Goal: Use online tool/utility: Utilize a website feature to perform a specific function

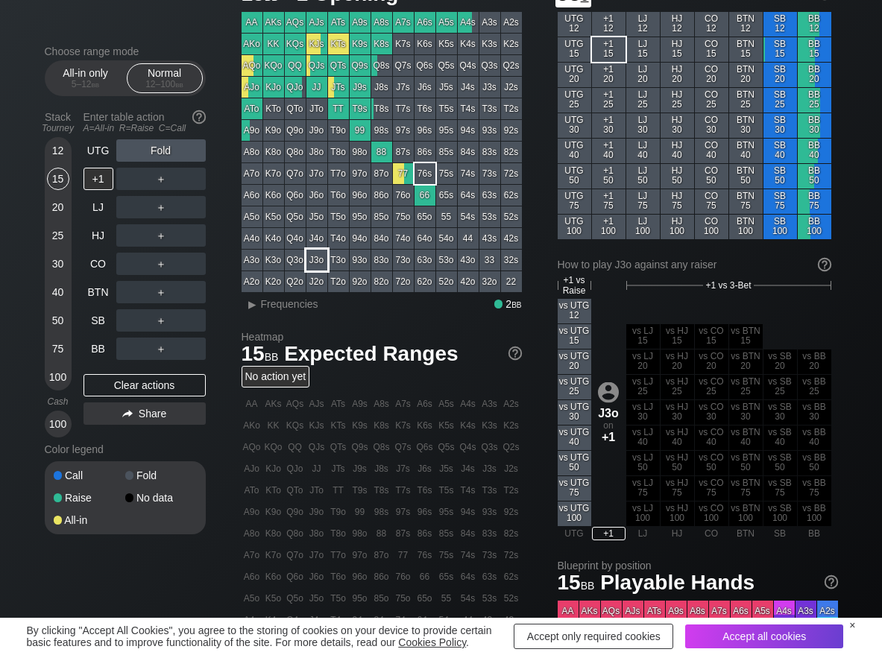
scroll to position [75, 0]
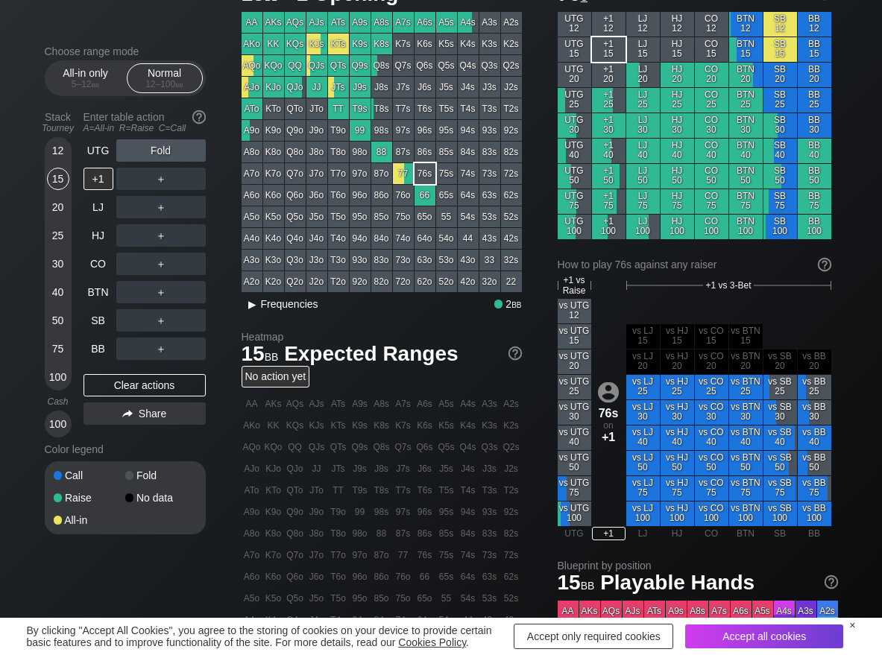
click at [295, 308] on span "Frequencies" at bounding box center [289, 304] width 57 height 12
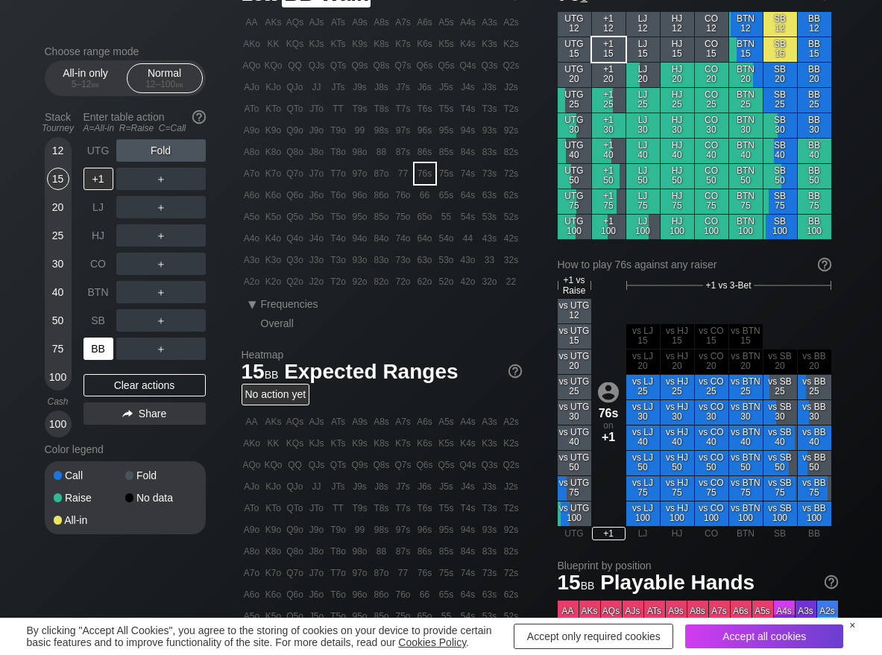
click at [104, 351] on div "BB" at bounding box center [98, 349] width 30 height 22
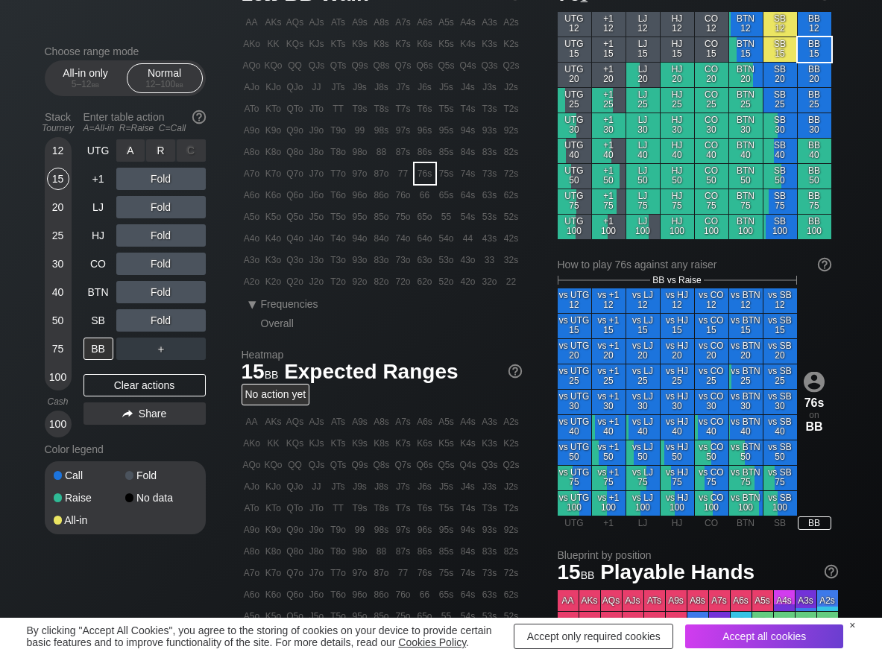
click at [161, 156] on div "R ✕" at bounding box center [160, 150] width 29 height 22
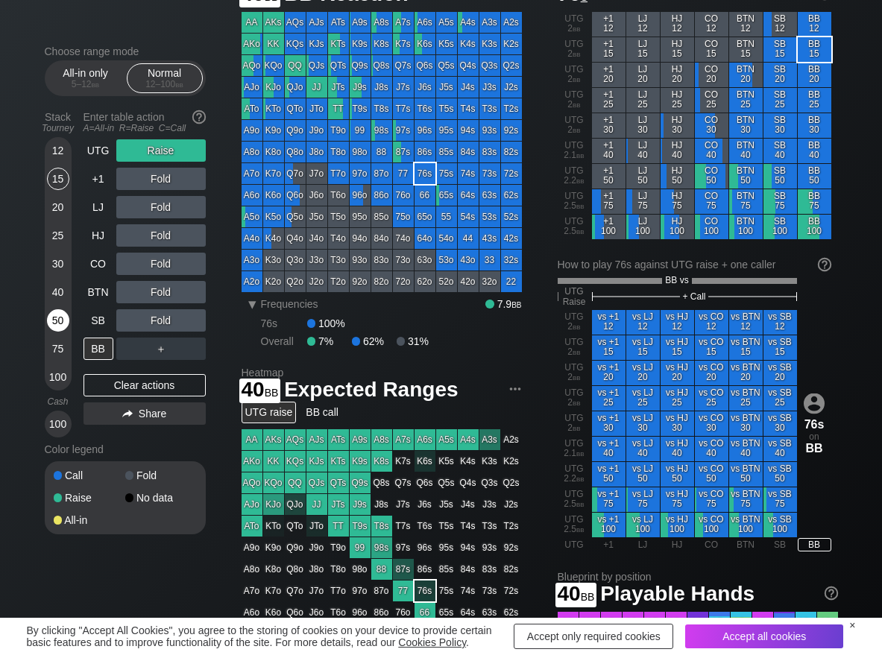
click at [60, 318] on div "50" at bounding box center [58, 320] width 22 height 22
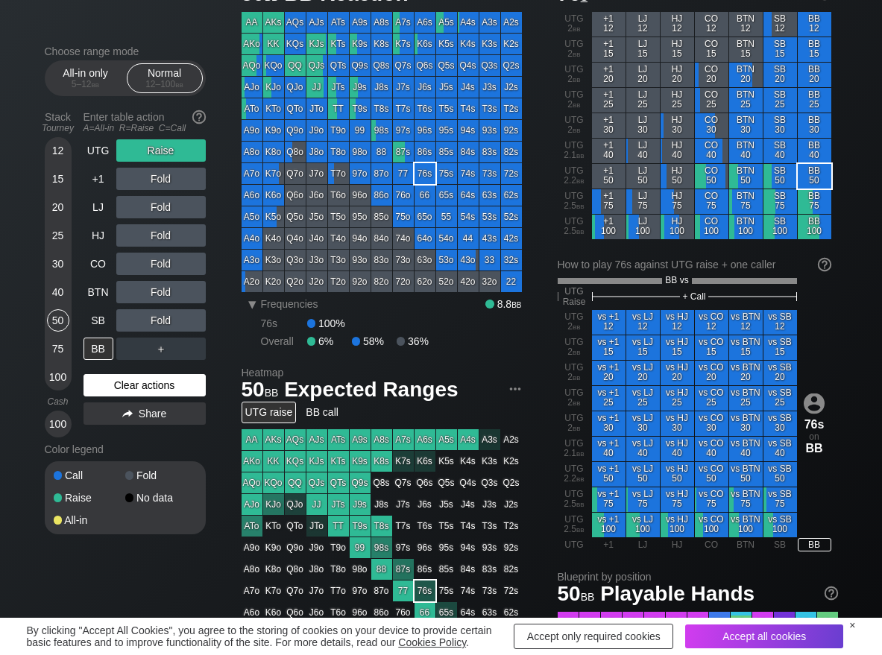
click at [106, 385] on div "Clear actions" at bounding box center [144, 385] width 122 height 22
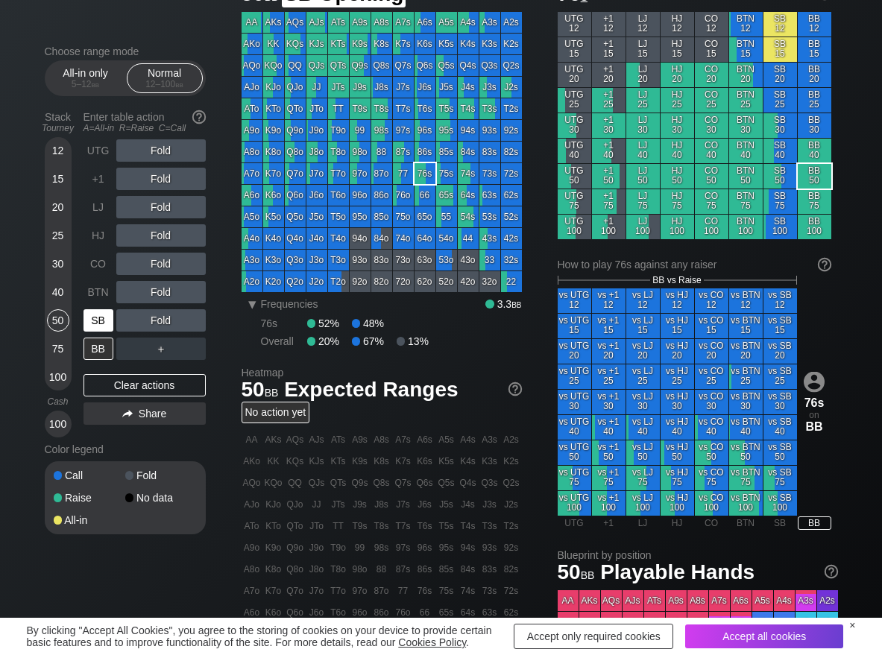
click at [97, 318] on div "SB" at bounding box center [98, 320] width 30 height 22
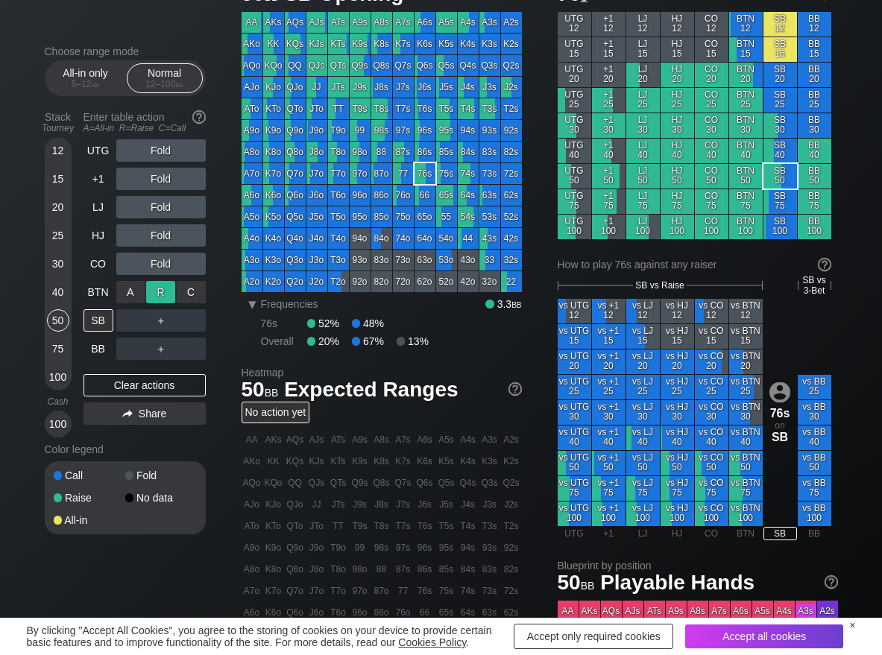
click at [153, 284] on div "R ✕" at bounding box center [160, 292] width 29 height 22
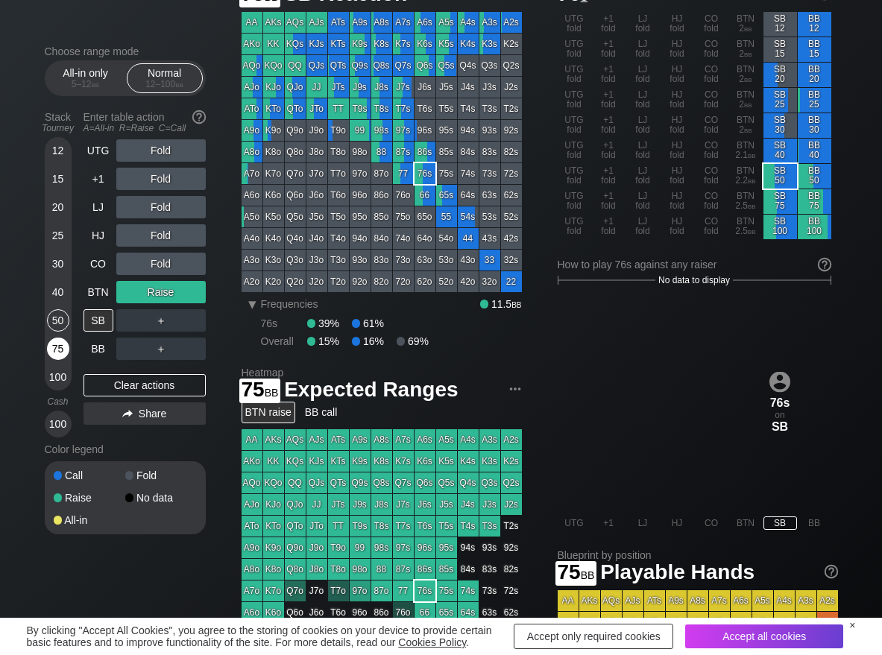
click at [58, 350] on div "75" at bounding box center [58, 349] width 22 height 22
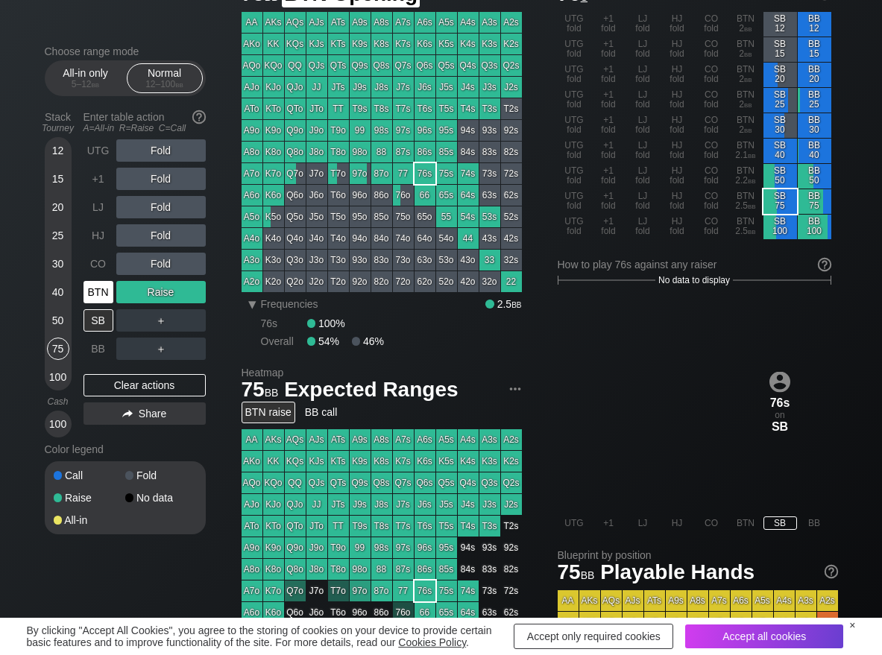
click at [110, 300] on div "BTN" at bounding box center [98, 292] width 30 height 22
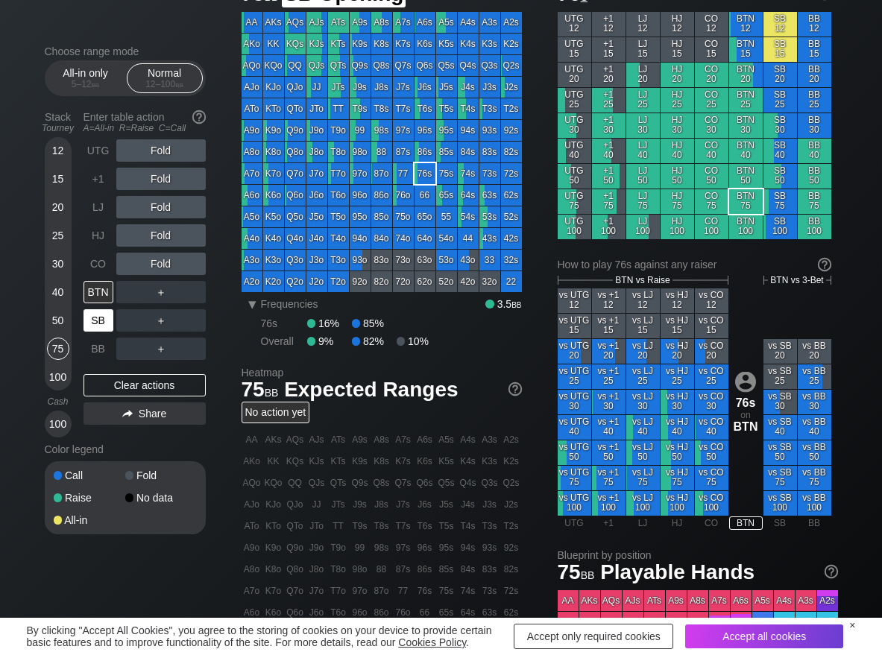
click at [100, 313] on div "SB" at bounding box center [98, 320] width 30 height 22
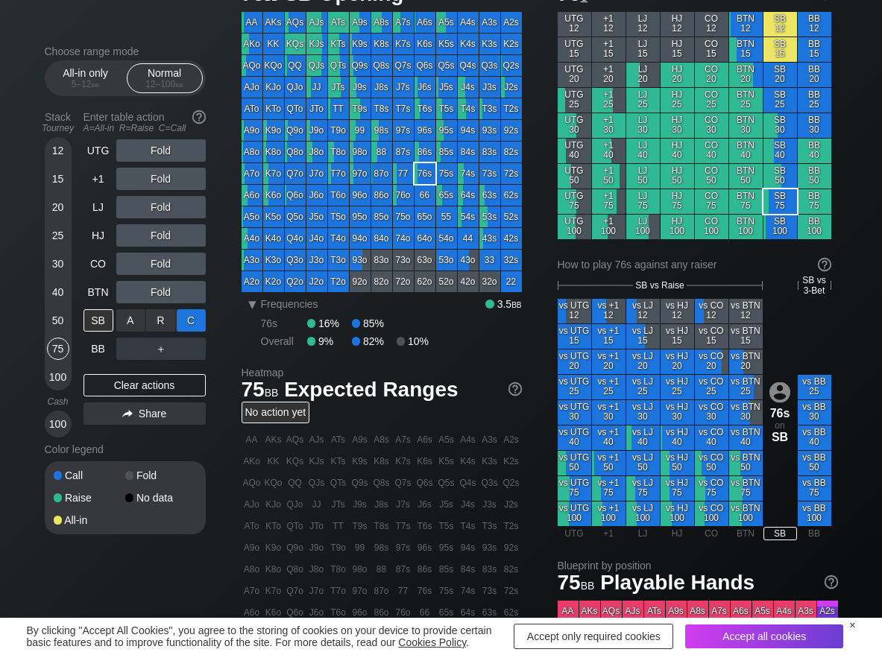
click at [177, 325] on div "C ✕" at bounding box center [191, 320] width 29 height 22
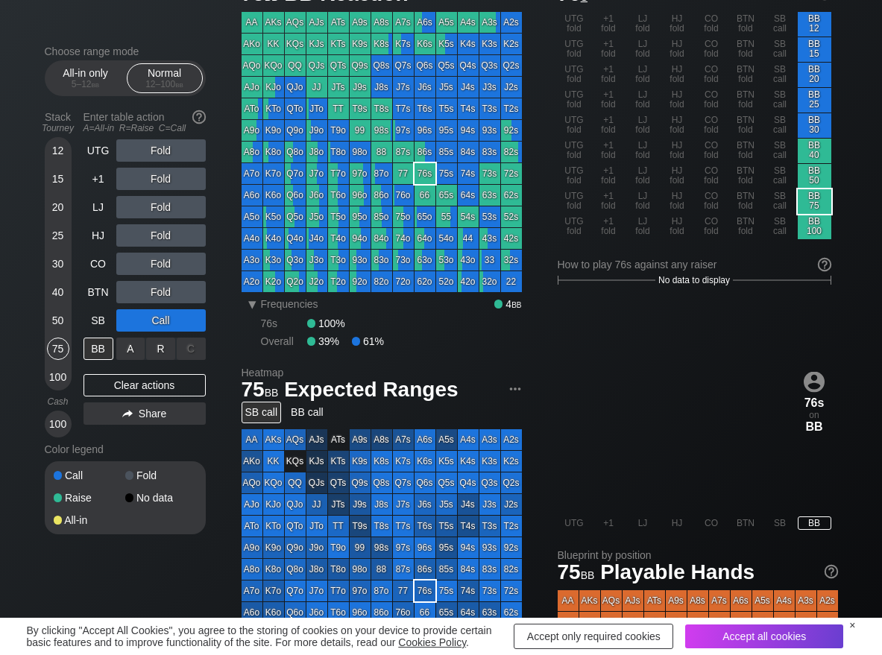
click at [153, 346] on div "R ✕" at bounding box center [160, 349] width 29 height 22
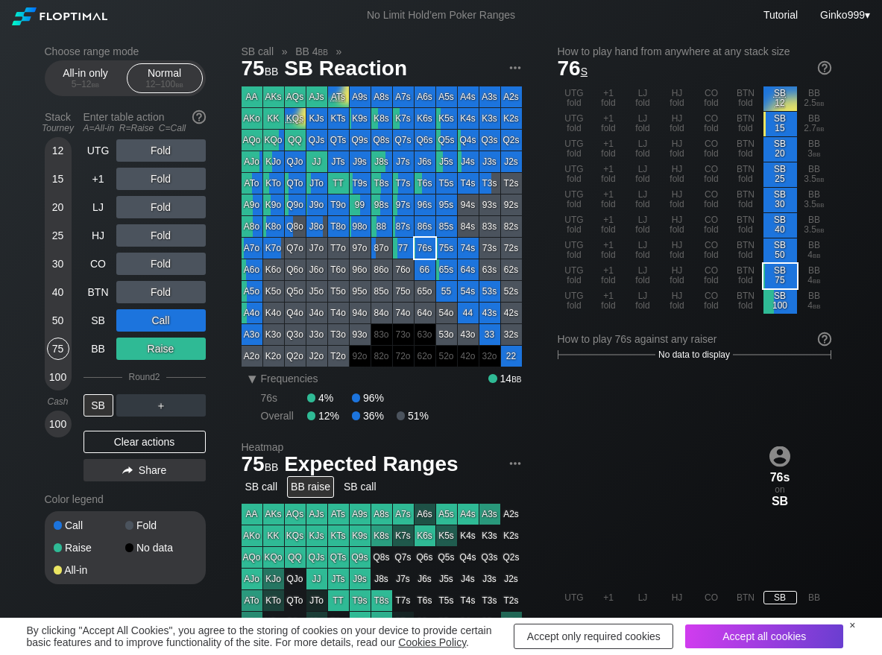
click at [218, 411] on div "Choose range mode All-in only 5 – 12 bb Normal 12 – 100 bb Stack Tourney Enter …" at bounding box center [137, 324] width 185 height 558
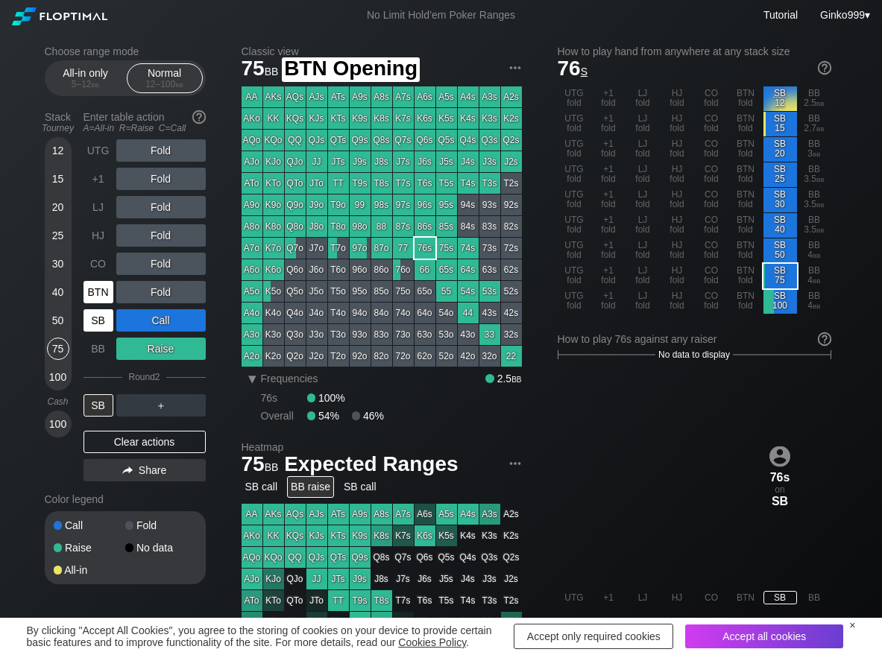
click at [102, 325] on div "SB" at bounding box center [98, 320] width 30 height 22
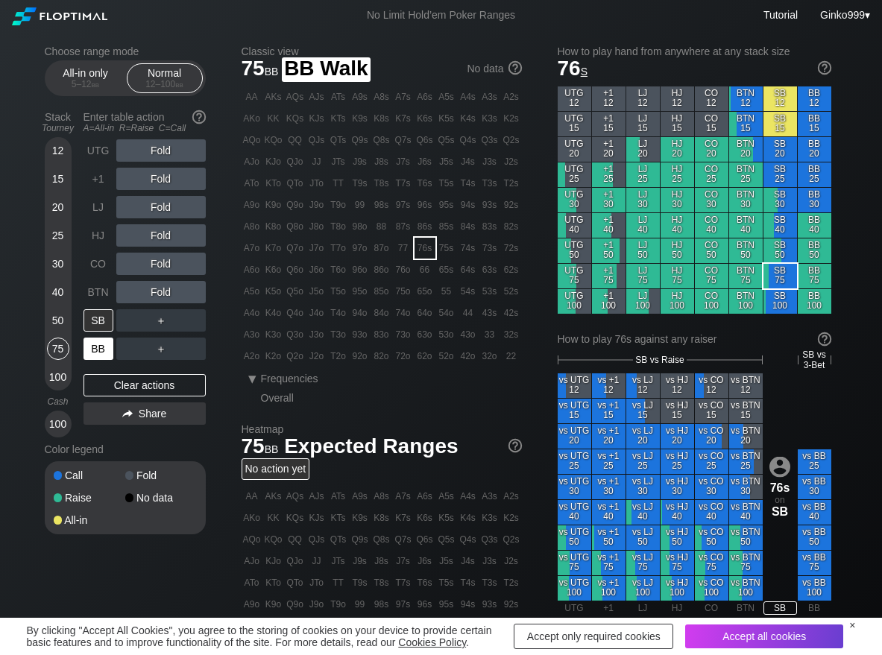
click at [92, 353] on div "BB" at bounding box center [98, 349] width 30 height 22
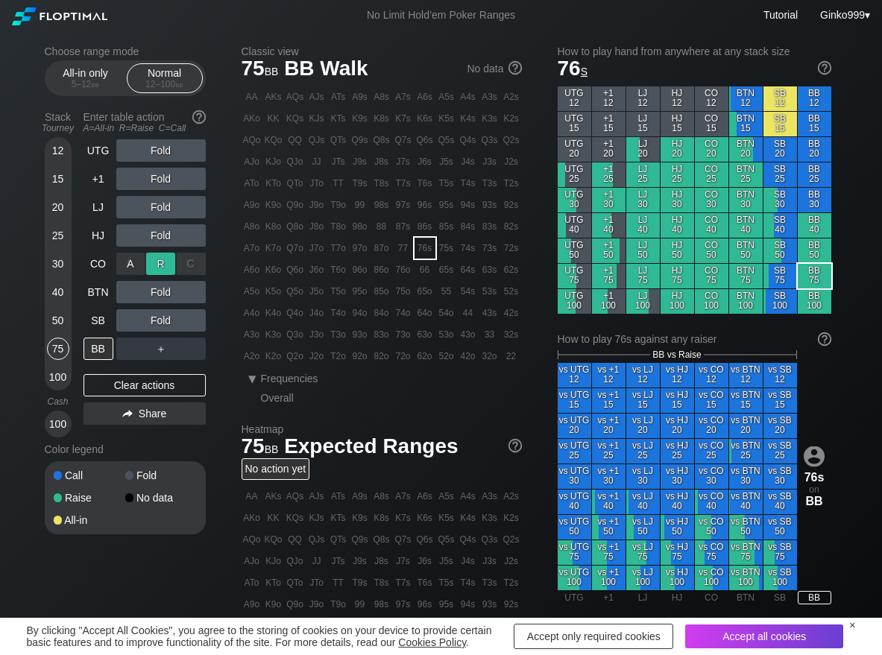
click at [166, 262] on div "R ✕" at bounding box center [160, 264] width 29 height 22
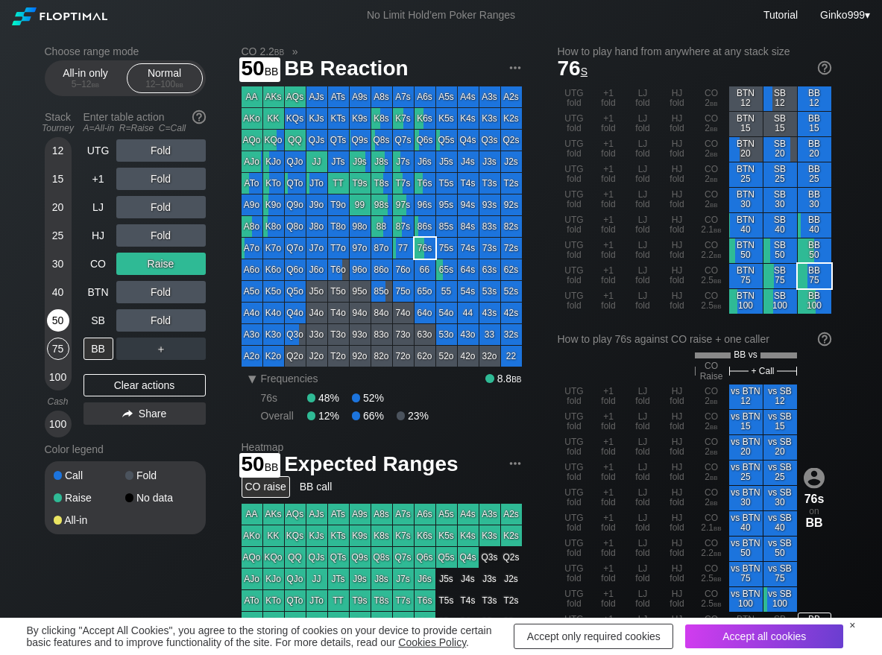
click at [58, 321] on div "50" at bounding box center [58, 320] width 22 height 22
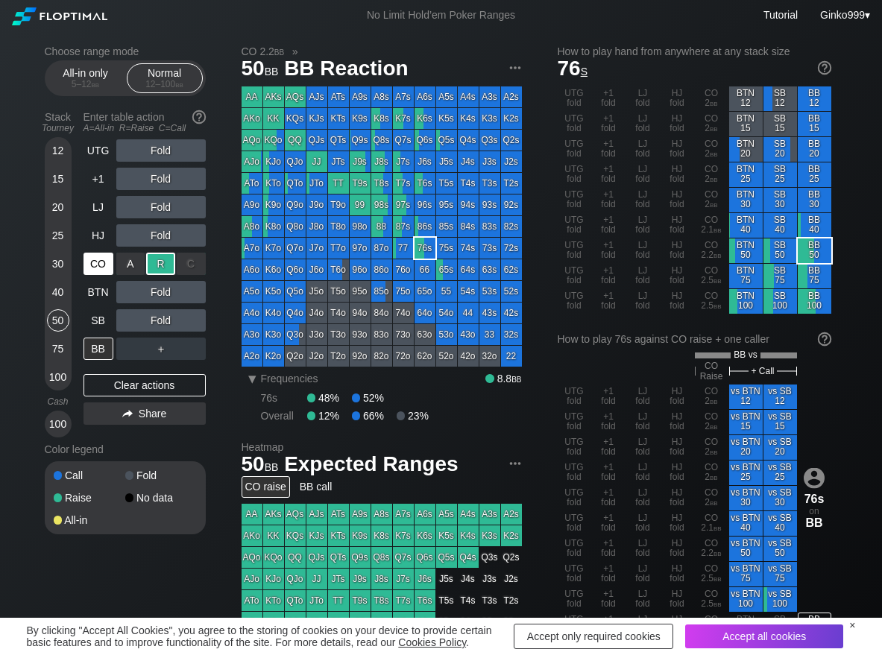
click at [109, 269] on div "CO" at bounding box center [98, 264] width 30 height 22
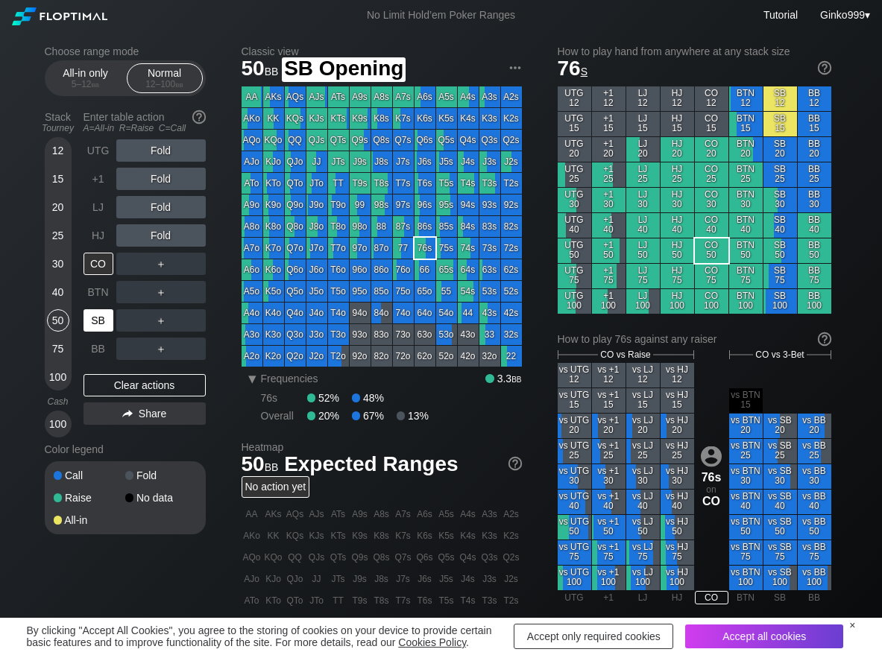
click at [111, 320] on div "SB" at bounding box center [98, 320] width 30 height 22
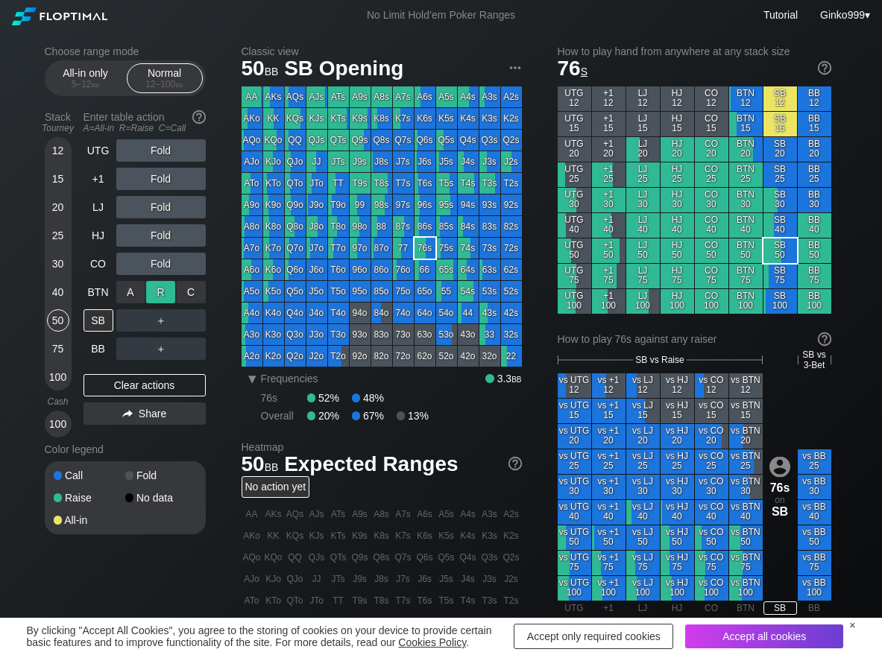
click at [154, 289] on div "R ✕" at bounding box center [160, 292] width 29 height 22
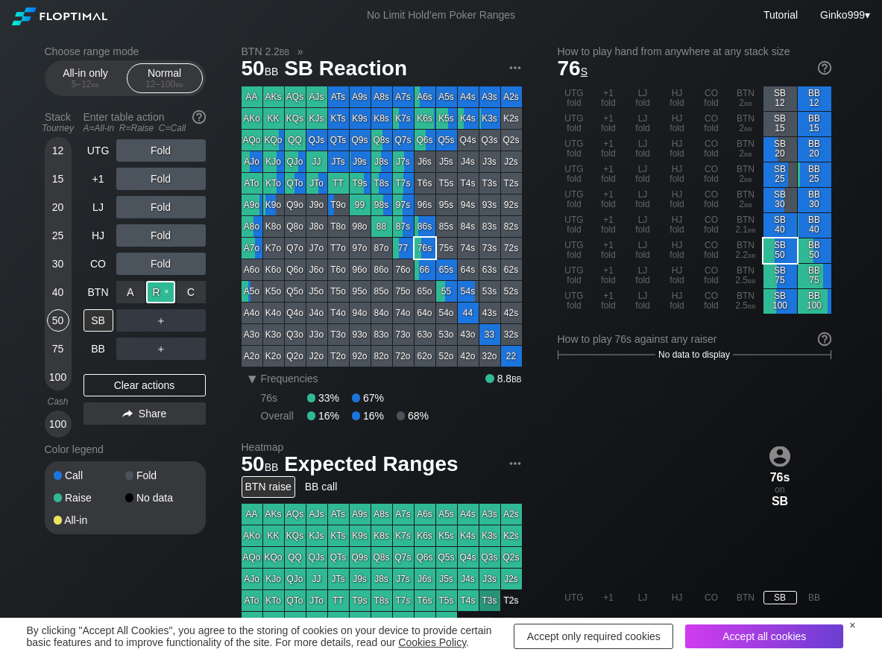
click at [154, 289] on div "R ✕" at bounding box center [160, 292] width 29 height 22
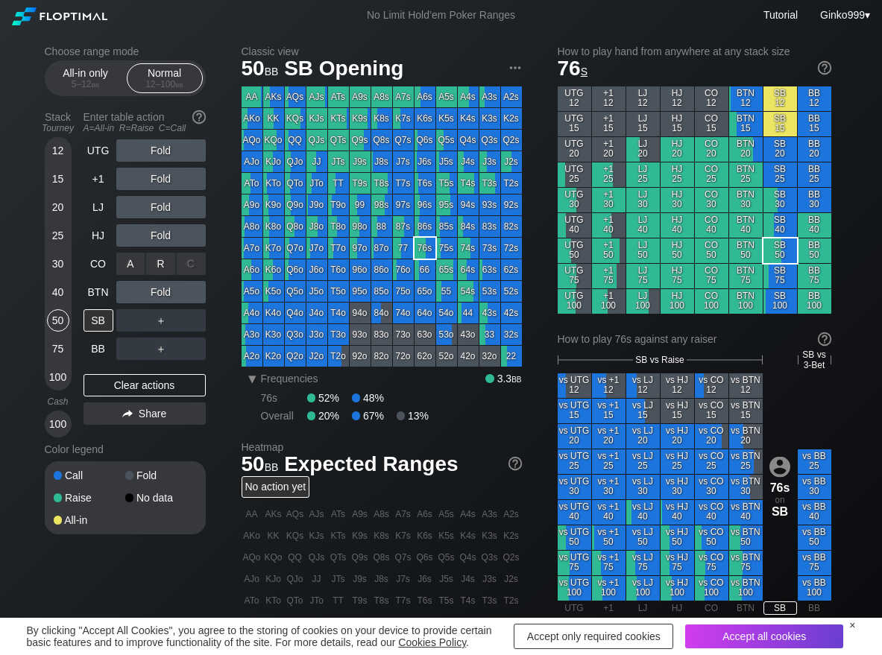
click at [159, 270] on div "R ✕" at bounding box center [160, 264] width 29 height 22
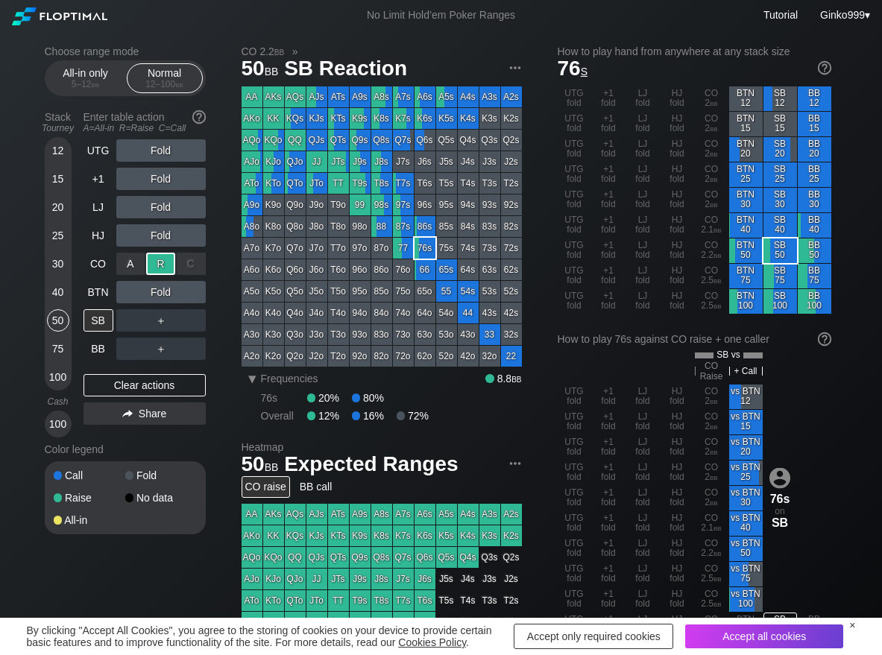
click at [159, 270] on div "R ✕" at bounding box center [160, 264] width 29 height 22
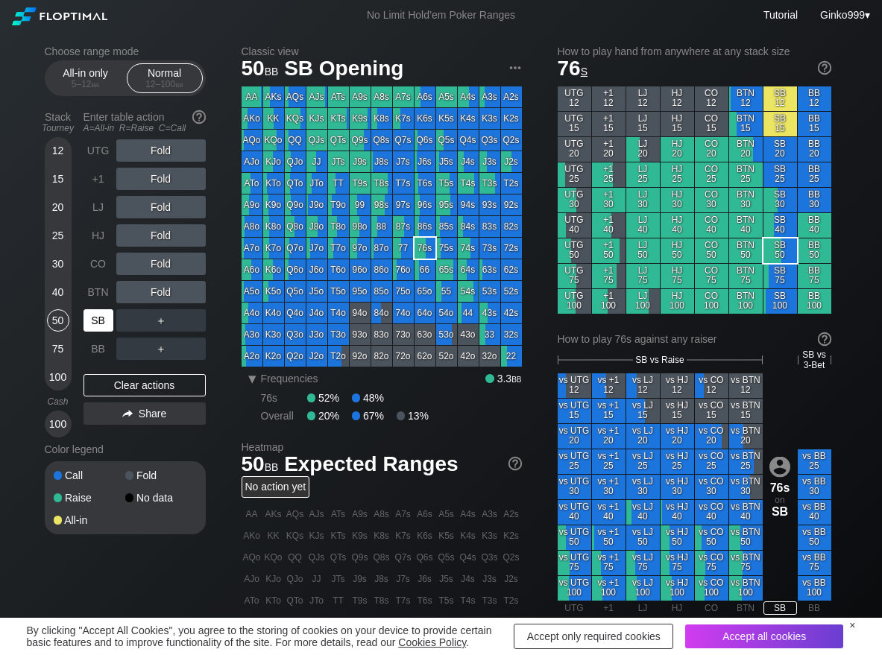
click at [92, 321] on div "SB" at bounding box center [98, 320] width 30 height 22
click at [189, 318] on div "C ✕" at bounding box center [191, 320] width 29 height 22
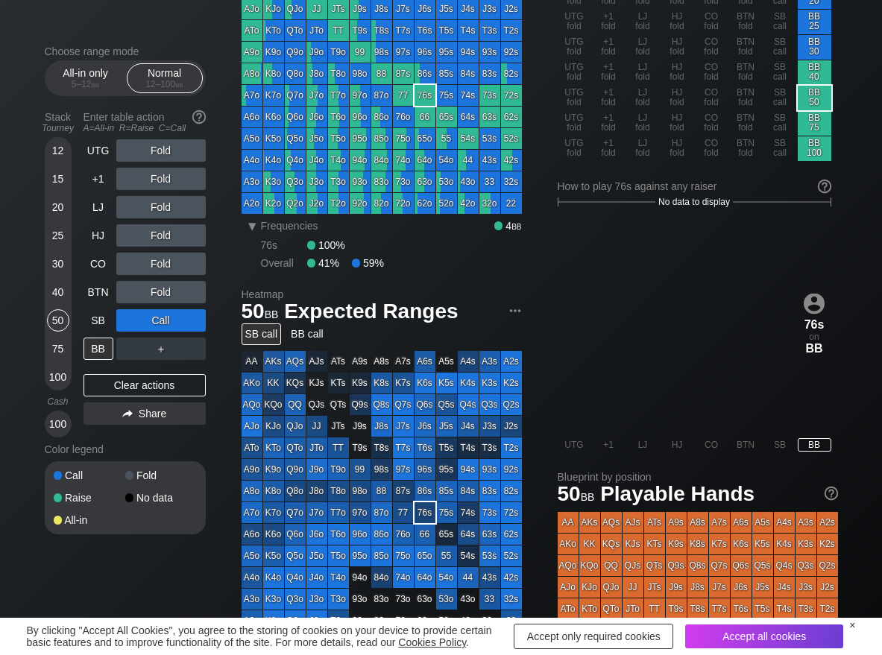
scroll to position [149, 0]
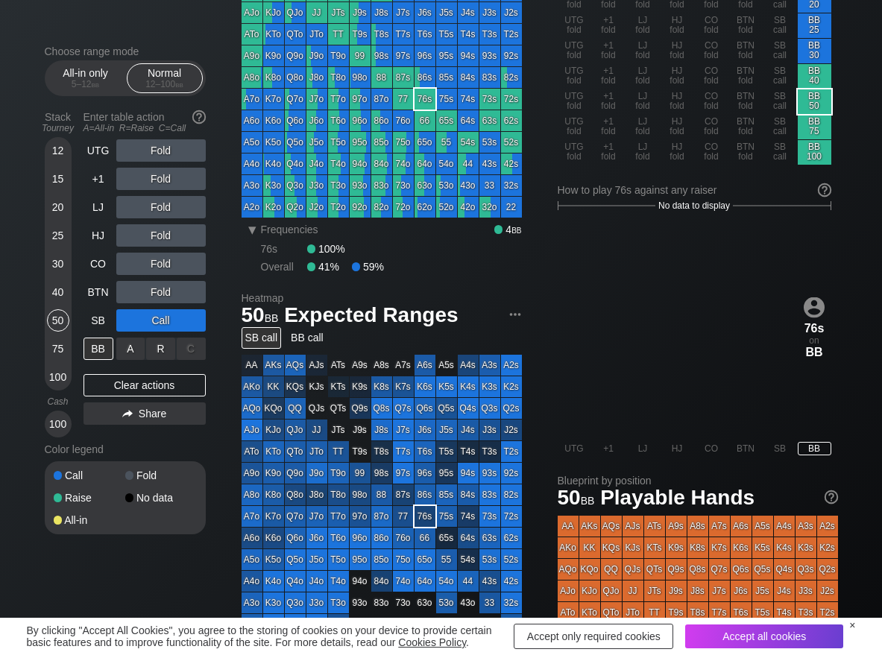
click at [165, 344] on div "R ✕" at bounding box center [160, 349] width 29 height 22
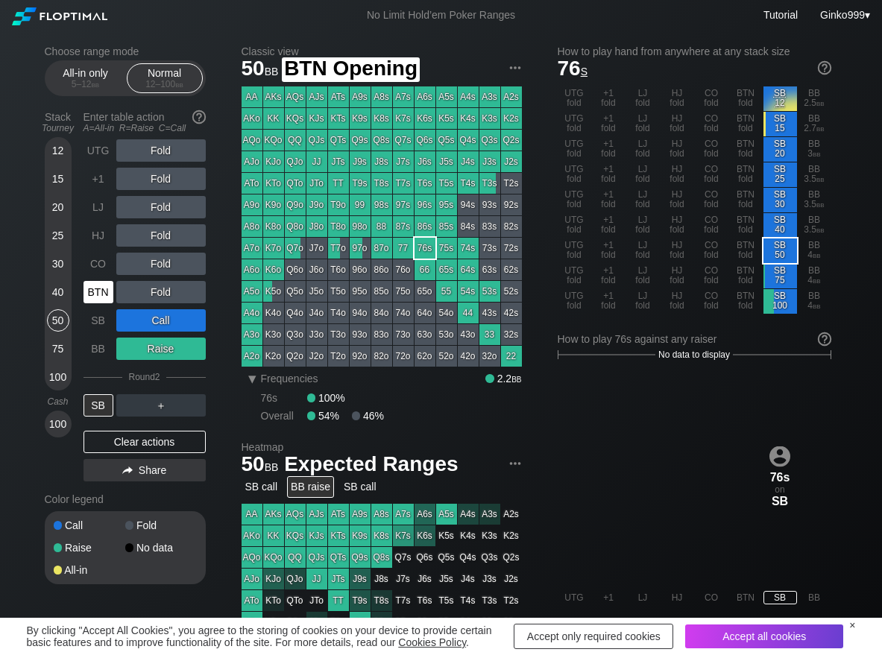
click at [95, 290] on div "BTN" at bounding box center [98, 292] width 30 height 22
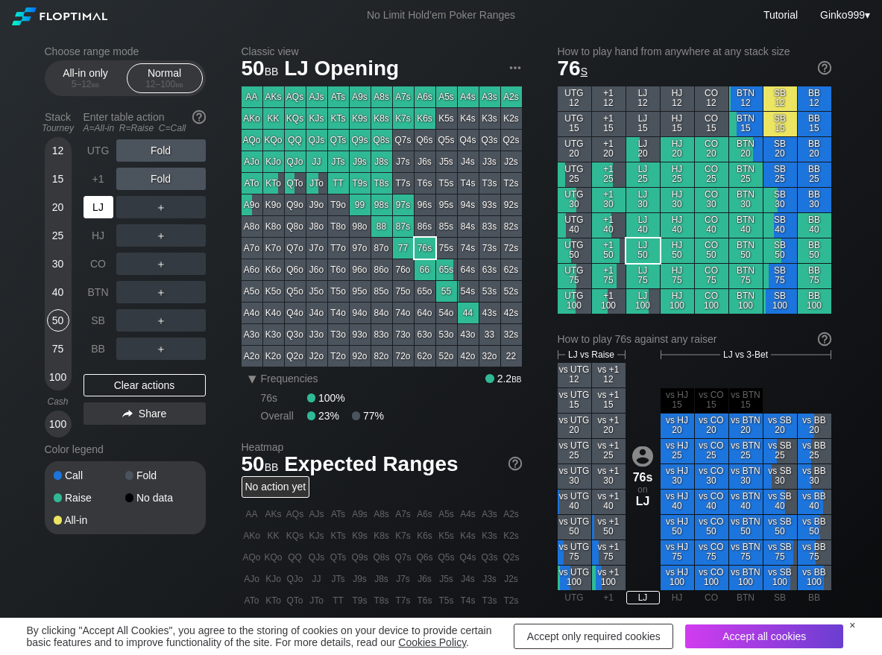
click at [89, 208] on div "LJ" at bounding box center [98, 207] width 30 height 22
click at [158, 177] on div "R ✕" at bounding box center [160, 179] width 29 height 22
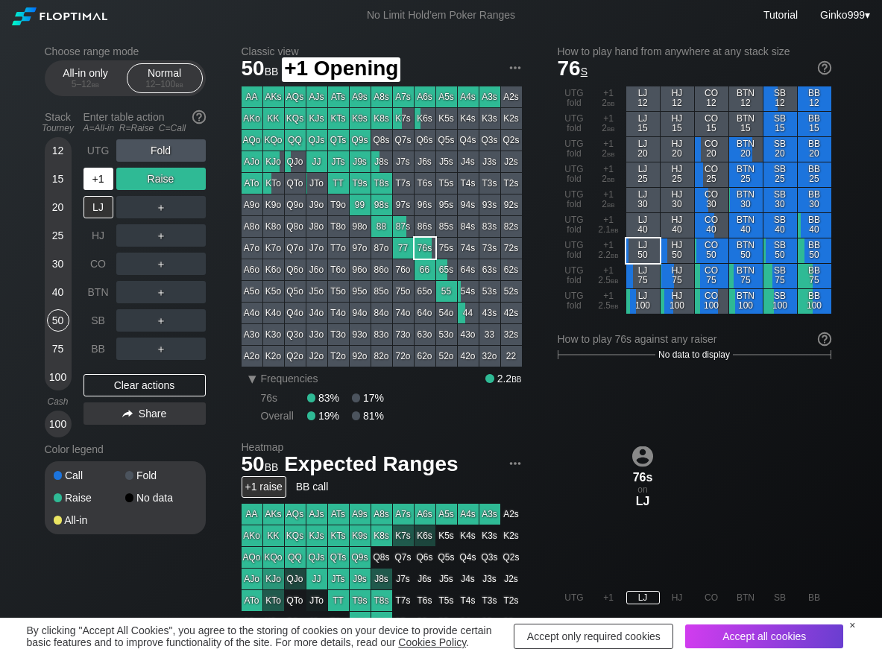
drag, startPoint x: 83, startPoint y: 178, endPoint x: 116, endPoint y: 192, distance: 35.7
click at [84, 180] on div "+1" at bounding box center [98, 179] width 30 height 22
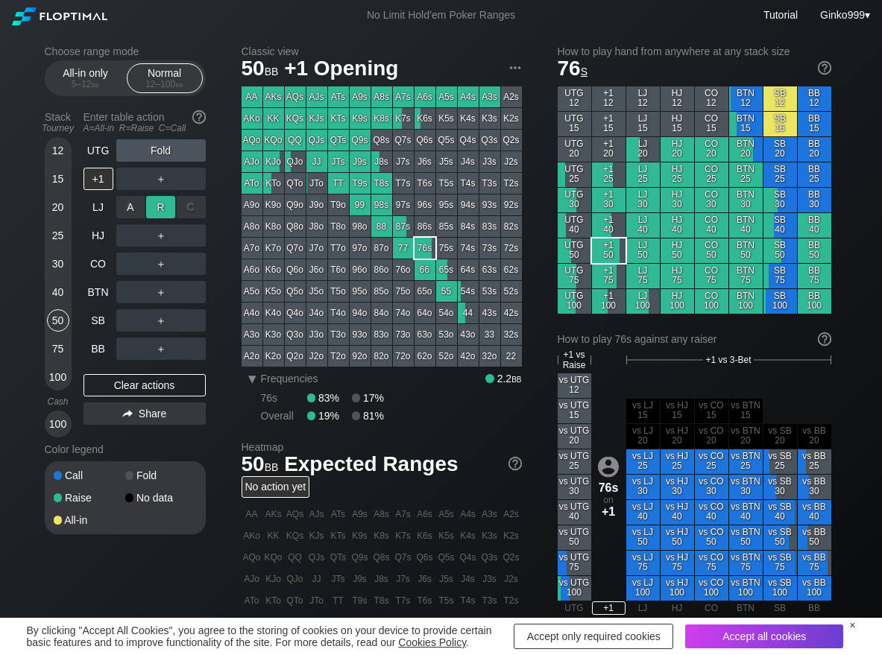
click at [170, 213] on div "R ✕" at bounding box center [160, 207] width 29 height 22
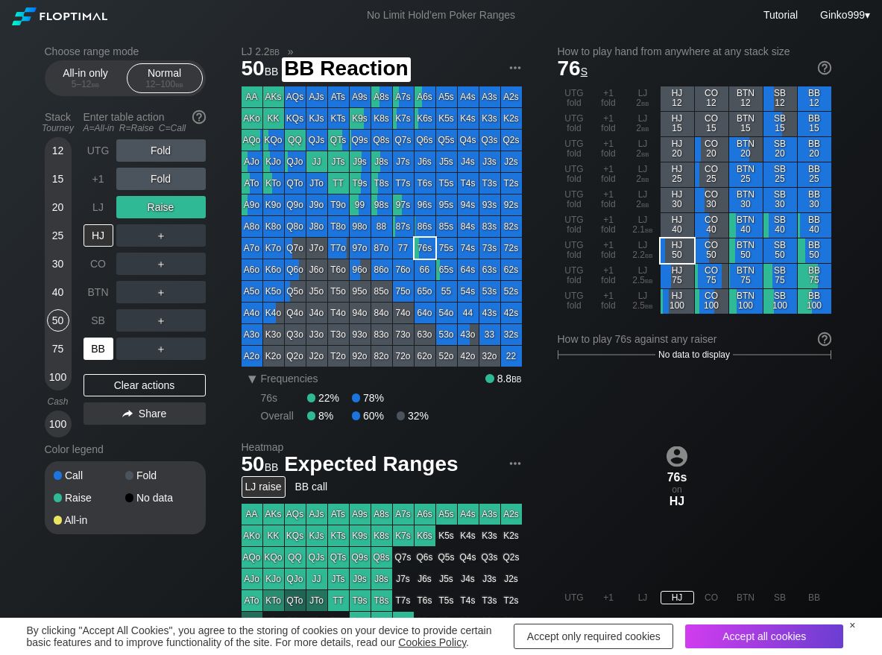
click at [92, 356] on div "BB" at bounding box center [98, 349] width 30 height 22
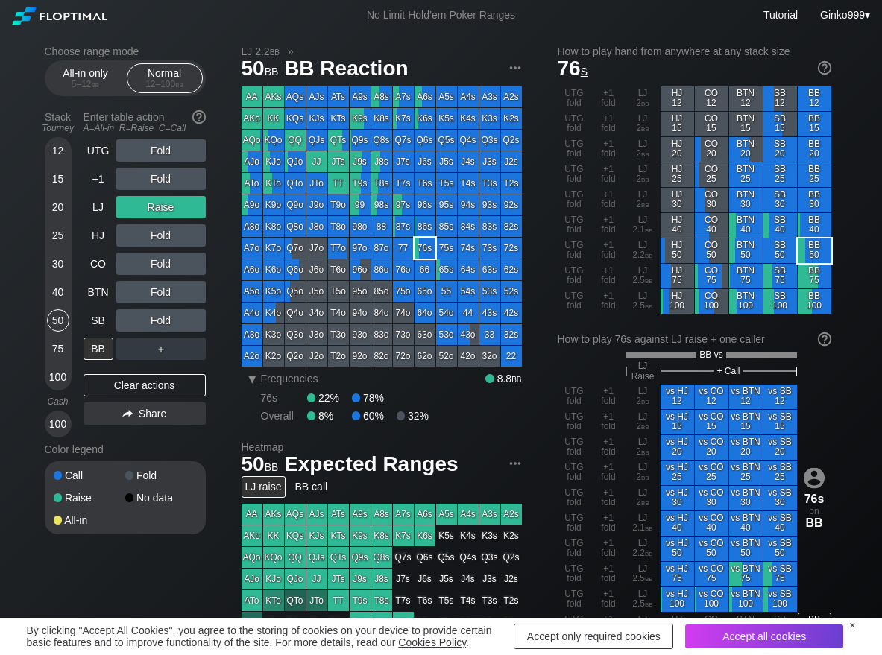
scroll to position [75, 0]
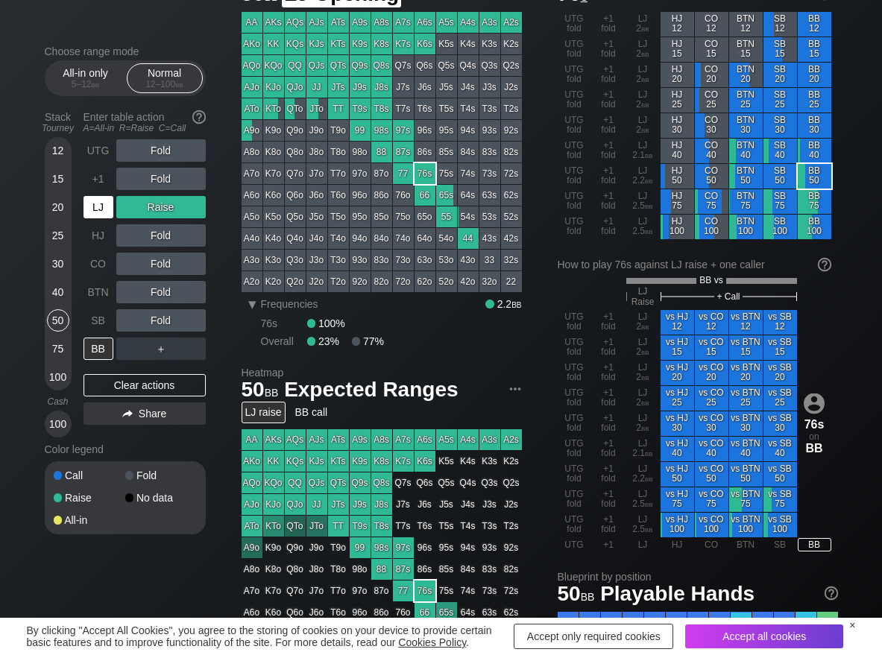
click at [92, 205] on div "LJ" at bounding box center [98, 207] width 30 height 22
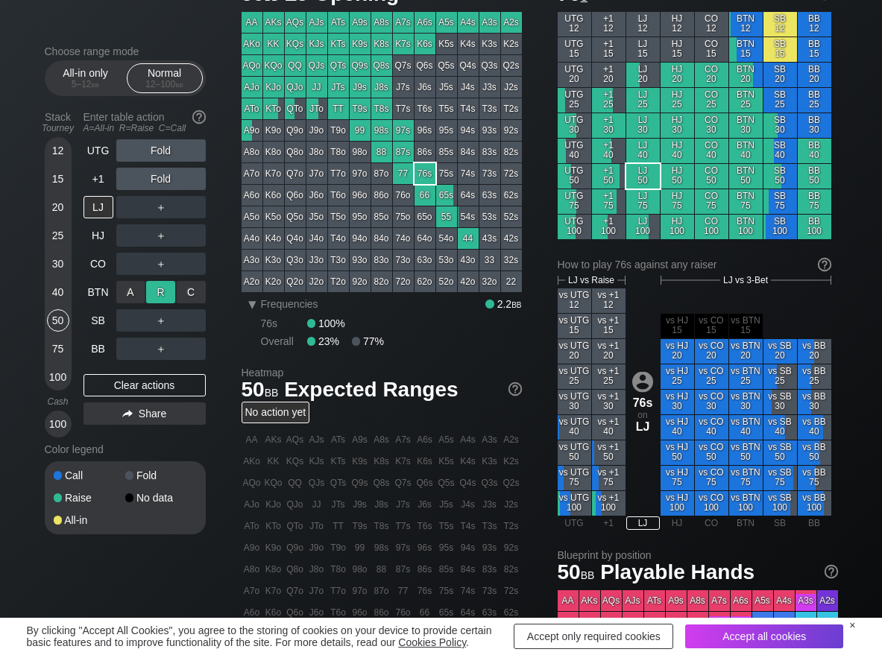
click at [153, 285] on div "R ✕" at bounding box center [160, 292] width 29 height 22
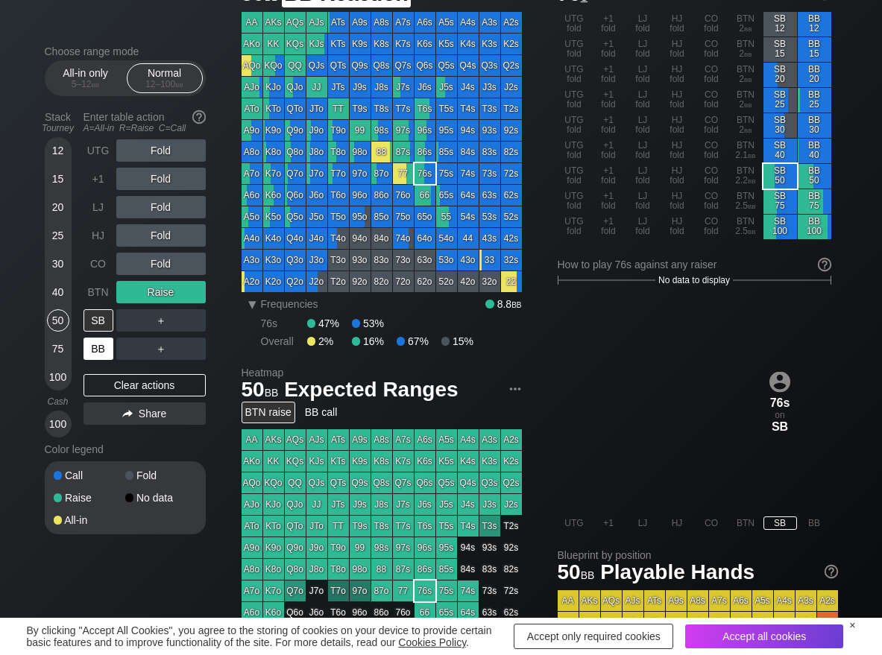
click at [107, 341] on div "BB" at bounding box center [98, 349] width 30 height 22
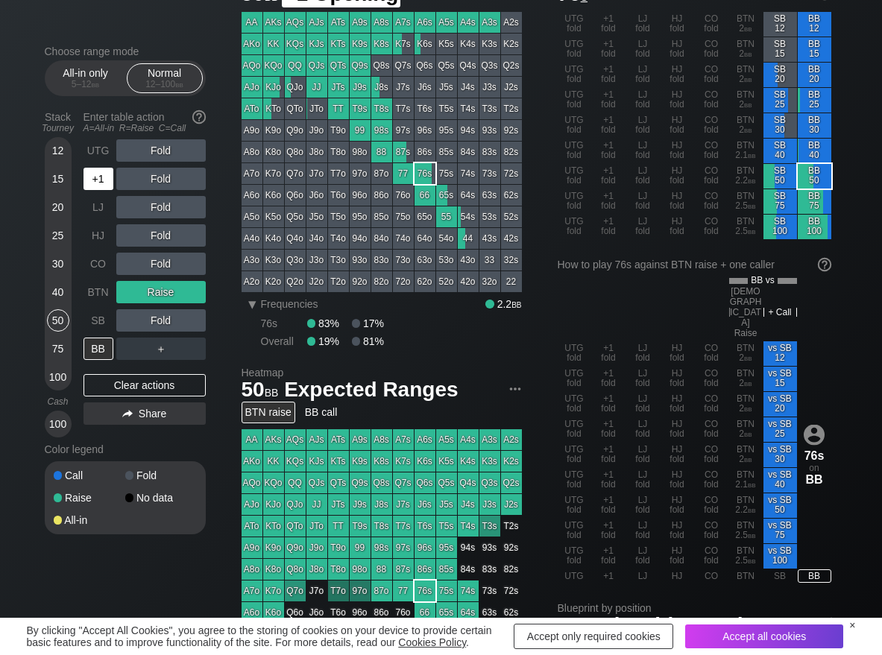
click at [104, 177] on div "+1" at bounding box center [98, 179] width 30 height 22
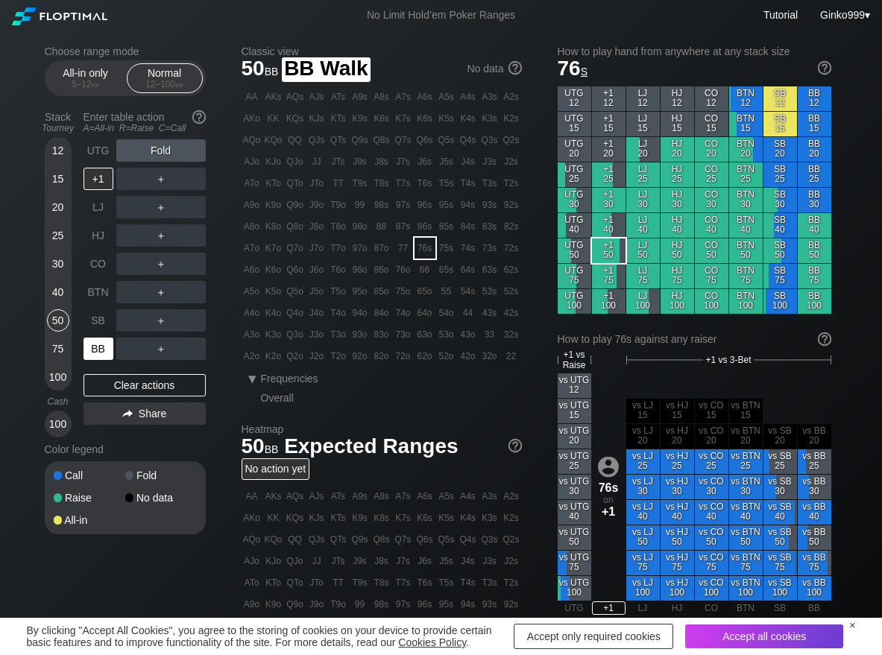
click at [103, 348] on div "BB" at bounding box center [98, 349] width 30 height 22
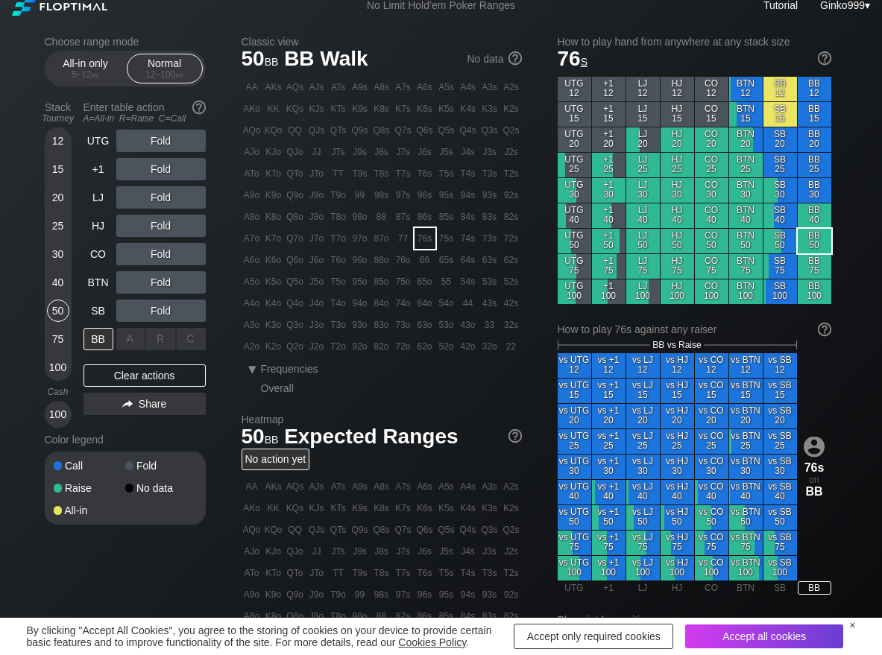
scroll to position [75, 0]
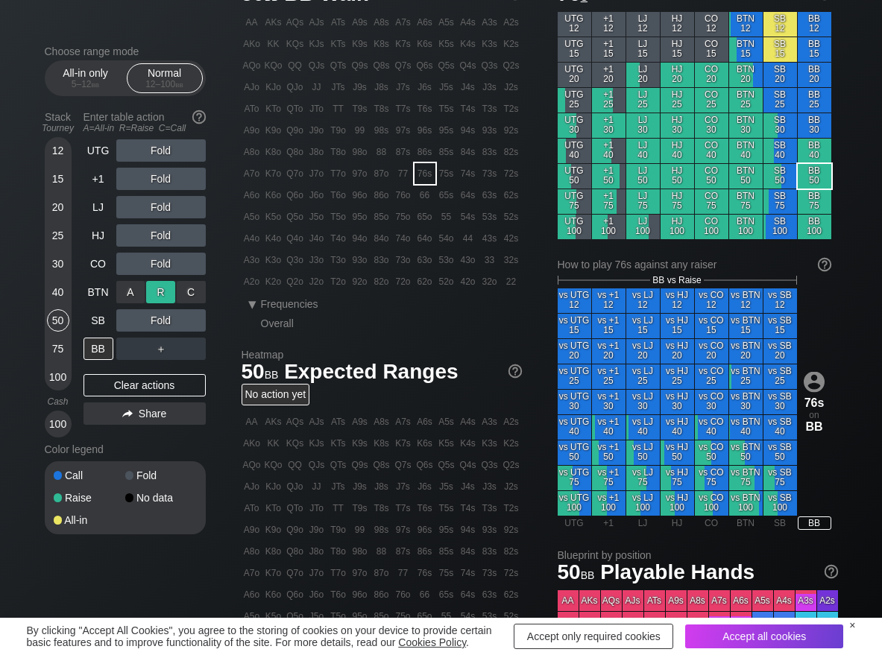
click at [160, 291] on div "R ✕" at bounding box center [160, 292] width 29 height 22
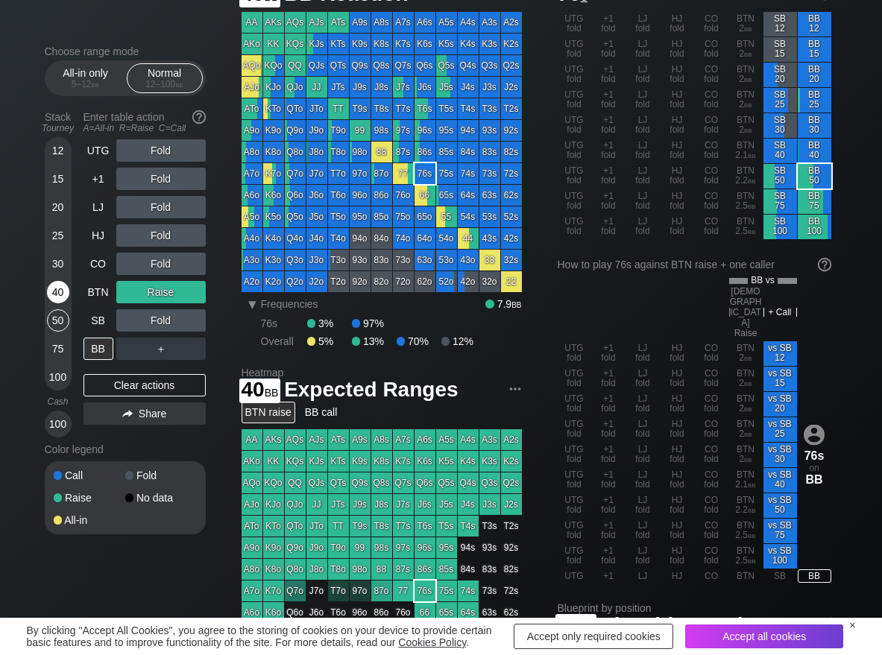
drag, startPoint x: 65, startPoint y: 291, endPoint x: 63, endPoint y: 304, distance: 13.5
click at [63, 291] on div "40" at bounding box center [58, 292] width 22 height 22
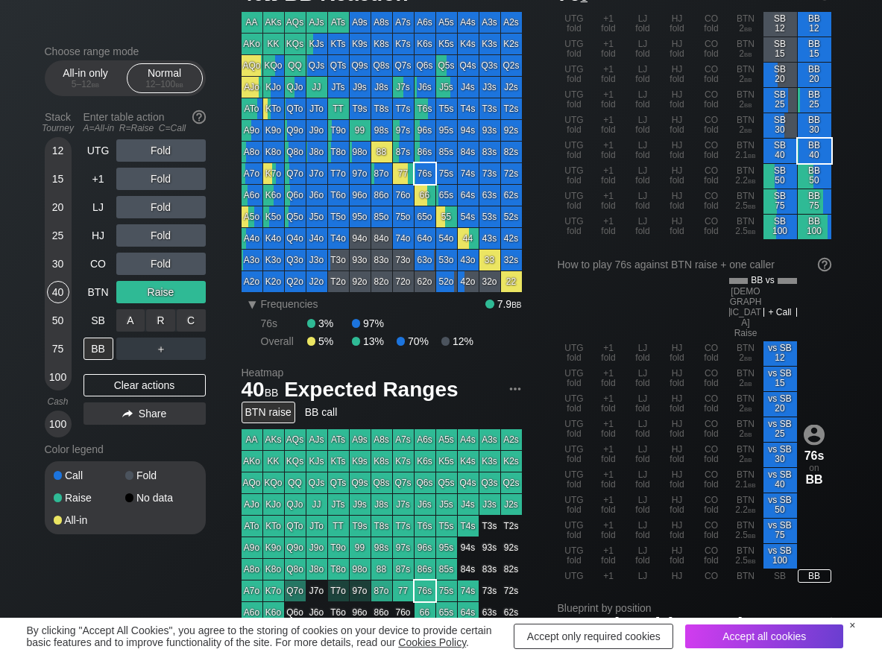
click at [195, 320] on div "C ✕" at bounding box center [191, 320] width 29 height 22
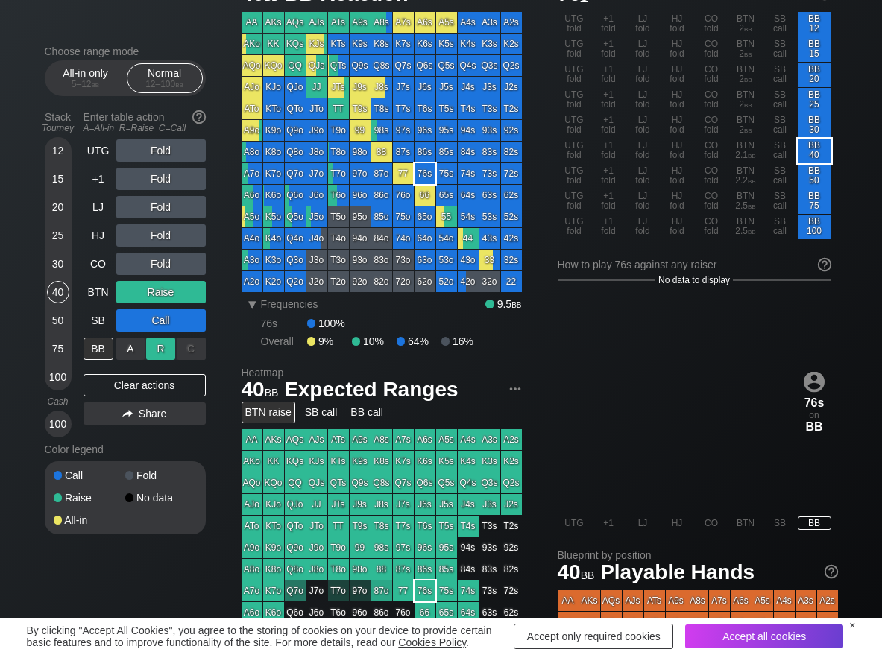
click at [161, 353] on div "R ✕" at bounding box center [160, 349] width 29 height 22
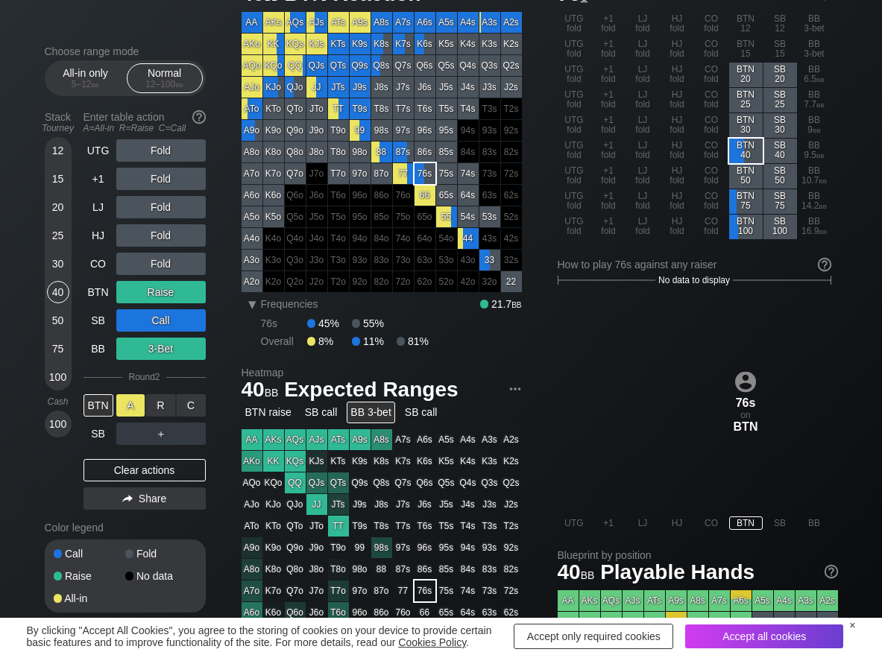
click at [137, 406] on div "A ✕" at bounding box center [130, 405] width 29 height 22
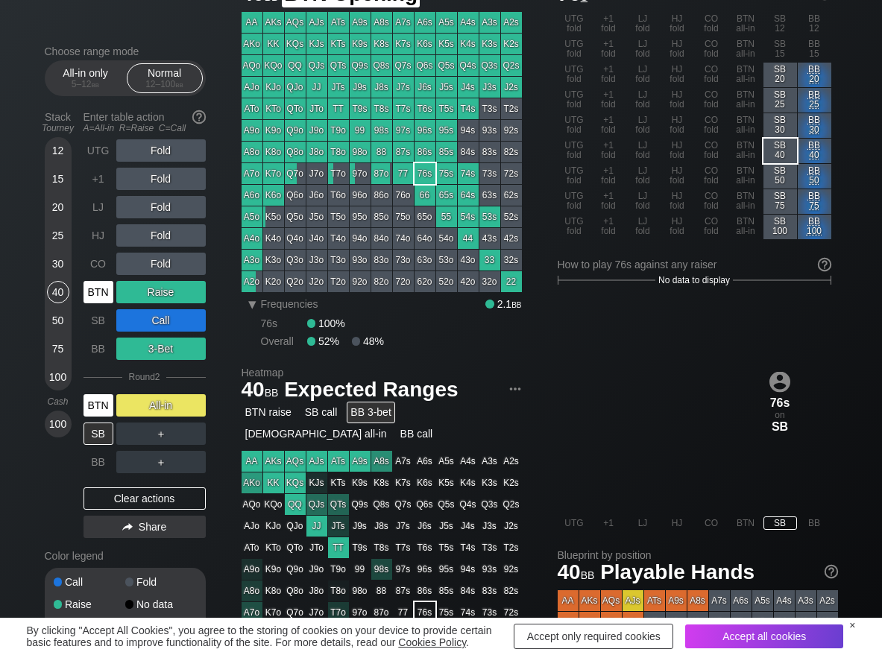
click at [90, 291] on div "BTN" at bounding box center [98, 292] width 30 height 22
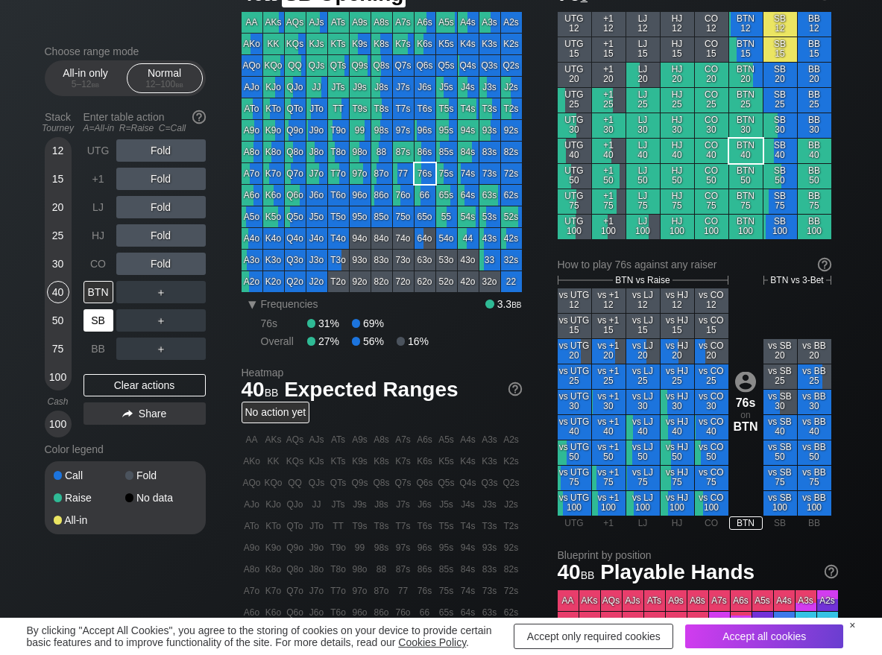
click at [105, 312] on div "SB" at bounding box center [98, 320] width 30 height 22
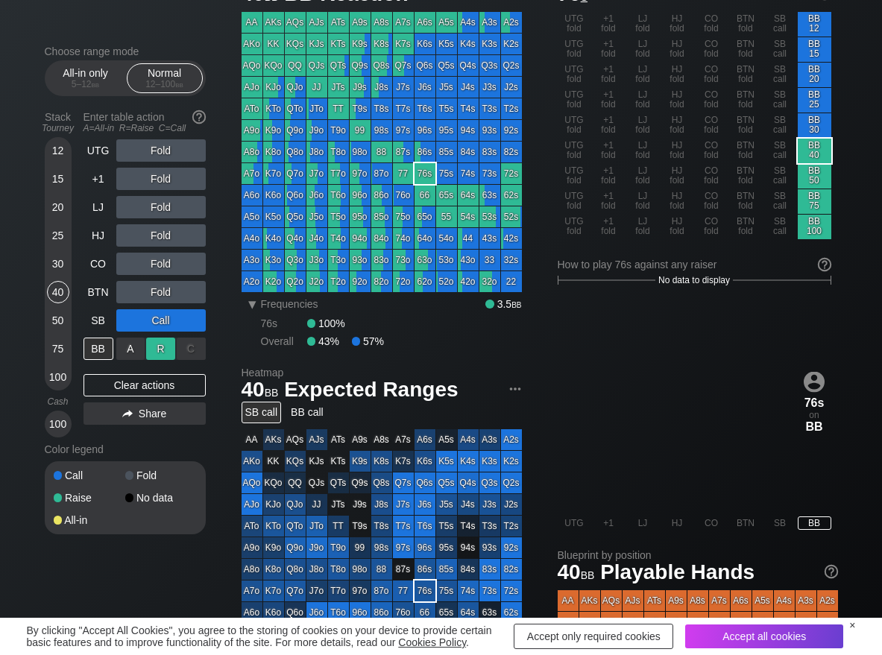
click at [162, 355] on div "R ✕" at bounding box center [160, 349] width 29 height 22
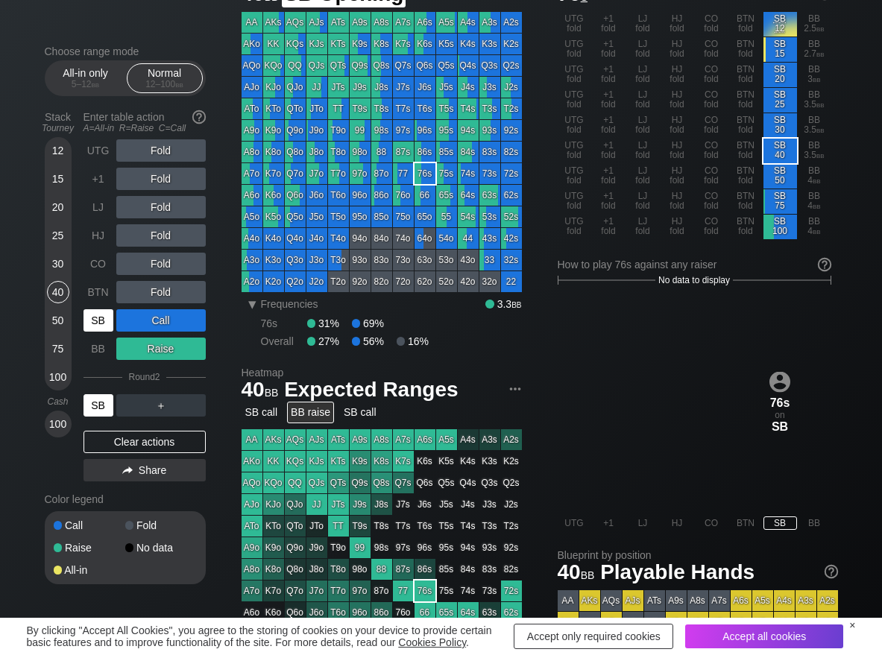
click at [90, 318] on div "SB" at bounding box center [98, 320] width 30 height 22
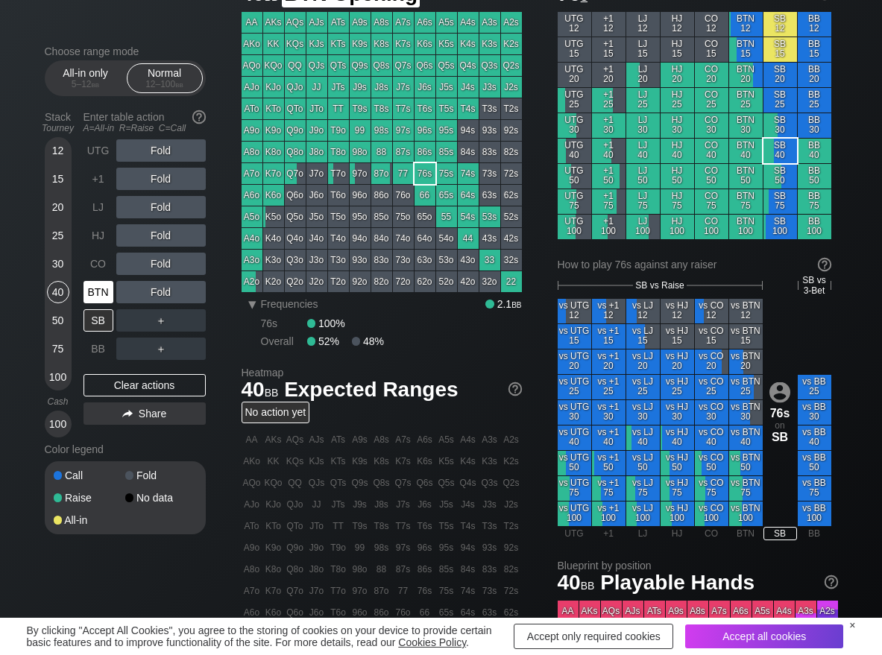
drag, startPoint x: 104, startPoint y: 293, endPoint x: 130, endPoint y: 271, distance: 33.9
click at [104, 294] on div "BTN" at bounding box center [98, 292] width 30 height 22
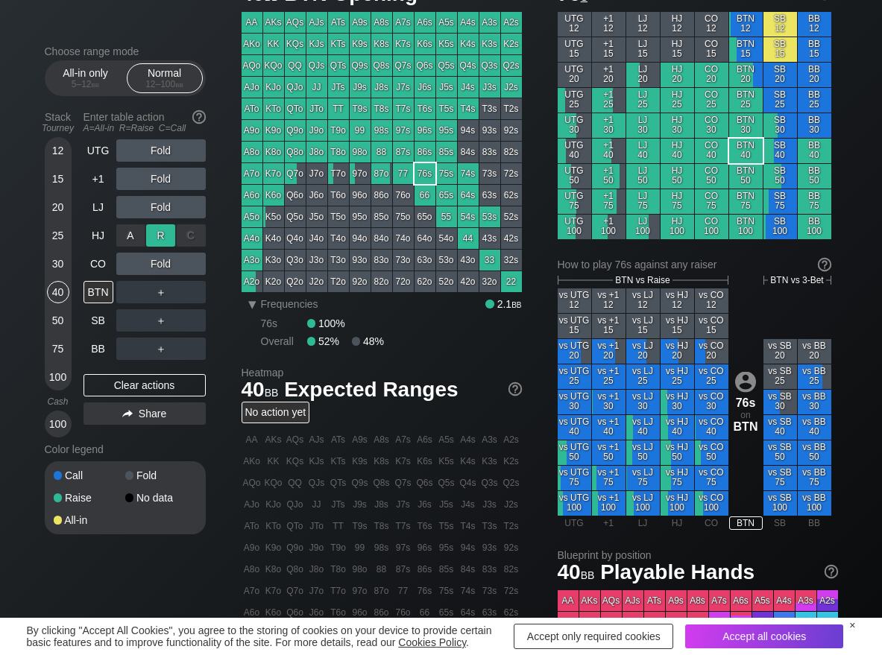
click at [160, 233] on div "R ✕" at bounding box center [160, 235] width 29 height 22
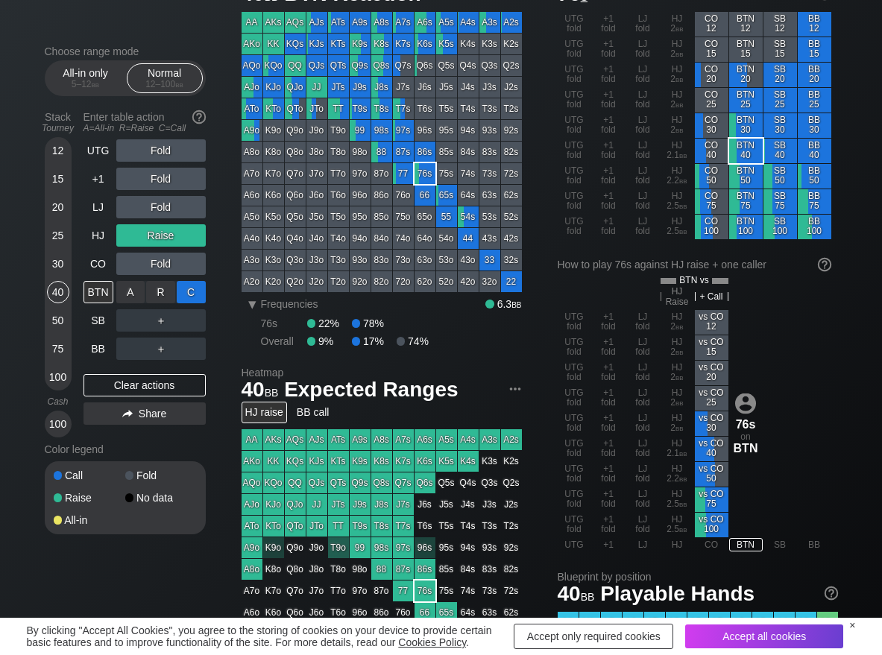
click at [198, 291] on div "C ✕" at bounding box center [191, 292] width 29 height 22
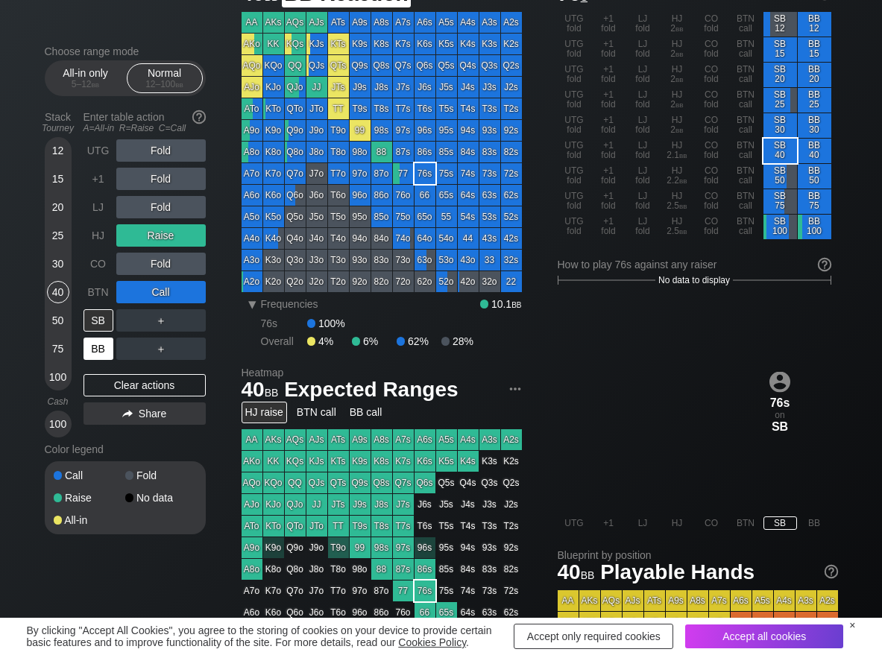
click at [90, 346] on div "BB" at bounding box center [98, 349] width 30 height 22
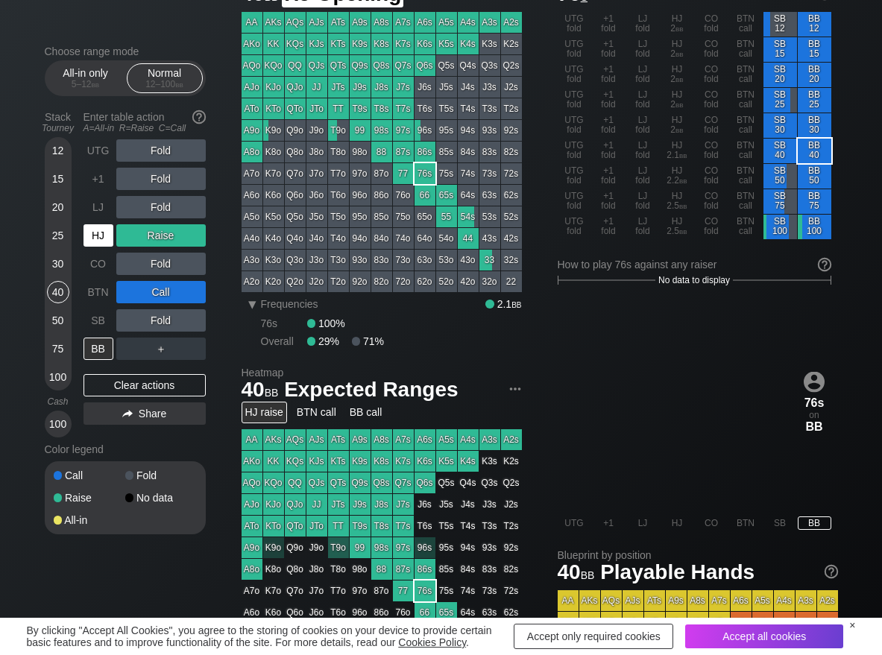
click at [104, 240] on div "HJ" at bounding box center [98, 235] width 30 height 22
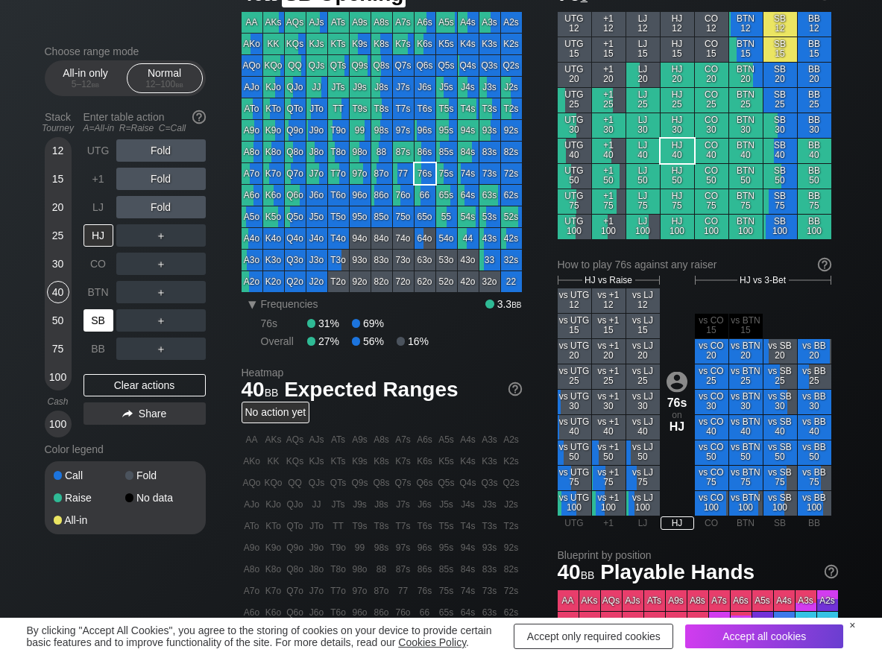
click at [96, 312] on div "SB" at bounding box center [98, 320] width 30 height 22
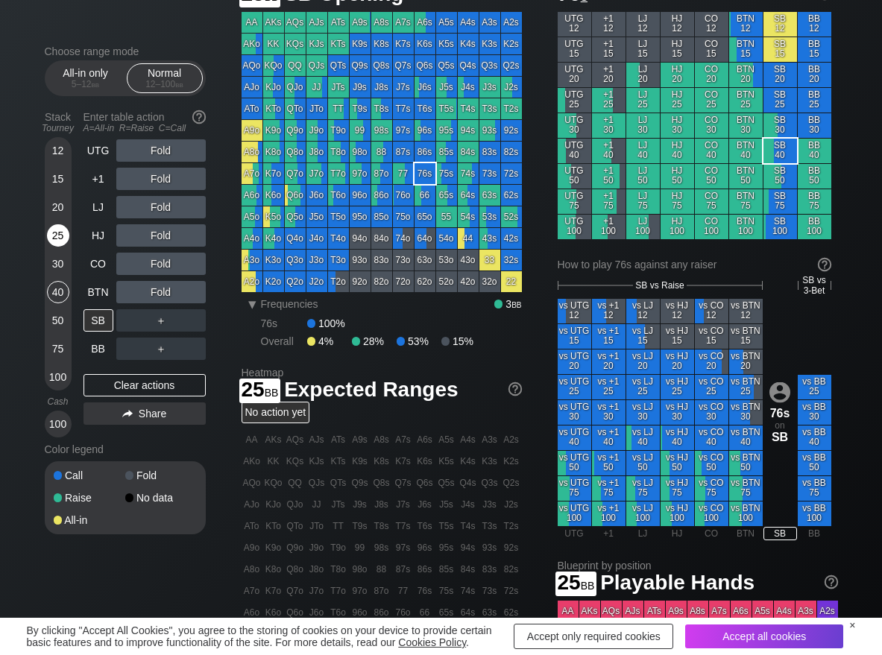
click at [60, 233] on div "25" at bounding box center [58, 235] width 22 height 22
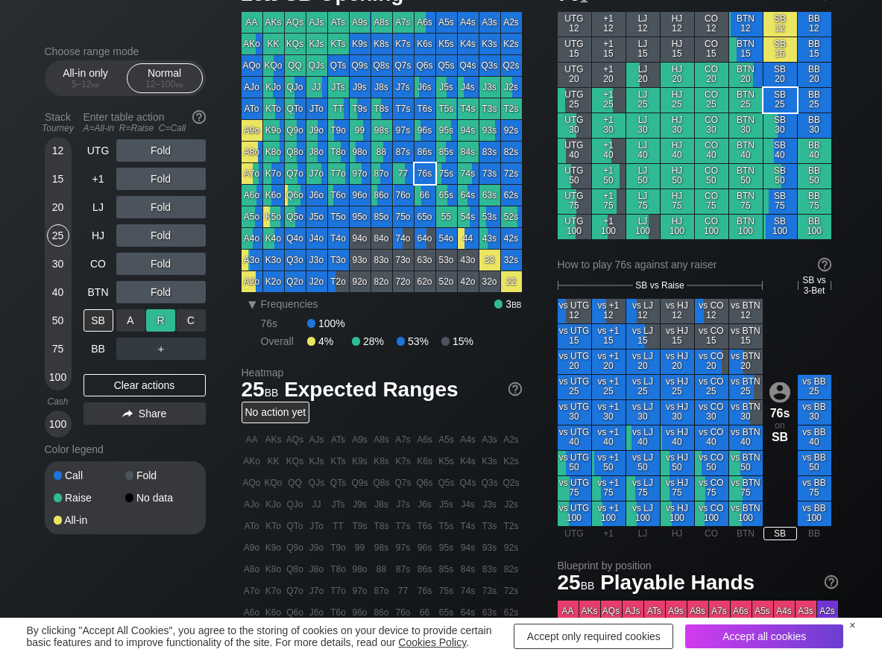
click at [160, 329] on div "R ✕" at bounding box center [160, 320] width 29 height 22
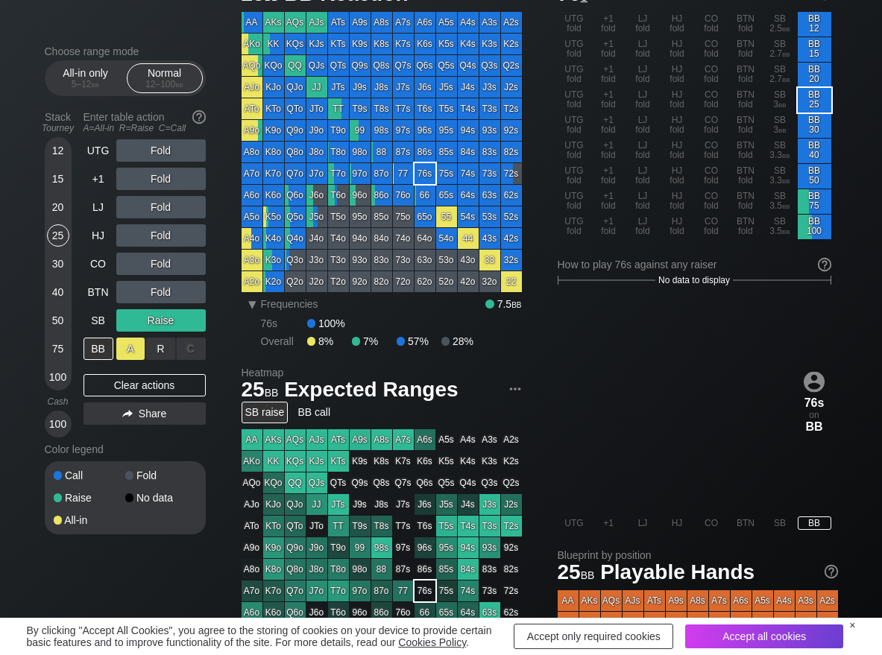
click at [119, 354] on div "A ✕" at bounding box center [130, 349] width 29 height 22
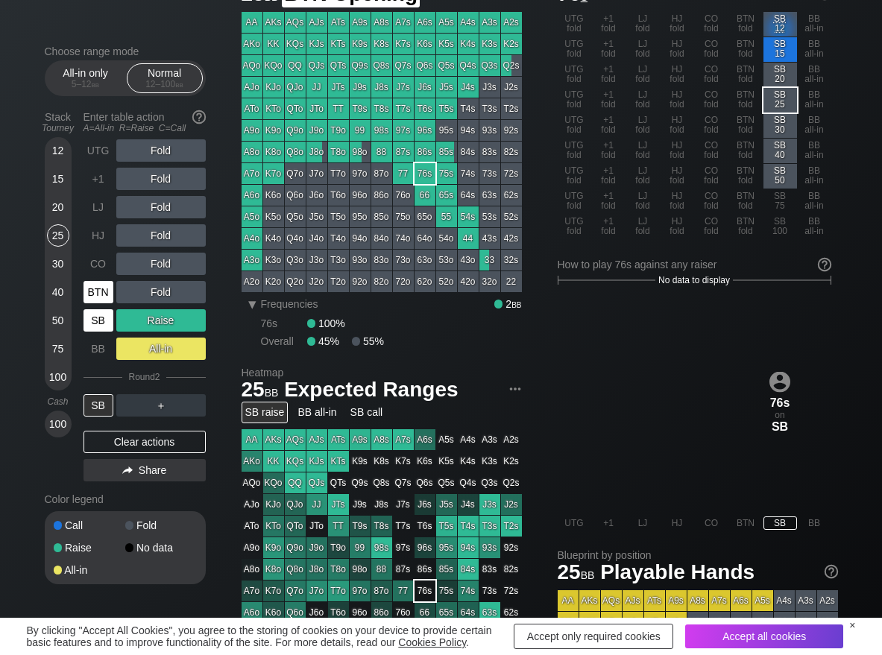
click at [101, 317] on div "SB" at bounding box center [98, 320] width 30 height 22
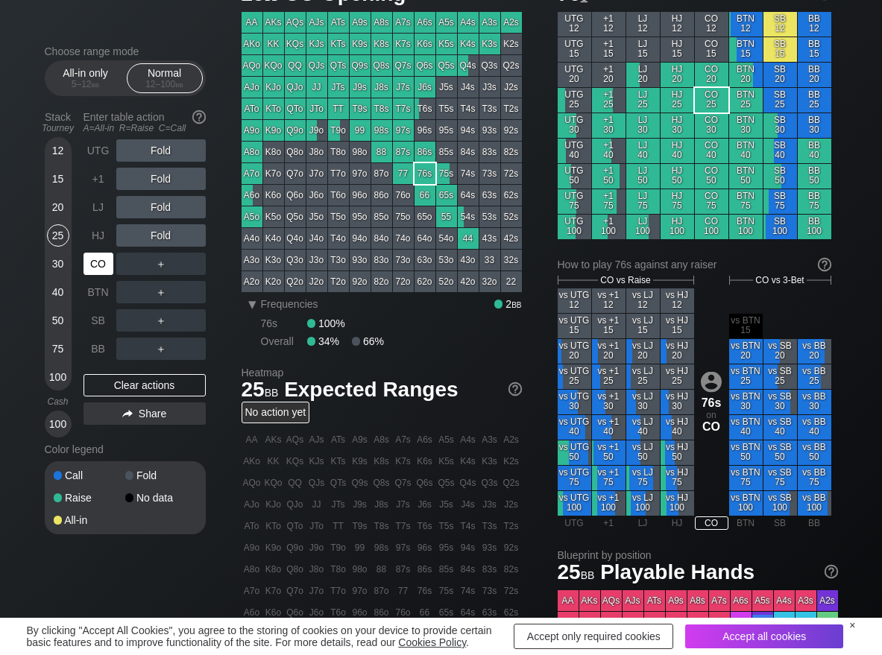
click at [95, 258] on div "CO" at bounding box center [98, 264] width 30 height 22
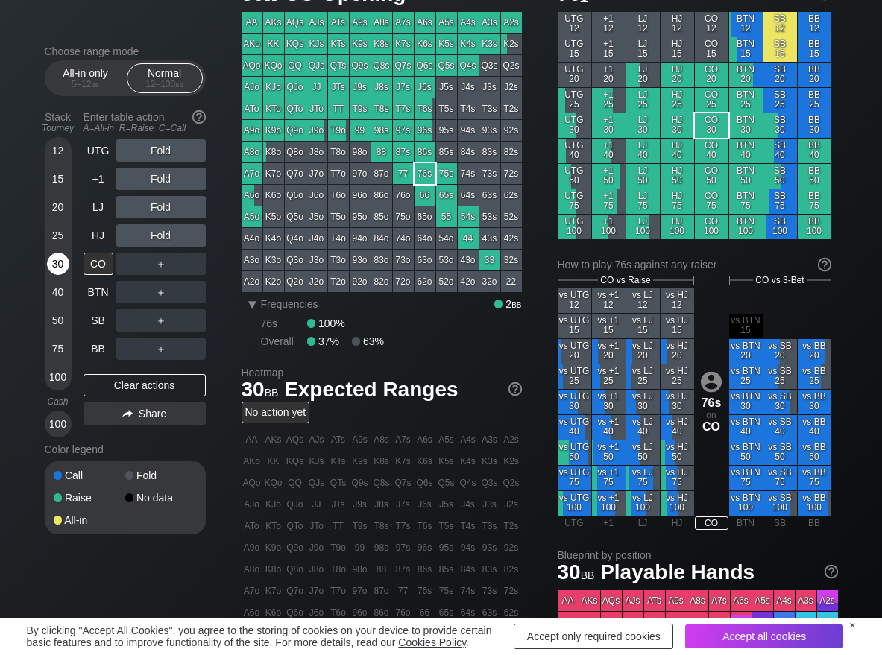
click at [66, 256] on div "30" at bounding box center [58, 264] width 22 height 22
click at [168, 235] on div "R ✕" at bounding box center [160, 235] width 29 height 22
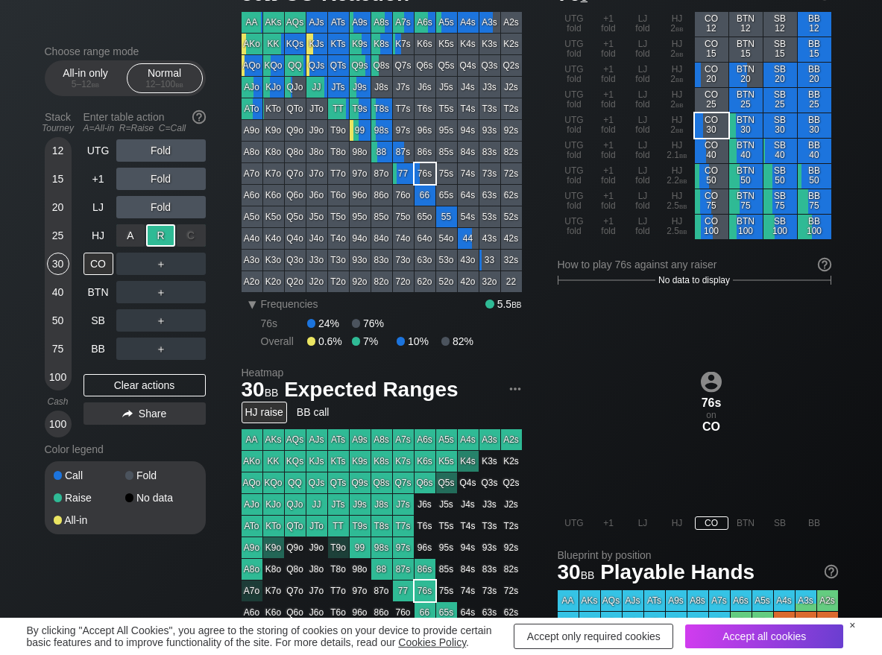
click at [168, 235] on div "R ✕" at bounding box center [160, 235] width 29 height 22
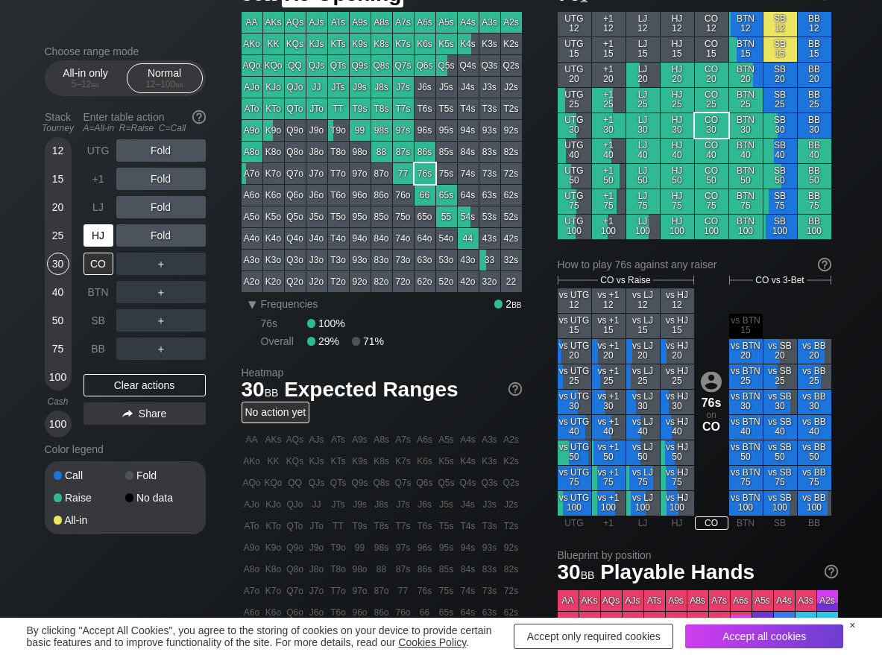
click at [94, 244] on div "HJ" at bounding box center [98, 235] width 30 height 22
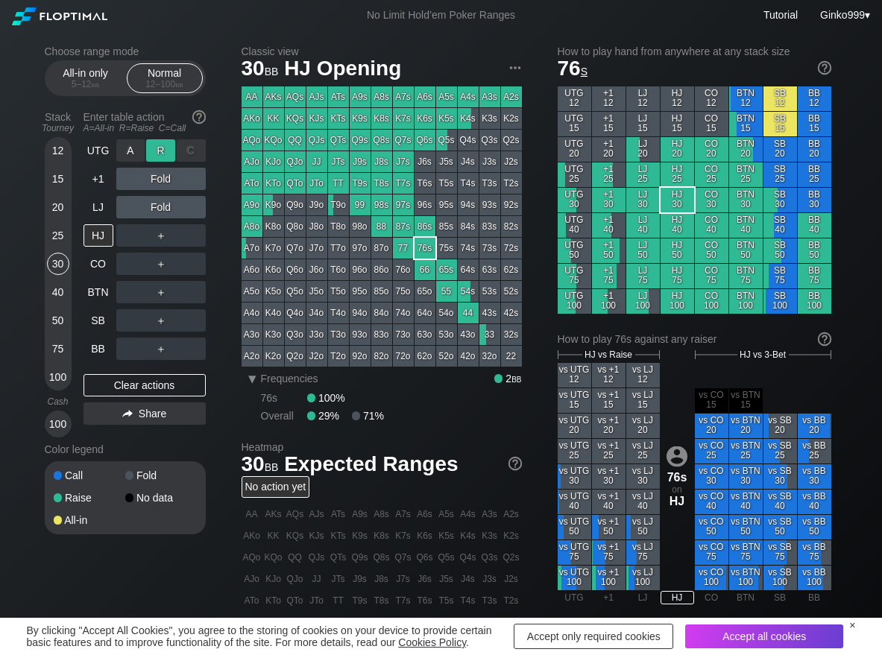
click at [155, 143] on div "R ✕" at bounding box center [160, 150] width 29 height 22
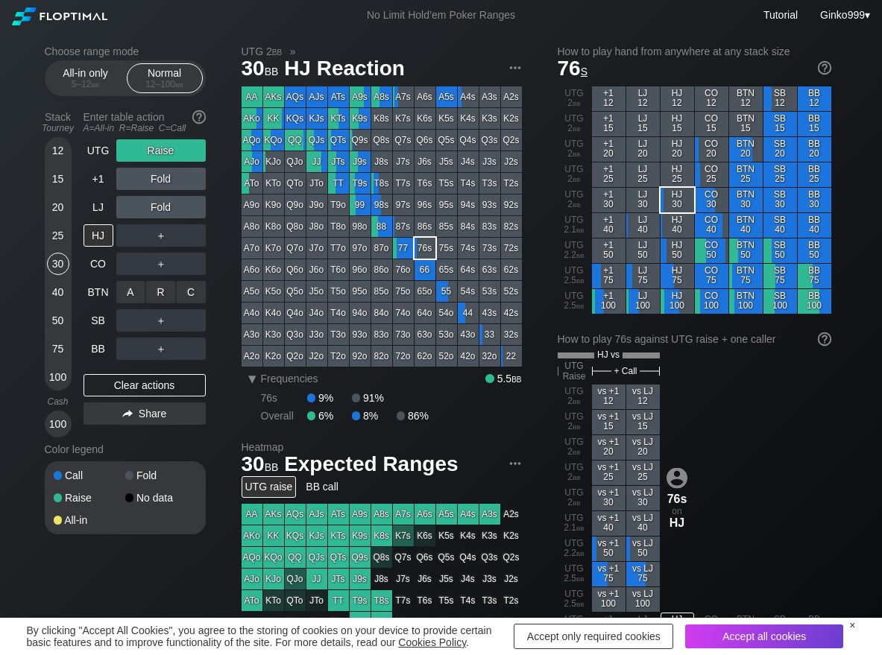
click at [193, 300] on div "C ✕" at bounding box center [191, 292] width 29 height 22
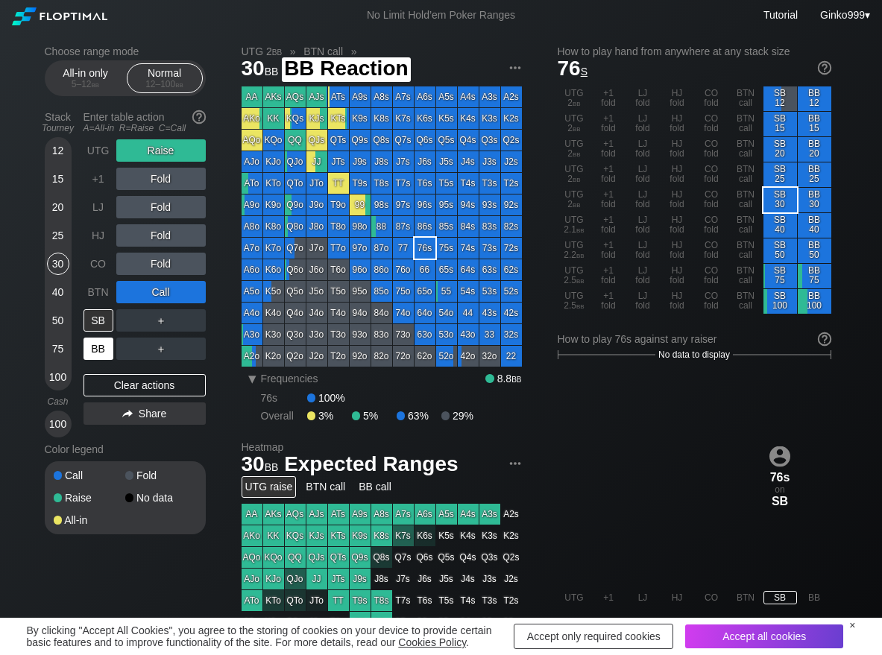
click at [108, 348] on div "BB" at bounding box center [98, 349] width 30 height 22
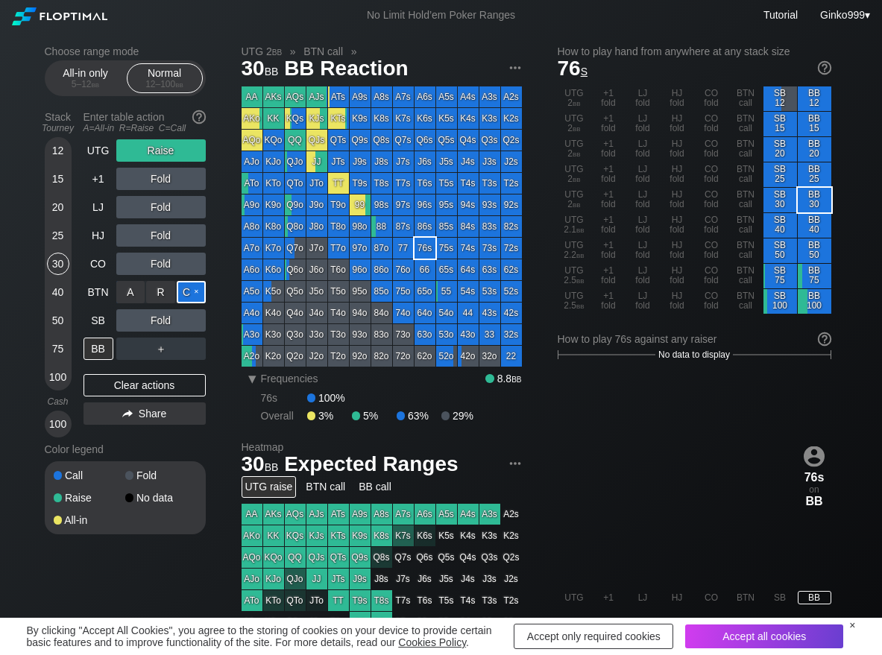
click at [198, 291] on div "C ✕" at bounding box center [191, 292] width 29 height 22
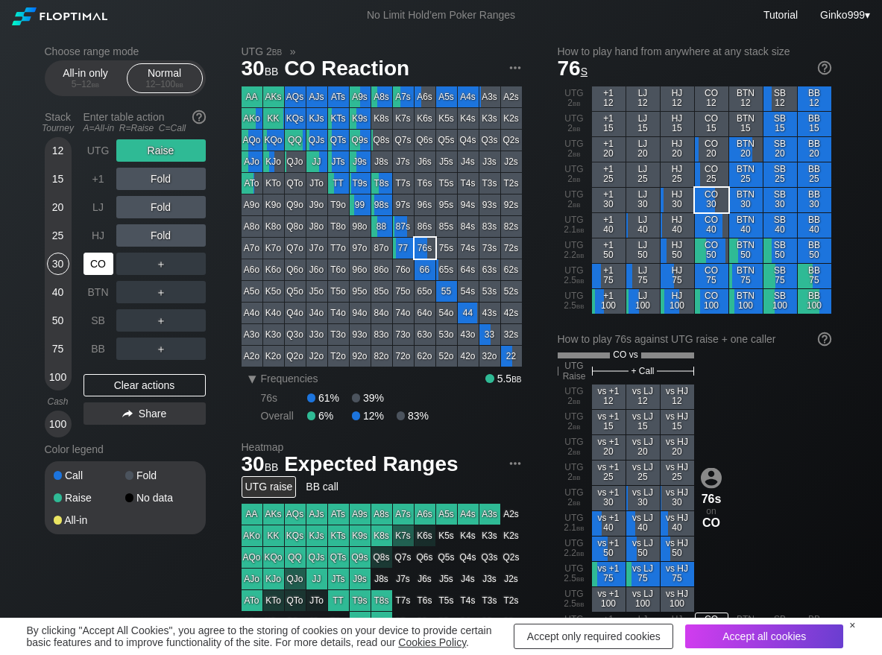
click at [94, 273] on div "CO" at bounding box center [98, 264] width 30 height 22
click at [107, 376] on div "Clear actions" at bounding box center [144, 385] width 122 height 22
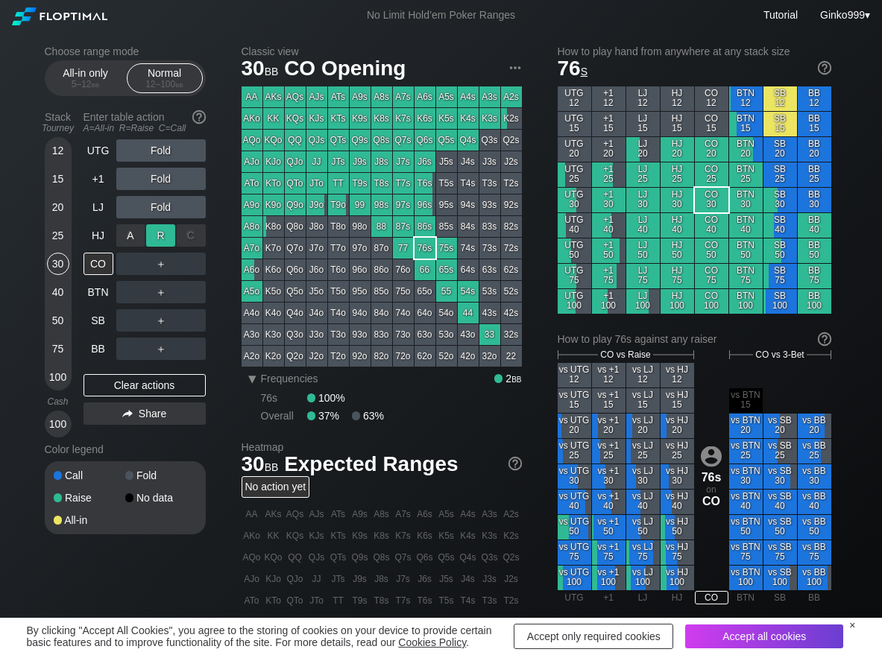
click at [162, 232] on div "R ✕" at bounding box center [160, 235] width 29 height 22
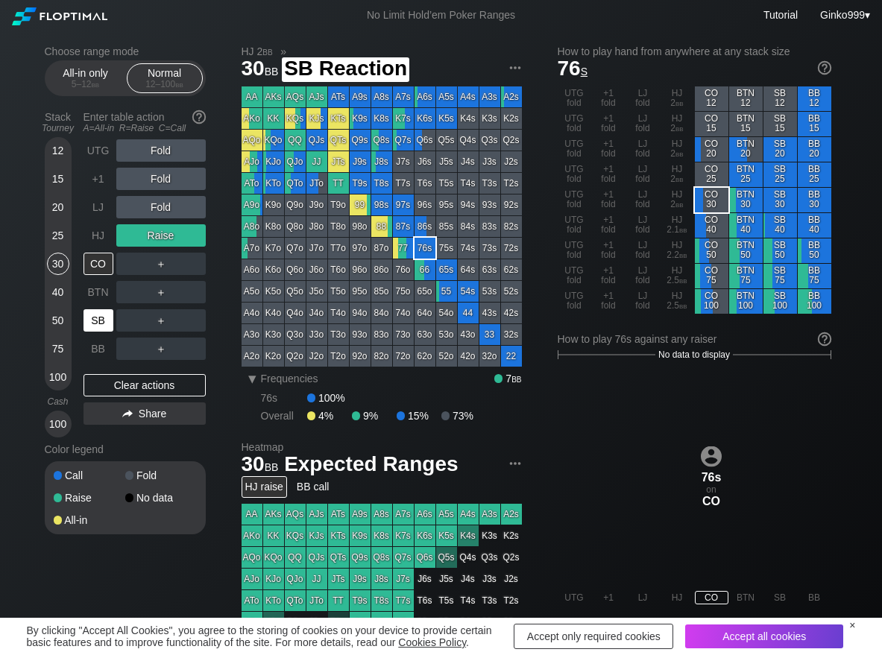
click at [90, 320] on div "SB" at bounding box center [98, 320] width 30 height 22
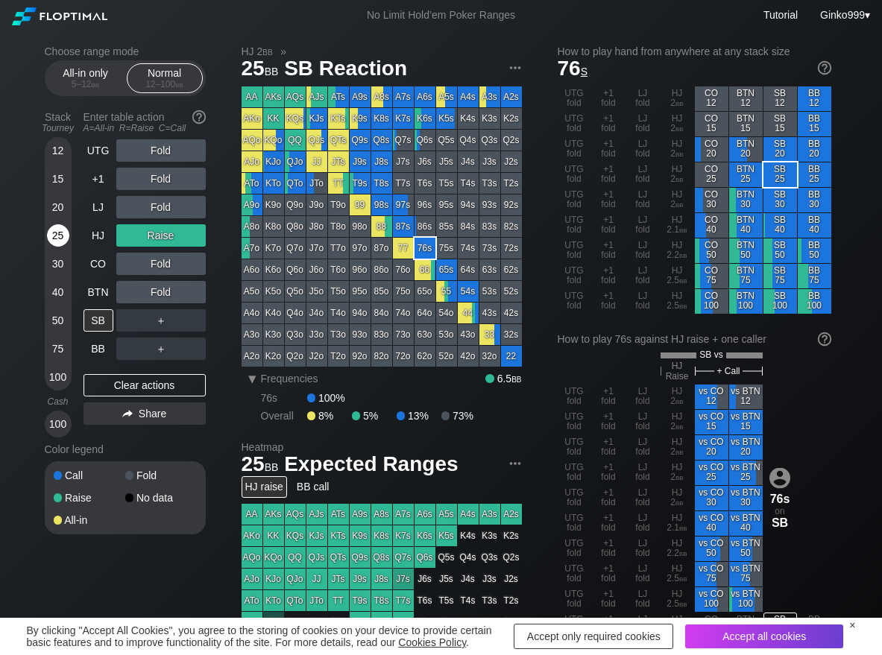
click at [54, 237] on div "25" at bounding box center [58, 235] width 22 height 22
drag, startPoint x: 153, startPoint y: 250, endPoint x: 155, endPoint y: 265, distance: 14.3
click at [161, 260] on div "R ✕" at bounding box center [160, 264] width 29 height 22
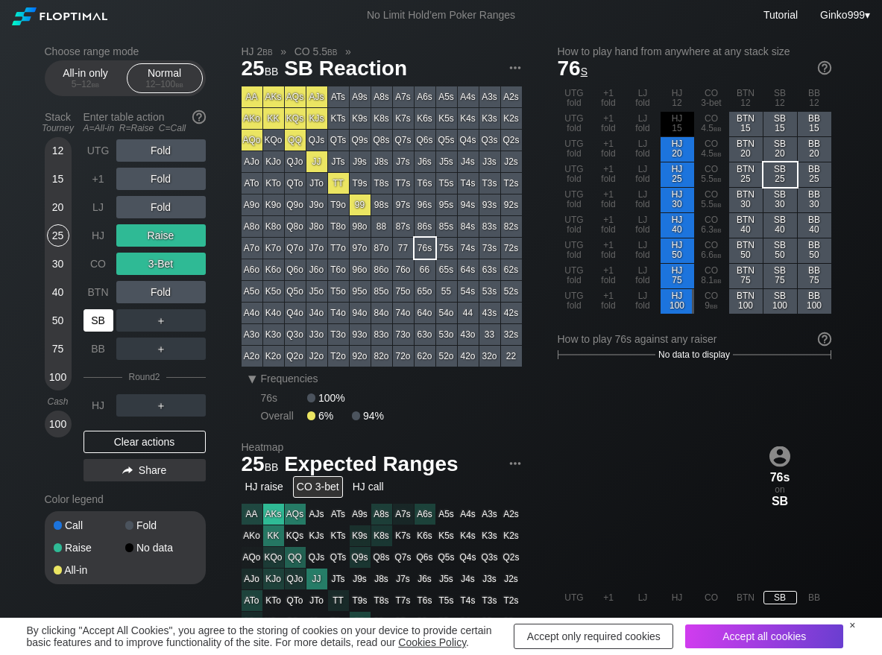
click at [101, 318] on div "SB" at bounding box center [98, 320] width 30 height 22
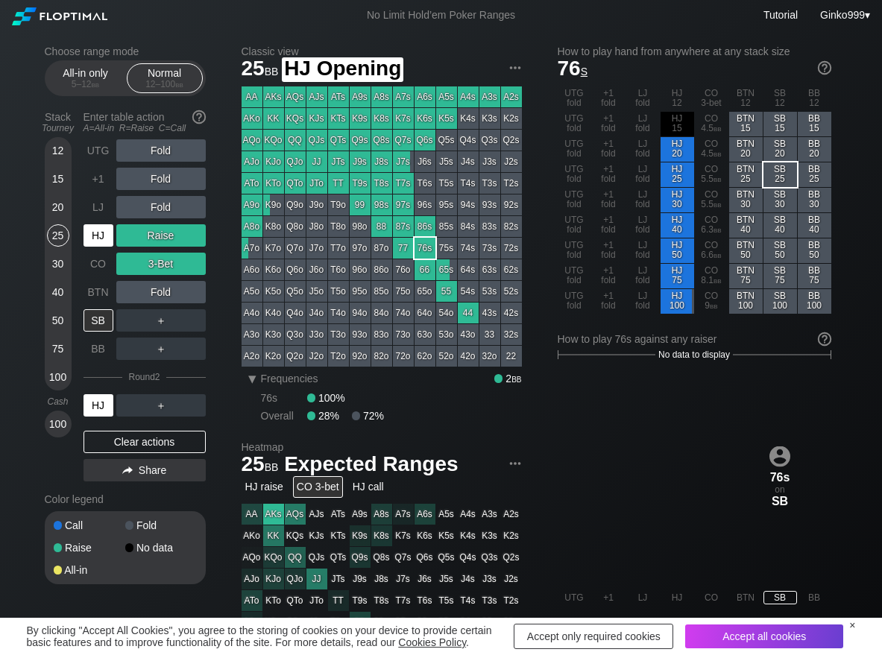
click at [95, 232] on div "HJ" at bounding box center [98, 235] width 30 height 22
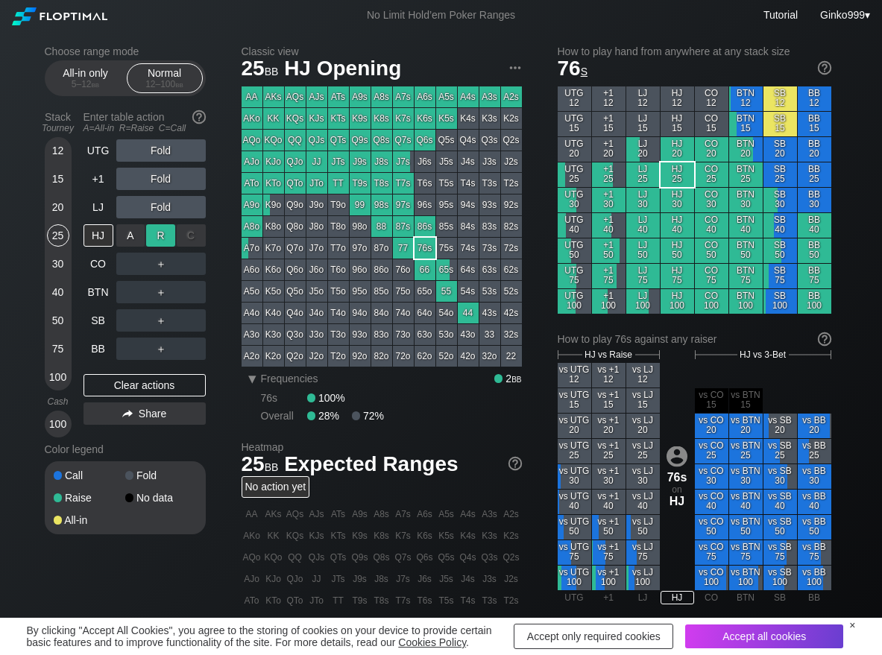
click at [160, 239] on div "R ✕" at bounding box center [160, 235] width 29 height 22
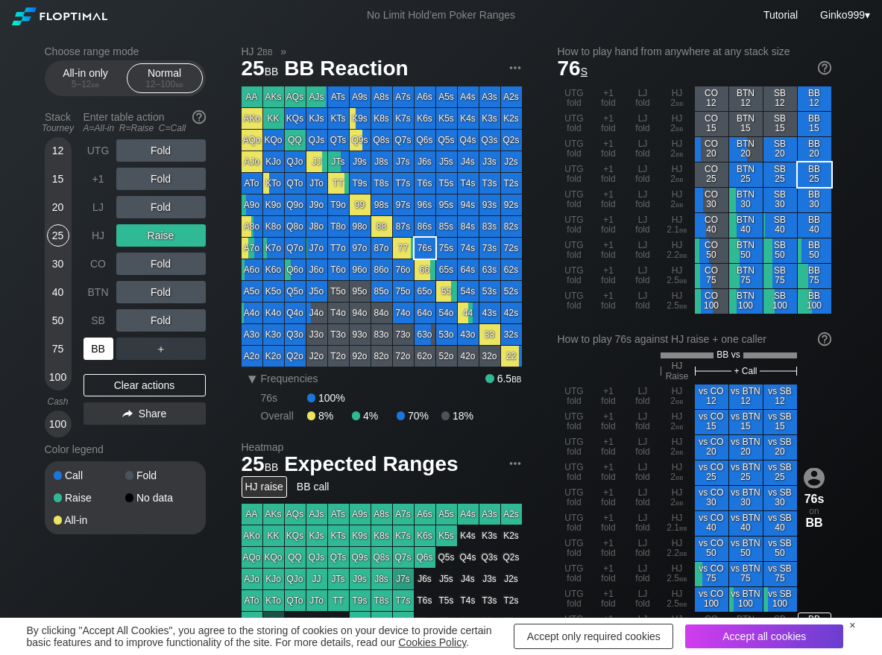
click at [89, 355] on div "BB" at bounding box center [98, 349] width 30 height 22
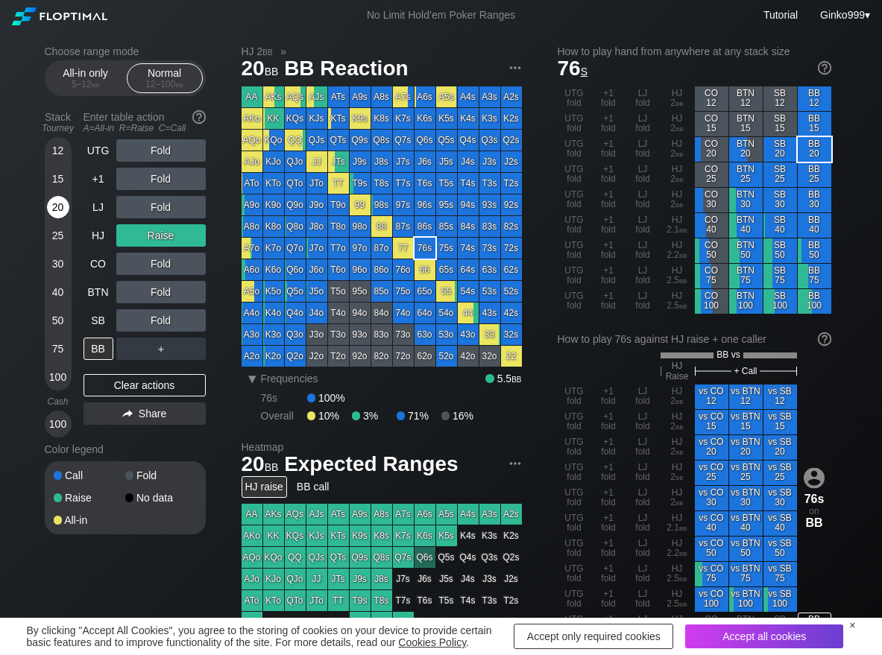
click at [60, 208] on div "20" at bounding box center [58, 207] width 22 height 22
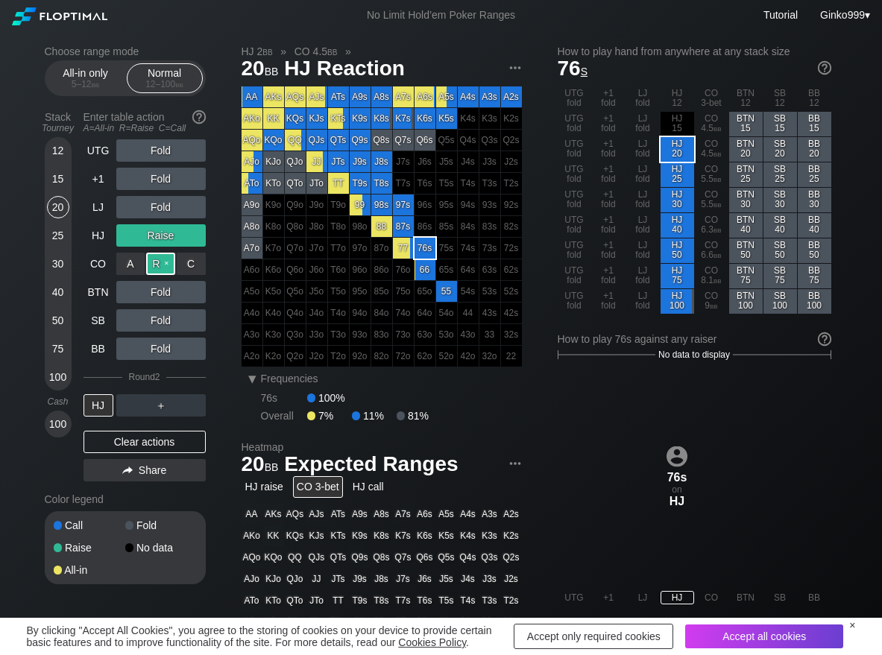
click at [159, 259] on div "R ✕" at bounding box center [160, 264] width 29 height 22
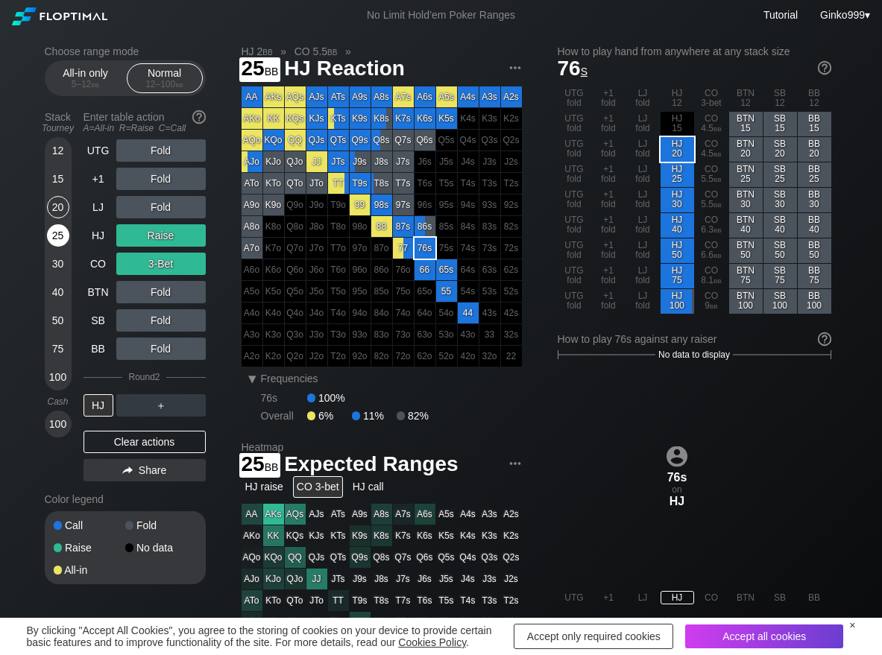
click at [63, 233] on div "25" at bounding box center [58, 235] width 22 height 22
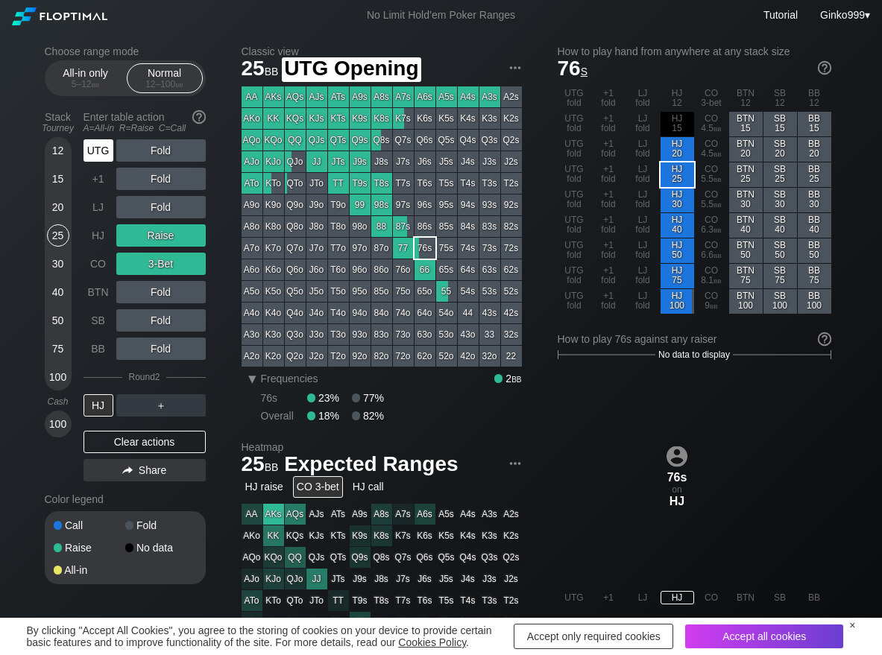
drag, startPoint x: 100, startPoint y: 157, endPoint x: 145, endPoint y: 154, distance: 45.6
click at [101, 157] on div "UTG" at bounding box center [98, 150] width 30 height 22
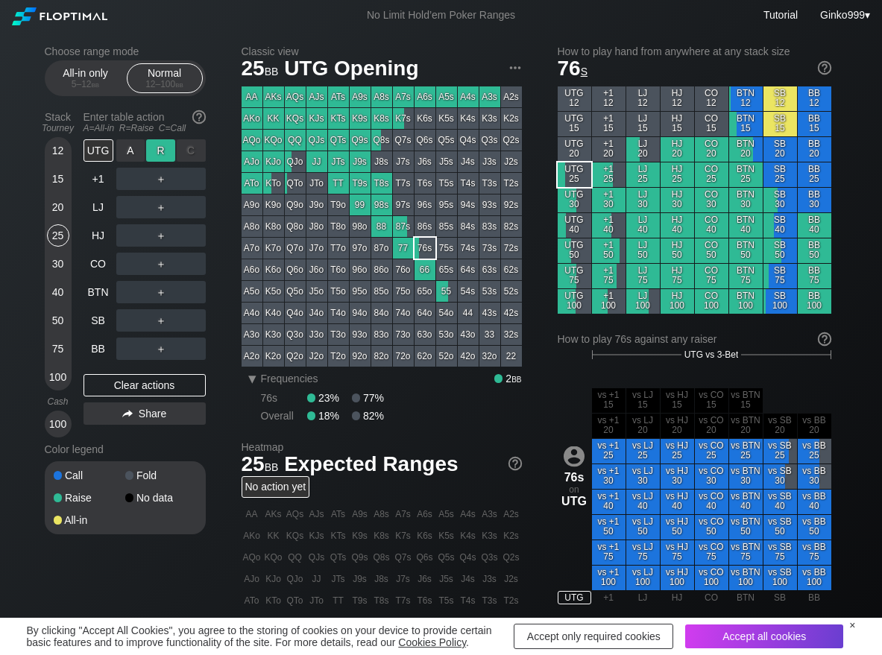
click at [156, 145] on div "R ✕" at bounding box center [160, 150] width 29 height 22
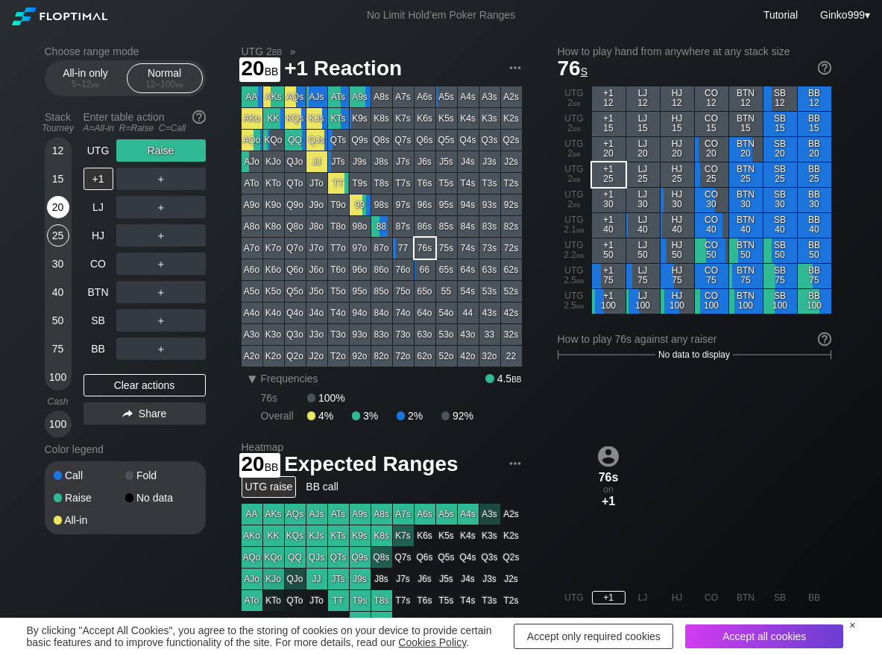
click at [60, 213] on div "20" at bounding box center [58, 207] width 22 height 22
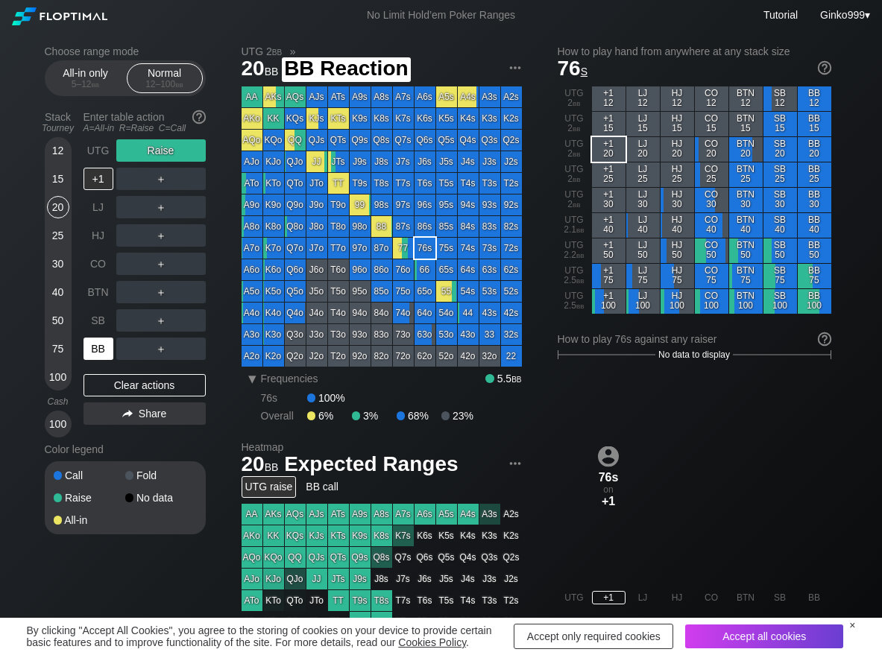
click at [92, 347] on div "BB" at bounding box center [98, 349] width 30 height 22
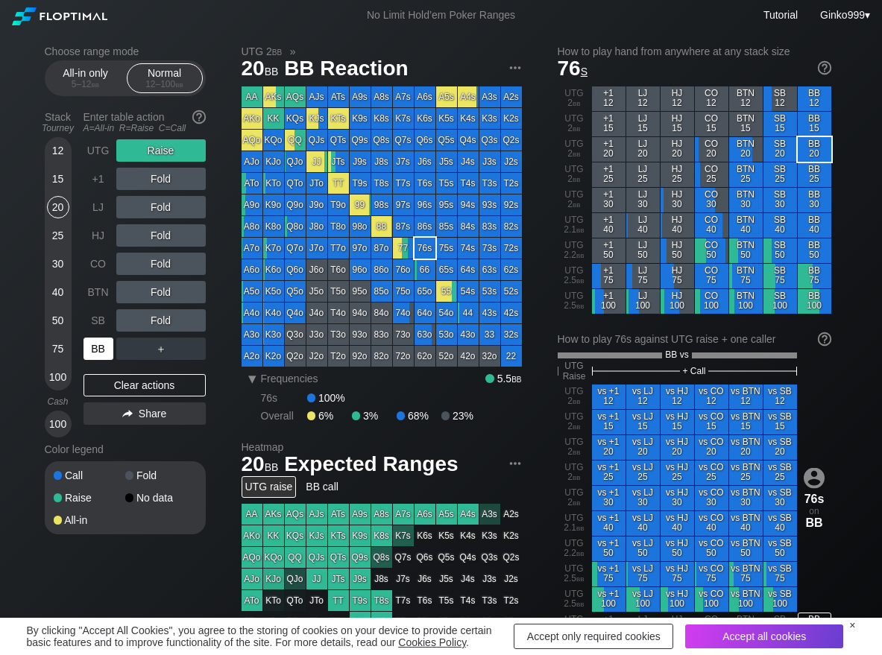
scroll to position [75, 0]
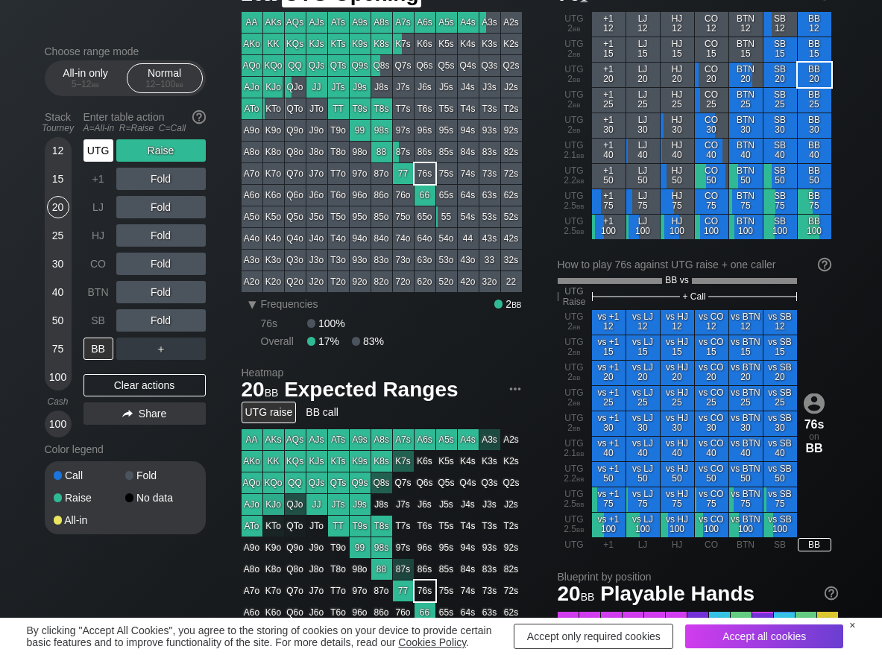
click at [94, 157] on div "UTG" at bounding box center [98, 150] width 30 height 22
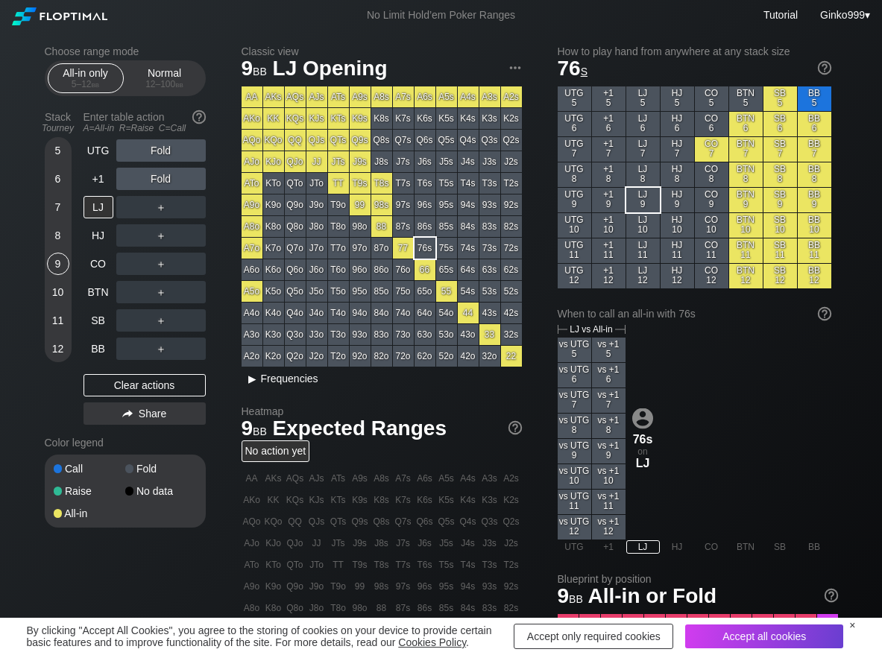
click at [306, 374] on span "Frequencies" at bounding box center [289, 379] width 57 height 12
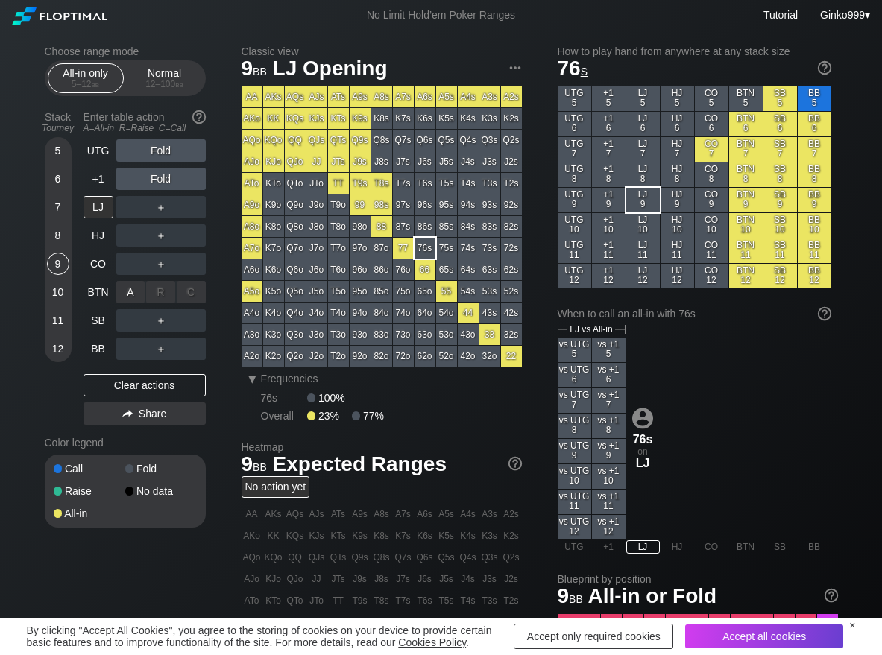
click at [138, 297] on div "A ✕" at bounding box center [130, 292] width 29 height 22
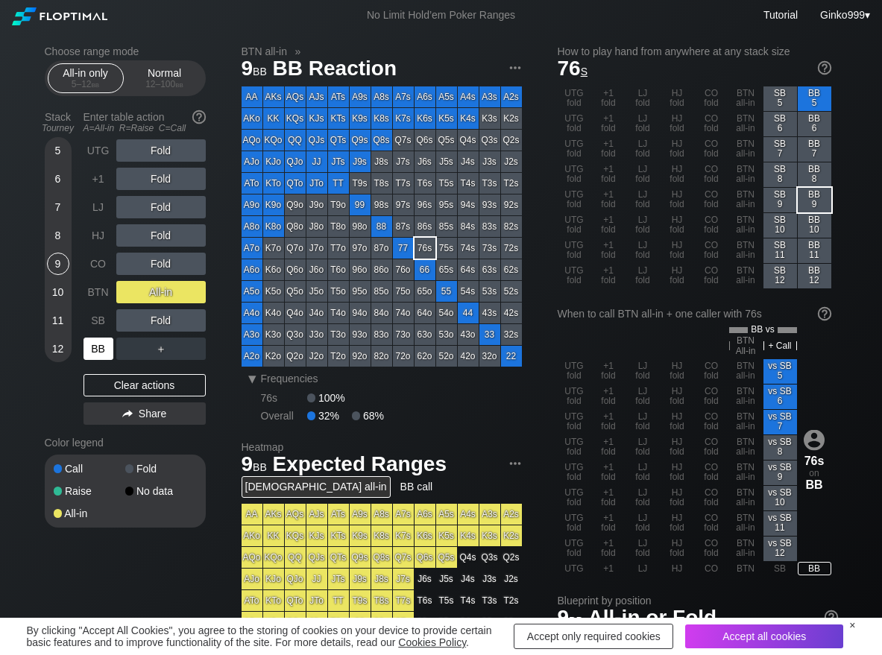
click at [104, 350] on div "BB" at bounding box center [98, 349] width 30 height 22
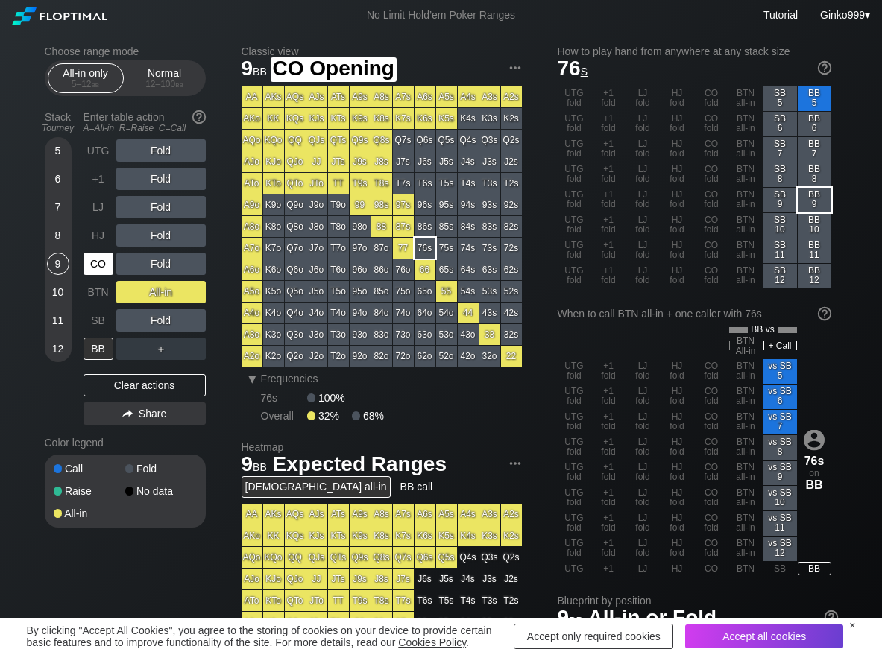
click at [104, 262] on div "CO" at bounding box center [98, 264] width 30 height 22
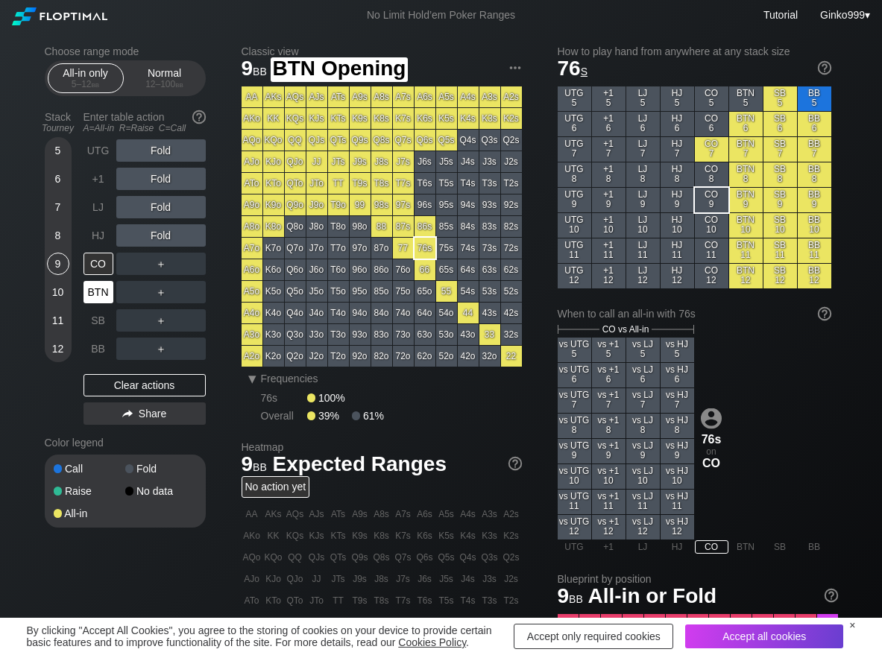
click at [96, 279] on div "BTN" at bounding box center [99, 292] width 33 height 28
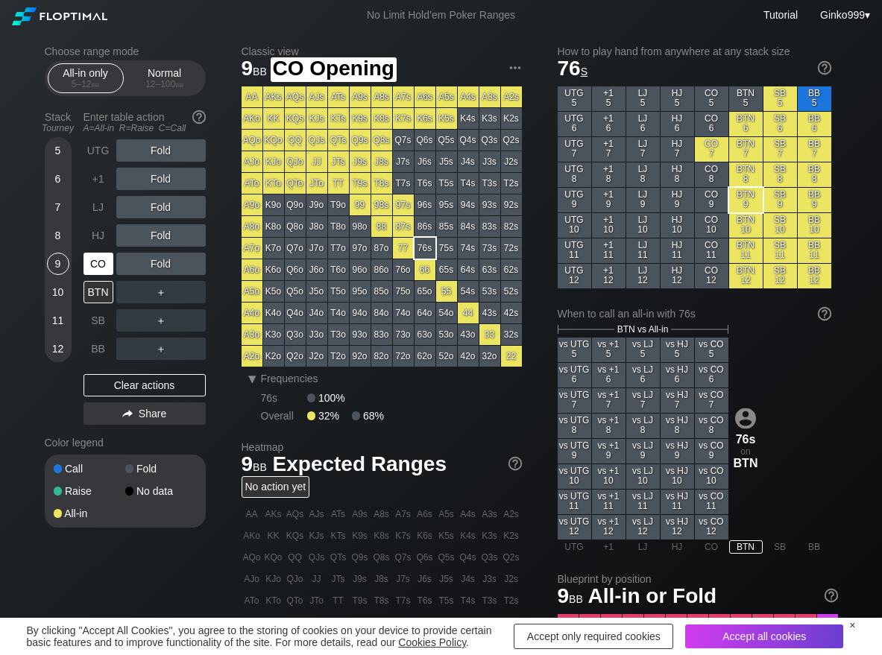
click at [90, 268] on div "CO" at bounding box center [98, 264] width 30 height 22
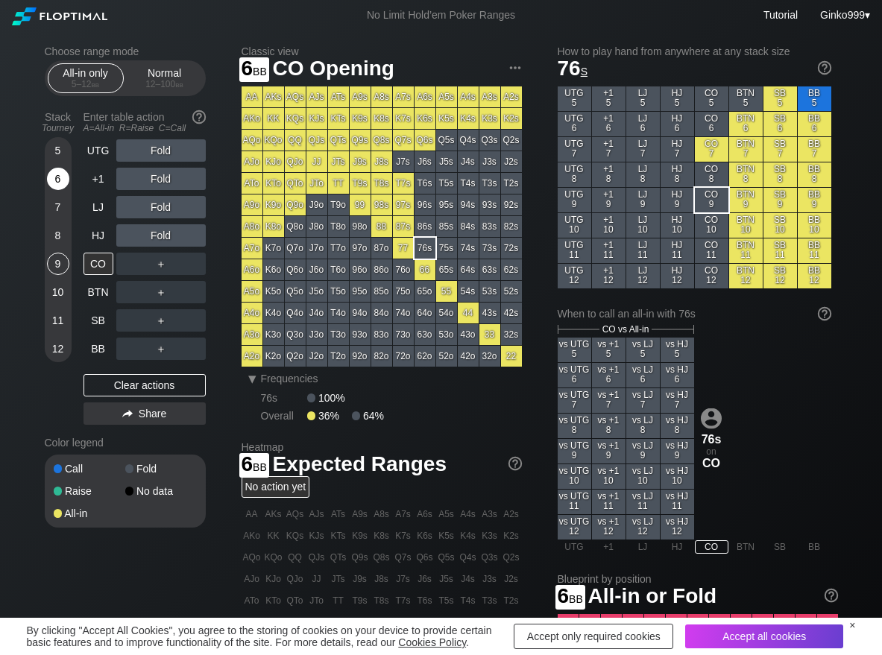
click at [56, 188] on div "6" at bounding box center [58, 179] width 22 height 22
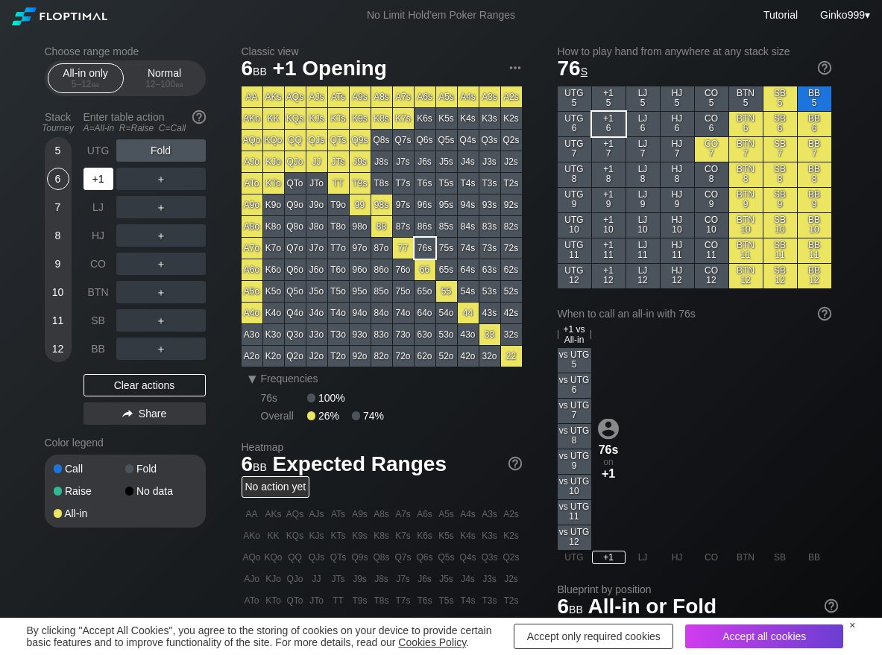
click at [96, 183] on div "+1" at bounding box center [98, 179] width 30 height 22
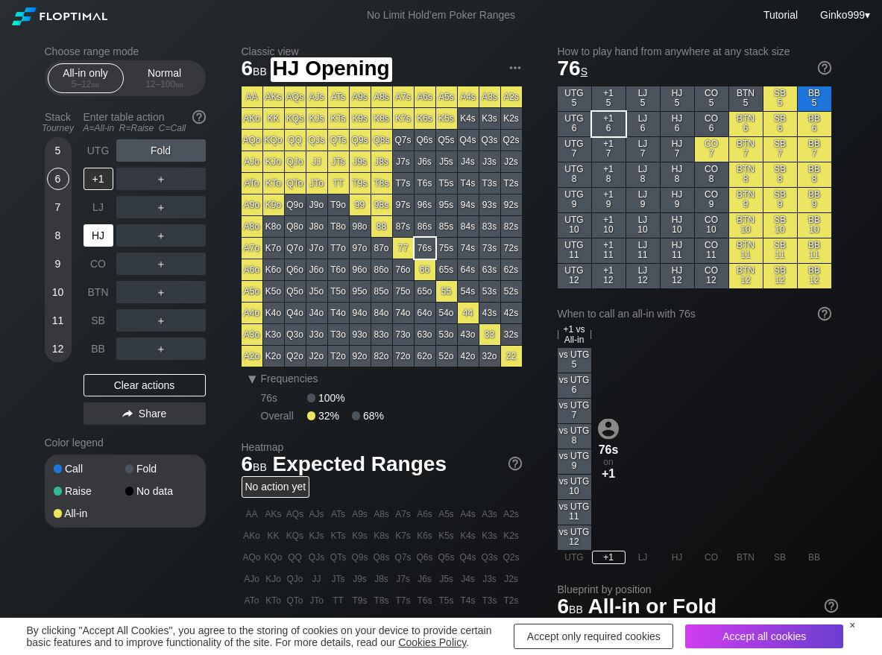
click at [100, 235] on div "HJ" at bounding box center [98, 235] width 30 height 22
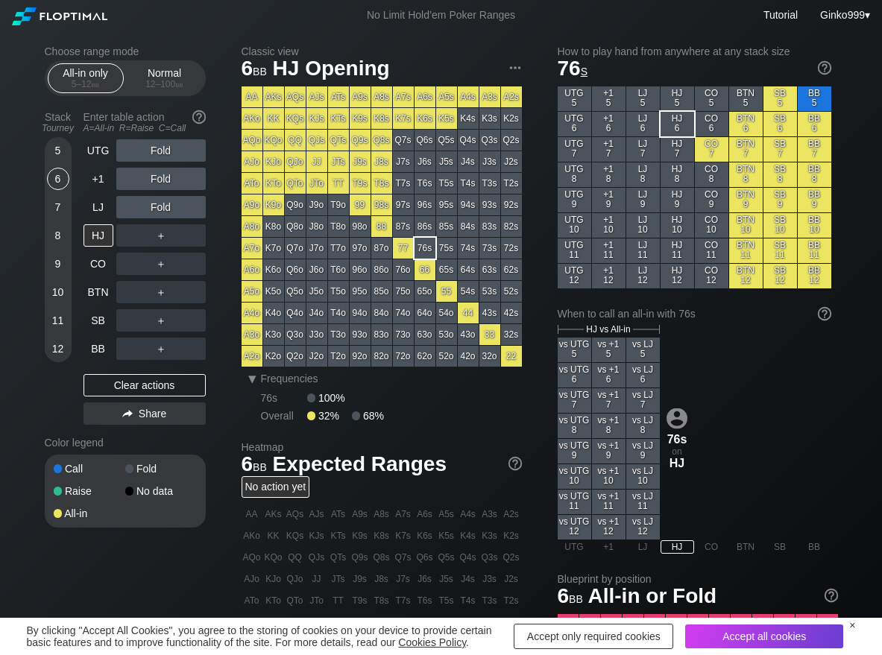
click at [60, 139] on div "Stack Tourney" at bounding box center [58, 122] width 39 height 34
click at [60, 142] on div "5" at bounding box center [58, 150] width 22 height 22
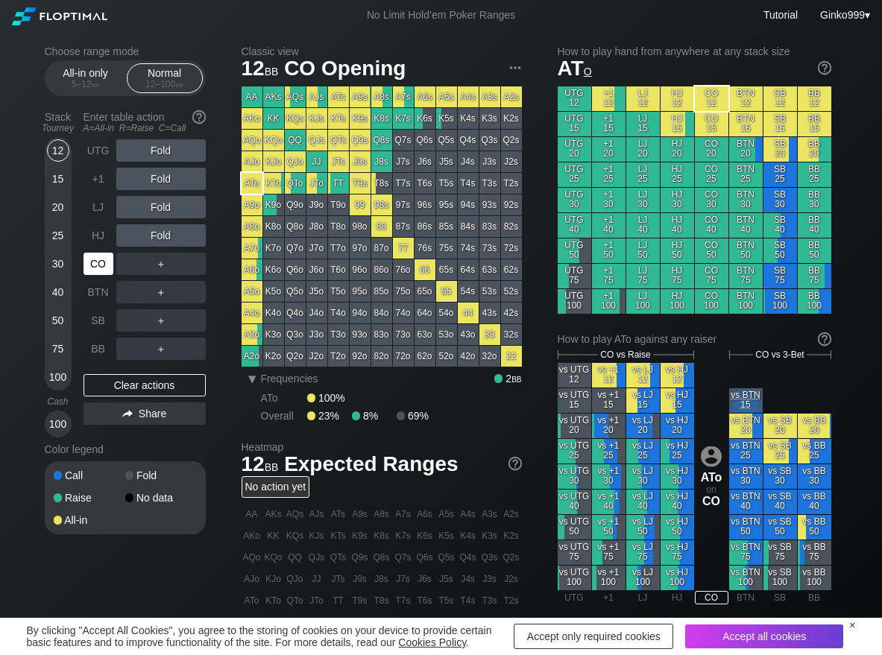
scroll to position [75, 0]
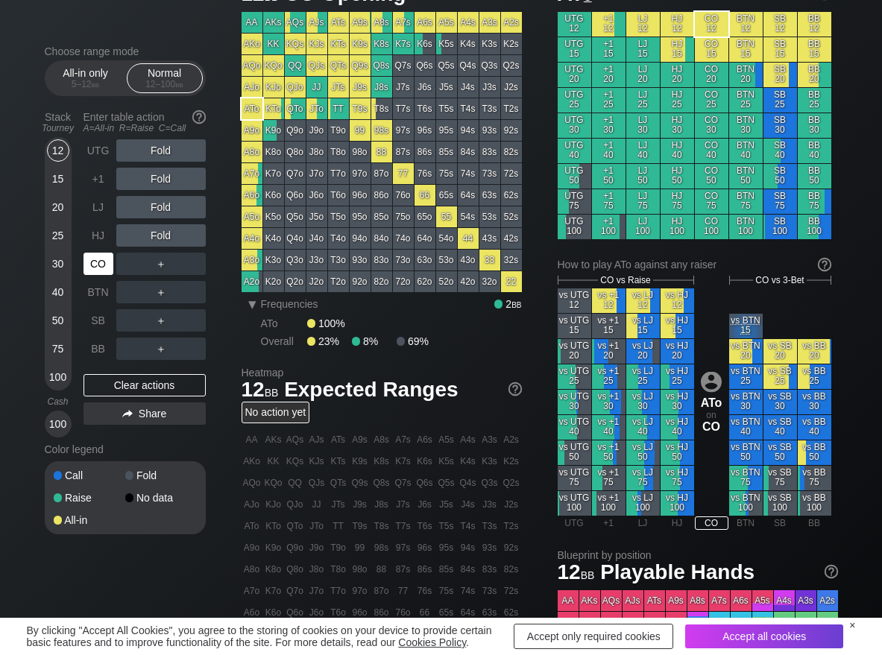
click at [86, 274] on div "CO" at bounding box center [98, 264] width 30 height 22
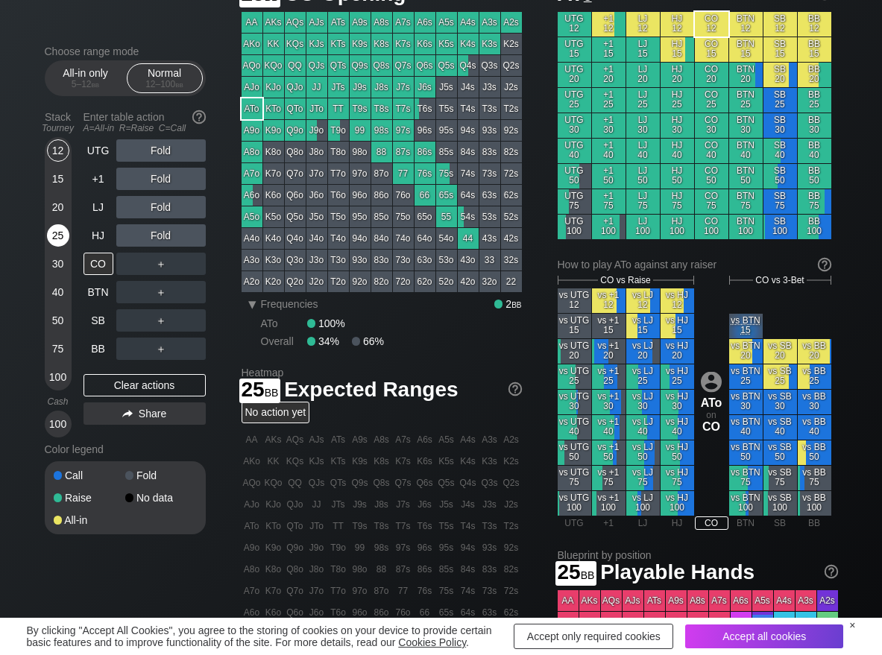
click at [63, 239] on div "25" at bounding box center [58, 235] width 22 height 22
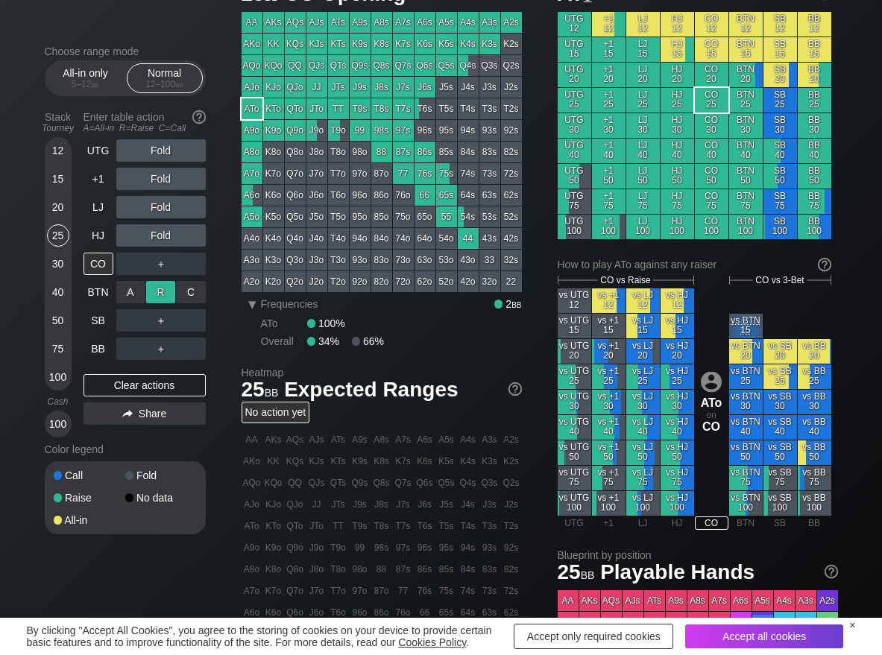
drag, startPoint x: 162, startPoint y: 284, endPoint x: 133, endPoint y: 305, distance: 35.8
click at [160, 286] on div "R ✕" at bounding box center [160, 292] width 29 height 22
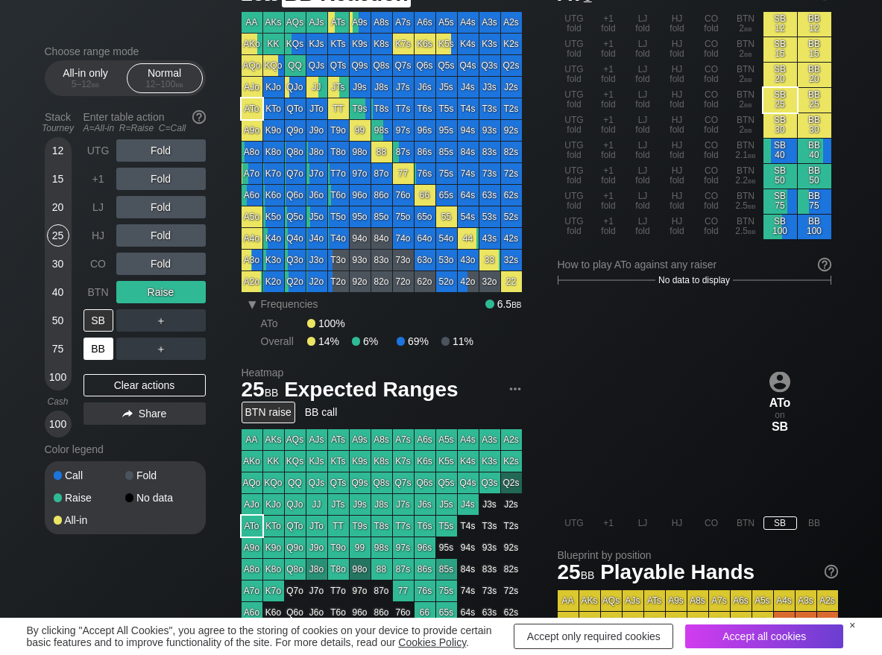
click at [99, 353] on div "BB" at bounding box center [98, 349] width 30 height 22
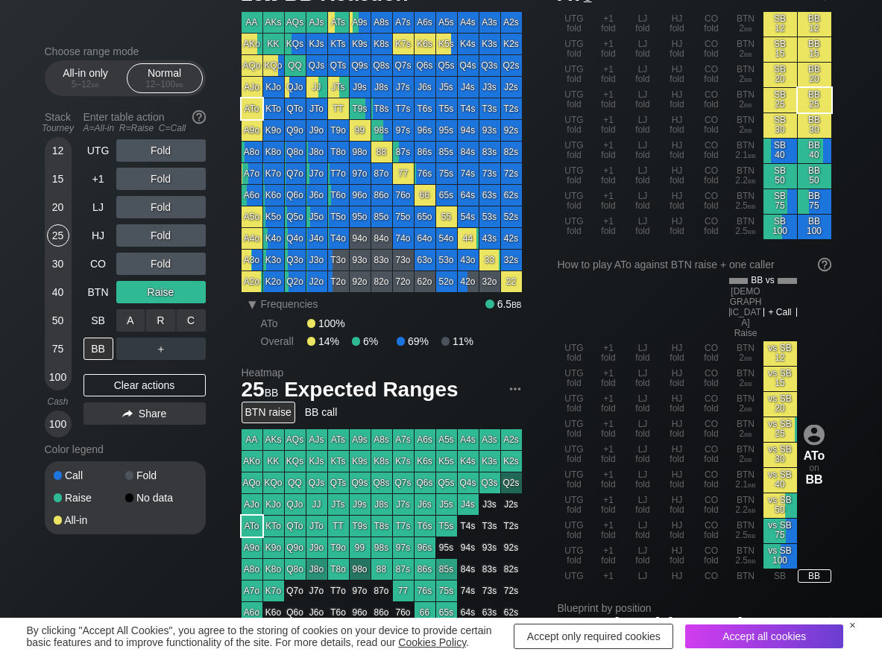
click at [164, 320] on div "R ✕" at bounding box center [160, 320] width 29 height 22
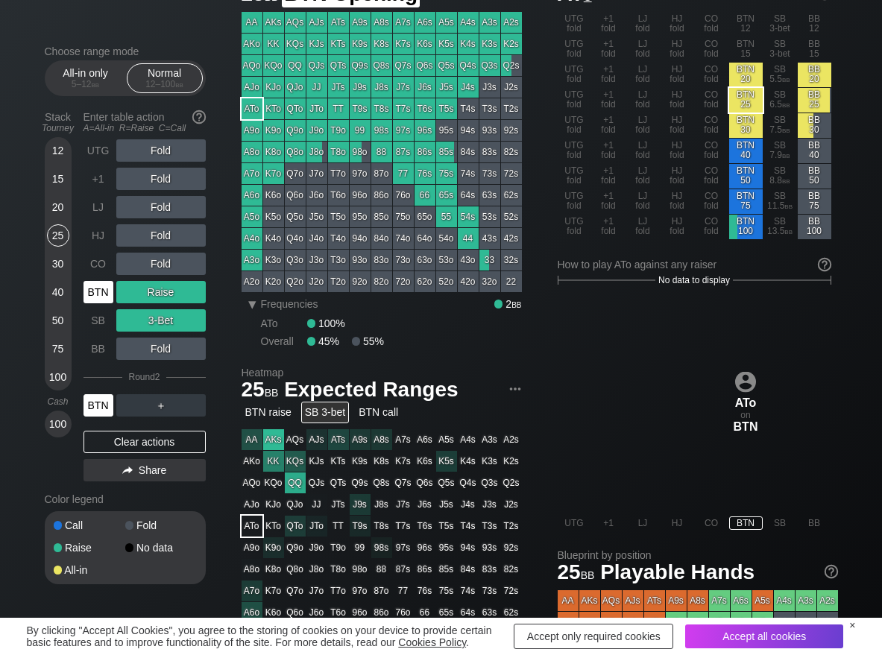
click at [104, 294] on div "BTN" at bounding box center [98, 292] width 30 height 22
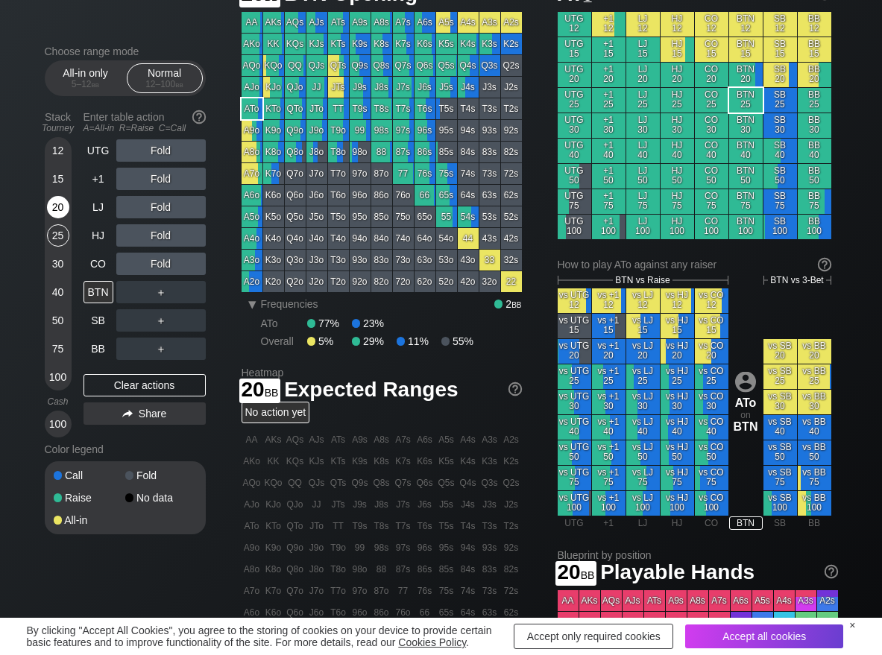
click at [56, 212] on div "20" at bounding box center [58, 207] width 22 height 22
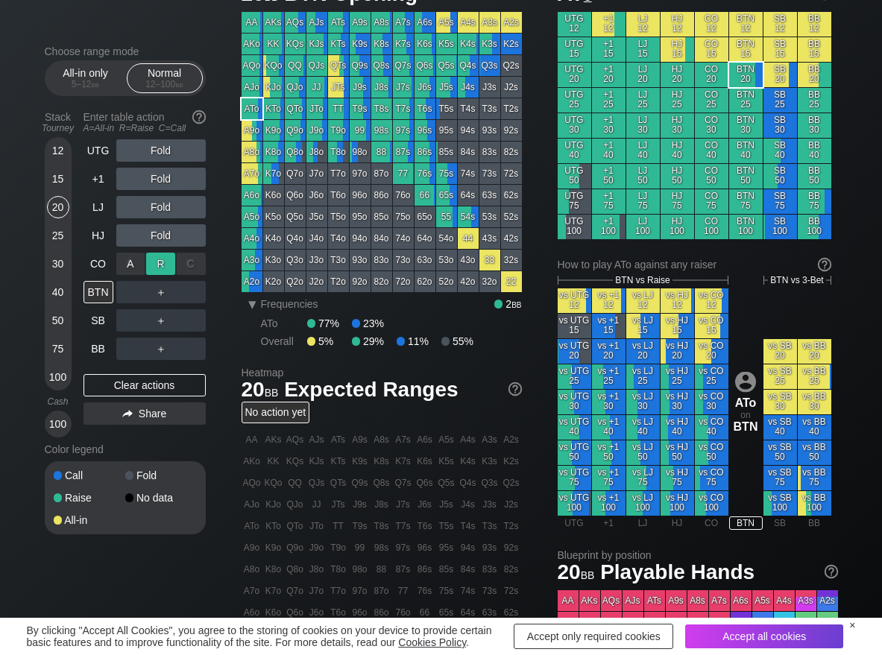
click at [158, 262] on div "R ✕" at bounding box center [160, 264] width 29 height 22
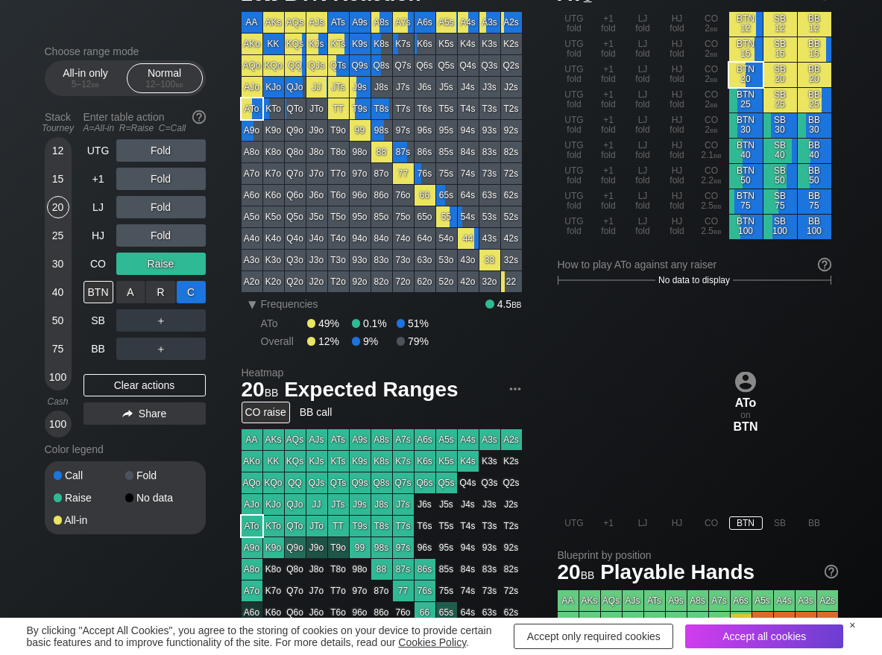
click at [198, 291] on div "C ✕" at bounding box center [191, 292] width 29 height 22
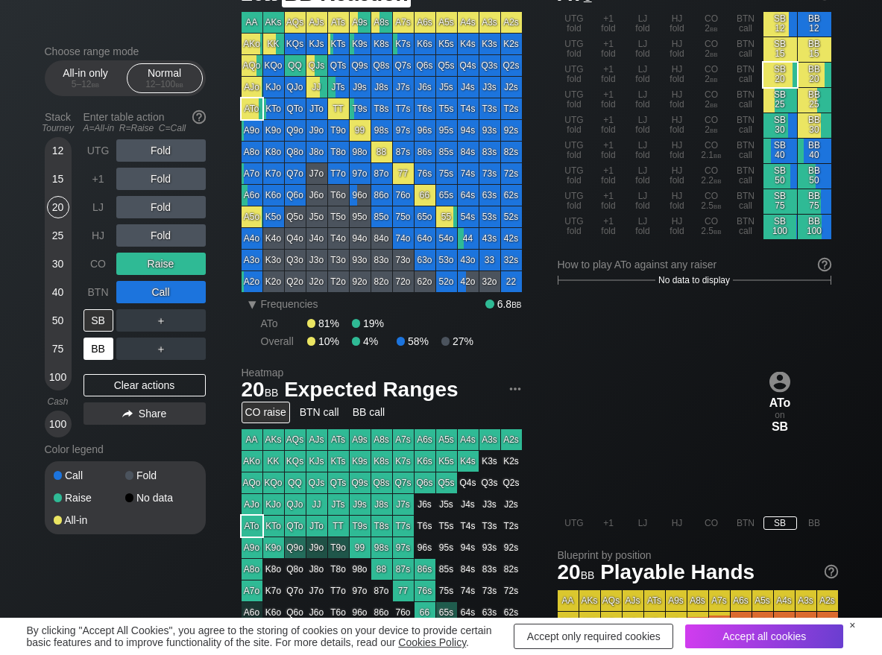
click at [98, 348] on div "BB" at bounding box center [98, 349] width 30 height 22
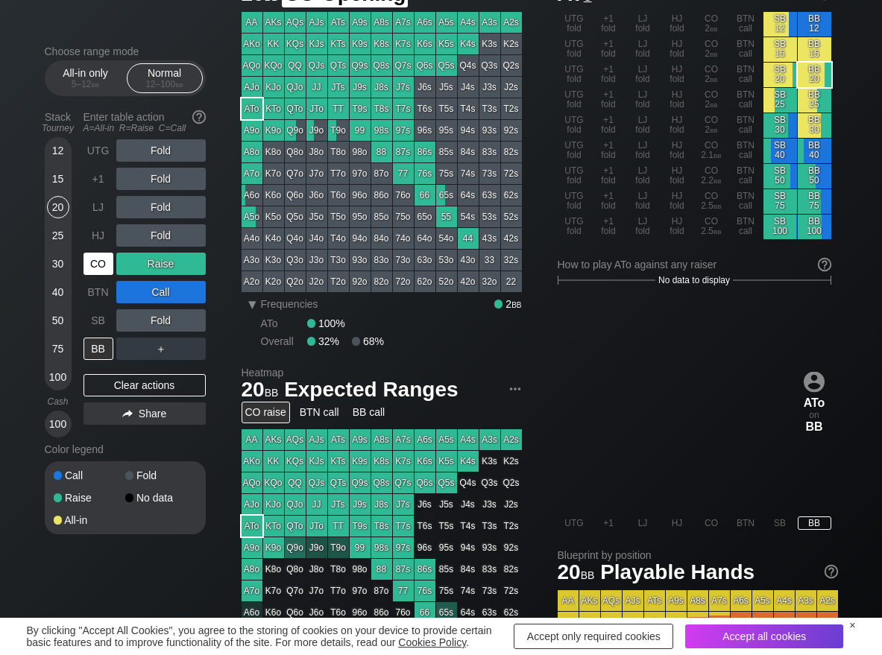
click at [98, 273] on div "CO" at bounding box center [98, 264] width 30 height 22
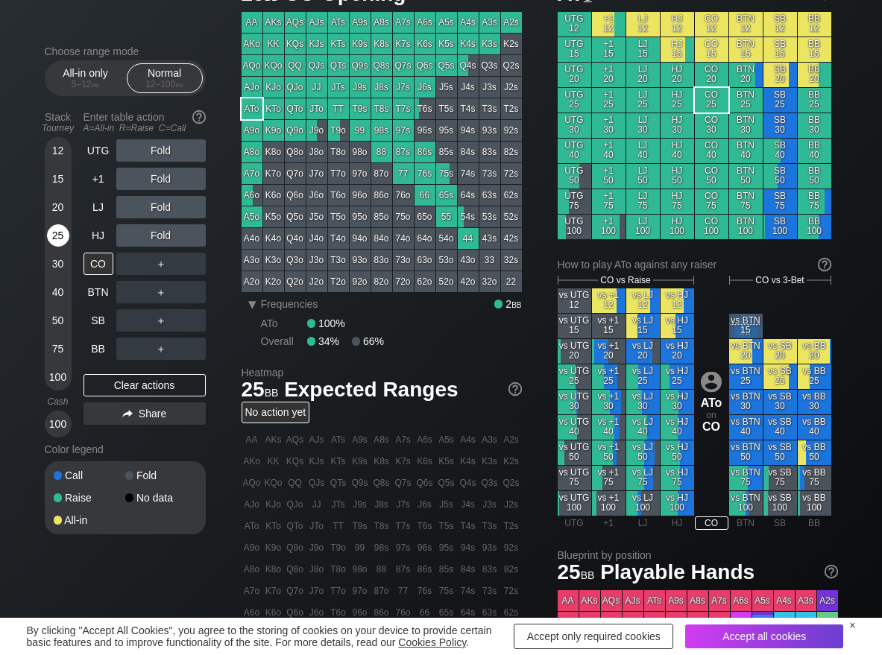
click at [59, 241] on div "25" at bounding box center [58, 235] width 22 height 22
click at [157, 235] on div "R ✕" at bounding box center [160, 235] width 29 height 22
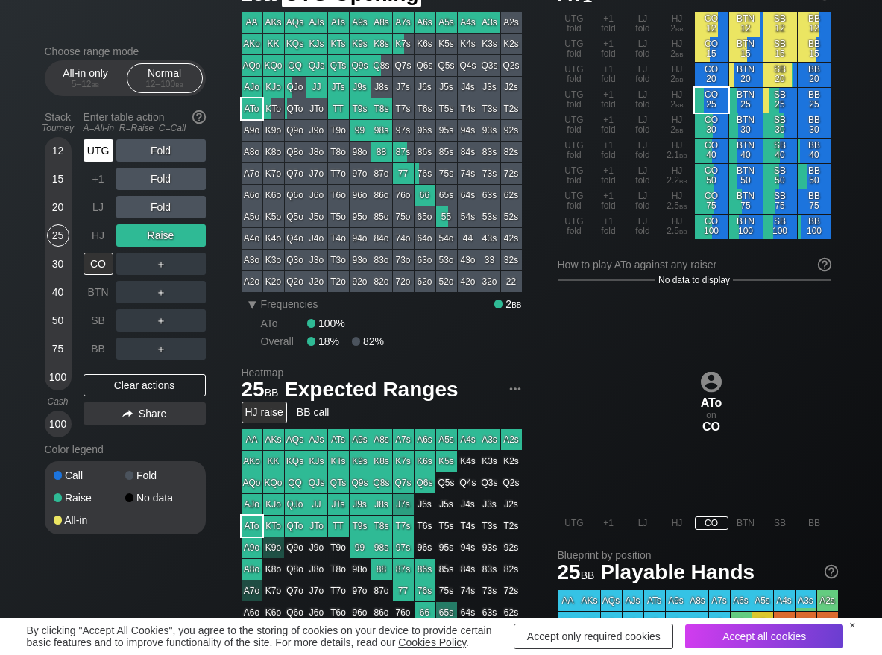
drag, startPoint x: 87, startPoint y: 154, endPoint x: 97, endPoint y: 152, distance: 9.8
click at [92, 153] on div "UTG" at bounding box center [98, 150] width 30 height 22
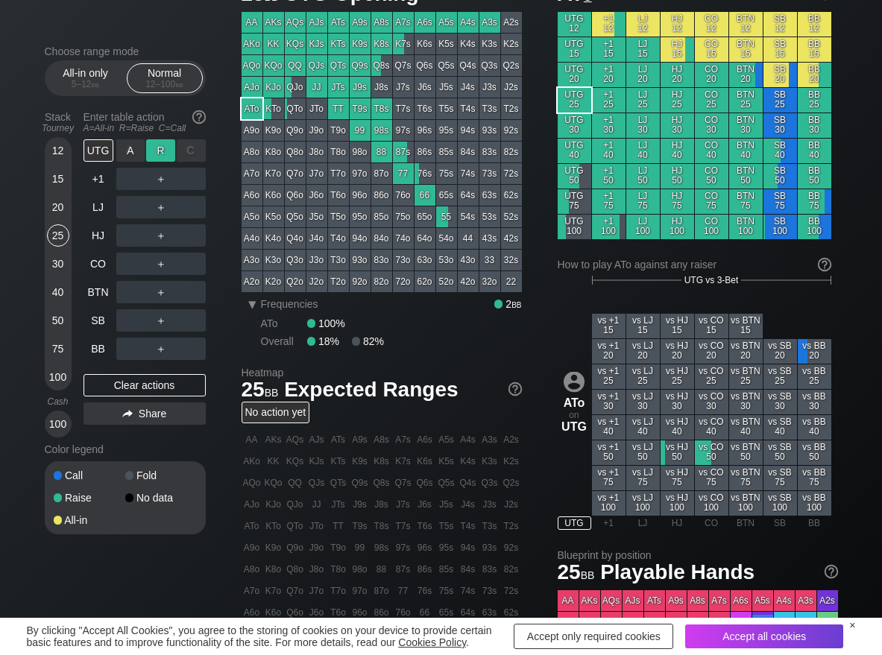
click at [154, 148] on div "R ✕" at bounding box center [160, 150] width 29 height 22
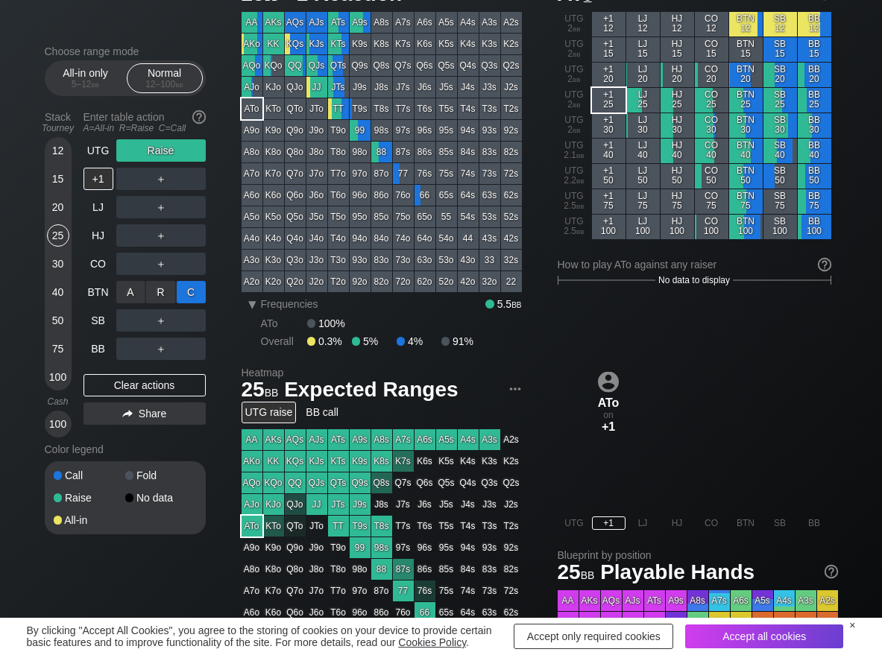
click at [184, 299] on div "C ✕" at bounding box center [191, 292] width 29 height 22
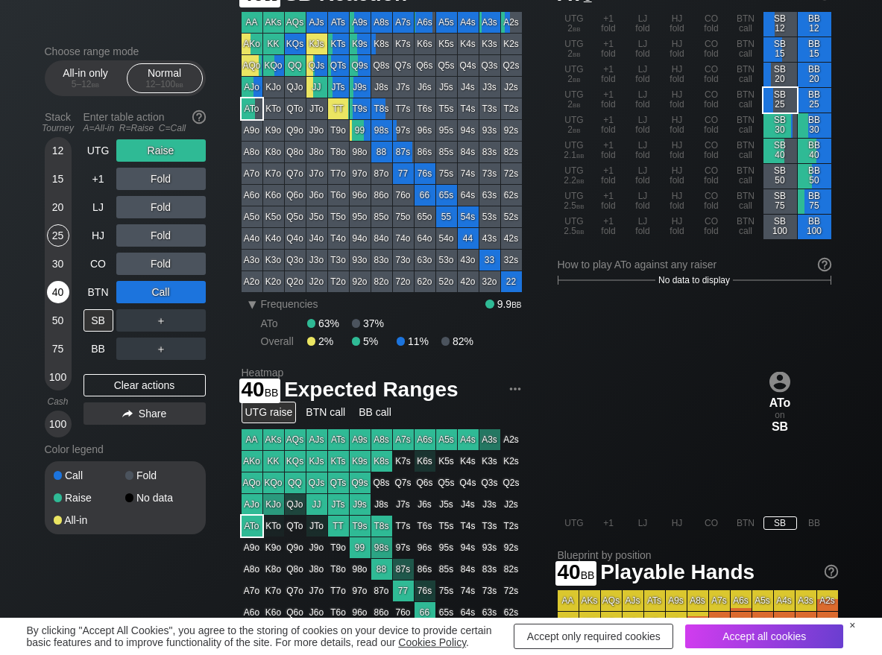
click at [56, 299] on div "40" at bounding box center [58, 292] width 22 height 22
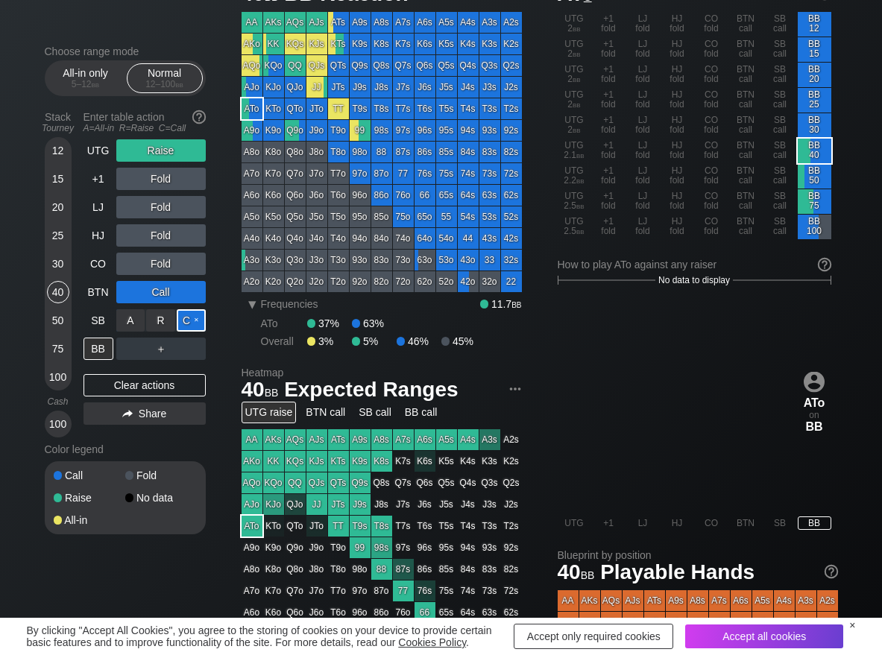
click at [197, 323] on div "C ✕" at bounding box center [191, 320] width 29 height 22
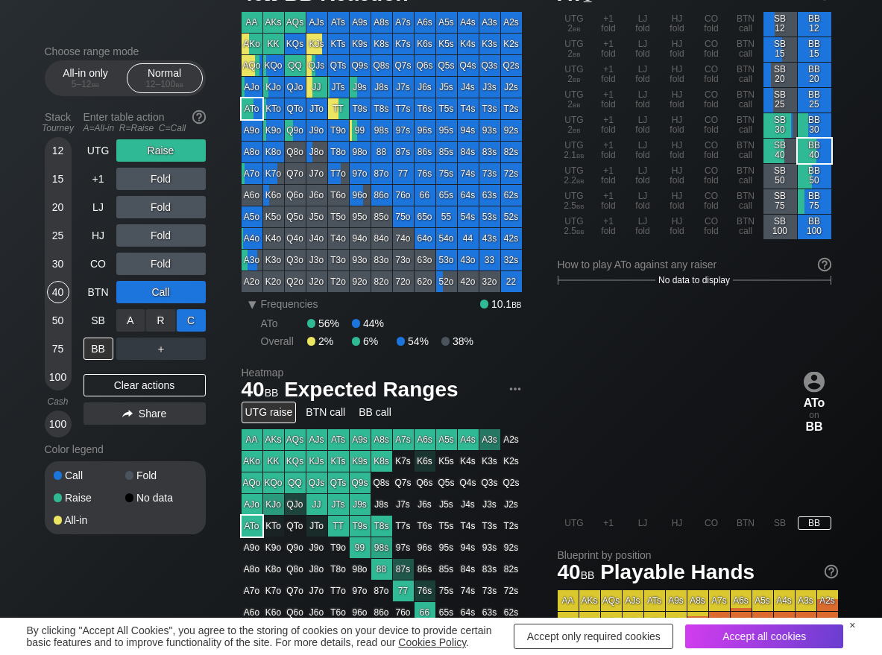
click at [202, 319] on div "C ✕" at bounding box center [191, 320] width 29 height 22
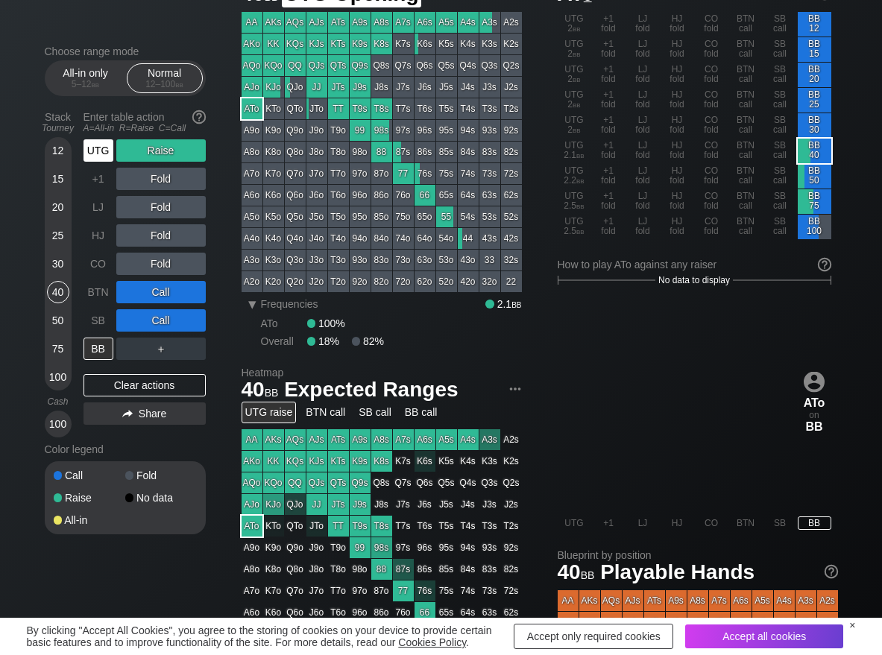
click at [102, 155] on div "UTG" at bounding box center [98, 150] width 30 height 22
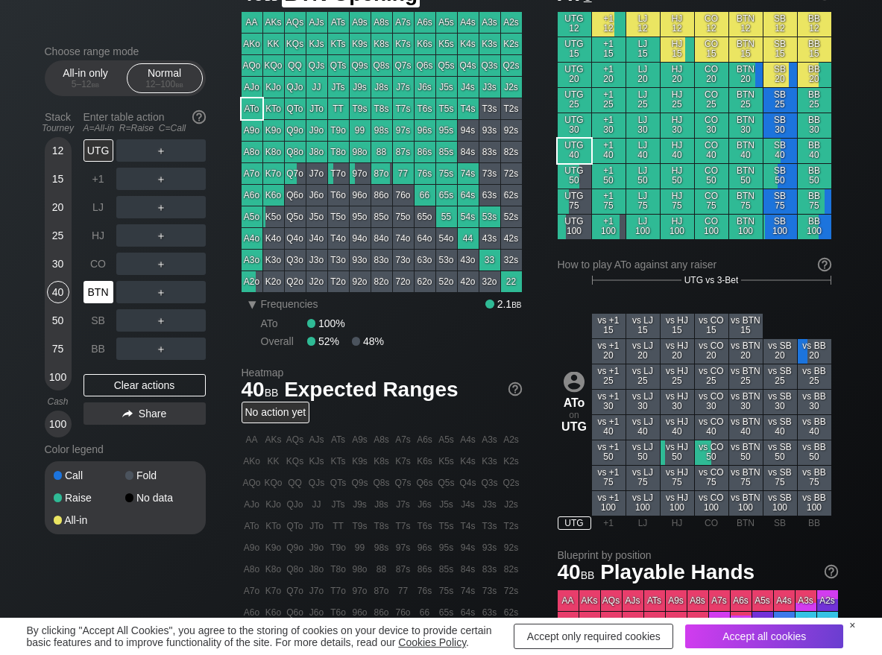
click at [83, 285] on div "BTN" at bounding box center [98, 292] width 30 height 22
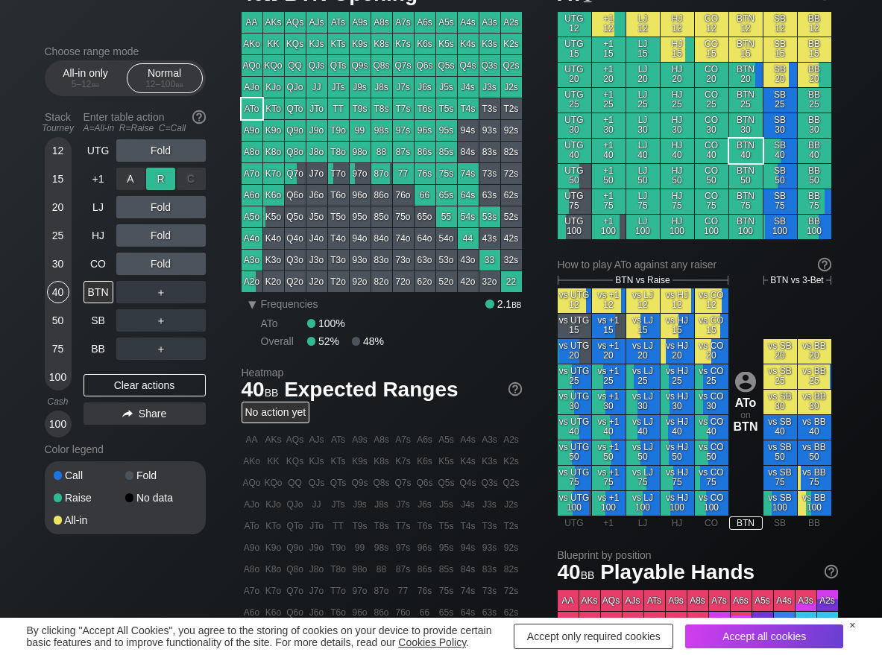
click at [160, 179] on div "R ✕" at bounding box center [160, 179] width 29 height 22
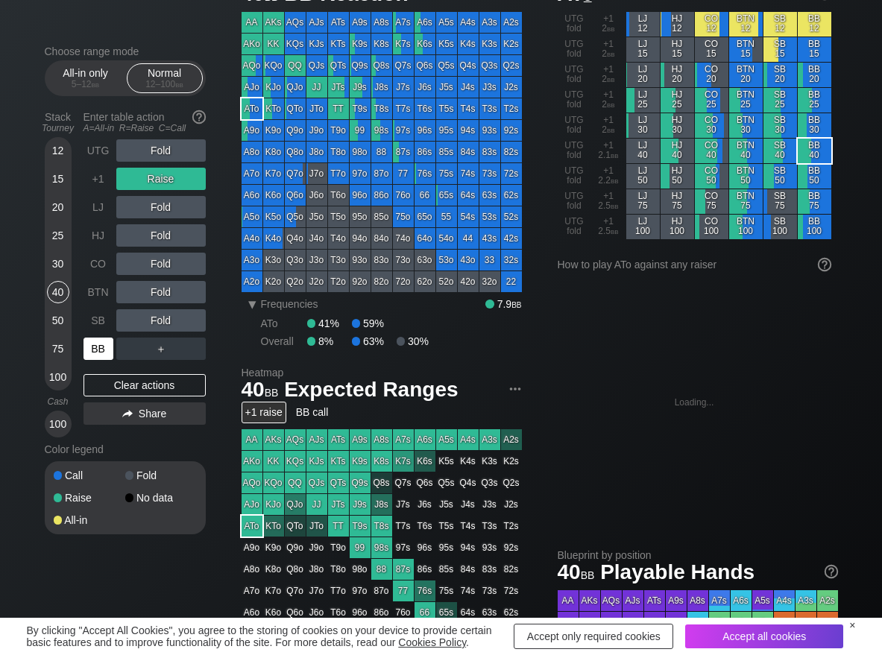
click at [92, 340] on div "BB" at bounding box center [98, 349] width 30 height 22
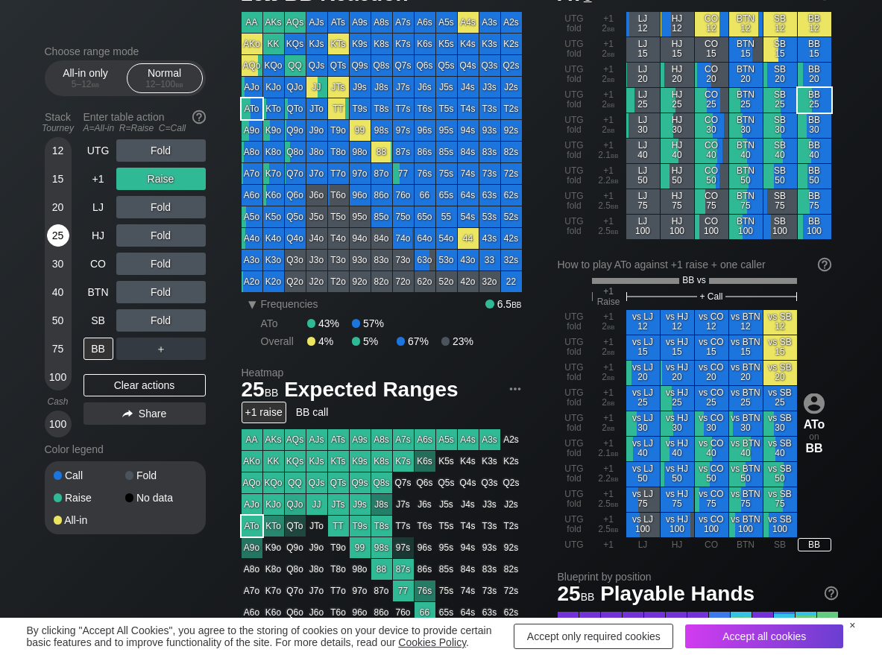
click at [57, 241] on div "25" at bounding box center [58, 235] width 22 height 22
click at [98, 379] on div "Clear actions" at bounding box center [144, 385] width 122 height 22
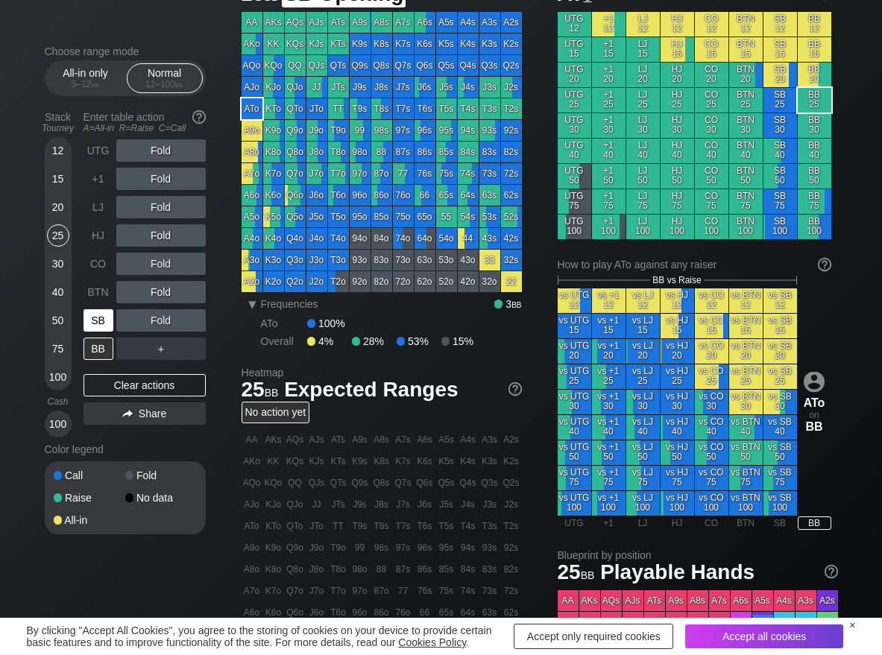
click at [98, 318] on div "SB" at bounding box center [98, 320] width 30 height 22
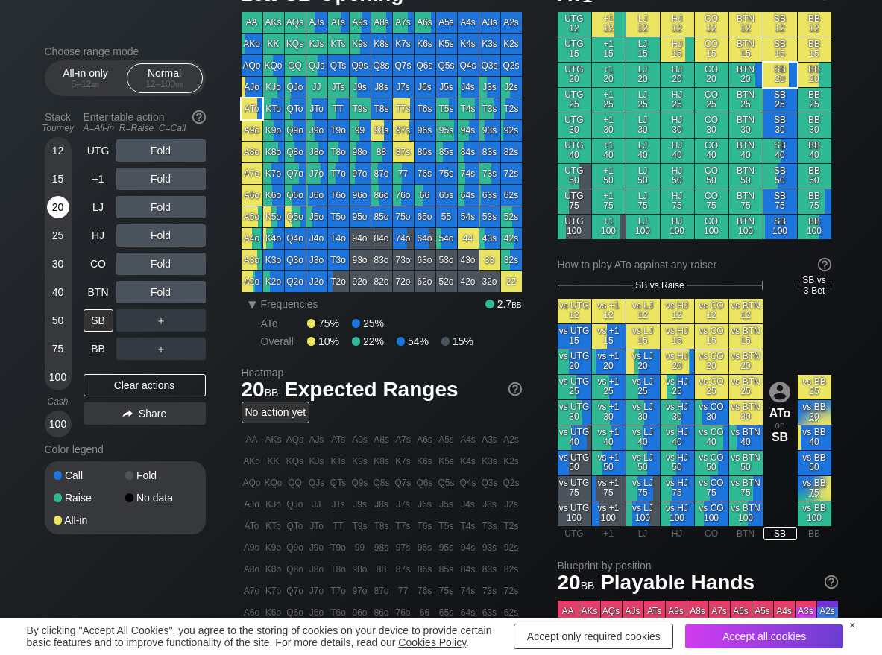
click at [54, 204] on div "20" at bounding box center [58, 207] width 22 height 22
click at [158, 226] on div "R ✕" at bounding box center [160, 235] width 29 height 22
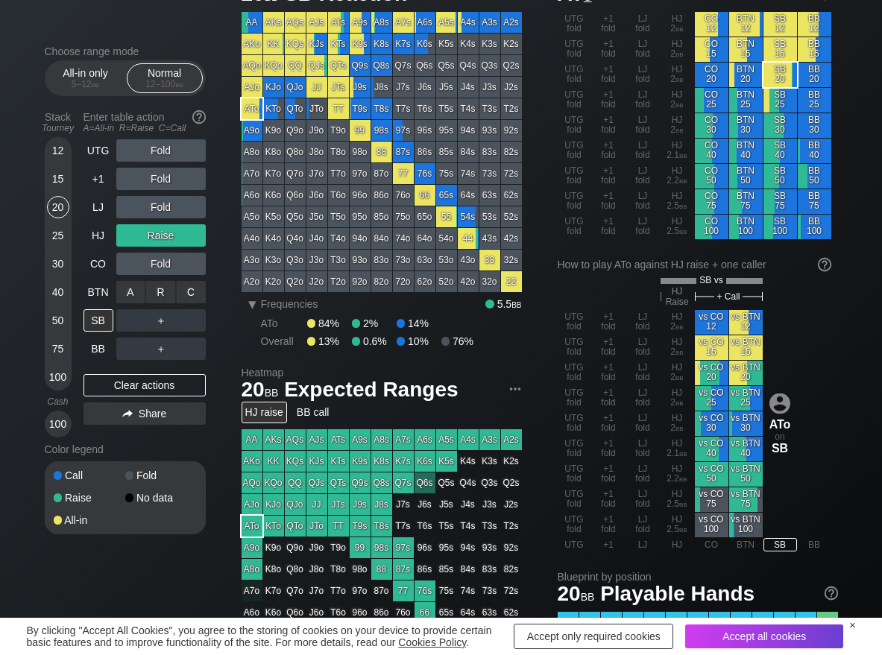
click at [197, 291] on div "C ✕" at bounding box center [191, 292] width 29 height 22
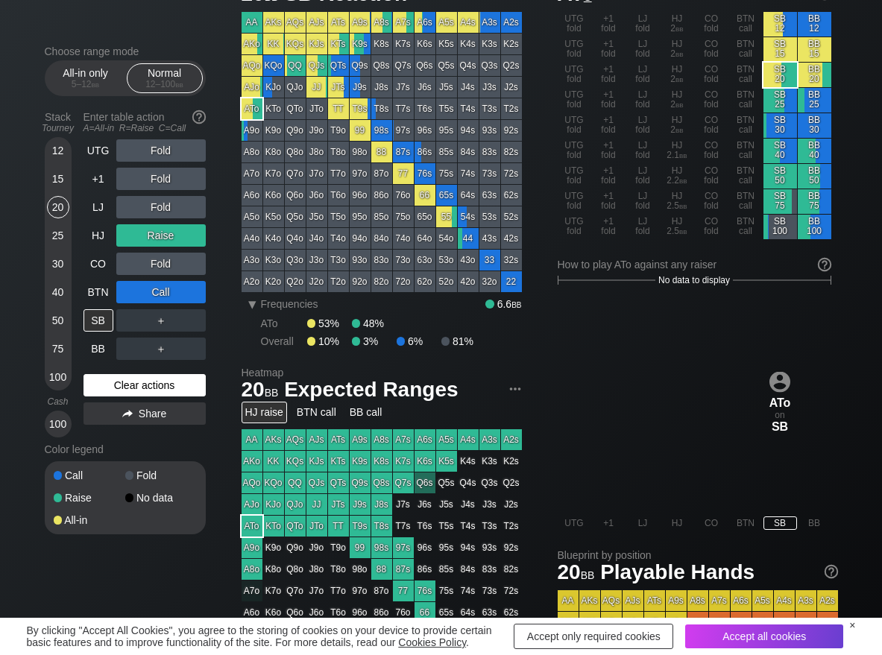
click at [92, 376] on div "Clear actions" at bounding box center [144, 385] width 122 height 22
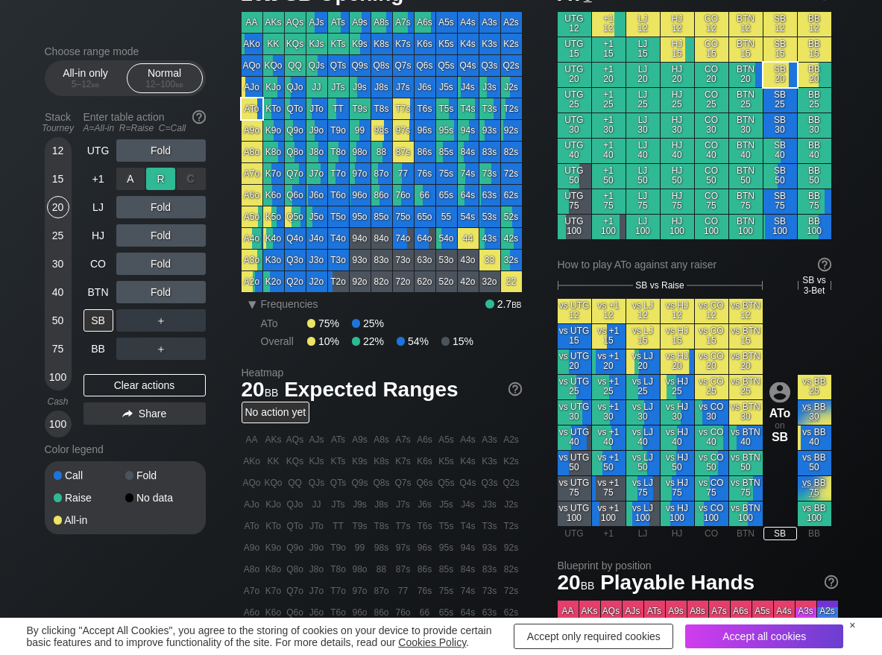
click at [155, 181] on div "R ✕" at bounding box center [160, 179] width 29 height 22
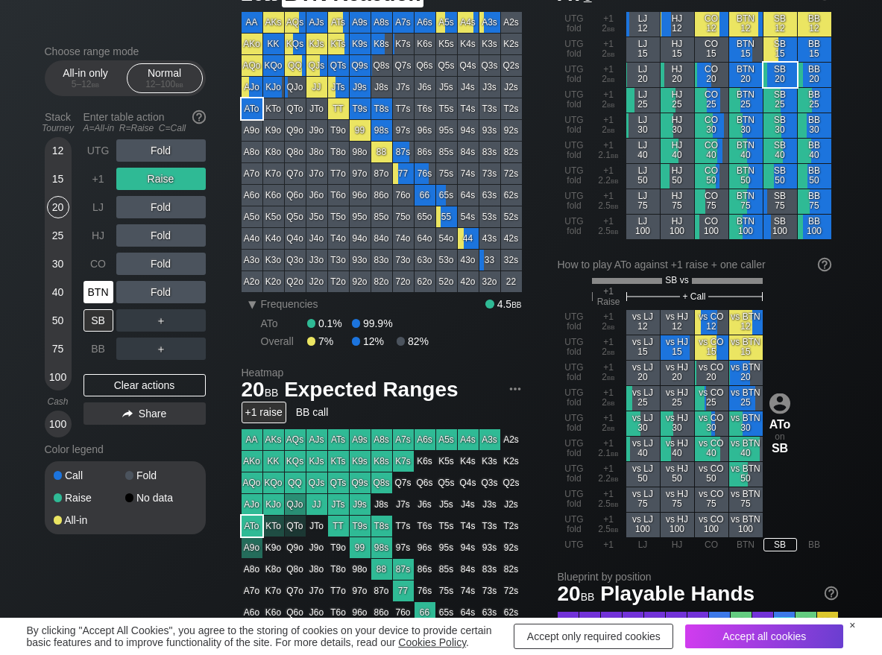
click at [103, 288] on div "BTN" at bounding box center [98, 292] width 30 height 22
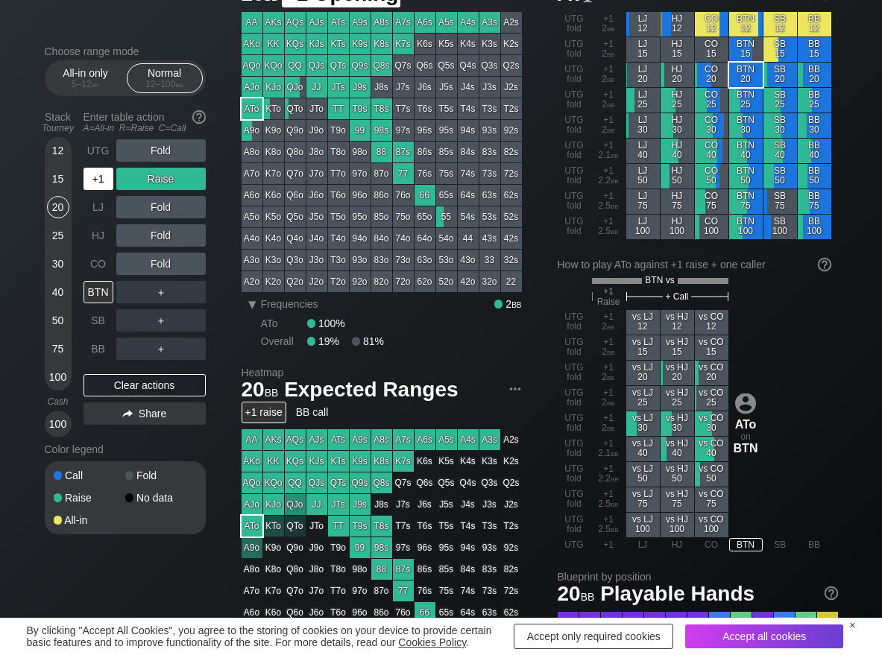
click at [102, 171] on div "+1" at bounding box center [98, 179] width 30 height 22
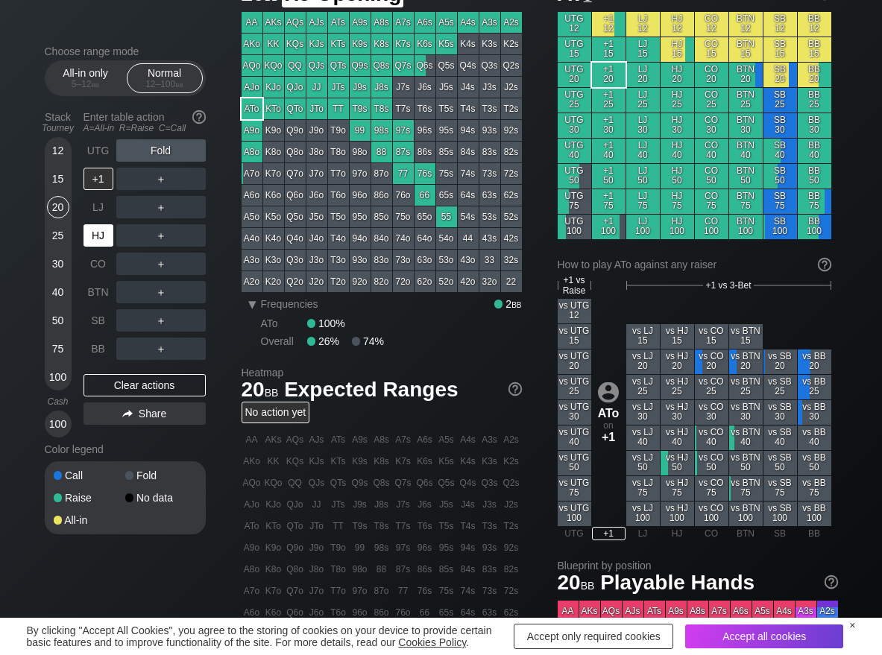
click at [92, 244] on div "HJ" at bounding box center [98, 235] width 30 height 22
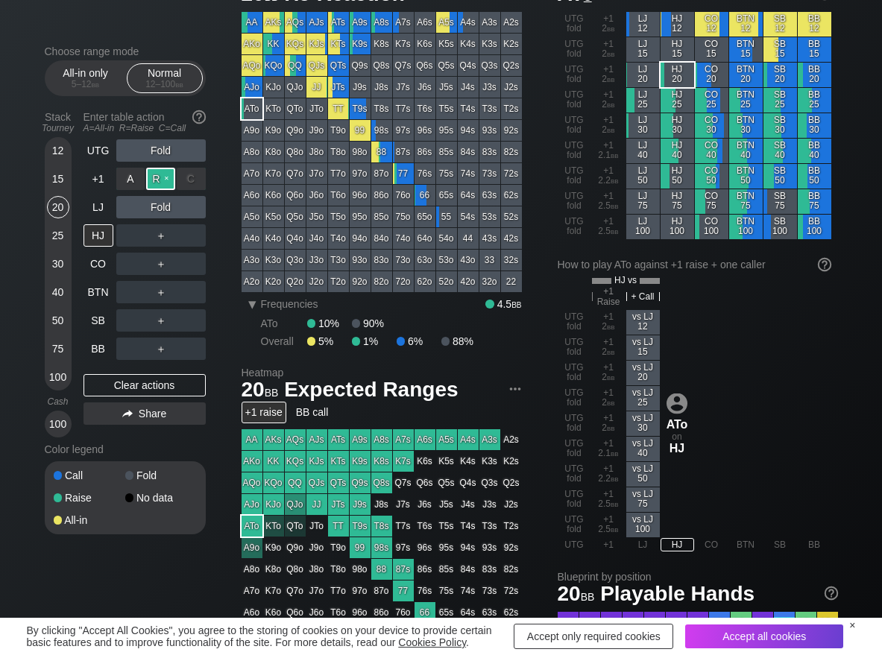
click at [157, 175] on div "R ✕" at bounding box center [160, 179] width 29 height 22
click at [196, 236] on div "C ✕" at bounding box center [191, 235] width 29 height 22
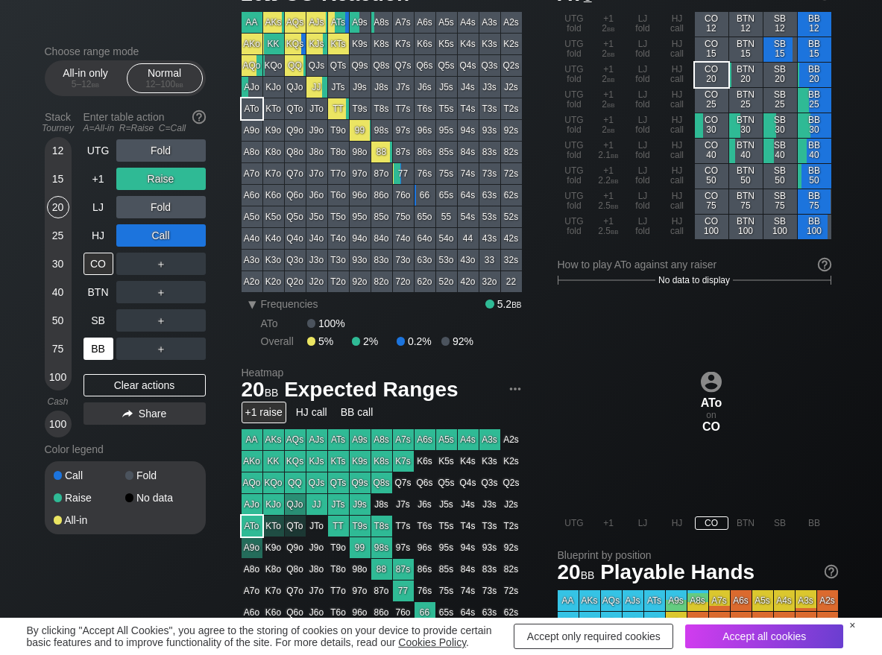
click at [110, 350] on div "BB" at bounding box center [98, 349] width 30 height 22
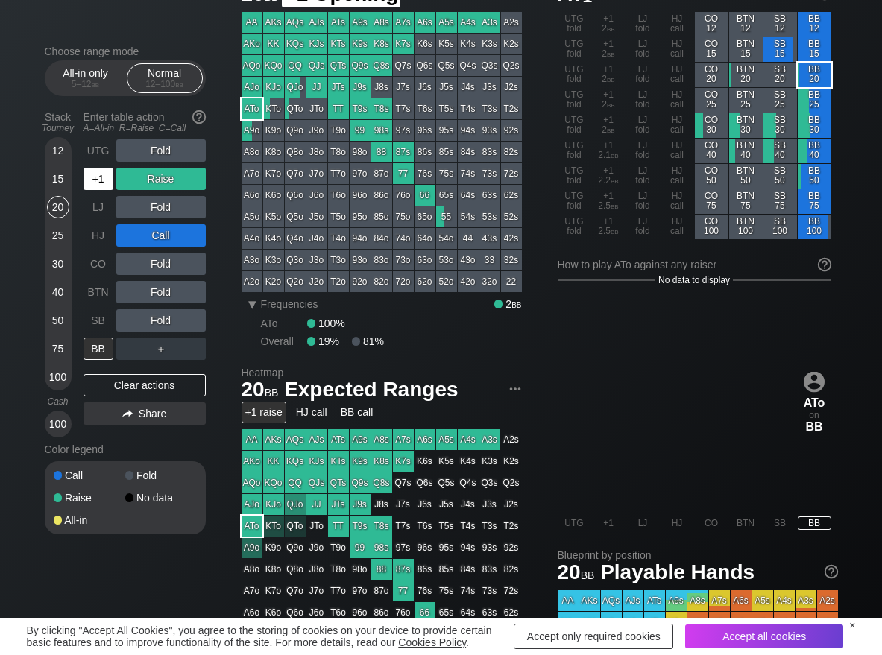
click at [101, 186] on div "+1" at bounding box center [98, 179] width 30 height 22
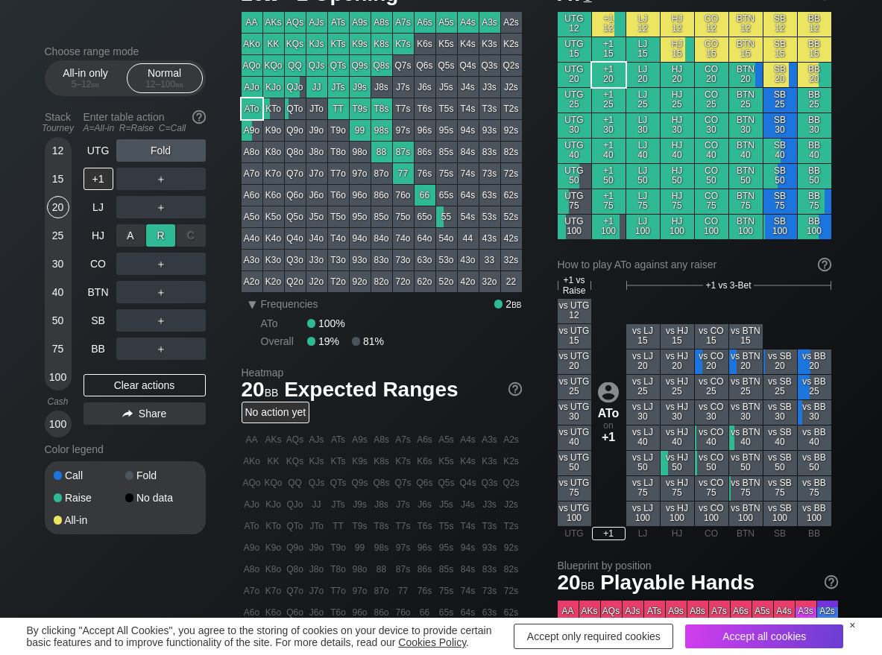
drag, startPoint x: 165, startPoint y: 241, endPoint x: 157, endPoint y: 250, distance: 12.1
click at [163, 241] on div "R ✕" at bounding box center [160, 235] width 29 height 22
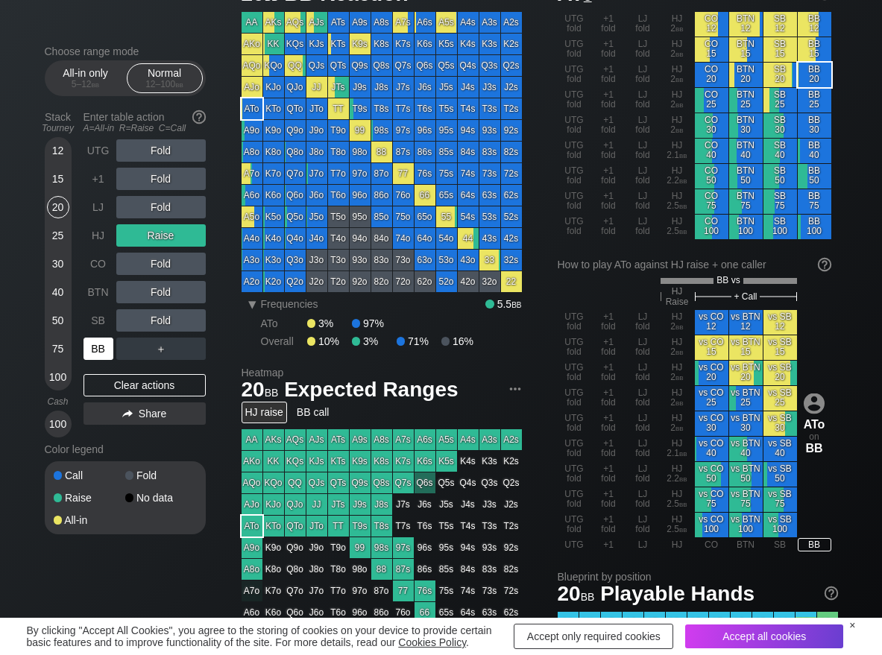
click at [101, 356] on div "BB" at bounding box center [98, 349] width 30 height 22
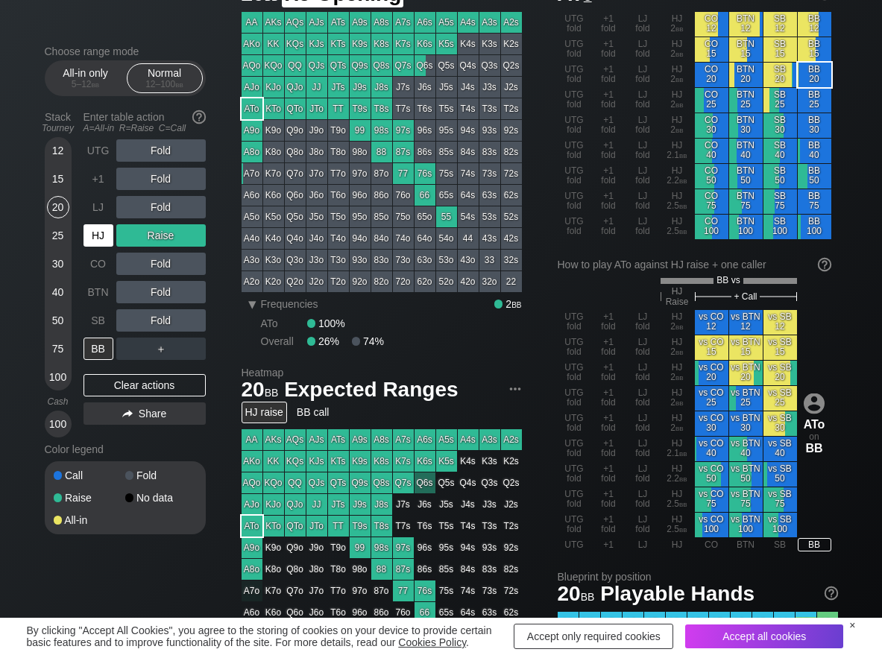
click at [104, 239] on div "HJ" at bounding box center [98, 235] width 30 height 22
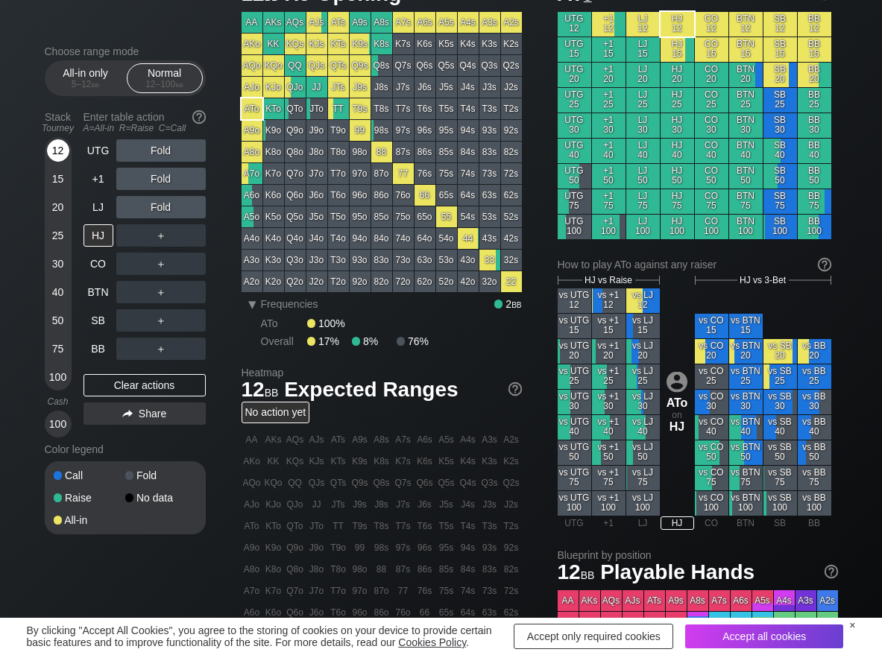
click at [54, 147] on div "12" at bounding box center [58, 150] width 22 height 22
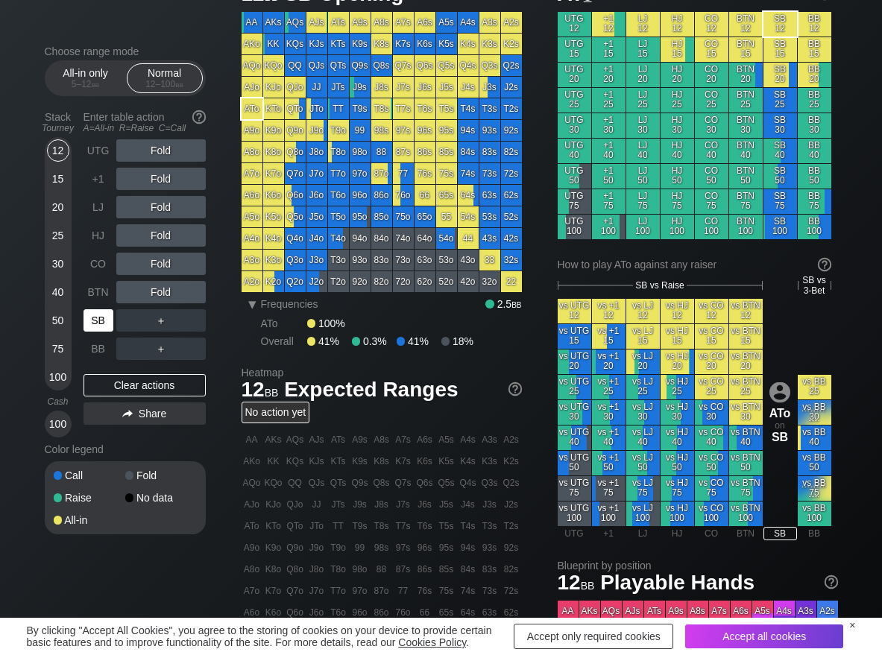
click at [98, 324] on div "SB" at bounding box center [98, 320] width 30 height 22
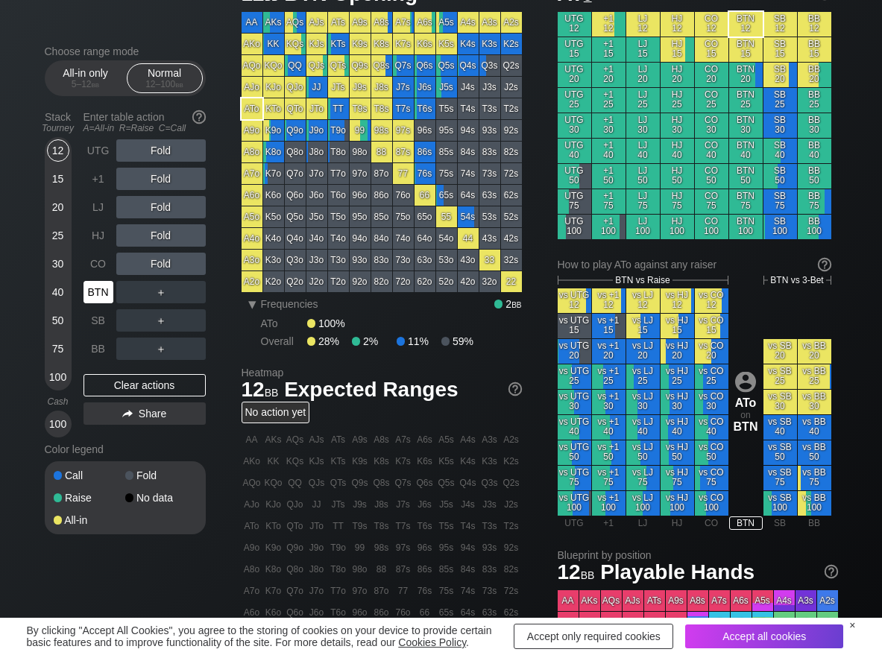
click at [102, 288] on div "BTN" at bounding box center [98, 292] width 30 height 22
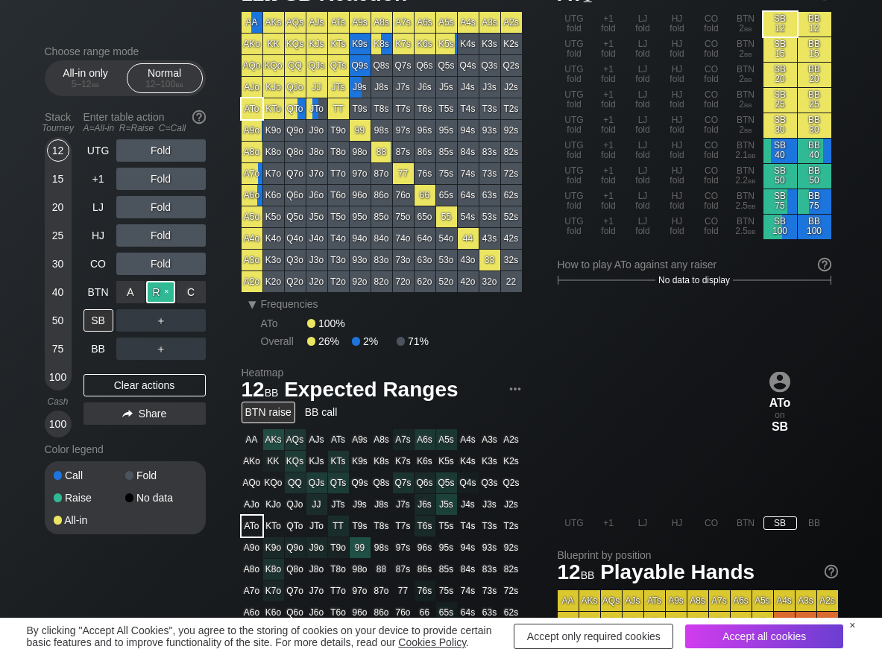
click at [165, 301] on div "R ✕" at bounding box center [160, 292] width 29 height 22
click at [121, 355] on div "A ✕" at bounding box center [130, 349] width 29 height 22
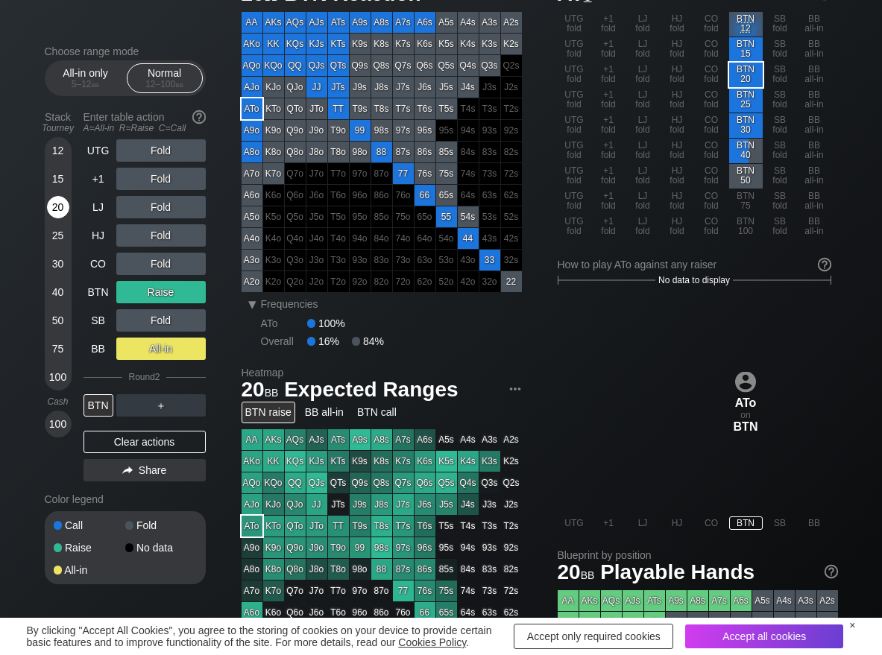
click at [60, 210] on div "20" at bounding box center [58, 207] width 22 height 22
click at [118, 438] on div "Clear actions" at bounding box center [144, 442] width 122 height 22
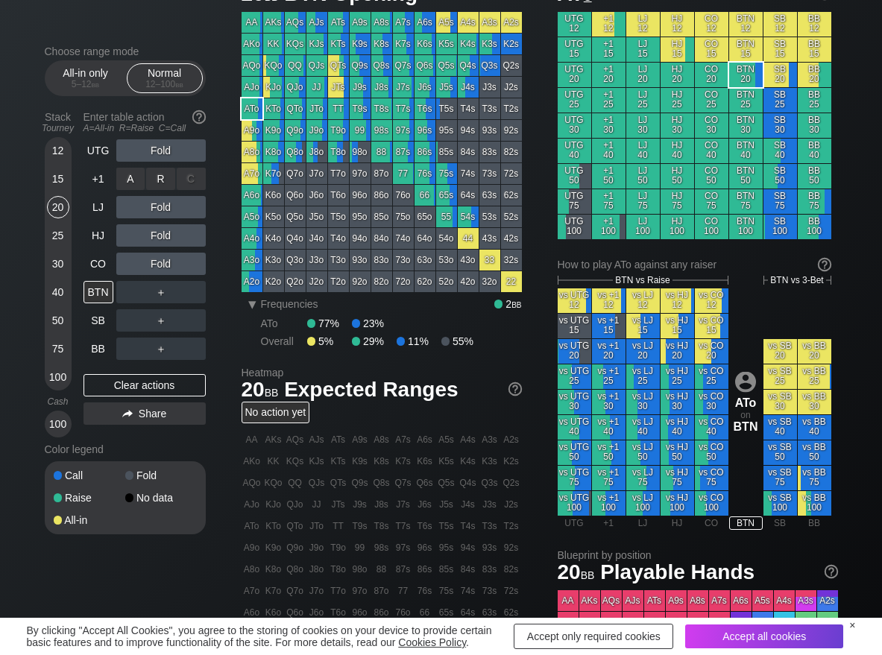
click at [162, 186] on div "R ✕" at bounding box center [160, 179] width 29 height 22
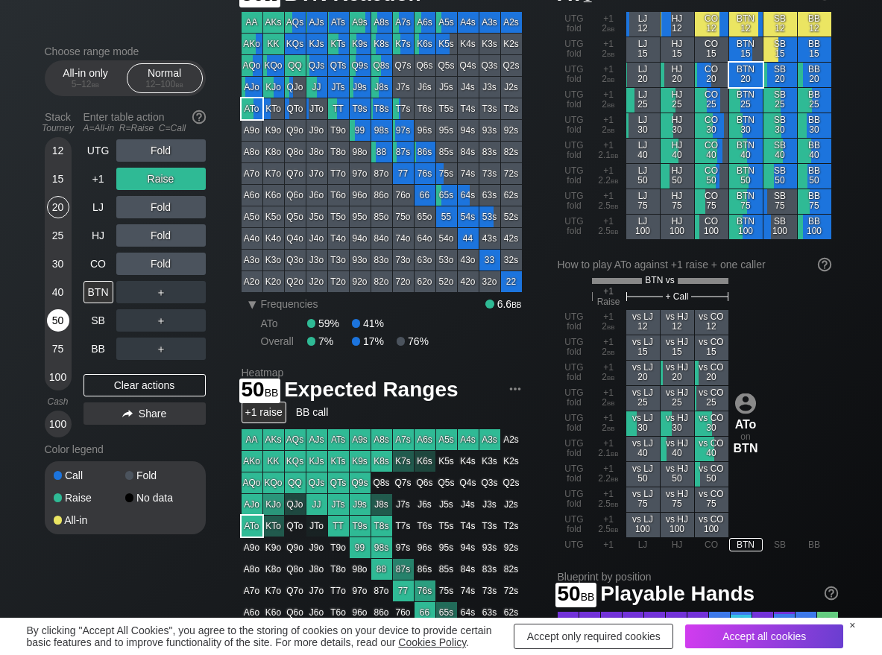
click at [55, 322] on div "50" at bounding box center [58, 320] width 22 height 22
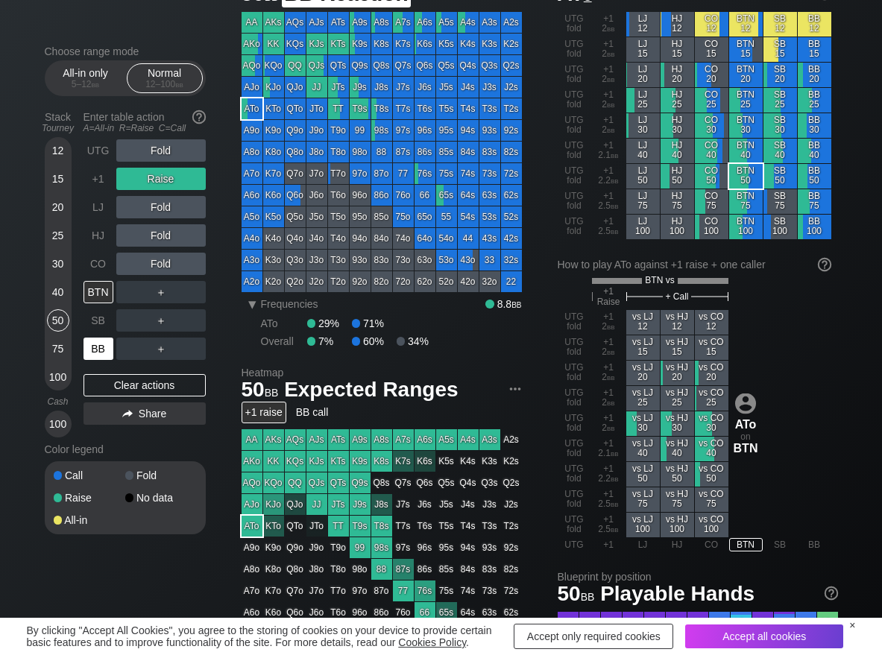
click at [95, 352] on div "BB" at bounding box center [98, 349] width 30 height 22
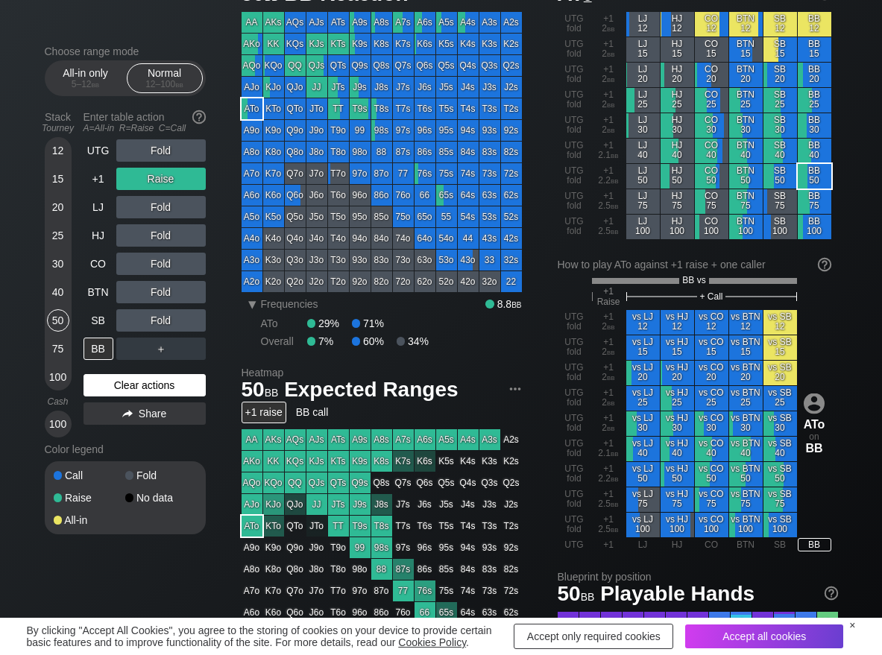
click at [108, 385] on div "Clear actions" at bounding box center [144, 385] width 122 height 22
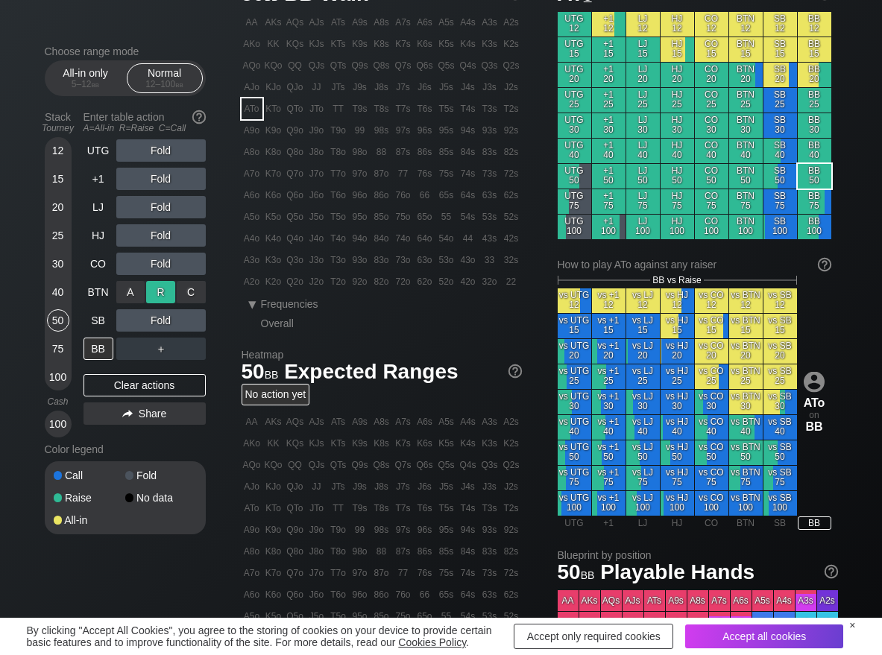
click at [158, 296] on div "R ✕" at bounding box center [160, 292] width 29 height 22
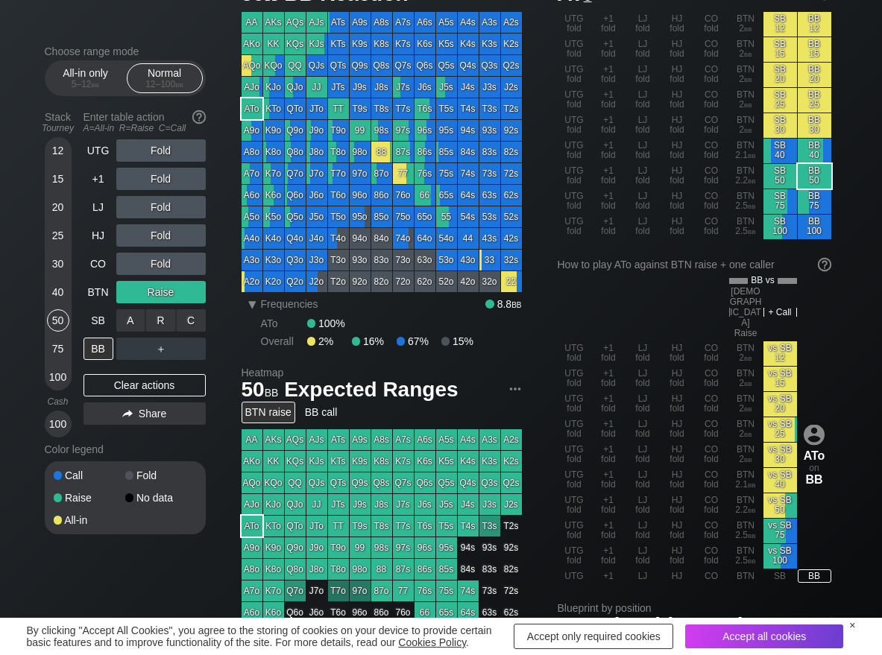
click at [194, 315] on div "C ✕" at bounding box center [191, 320] width 29 height 22
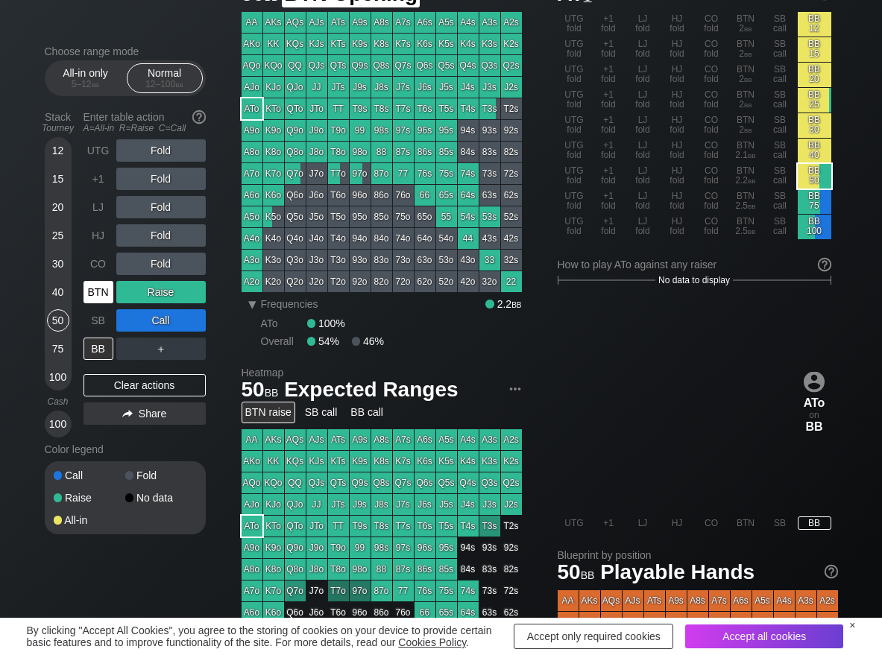
click at [102, 300] on div "BTN" at bounding box center [98, 292] width 30 height 22
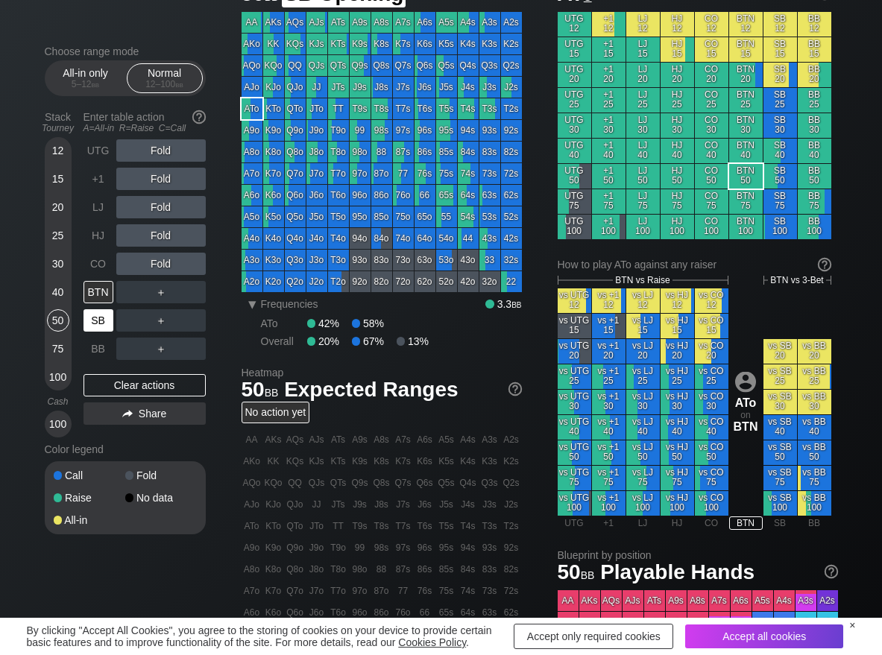
click at [100, 320] on div "SB" at bounding box center [98, 320] width 30 height 22
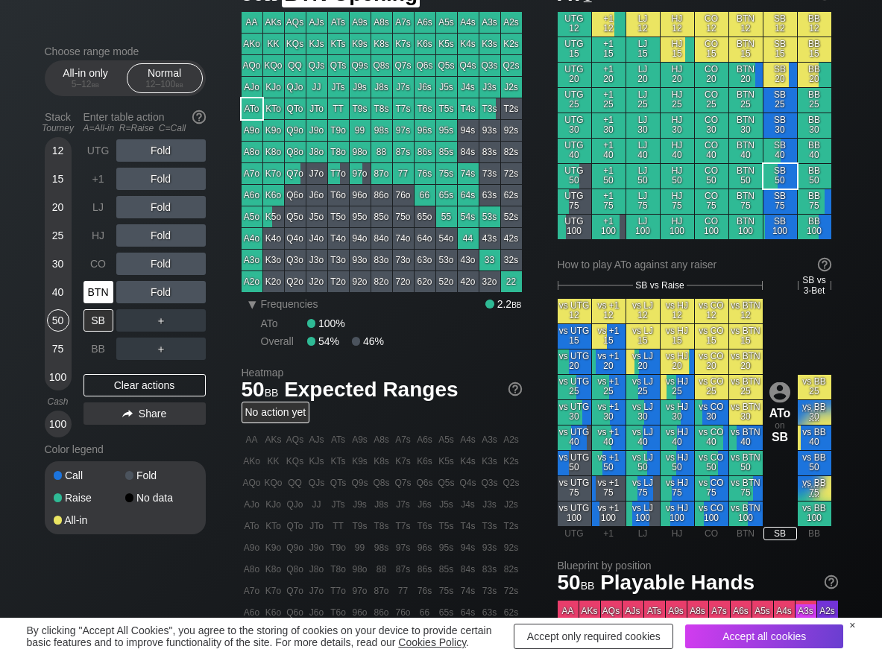
click at [98, 300] on div "BTN" at bounding box center [98, 292] width 30 height 22
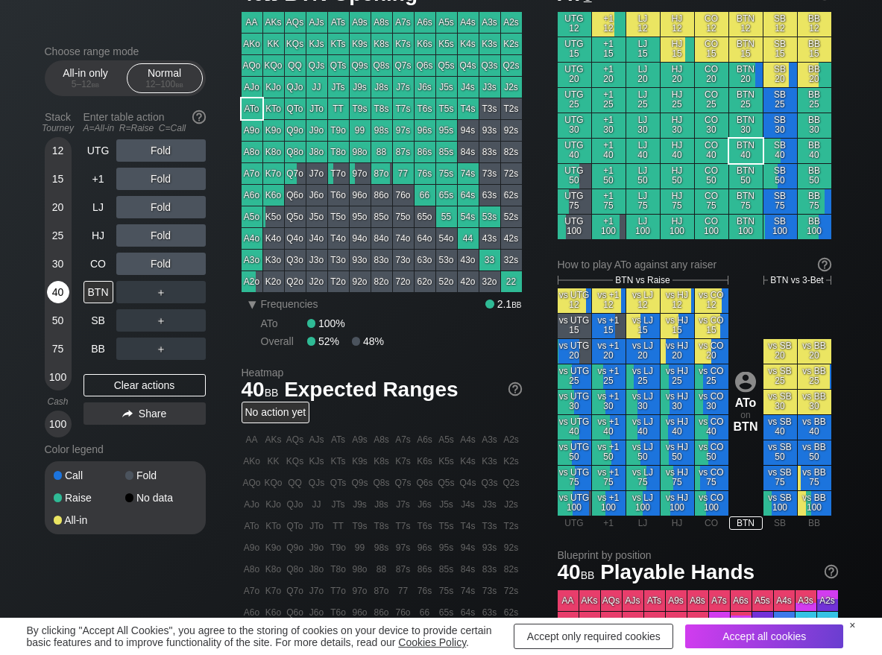
click at [61, 300] on div "40" at bounding box center [58, 292] width 22 height 22
click at [164, 154] on div "R ✕" at bounding box center [160, 150] width 29 height 22
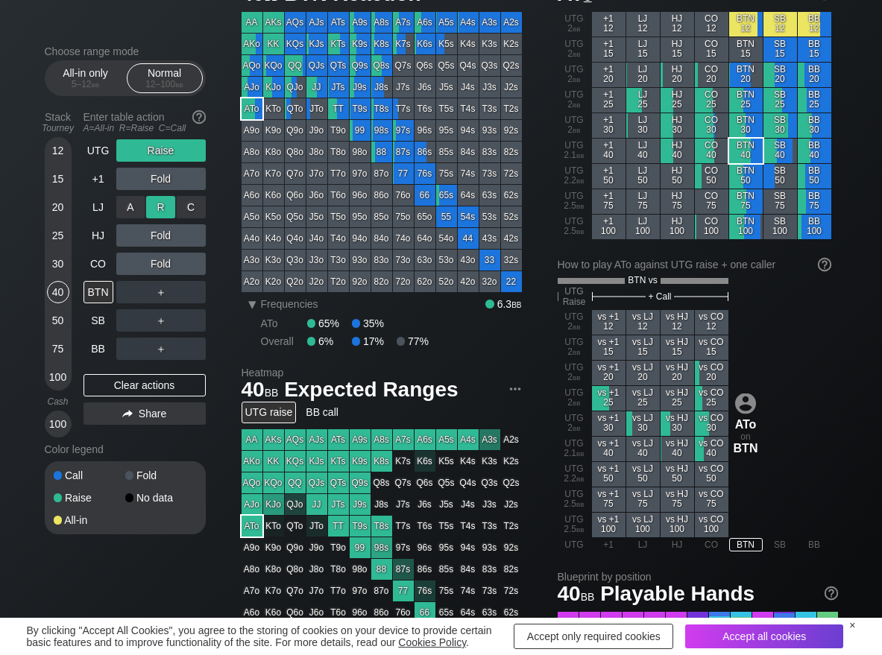
click at [169, 210] on div "R ✕" at bounding box center [160, 207] width 29 height 22
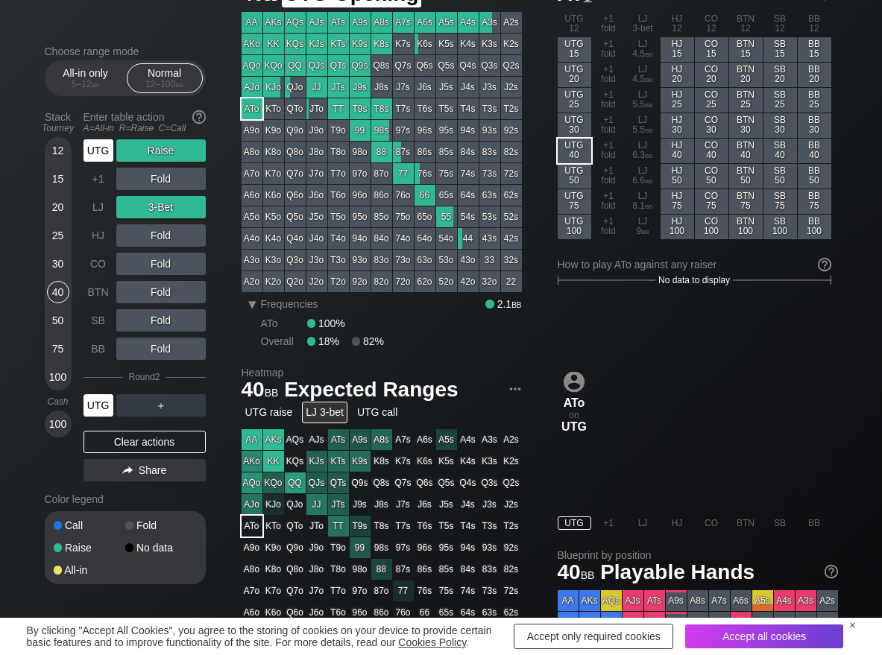
click at [89, 149] on div "UTG" at bounding box center [98, 150] width 30 height 22
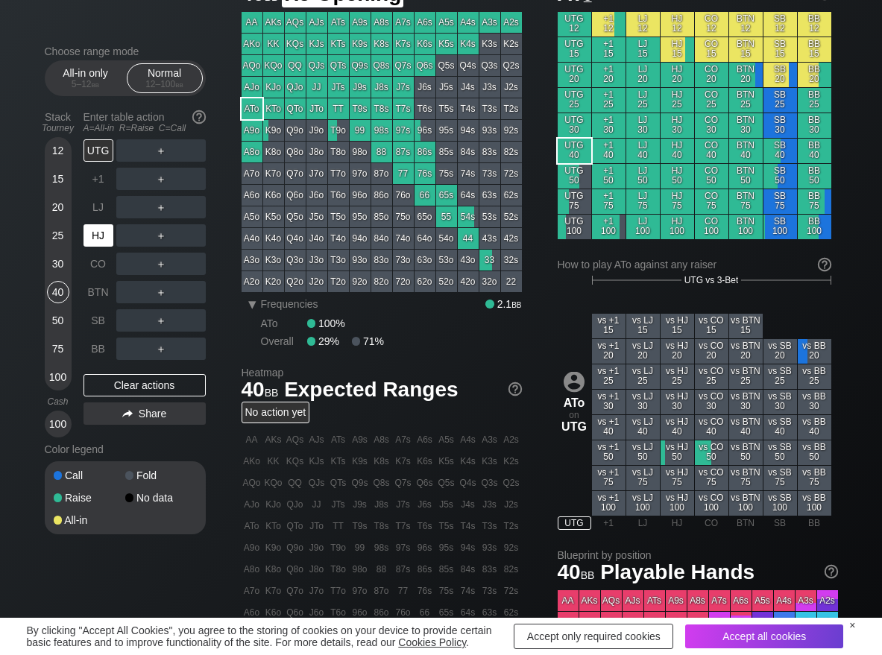
click at [94, 233] on div "HJ" at bounding box center [98, 235] width 30 height 22
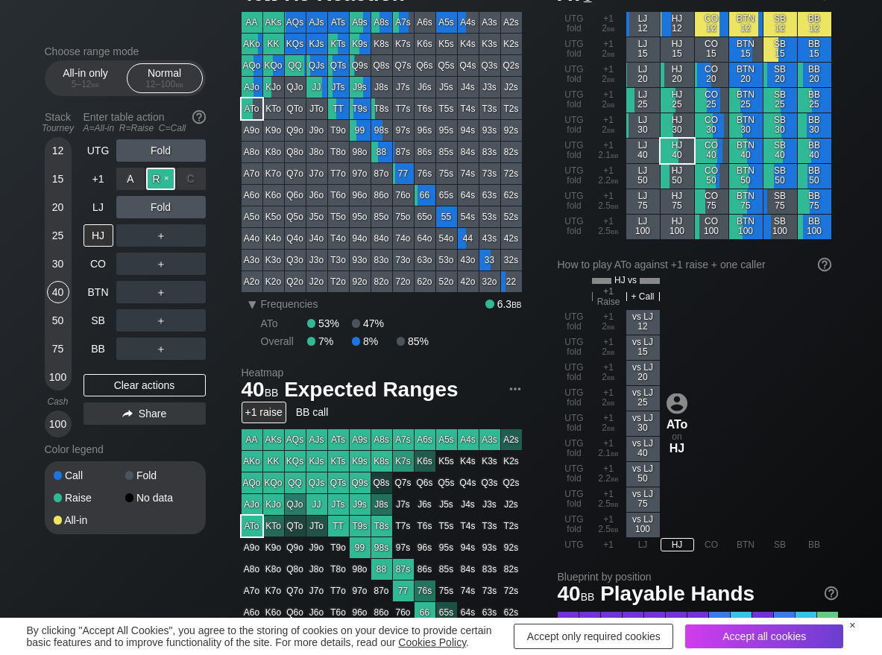
click at [163, 174] on div "R ✕" at bounding box center [160, 179] width 29 height 22
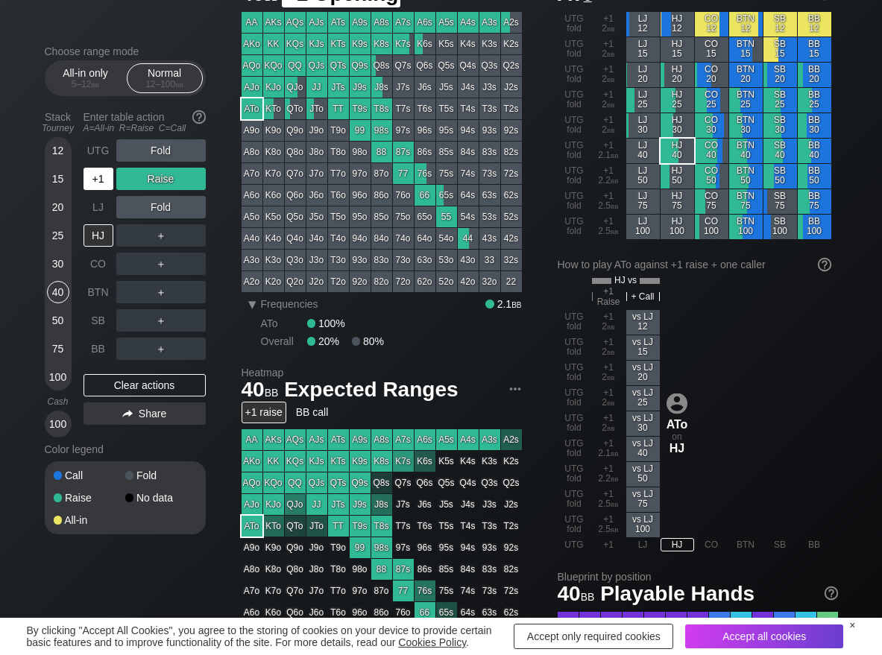
click at [110, 182] on div "+1" at bounding box center [98, 179] width 30 height 22
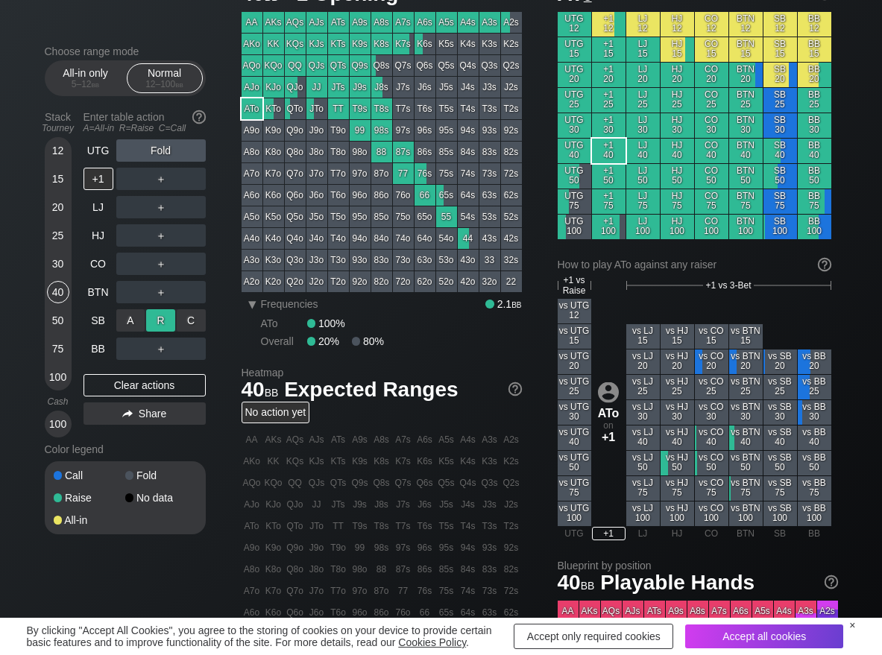
click at [167, 322] on div "R ✕" at bounding box center [160, 320] width 29 height 22
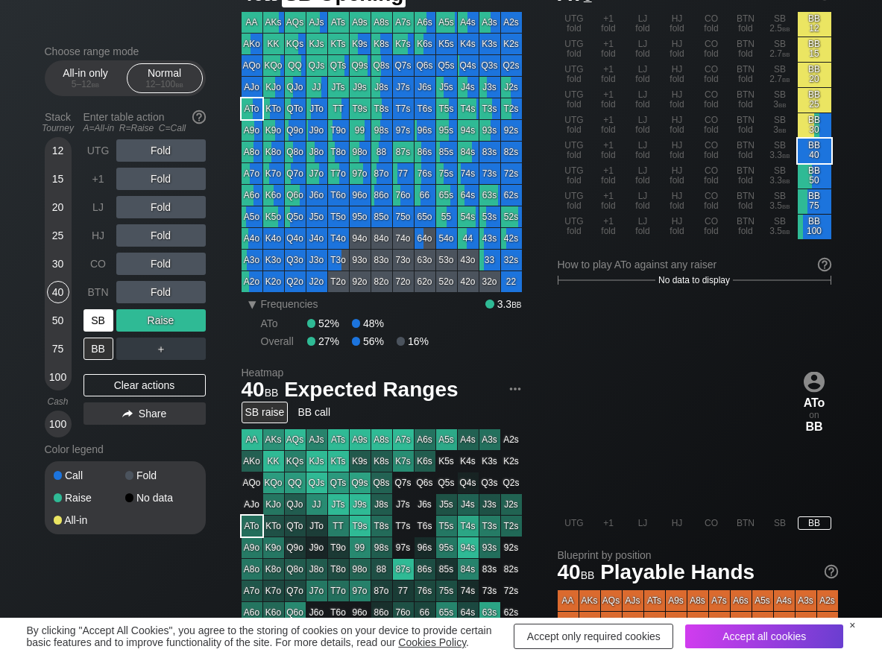
click at [89, 317] on div "SB" at bounding box center [98, 320] width 30 height 22
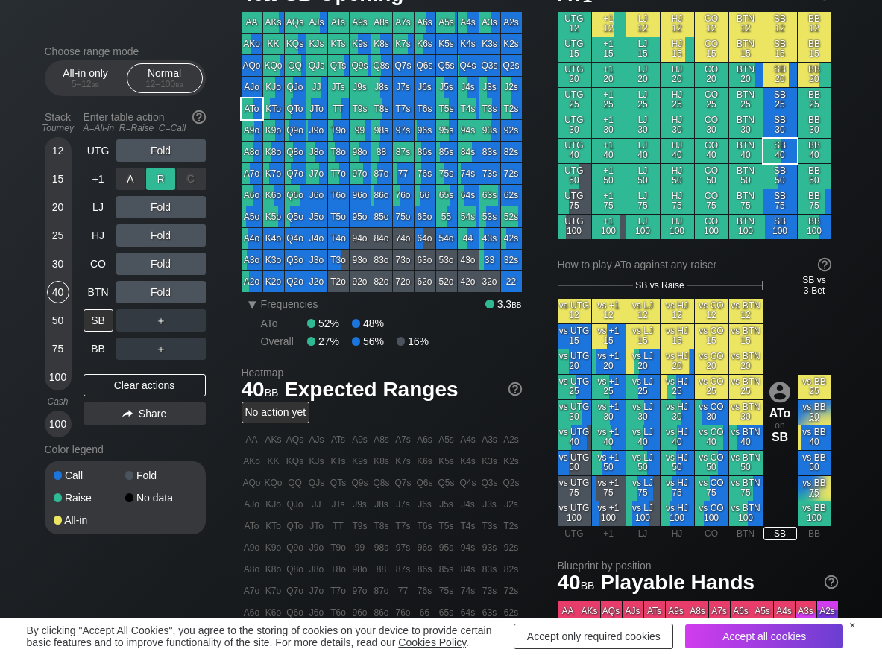
click at [165, 176] on div "R ✕" at bounding box center [160, 179] width 29 height 22
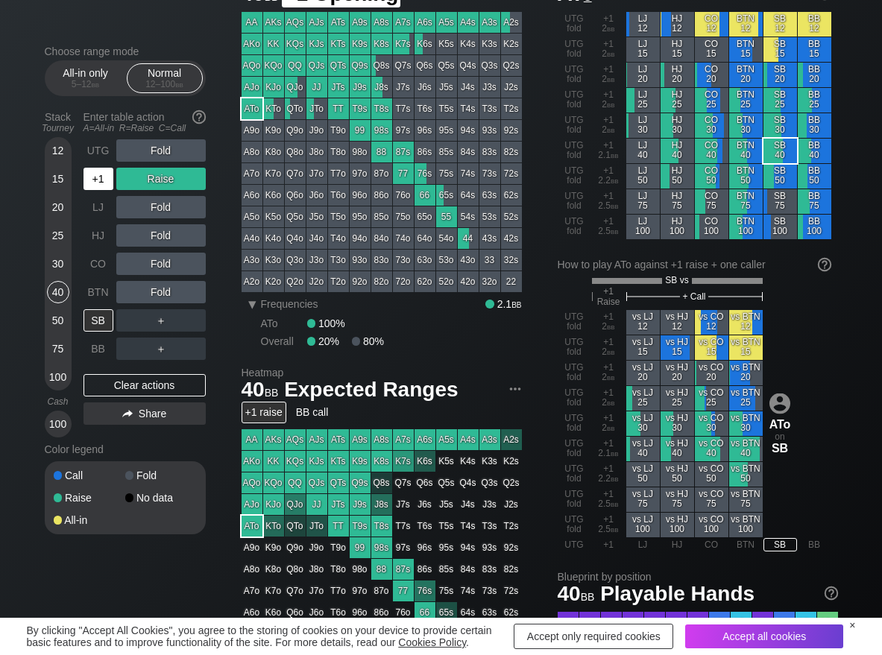
click at [97, 189] on div "+1" at bounding box center [98, 179] width 30 height 22
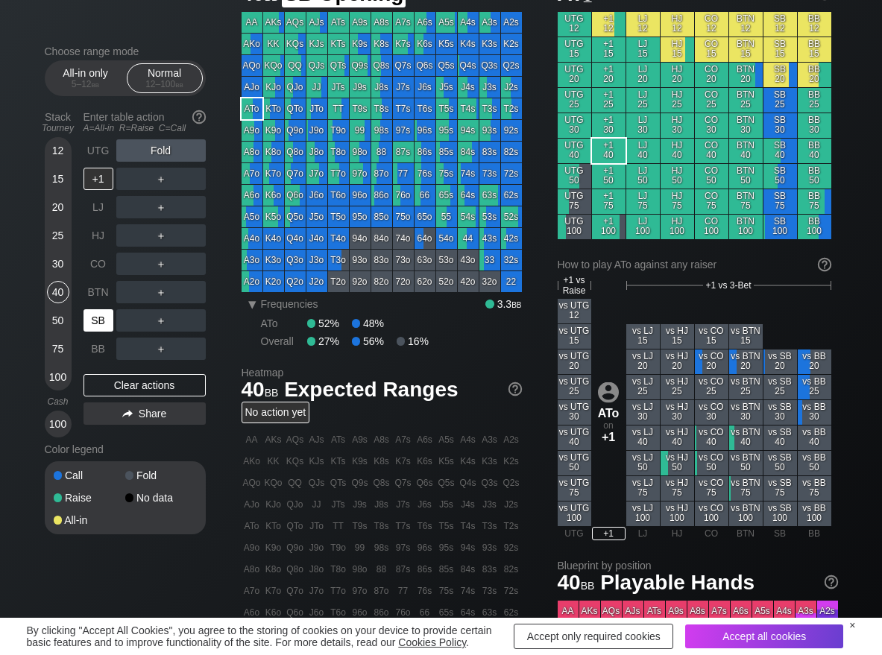
click at [92, 321] on div "SB" at bounding box center [98, 320] width 30 height 22
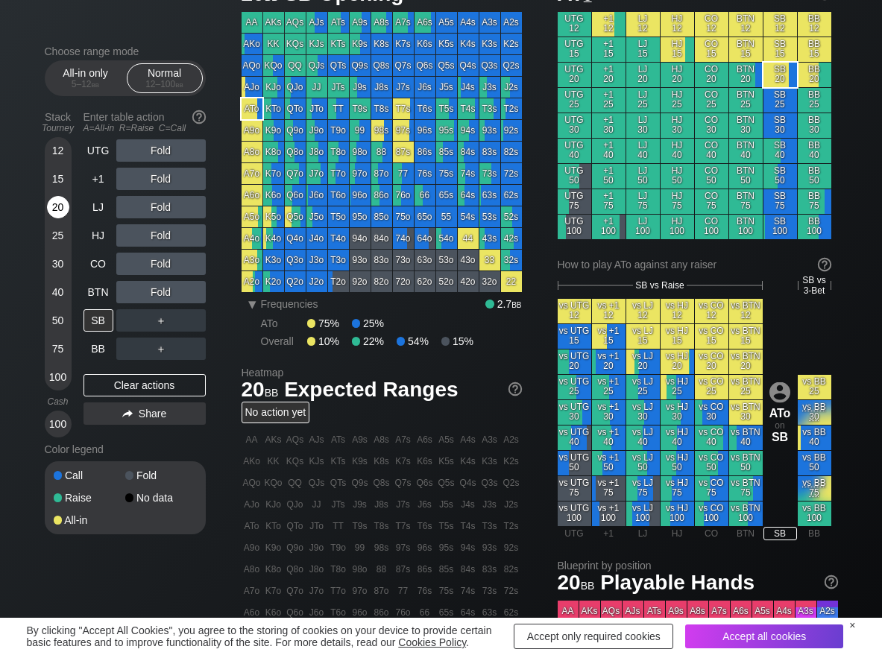
click at [64, 206] on div "20" at bounding box center [58, 207] width 22 height 22
click at [171, 291] on div "R ✕" at bounding box center [160, 292] width 29 height 22
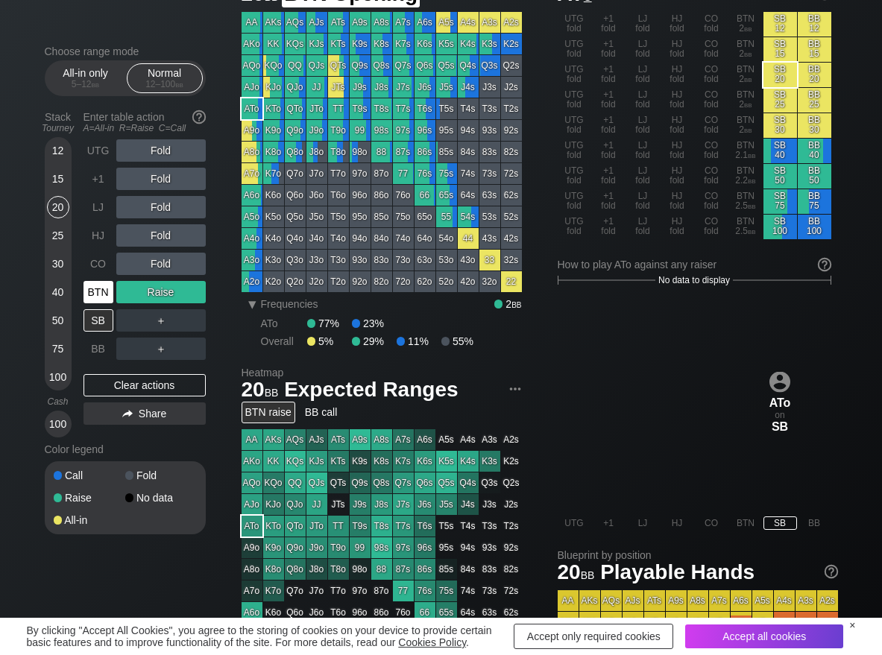
click at [98, 290] on div "BTN" at bounding box center [98, 292] width 30 height 22
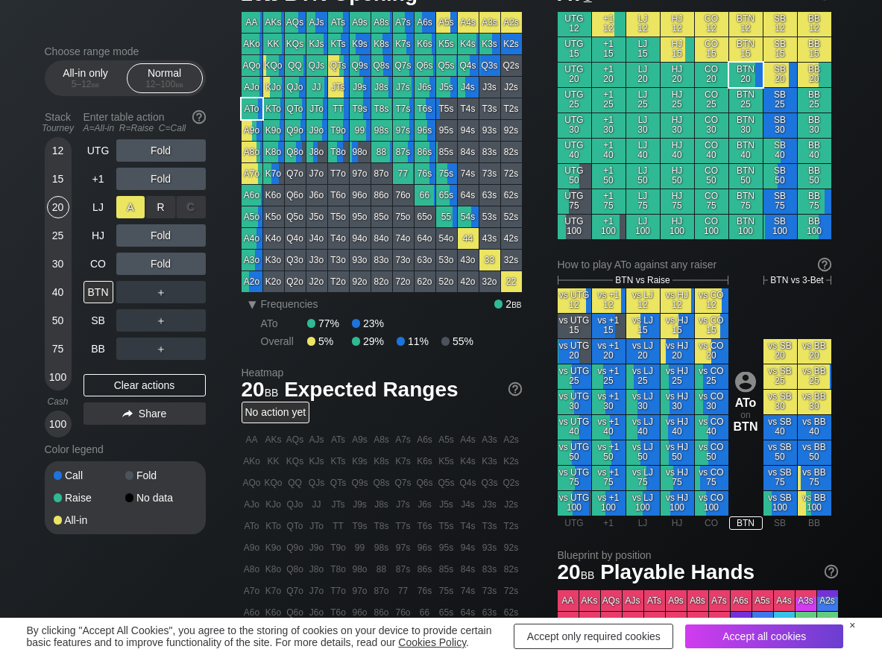
click at [123, 211] on div "A ✕" at bounding box center [130, 207] width 29 height 22
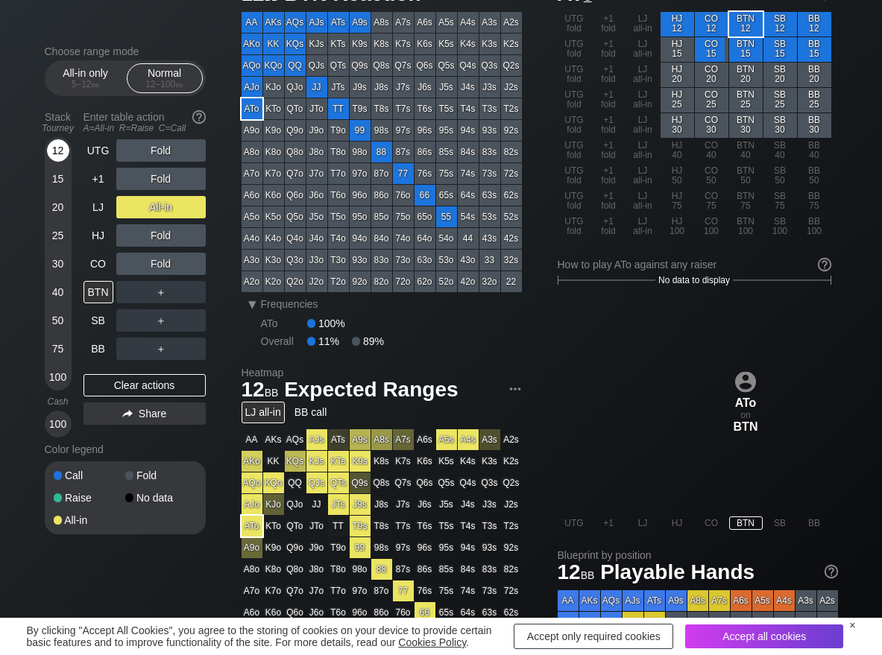
click at [58, 151] on div "12" at bounding box center [58, 150] width 22 height 22
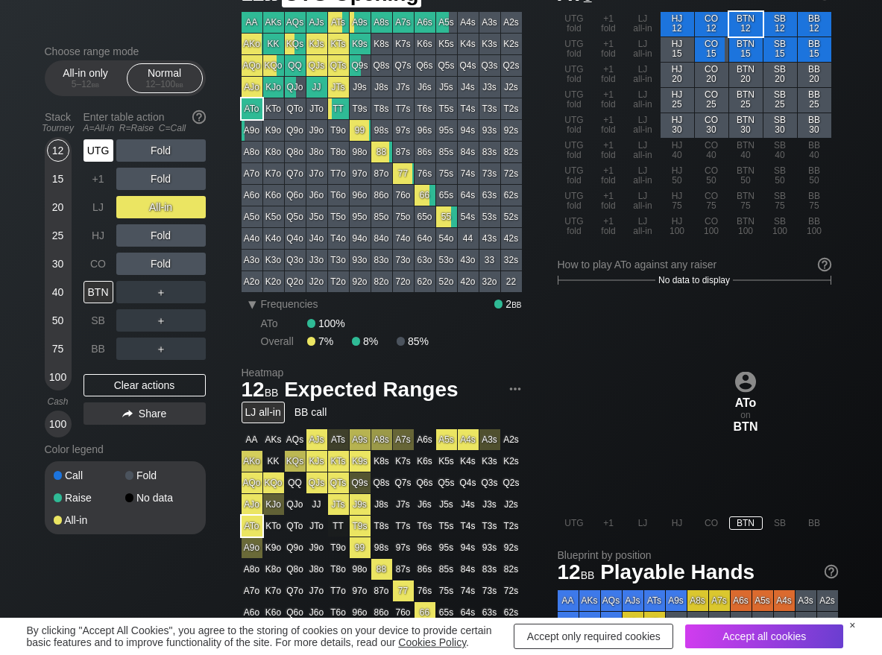
drag, startPoint x: 98, startPoint y: 147, endPoint x: 110, endPoint y: 147, distance: 11.9
click at [101, 147] on div "UTG" at bounding box center [98, 150] width 30 height 22
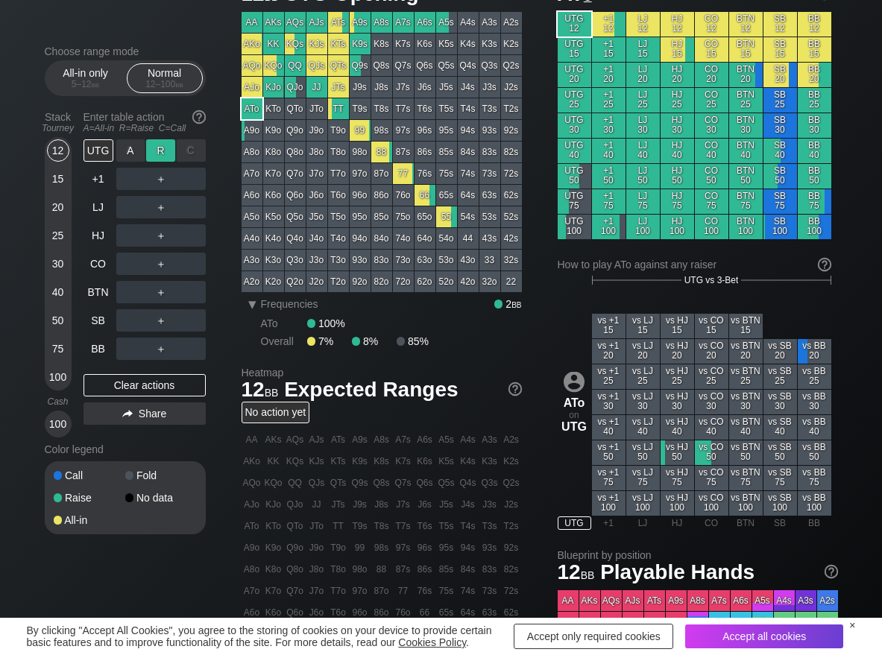
click at [160, 152] on div "R ✕" at bounding box center [160, 150] width 29 height 22
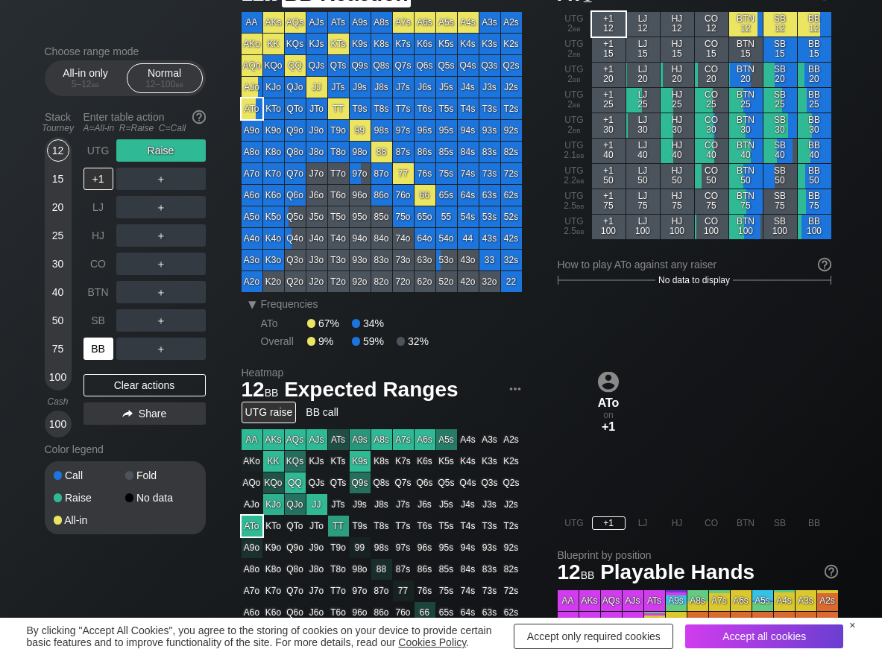
click at [108, 347] on div "BB" at bounding box center [98, 349] width 30 height 22
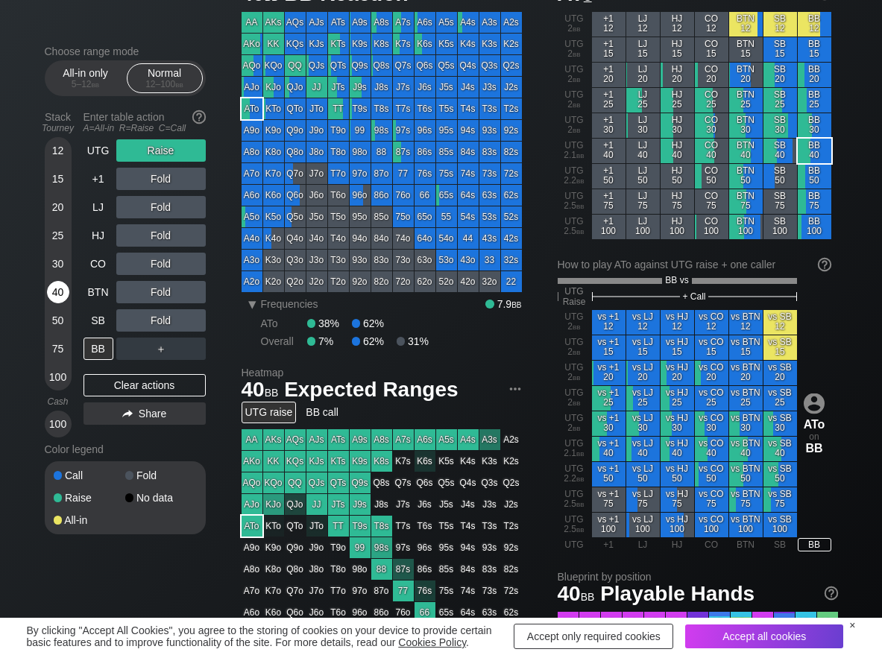
click at [65, 302] on div "40" at bounding box center [58, 295] width 22 height 28
click at [202, 321] on div "C ✕" at bounding box center [191, 320] width 29 height 22
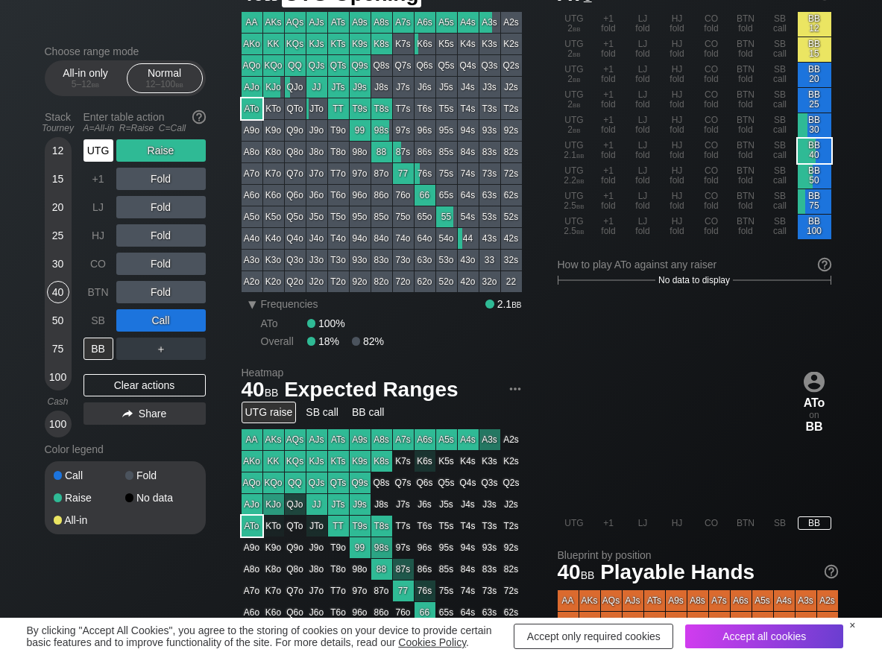
click at [92, 145] on div "UTG" at bounding box center [98, 150] width 30 height 22
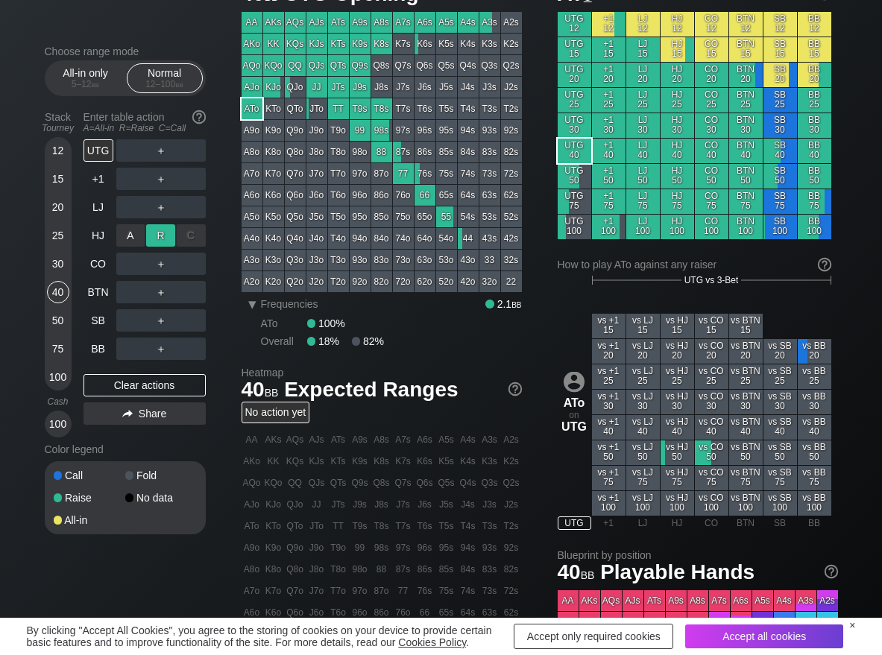
click at [152, 239] on div "R ✕" at bounding box center [160, 235] width 29 height 22
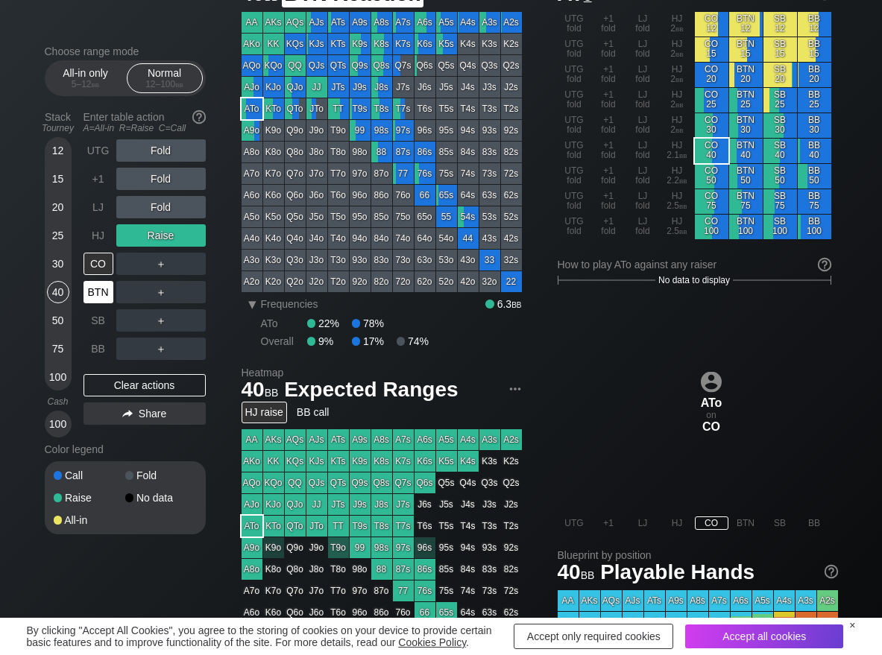
click at [100, 294] on div "BTN" at bounding box center [98, 292] width 30 height 22
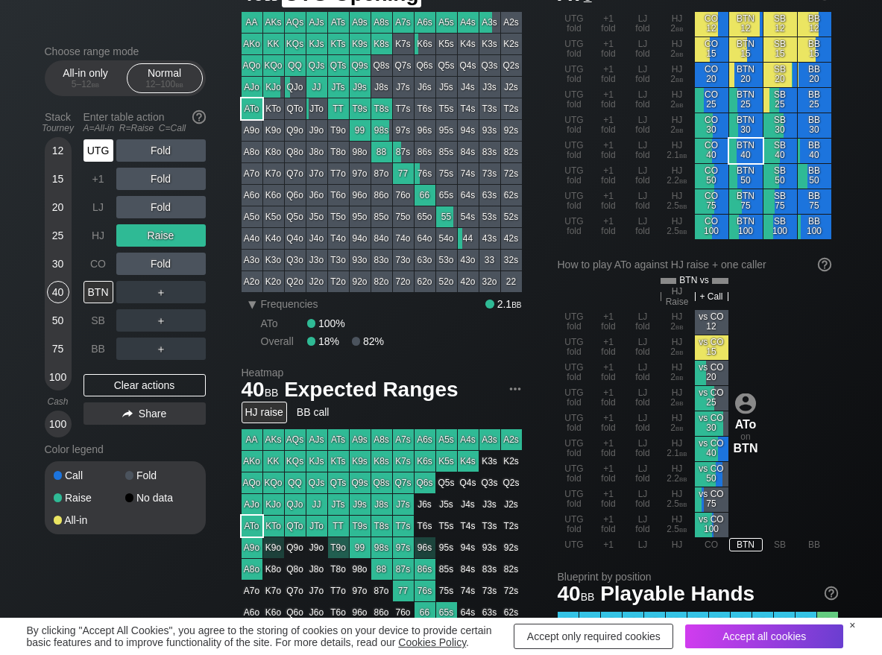
click at [107, 157] on div "UTG" at bounding box center [98, 150] width 30 height 22
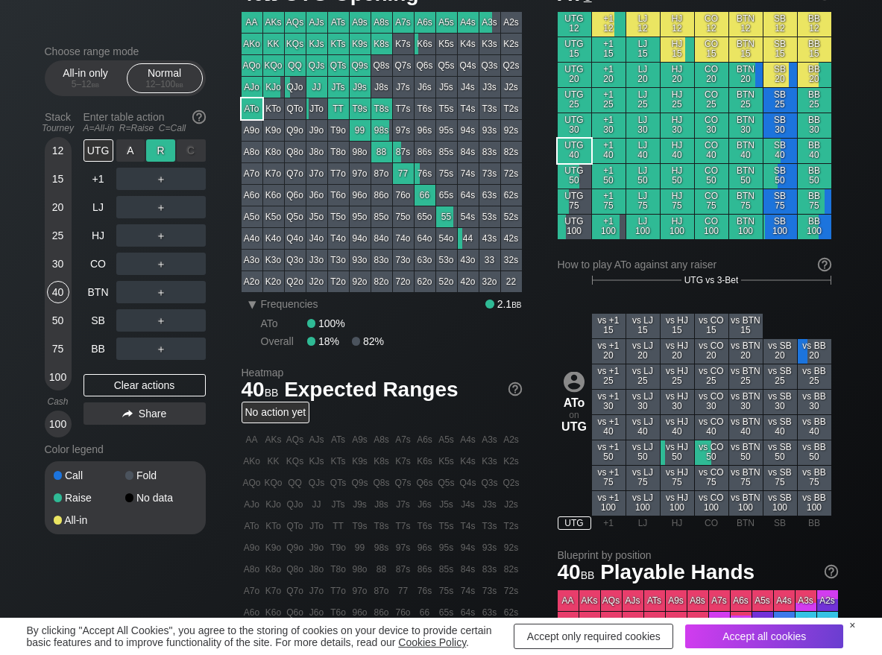
click at [154, 154] on div "R ✕" at bounding box center [160, 150] width 29 height 22
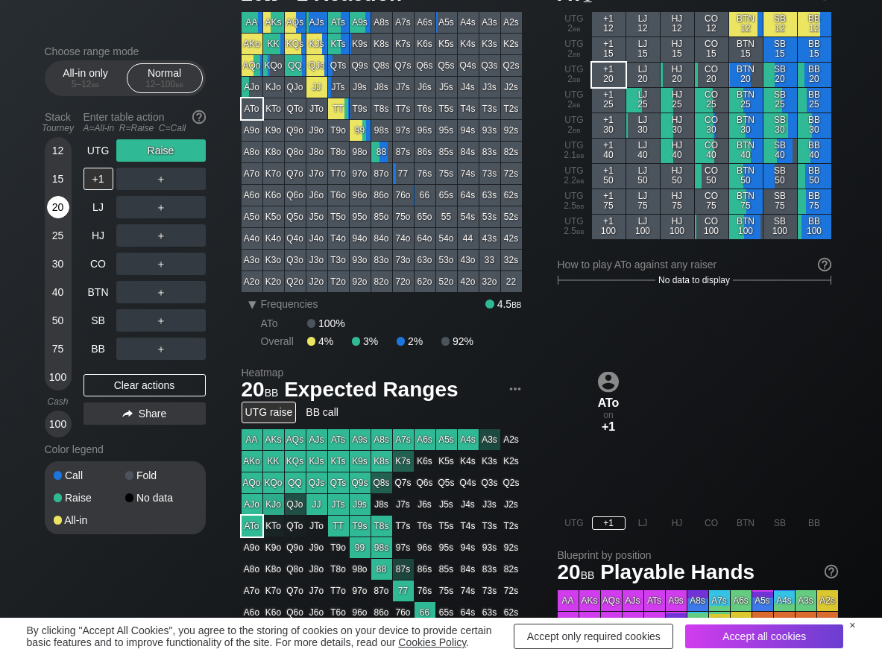
click at [56, 209] on div "20" at bounding box center [58, 207] width 22 height 22
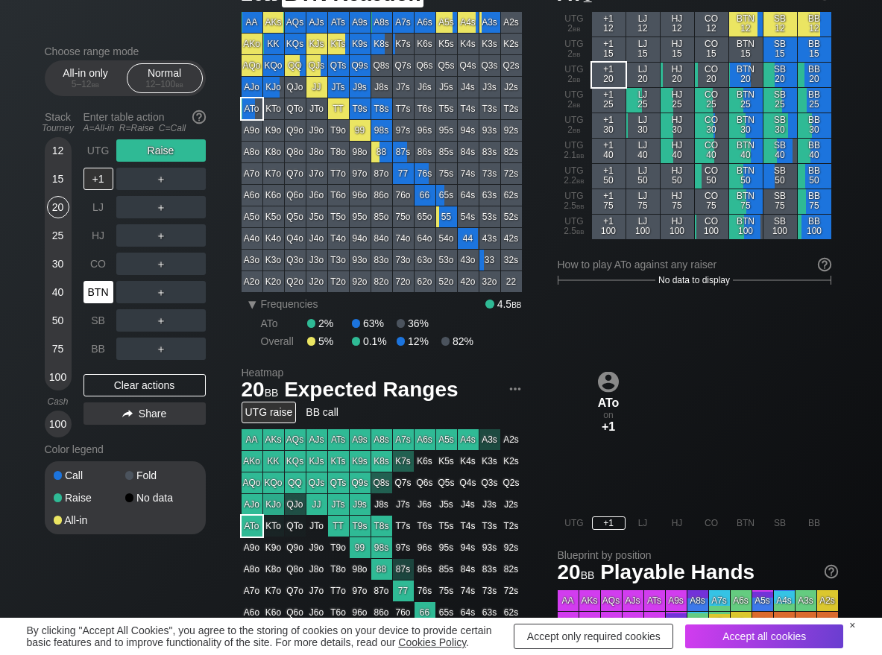
click at [96, 295] on div "BTN" at bounding box center [98, 292] width 30 height 22
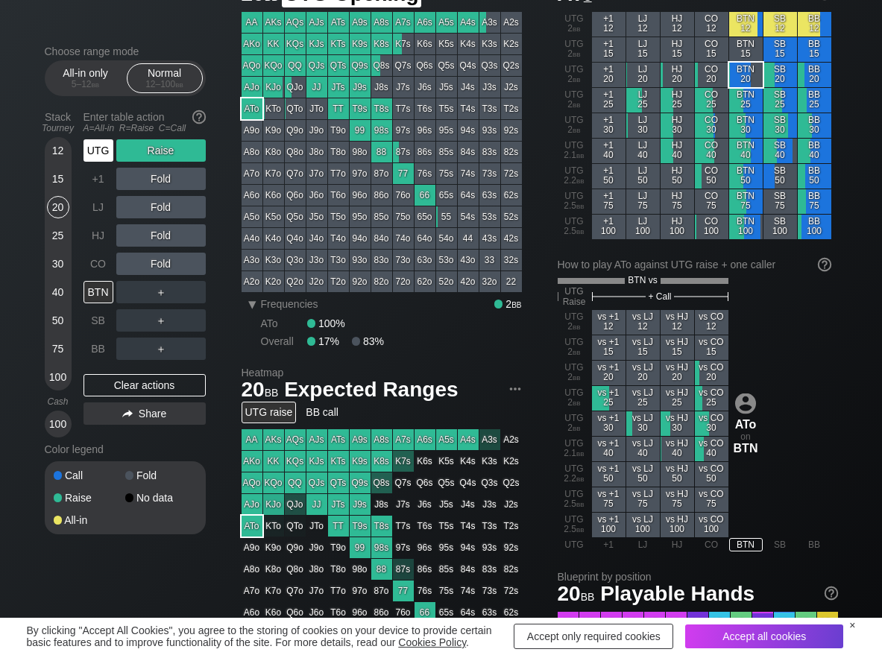
click at [95, 156] on div "UTG" at bounding box center [98, 150] width 30 height 22
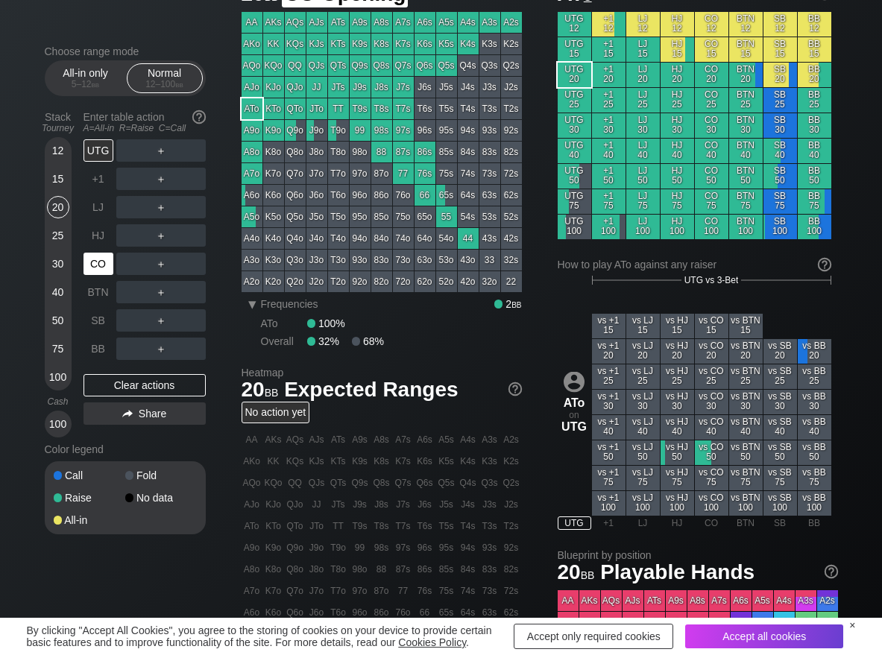
click at [95, 263] on div "CO" at bounding box center [98, 264] width 30 height 22
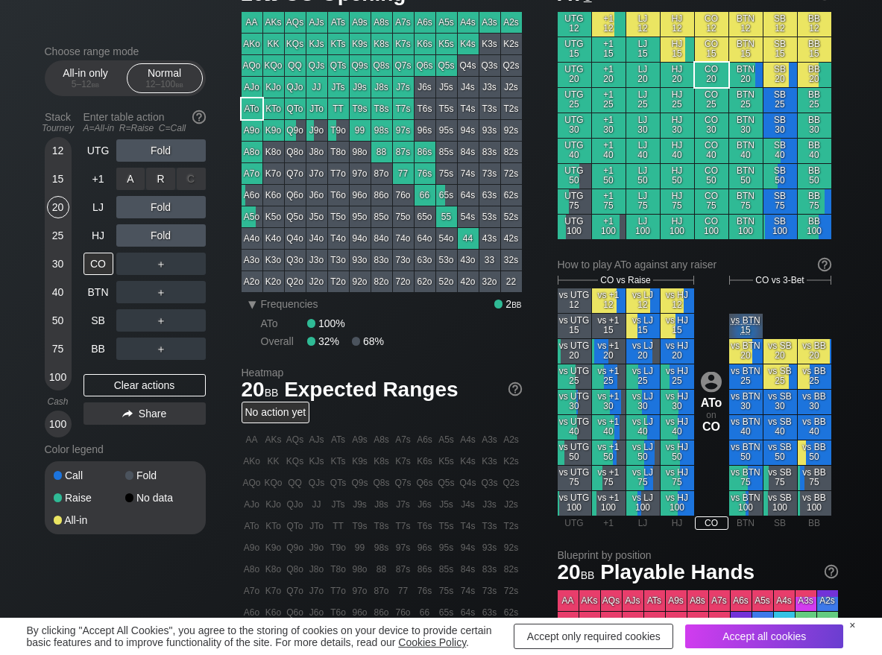
click at [150, 173] on div "R ✕" at bounding box center [160, 179] width 29 height 22
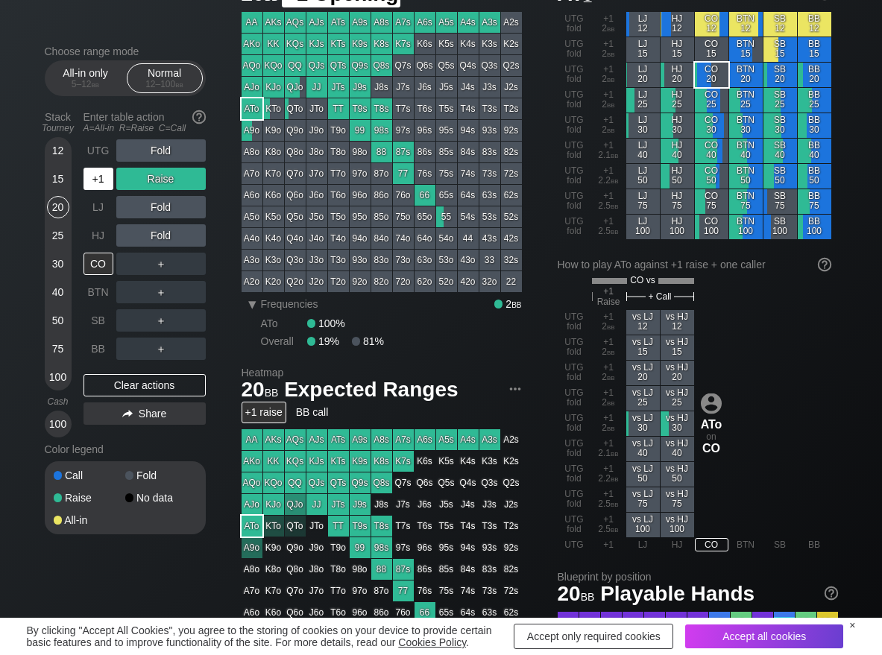
click at [103, 185] on div "+1" at bounding box center [98, 179] width 30 height 22
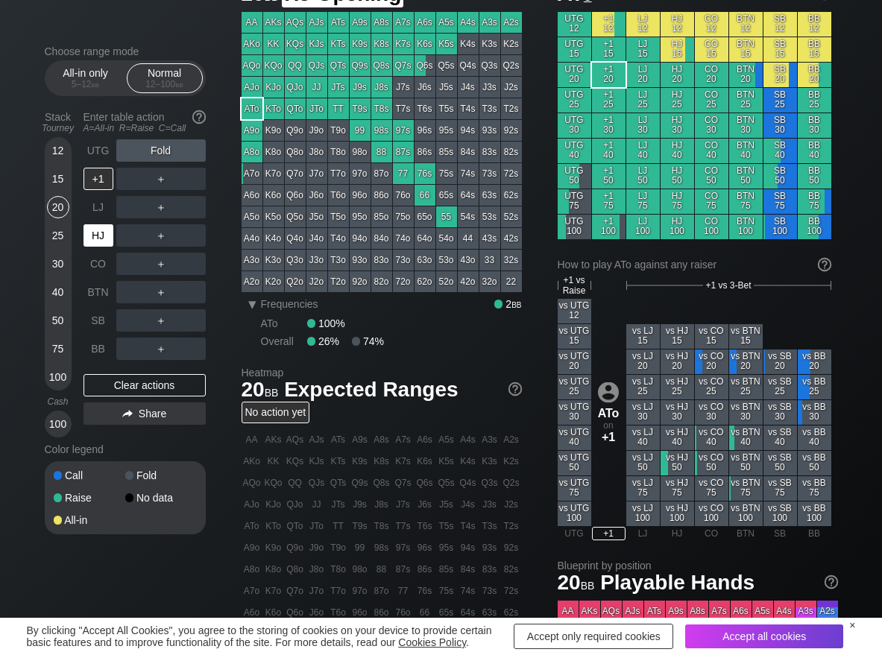
click at [92, 243] on div "HJ" at bounding box center [98, 235] width 30 height 22
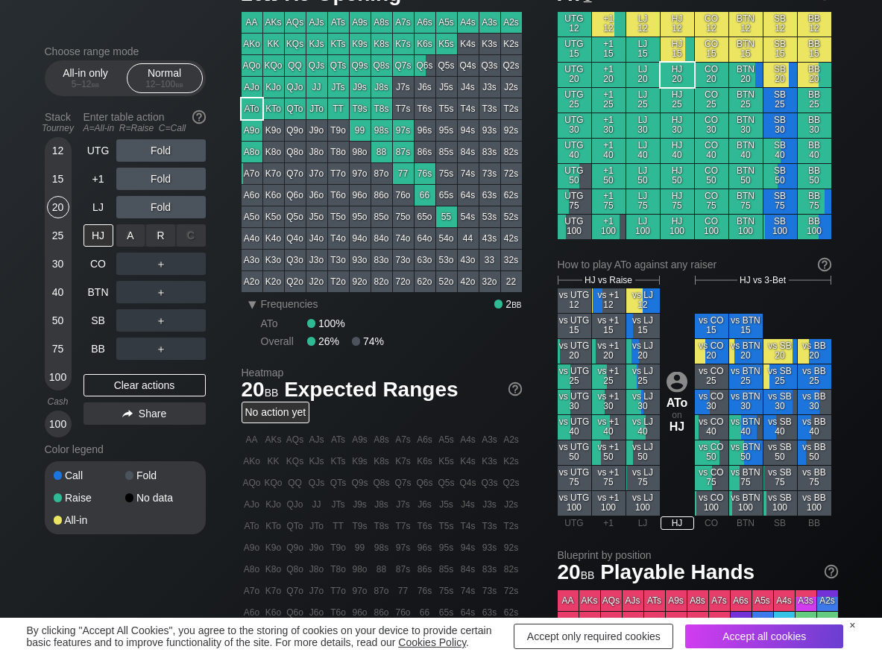
click at [157, 239] on div "R ✕" at bounding box center [160, 235] width 29 height 22
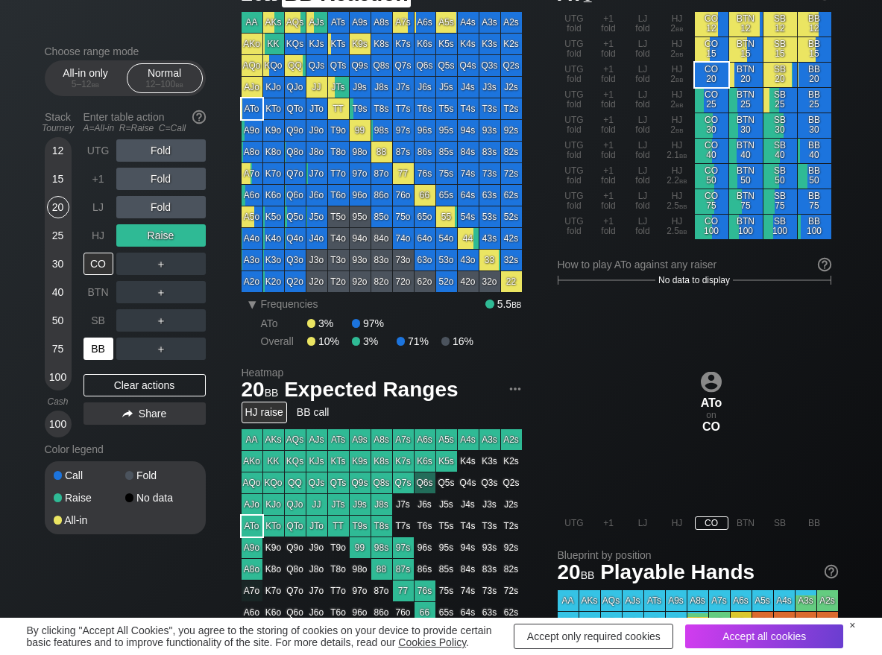
click at [98, 353] on div "BB" at bounding box center [98, 349] width 30 height 22
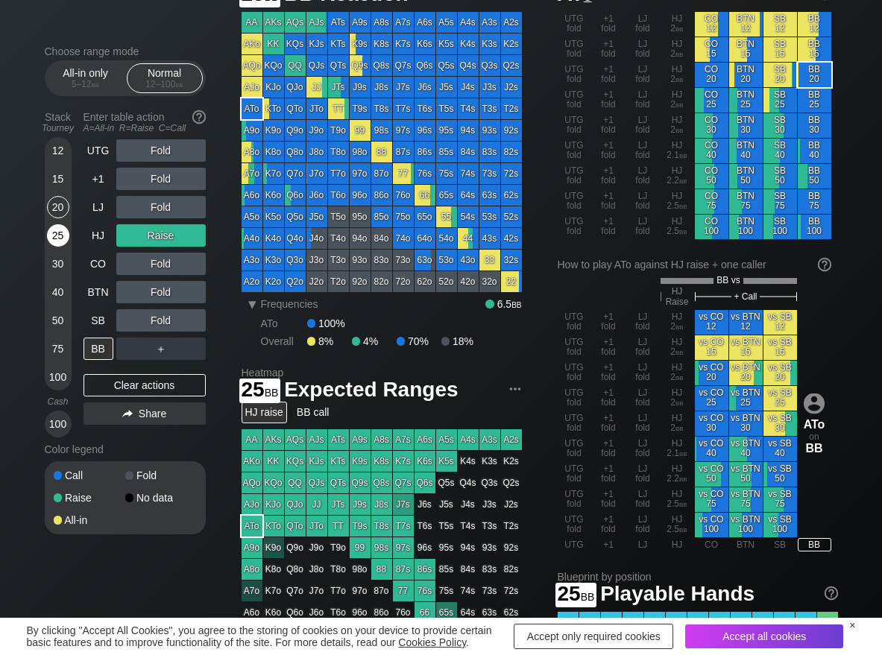
click at [63, 234] on div "25" at bounding box center [58, 235] width 22 height 22
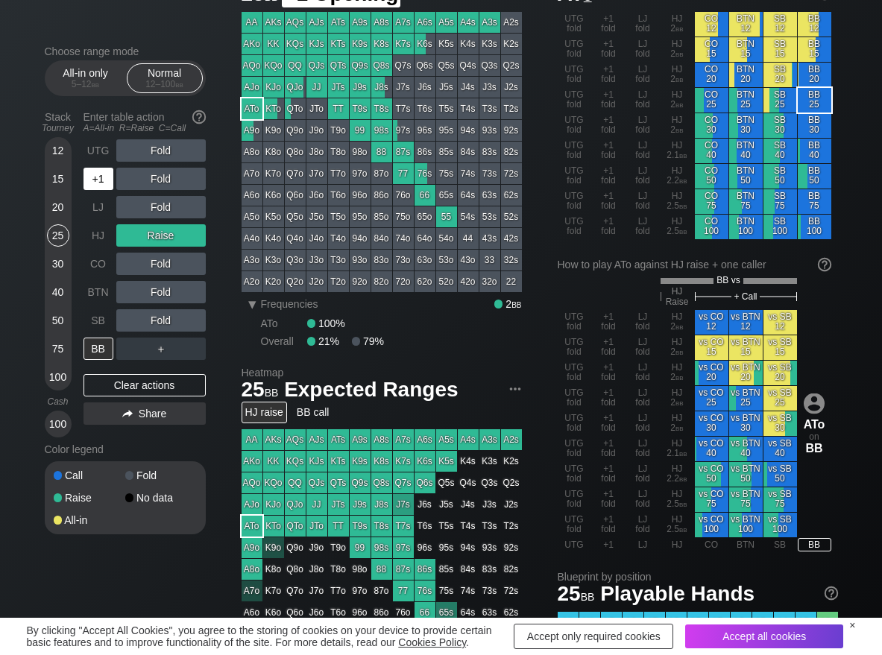
click at [102, 177] on div "+1" at bounding box center [98, 179] width 30 height 22
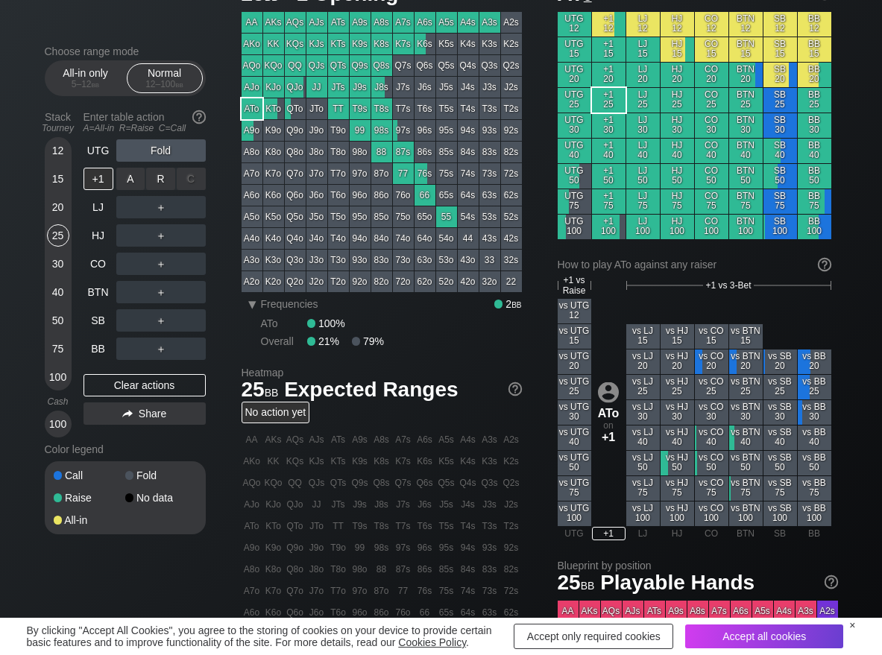
click at [154, 177] on div "R ✕" at bounding box center [160, 179] width 29 height 22
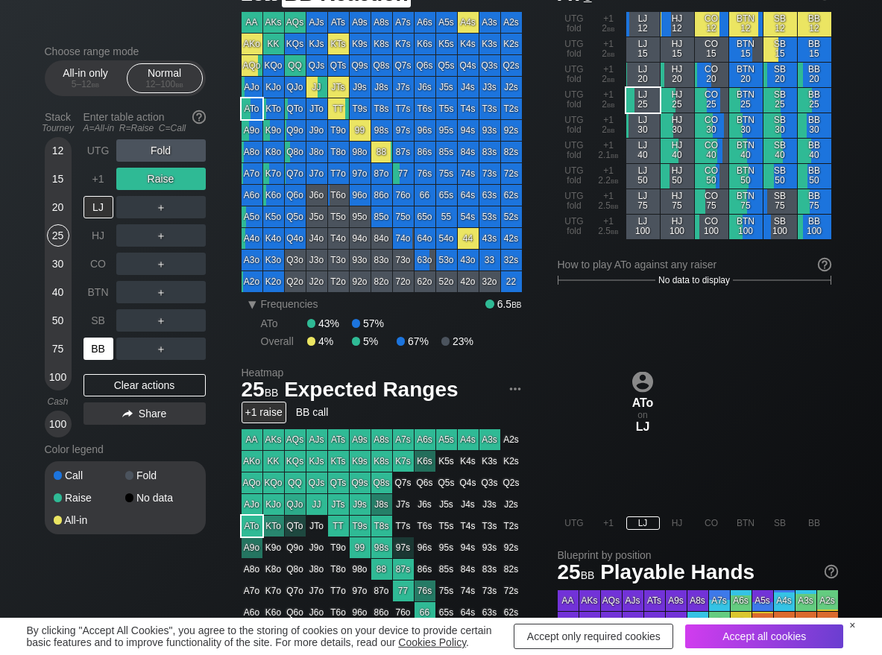
click at [107, 347] on div "BB" at bounding box center [98, 349] width 30 height 22
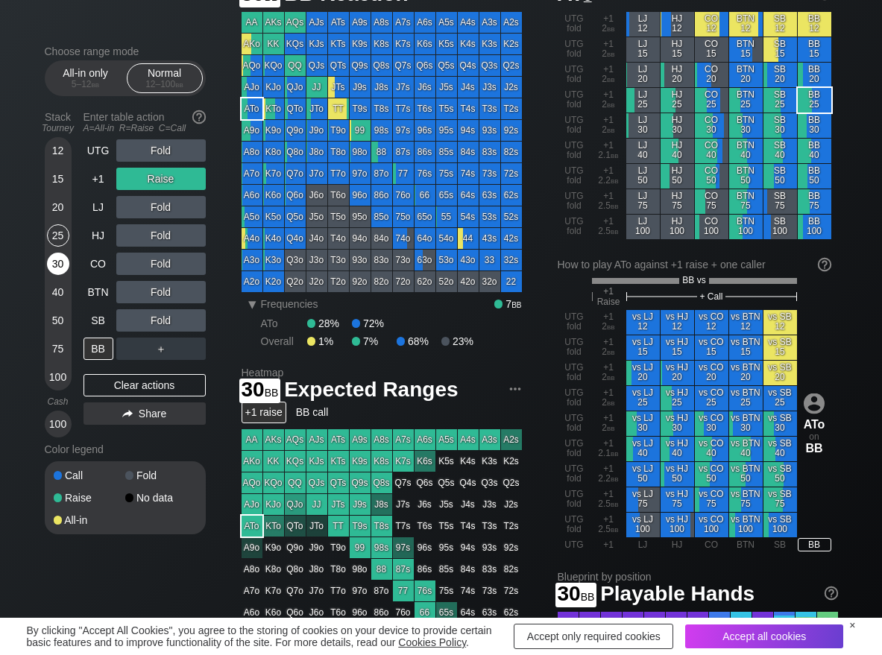
click at [57, 268] on div "30" at bounding box center [58, 264] width 22 height 22
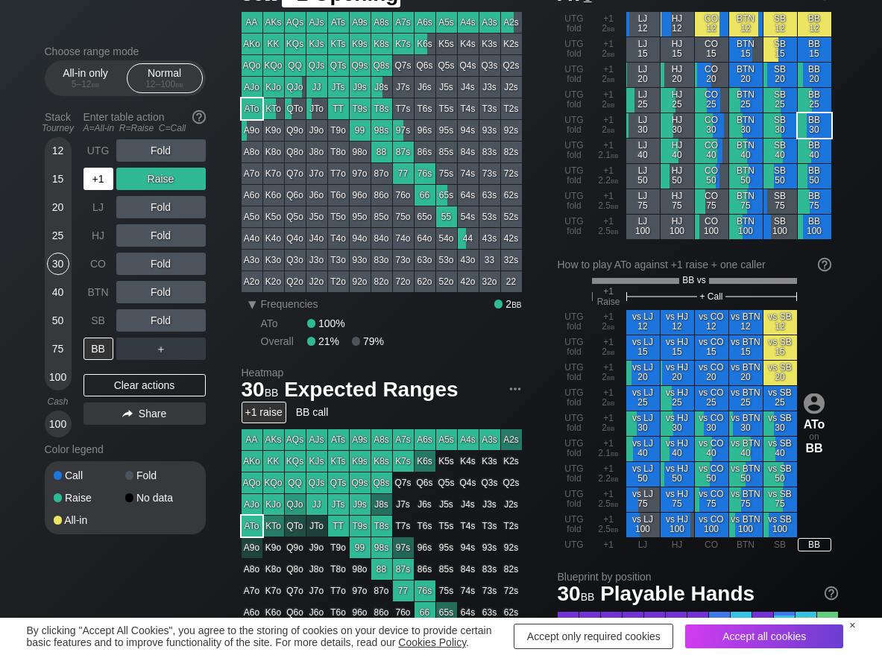
click at [91, 192] on div "+1" at bounding box center [99, 179] width 33 height 28
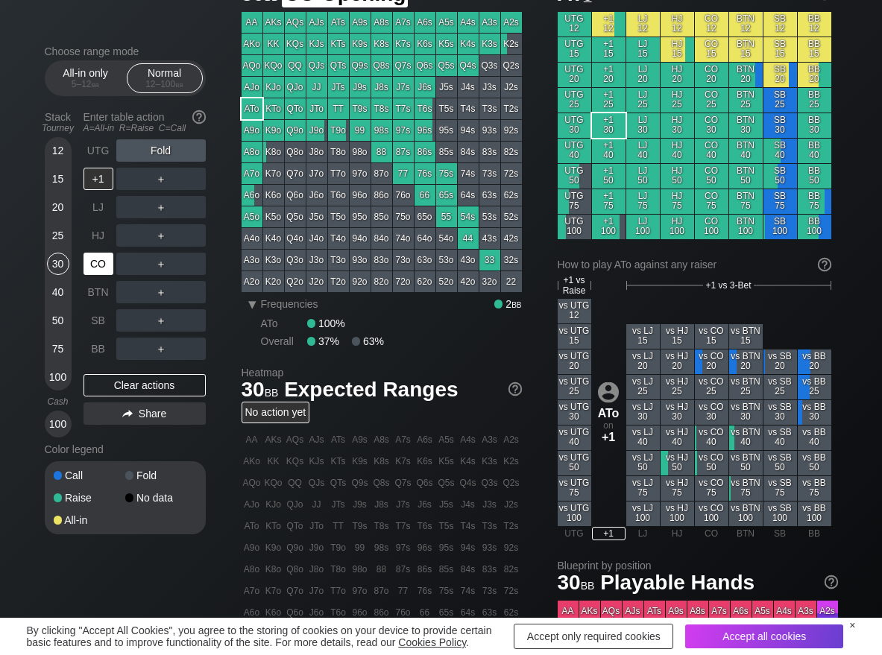
click at [93, 255] on div "CO" at bounding box center [98, 264] width 30 height 22
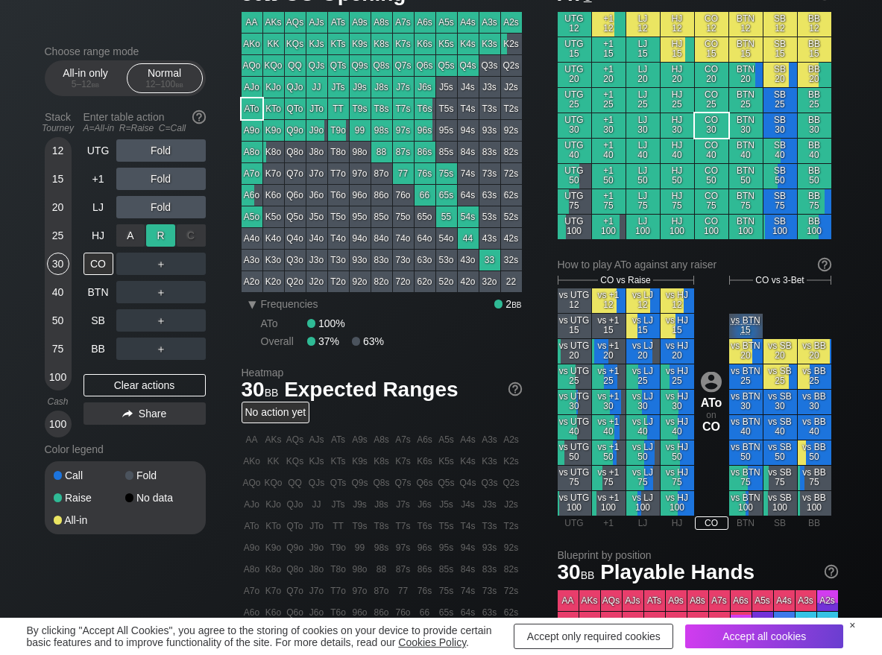
click at [164, 228] on div "R ✕" at bounding box center [160, 235] width 29 height 22
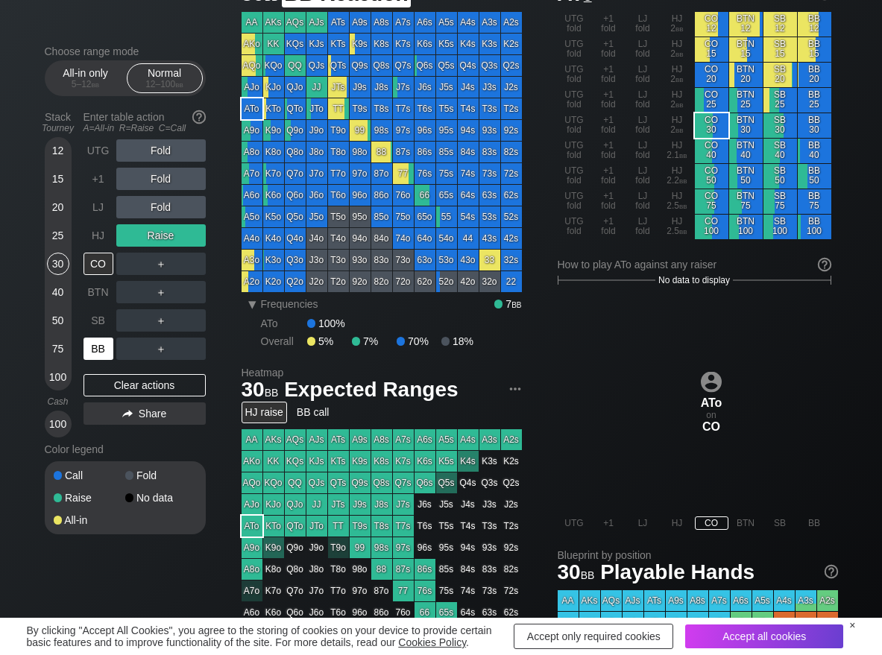
click at [102, 346] on div "BB" at bounding box center [98, 349] width 30 height 22
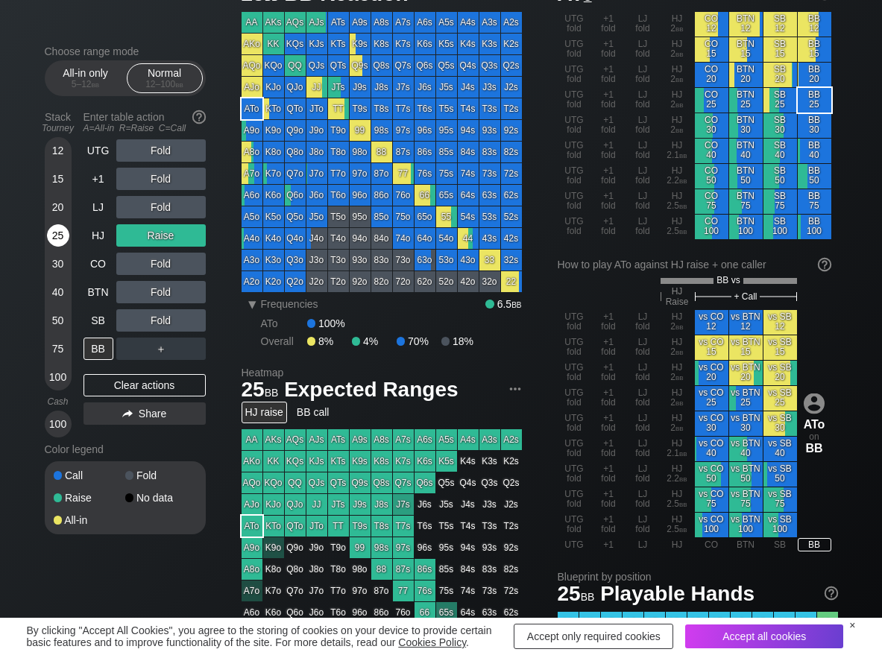
click at [47, 238] on div "25" at bounding box center [58, 235] width 22 height 22
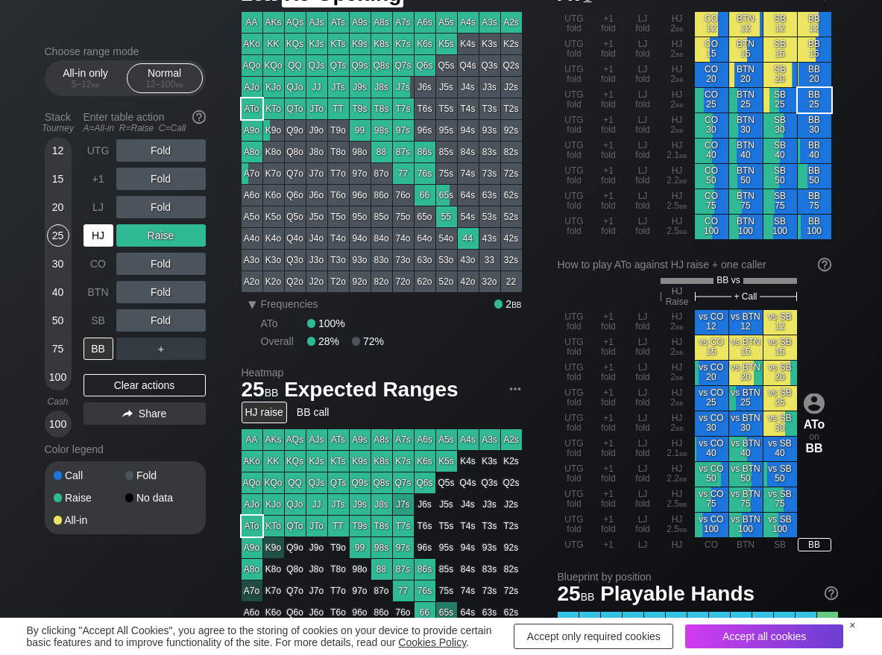
click at [98, 237] on div "HJ" at bounding box center [98, 235] width 30 height 22
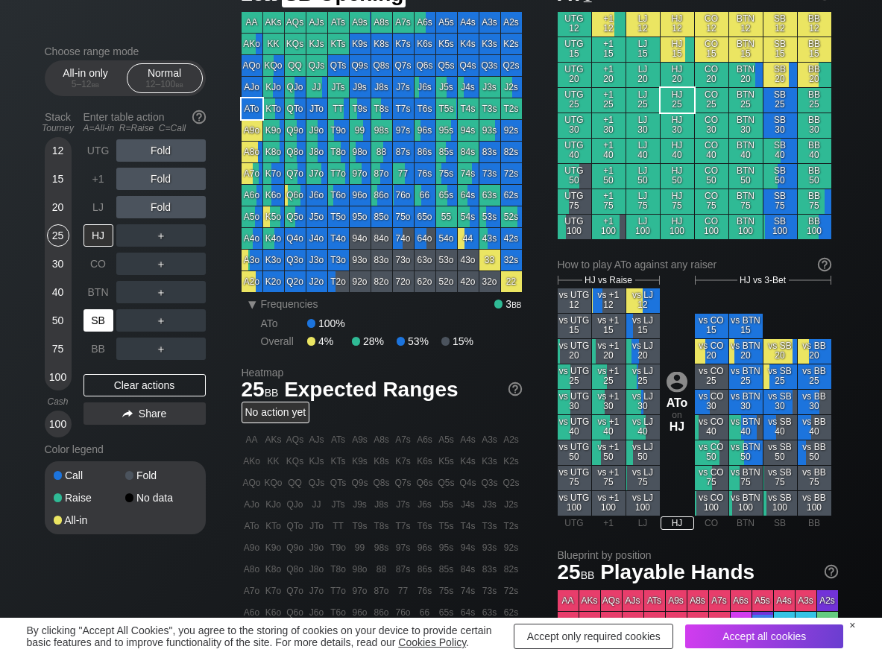
click at [86, 333] on div "SB" at bounding box center [99, 320] width 33 height 28
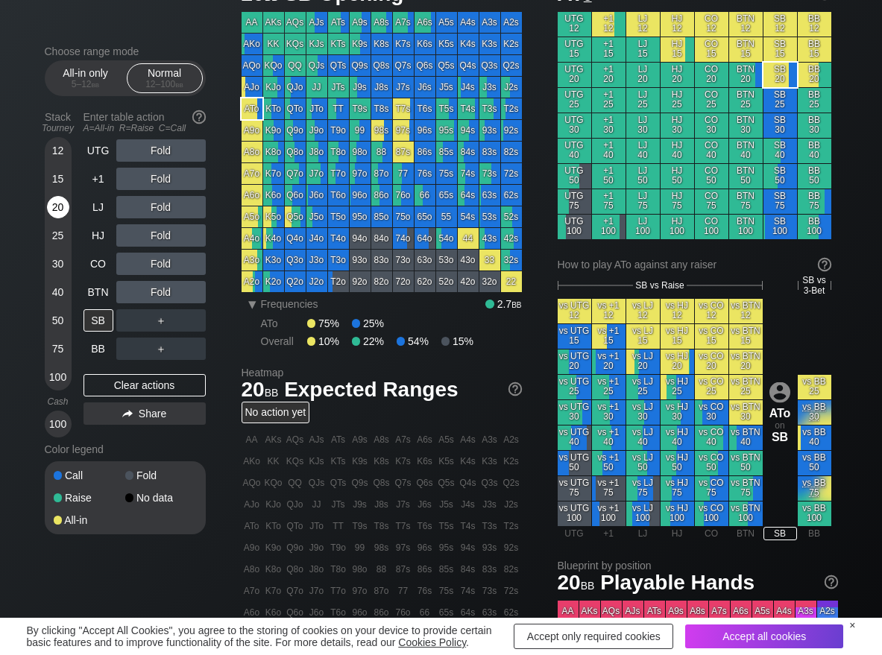
click at [60, 216] on div "20" at bounding box center [58, 207] width 22 height 22
drag, startPoint x: 166, startPoint y: 234, endPoint x: 148, endPoint y: 242, distance: 19.7
click at [165, 234] on div "R ✕" at bounding box center [160, 235] width 29 height 22
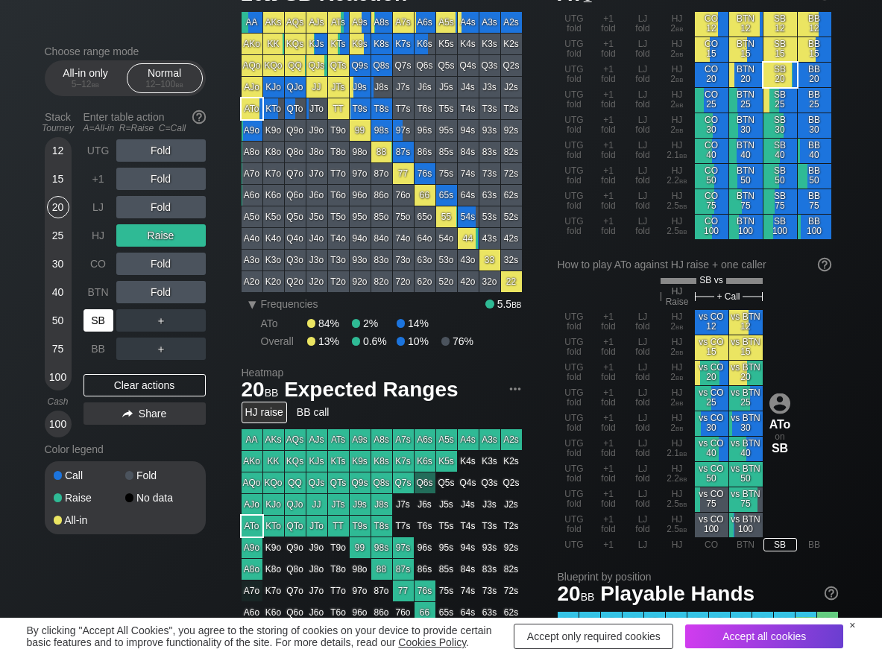
click at [101, 315] on div "SB" at bounding box center [98, 320] width 30 height 22
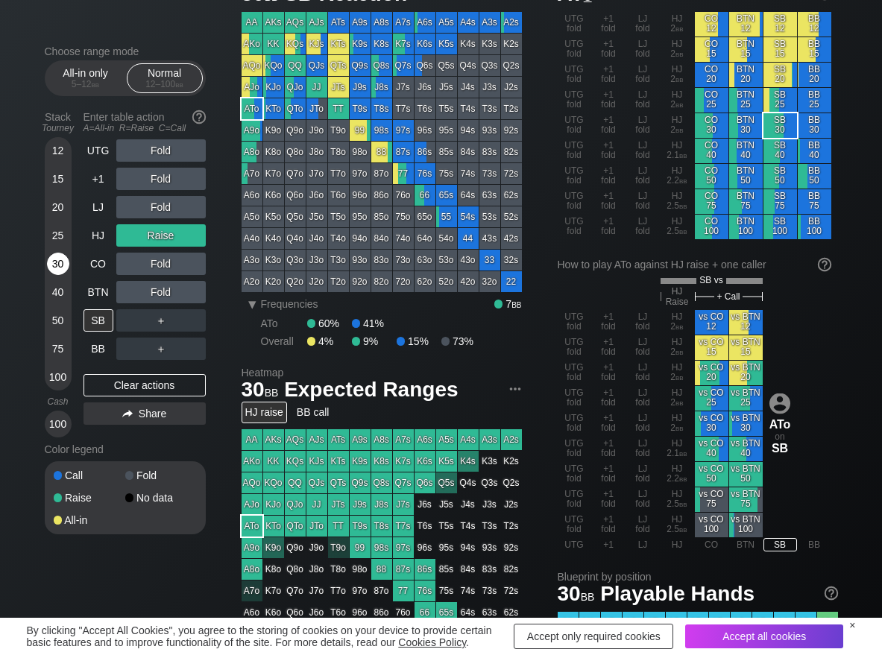
click at [63, 268] on div "30" at bounding box center [58, 264] width 22 height 22
click at [157, 291] on div "R ✕" at bounding box center [160, 292] width 29 height 22
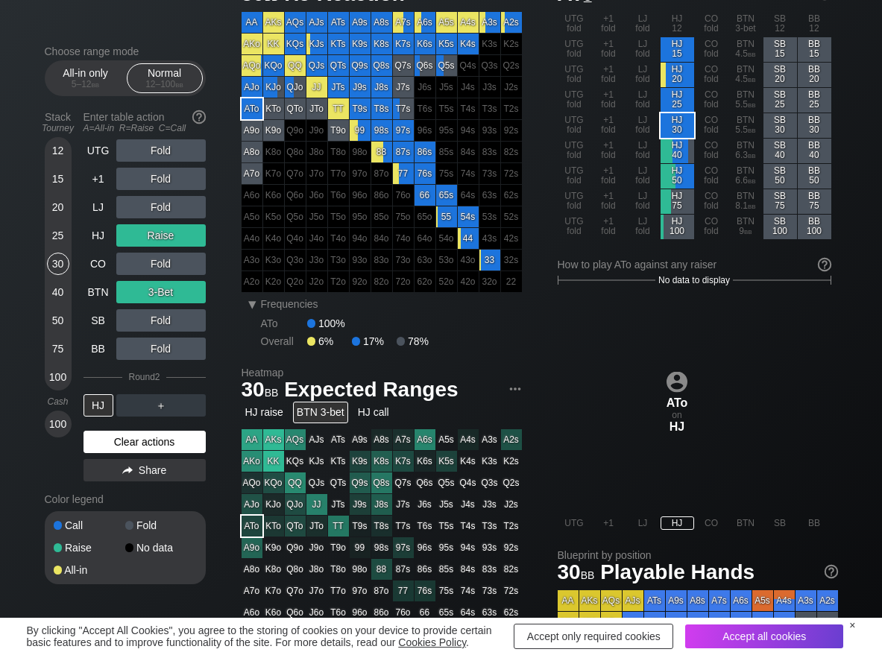
click at [120, 440] on div "Clear actions" at bounding box center [144, 442] width 122 height 22
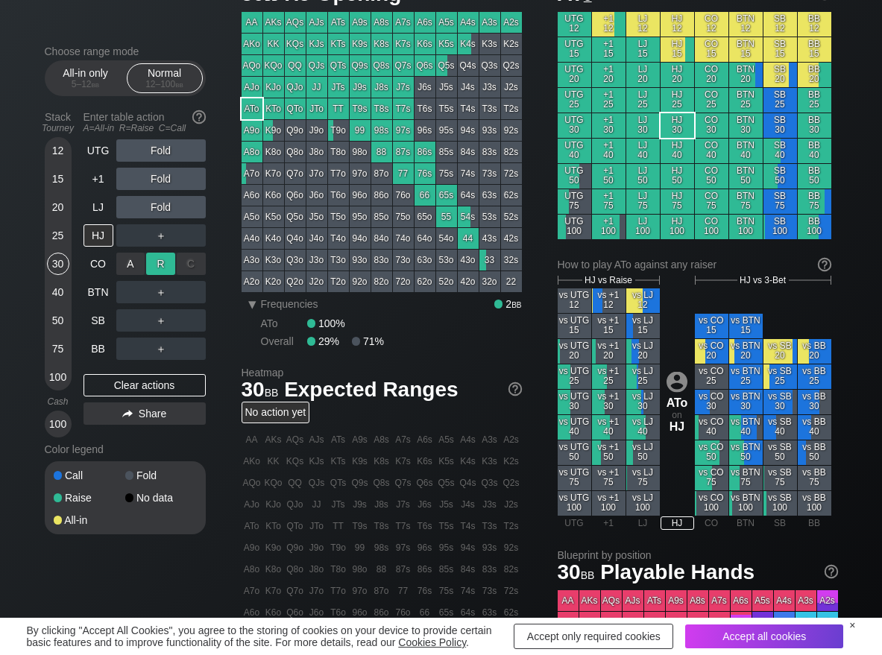
click at [164, 268] on div "R ✕" at bounding box center [160, 264] width 29 height 22
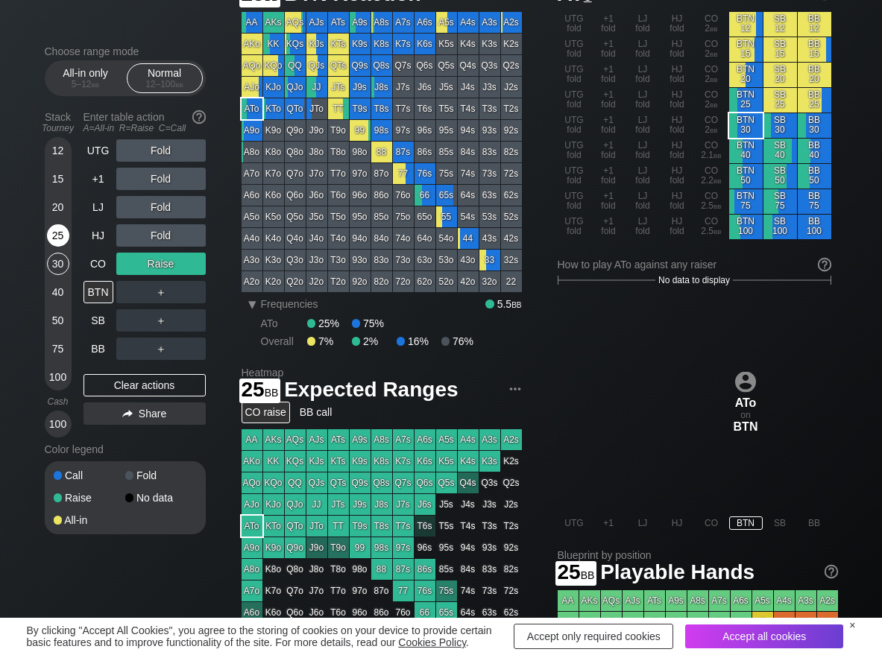
click at [58, 233] on div "25" at bounding box center [58, 235] width 22 height 22
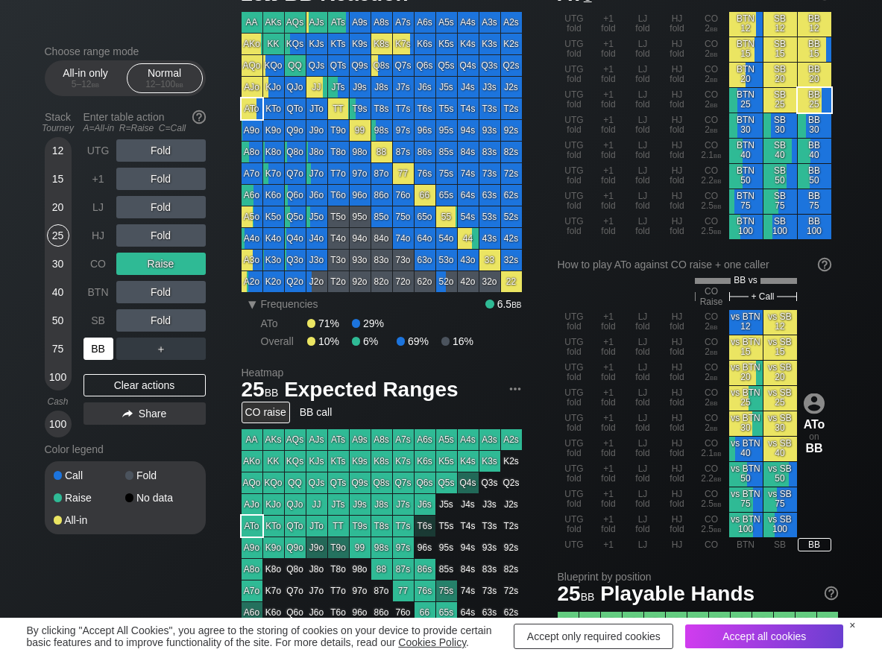
click at [96, 351] on div "BB" at bounding box center [98, 349] width 30 height 22
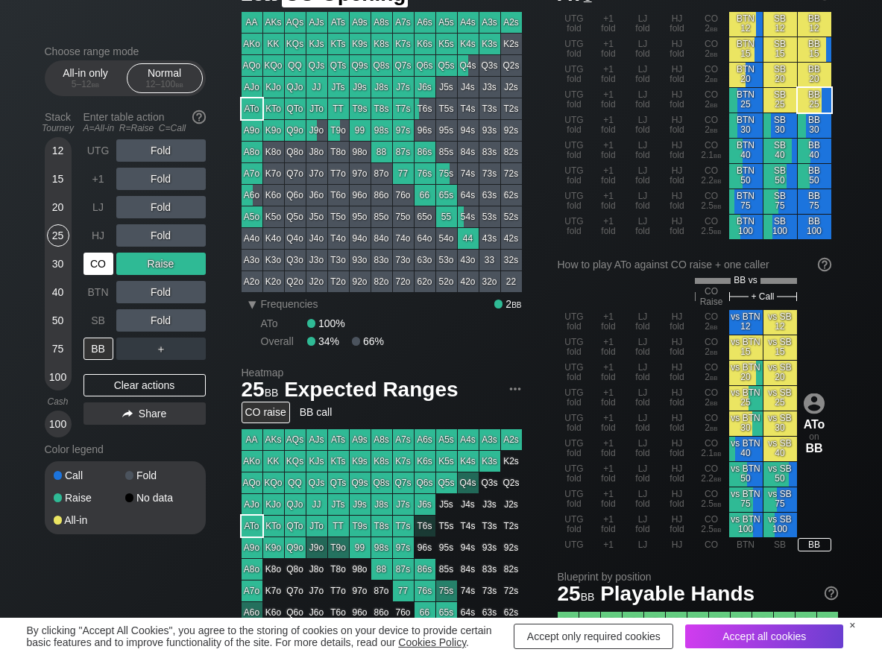
click at [94, 265] on div "CO" at bounding box center [98, 264] width 30 height 22
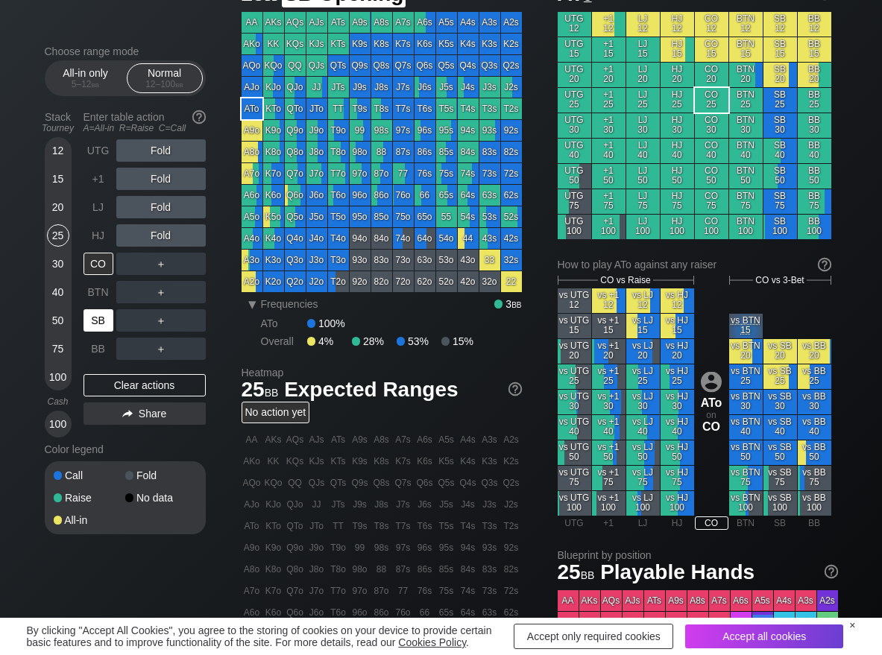
click at [104, 321] on div "SB" at bounding box center [98, 320] width 30 height 22
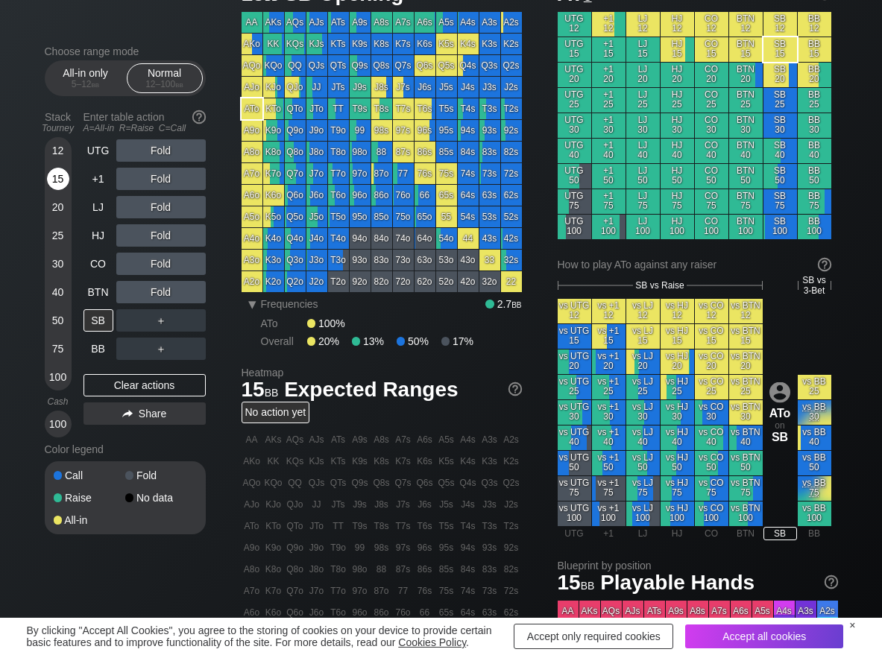
click at [49, 177] on div "15" at bounding box center [58, 179] width 22 height 22
click at [177, 321] on div "C ✕" at bounding box center [191, 320] width 29 height 22
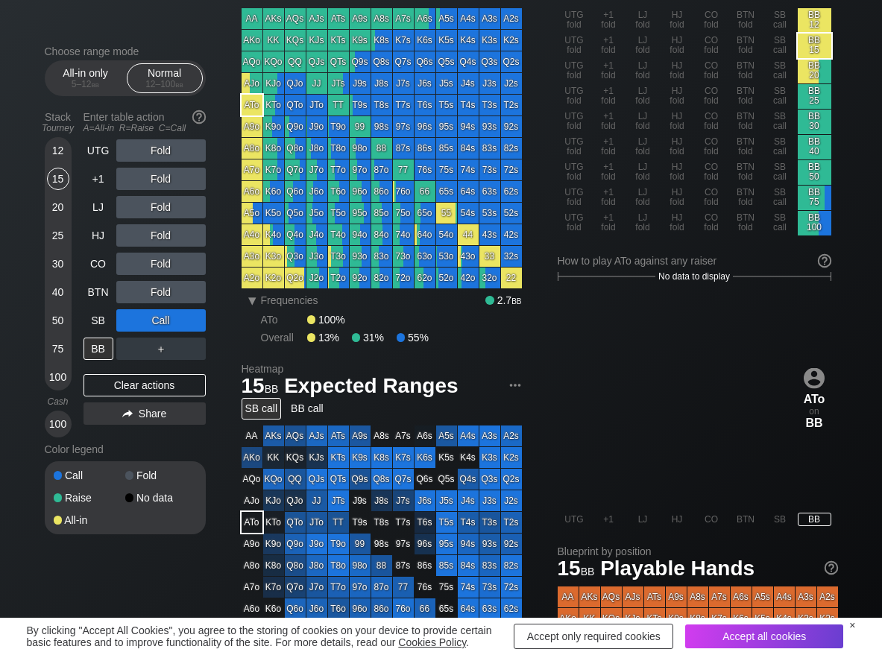
scroll to position [75, 0]
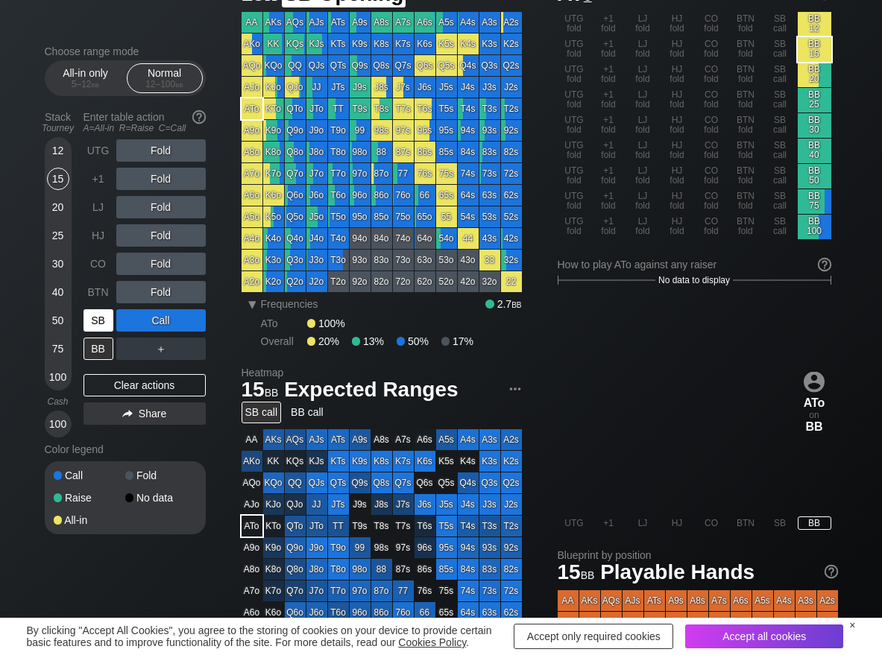
click at [102, 327] on div "SB" at bounding box center [98, 320] width 30 height 22
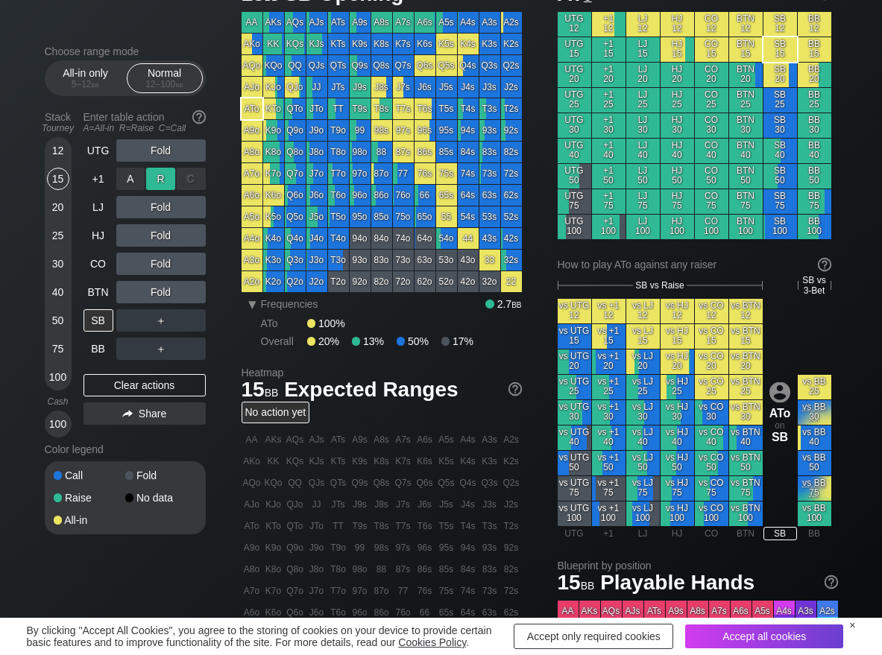
click at [164, 177] on div "R ✕" at bounding box center [160, 179] width 29 height 22
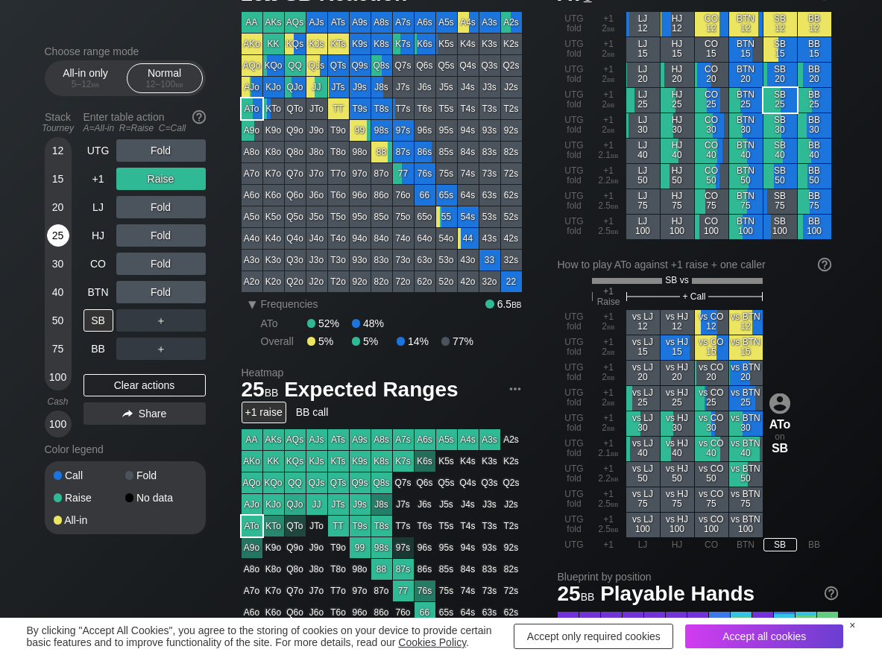
click at [68, 237] on div "25" at bounding box center [58, 235] width 22 height 22
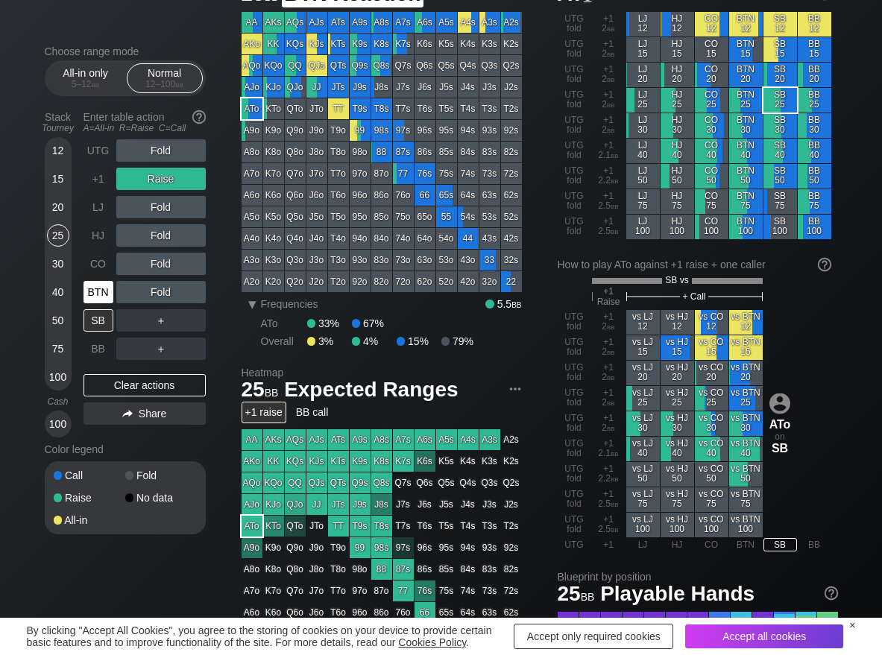
click at [98, 289] on div "BTN" at bounding box center [98, 292] width 30 height 22
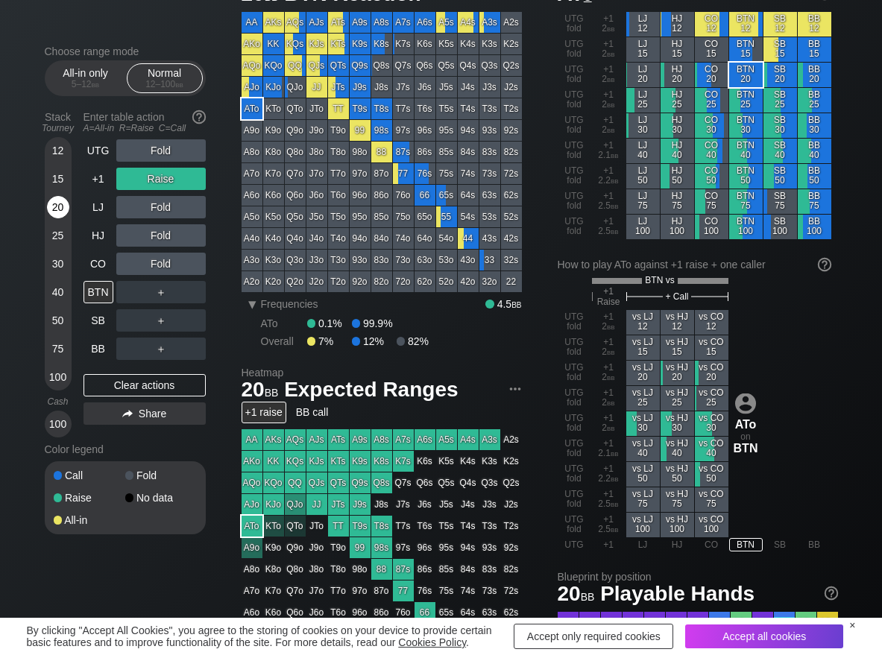
click at [58, 210] on div "20" at bounding box center [58, 207] width 22 height 22
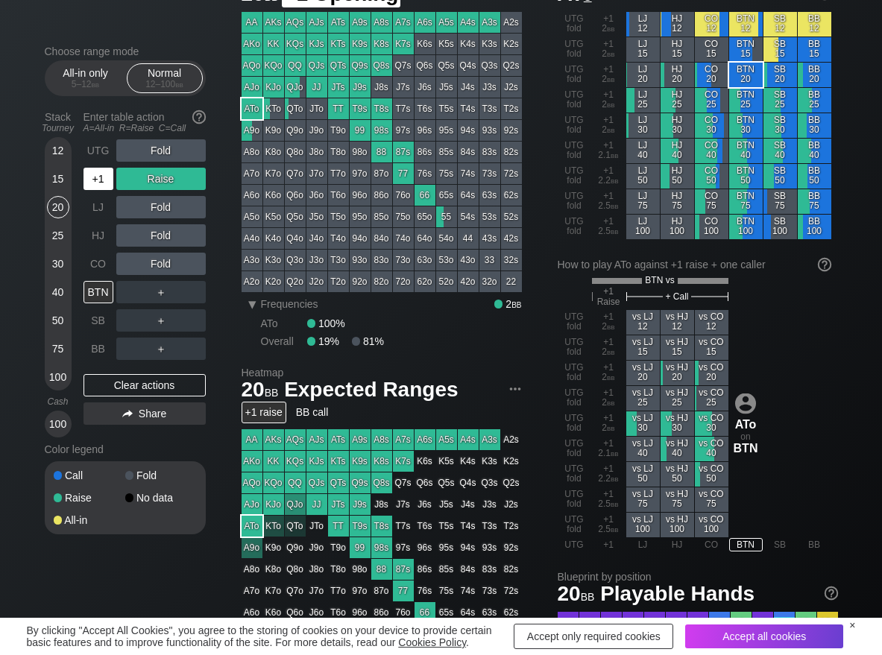
click at [92, 190] on div "+1" at bounding box center [99, 179] width 33 height 28
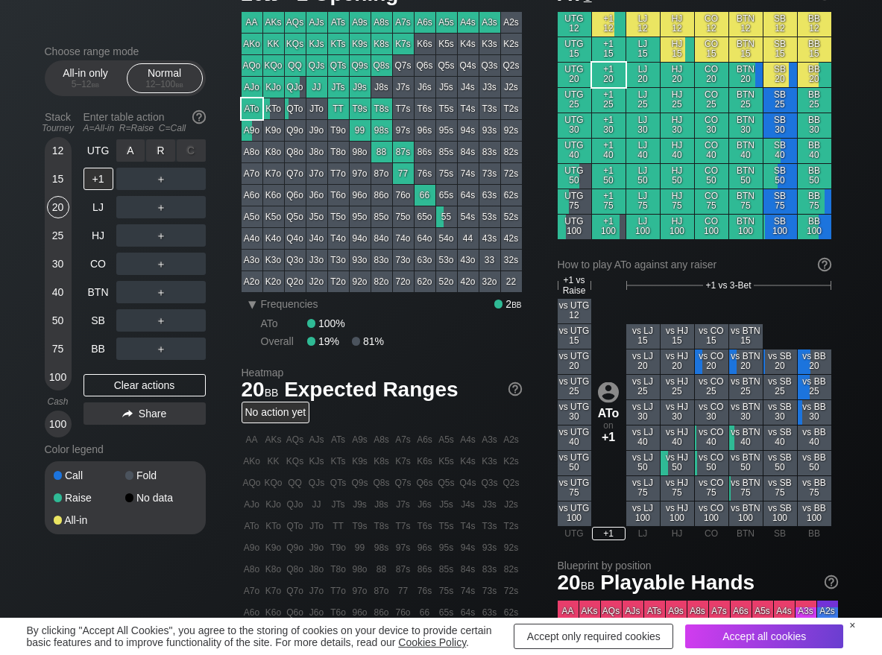
click at [157, 154] on div "R ✕" at bounding box center [160, 150] width 29 height 22
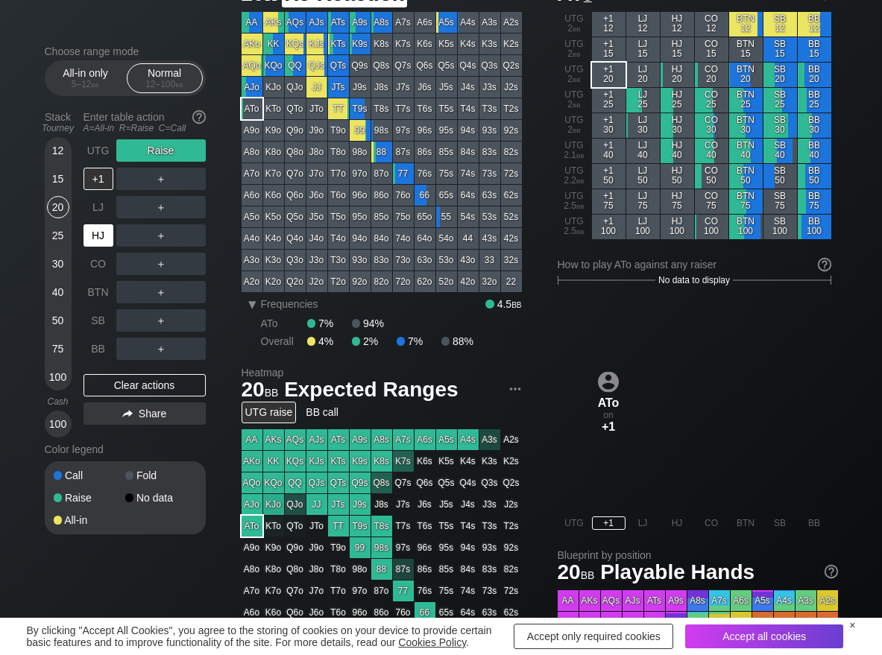
click at [109, 240] on div "HJ" at bounding box center [98, 235] width 30 height 22
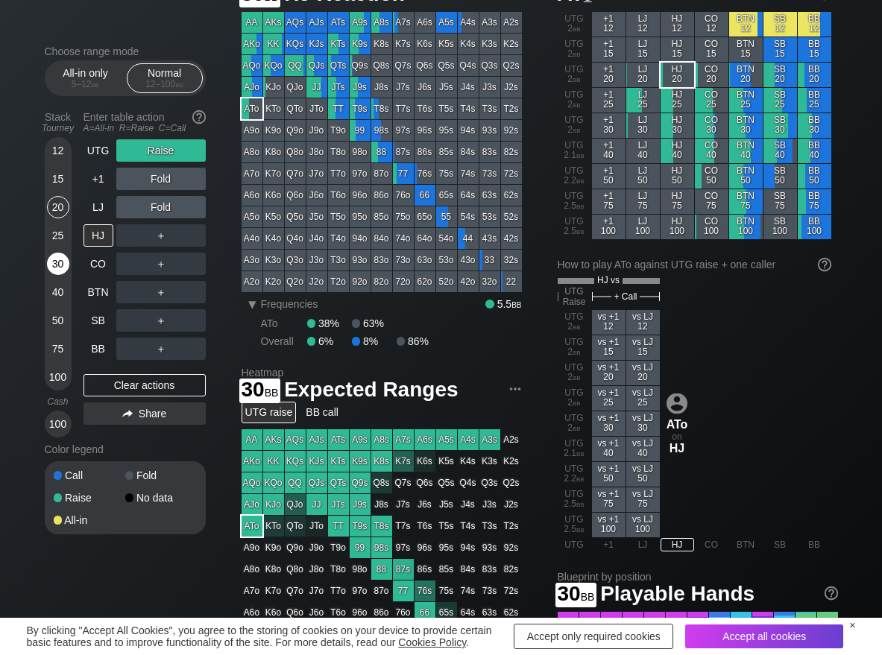
click at [68, 262] on div "30" at bounding box center [58, 264] width 22 height 22
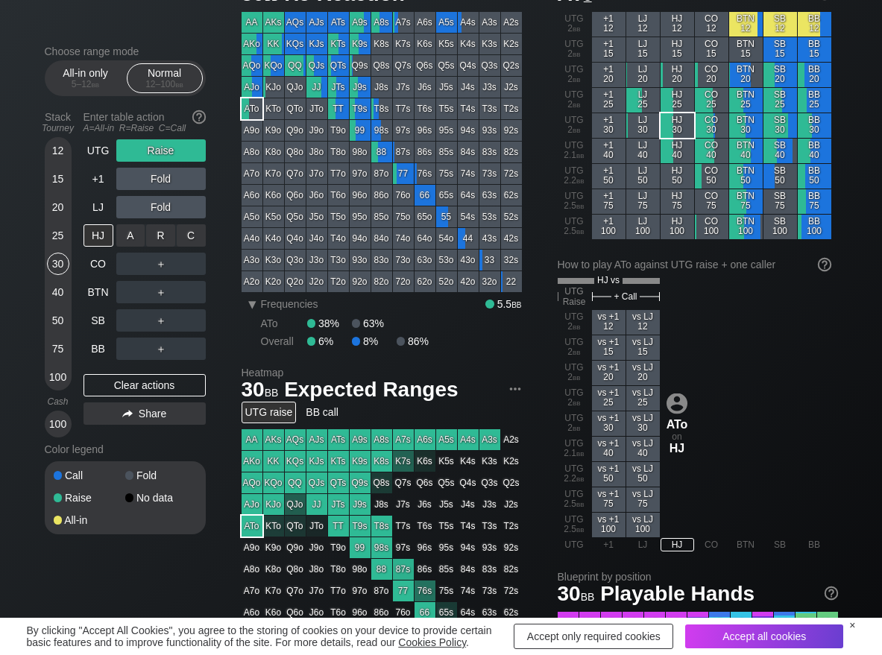
click at [157, 245] on div "R ✕" at bounding box center [160, 235] width 29 height 22
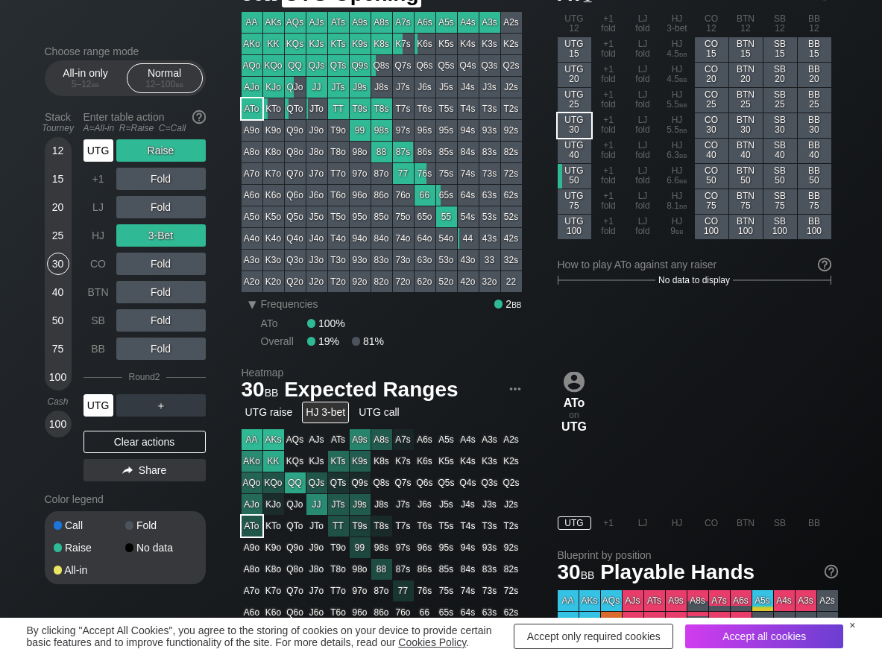
drag, startPoint x: 92, startPoint y: 155, endPoint x: 105, endPoint y: 164, distance: 15.5
click at [93, 156] on div "UTG" at bounding box center [98, 150] width 30 height 22
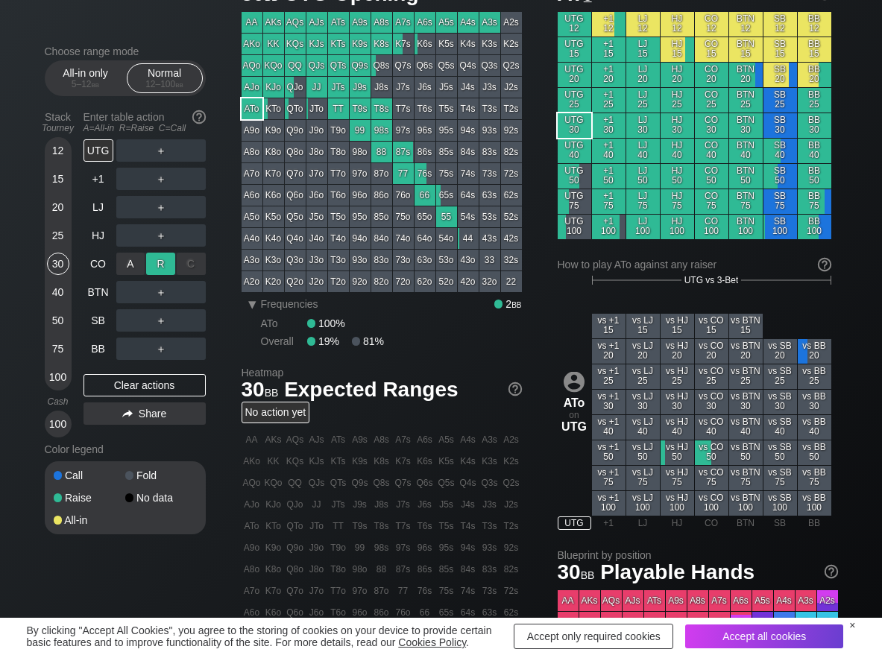
click at [156, 256] on div "R ✕" at bounding box center [160, 264] width 29 height 22
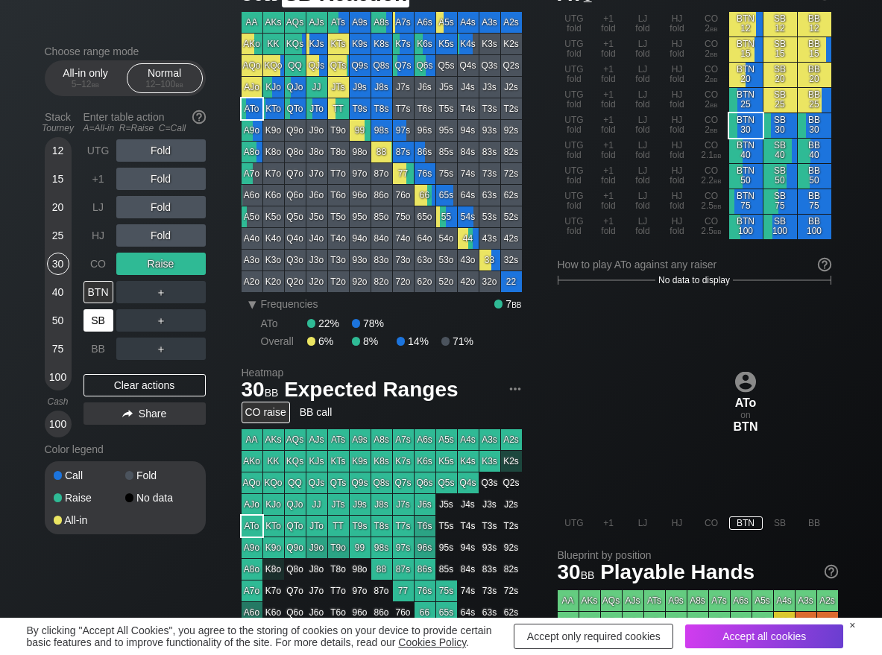
click at [105, 320] on div "SB" at bounding box center [98, 320] width 30 height 22
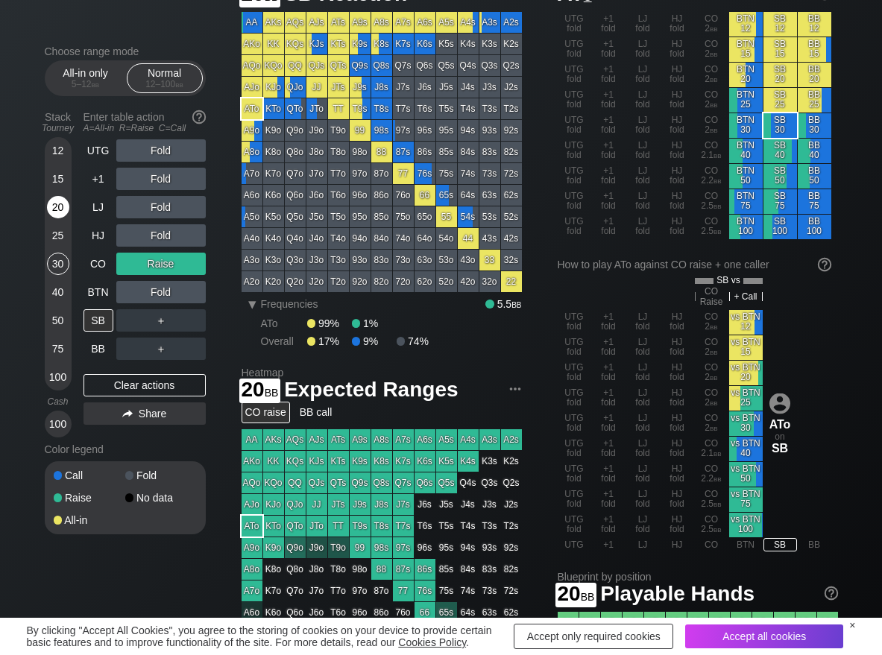
click at [60, 215] on div "20" at bounding box center [58, 207] width 22 height 22
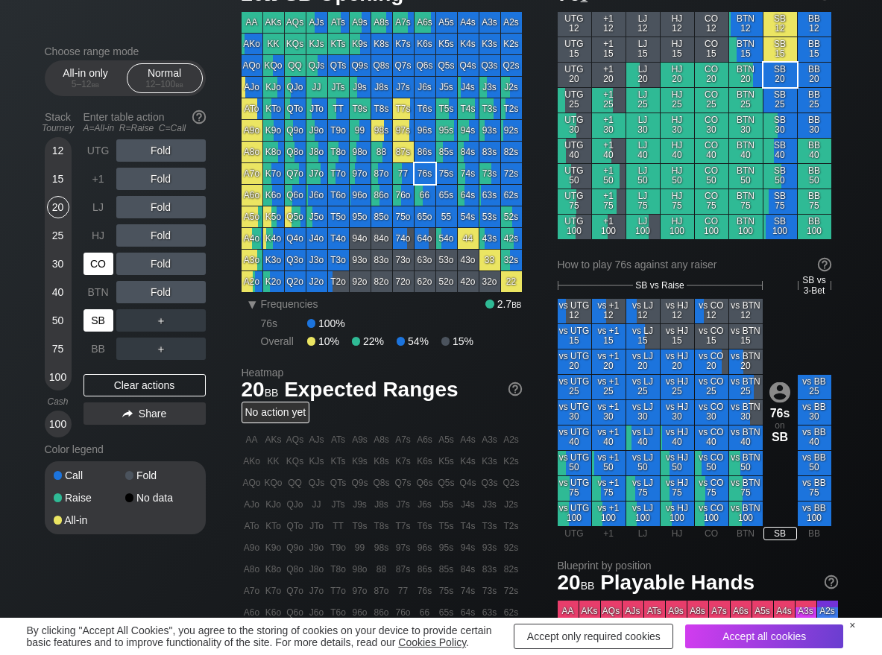
scroll to position [75, 0]
click at [160, 182] on div "R ✕" at bounding box center [160, 179] width 29 height 22
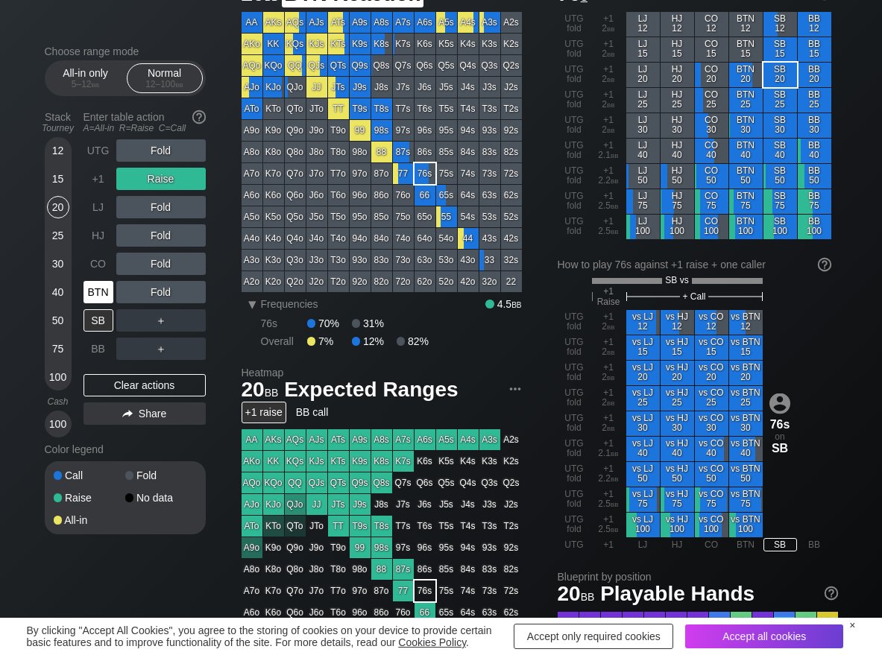
click at [97, 294] on div "BTN" at bounding box center [98, 292] width 30 height 22
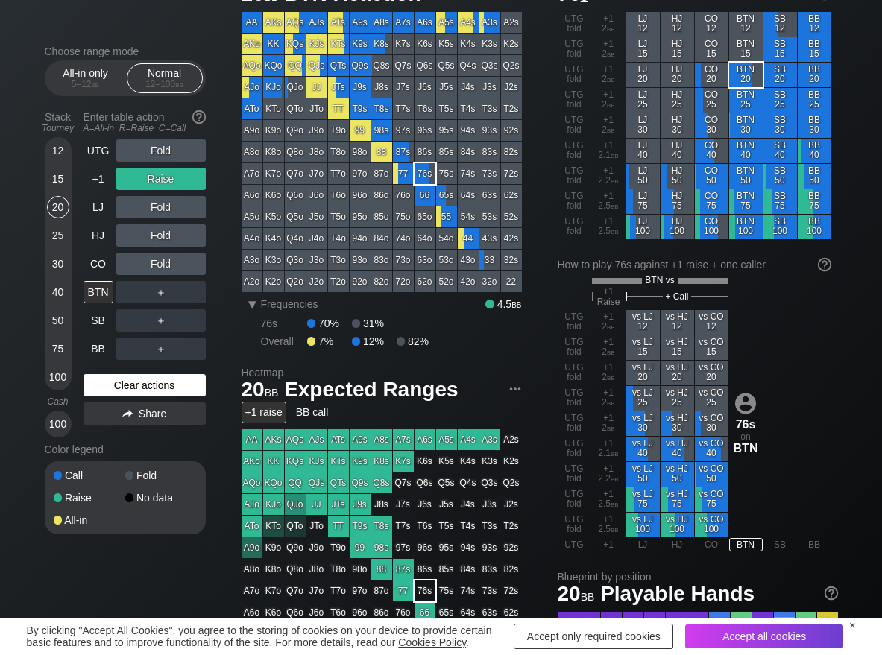
click at [116, 385] on div "Clear actions" at bounding box center [144, 385] width 122 height 22
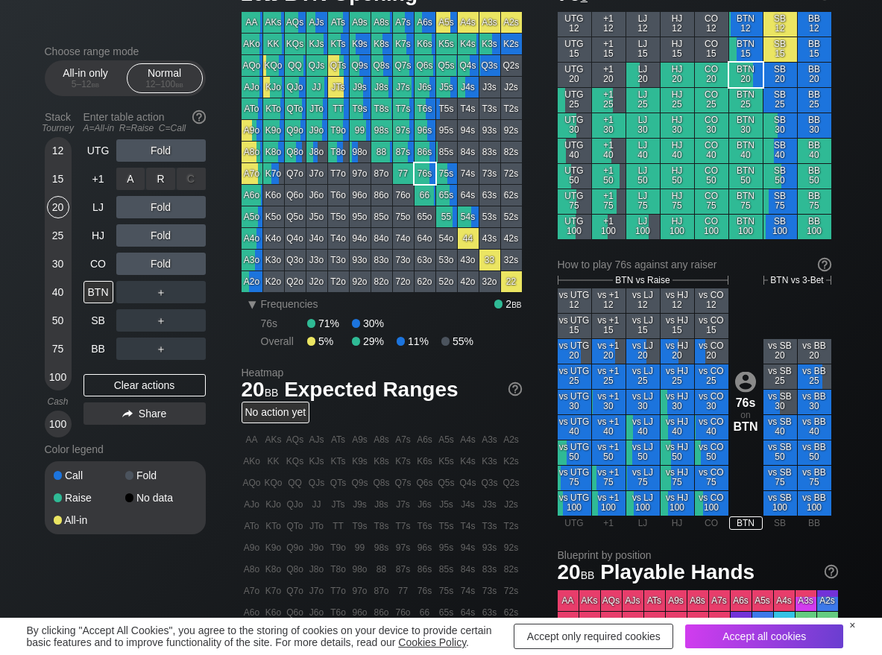
click at [165, 181] on div "R ✕" at bounding box center [160, 179] width 29 height 22
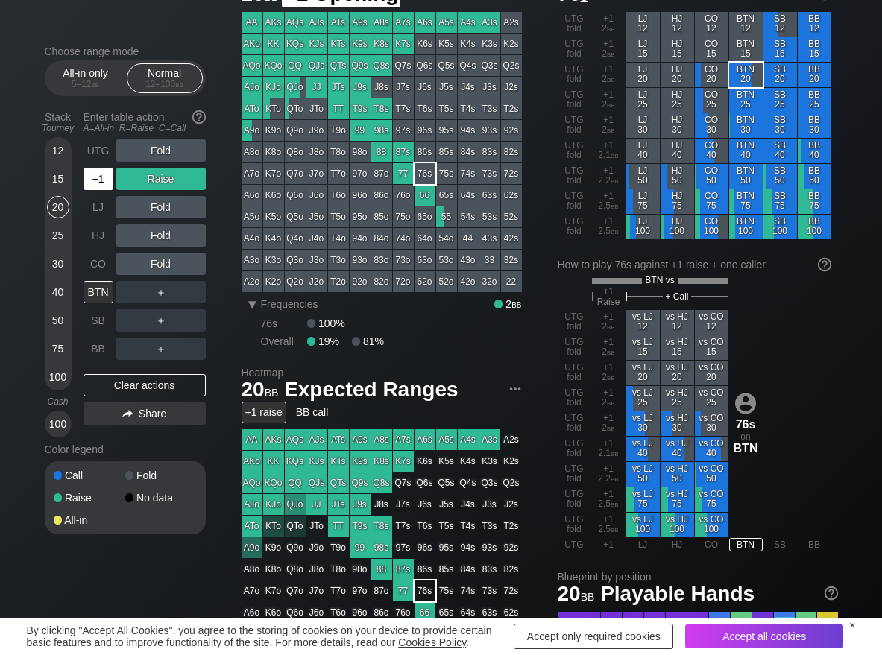
click at [98, 191] on div "+1" at bounding box center [99, 179] width 33 height 28
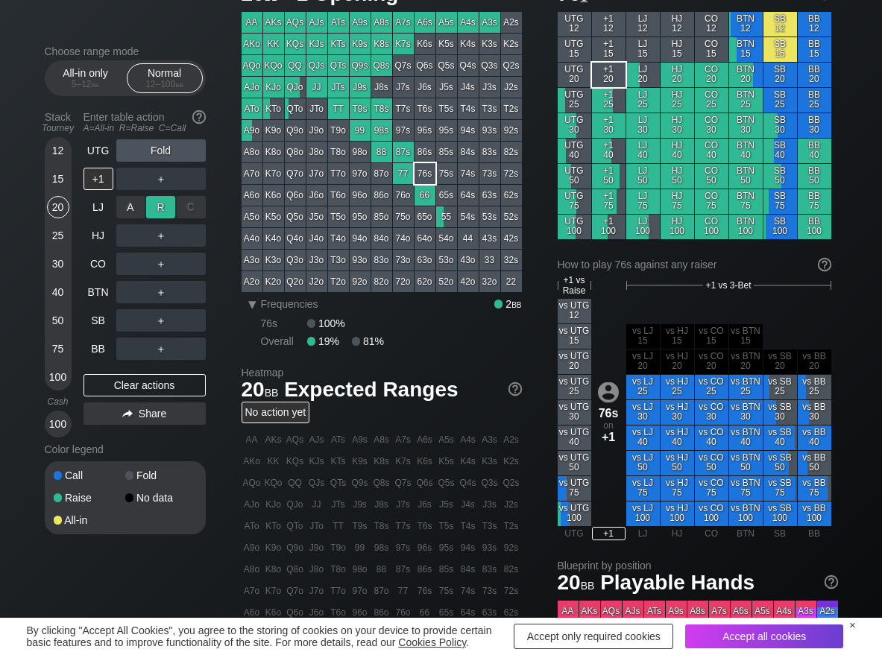
click at [154, 209] on div "R ✕" at bounding box center [160, 207] width 29 height 22
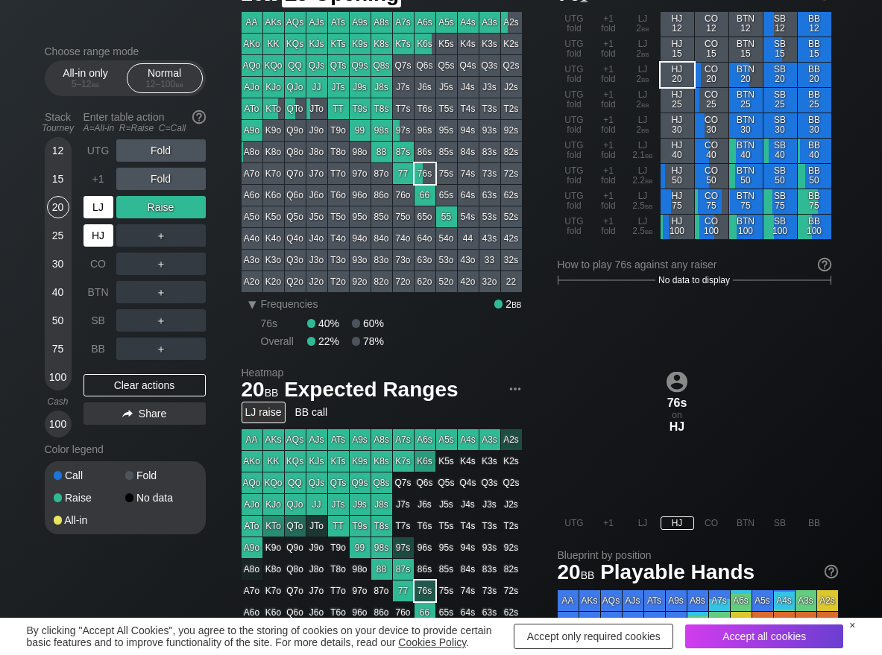
click at [97, 205] on div "LJ" at bounding box center [98, 207] width 30 height 22
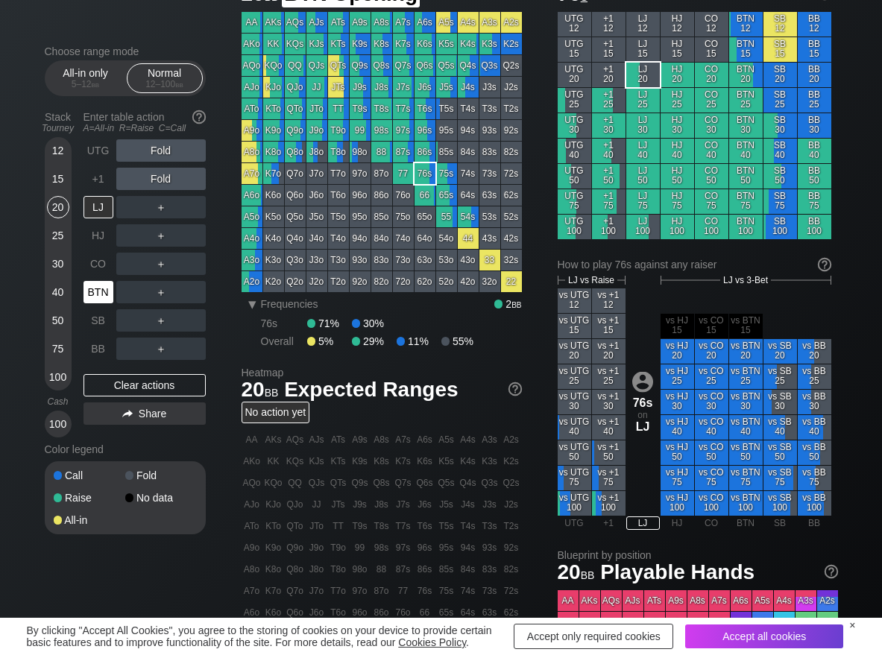
click at [104, 293] on div "BTN" at bounding box center [98, 292] width 30 height 22
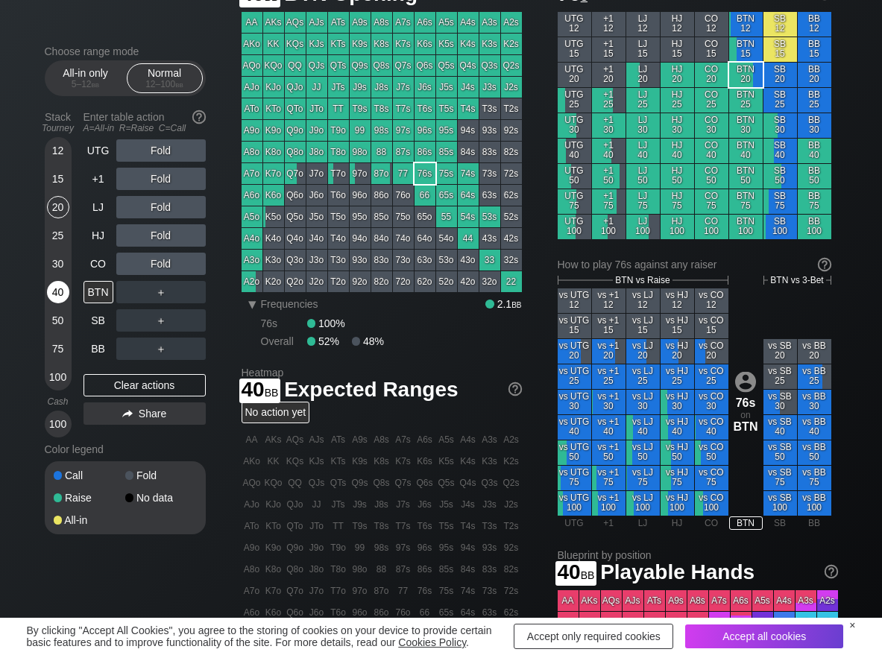
click at [66, 288] on div "40" at bounding box center [58, 292] width 22 height 22
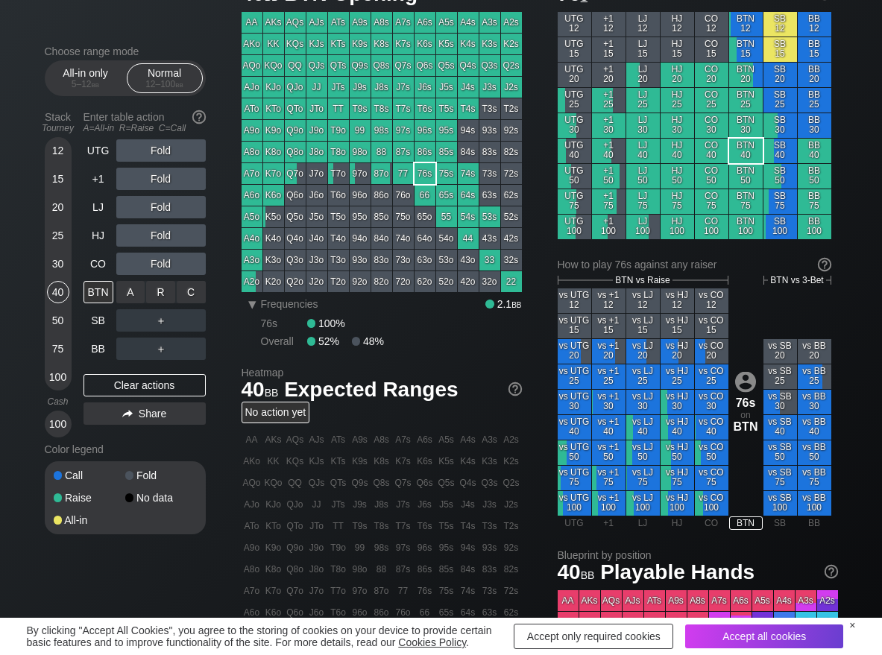
click at [155, 299] on div "R ✕" at bounding box center [160, 292] width 29 height 22
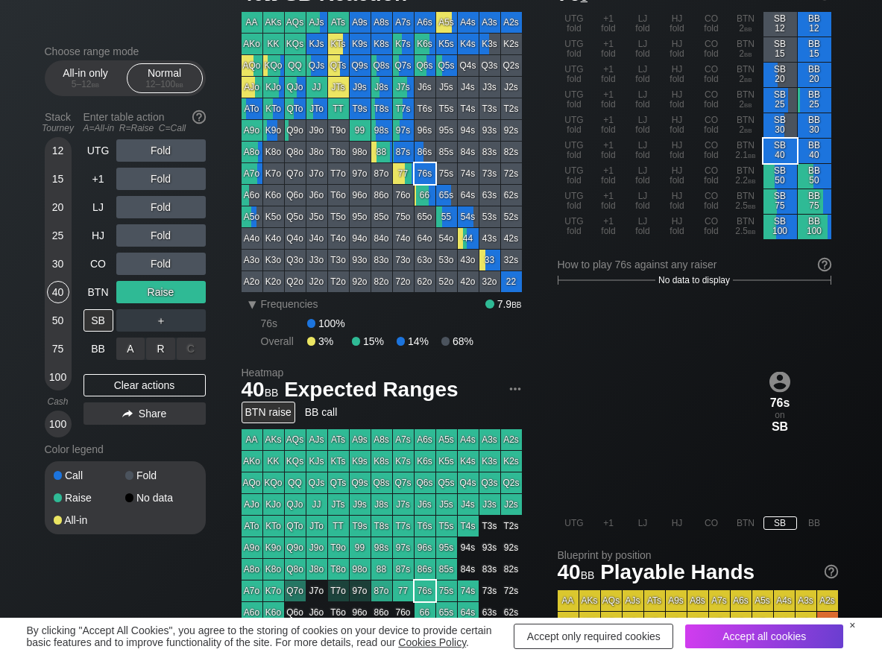
click at [159, 345] on div "R ✕" at bounding box center [160, 349] width 29 height 22
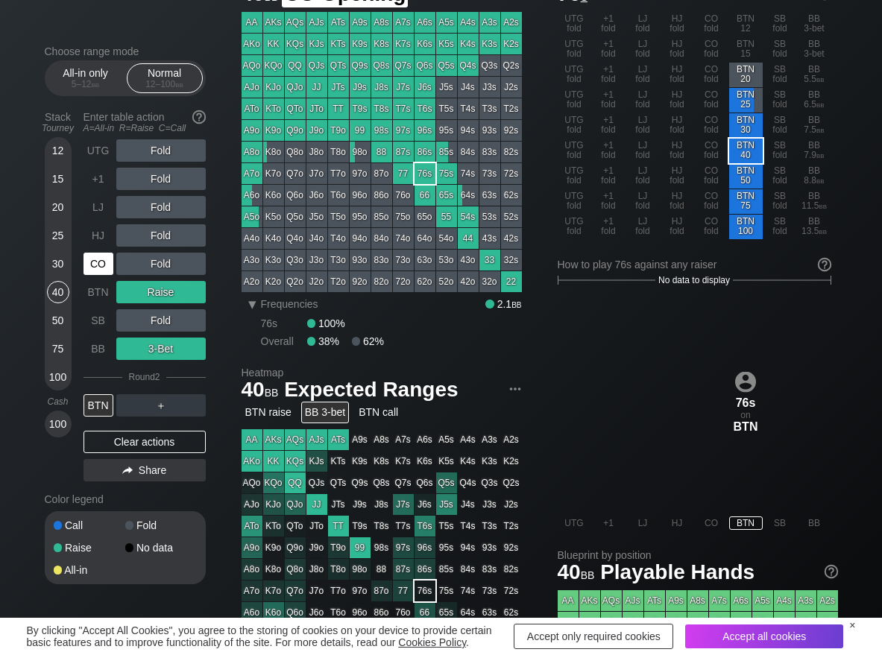
click at [100, 271] on div "CO" at bounding box center [98, 264] width 30 height 22
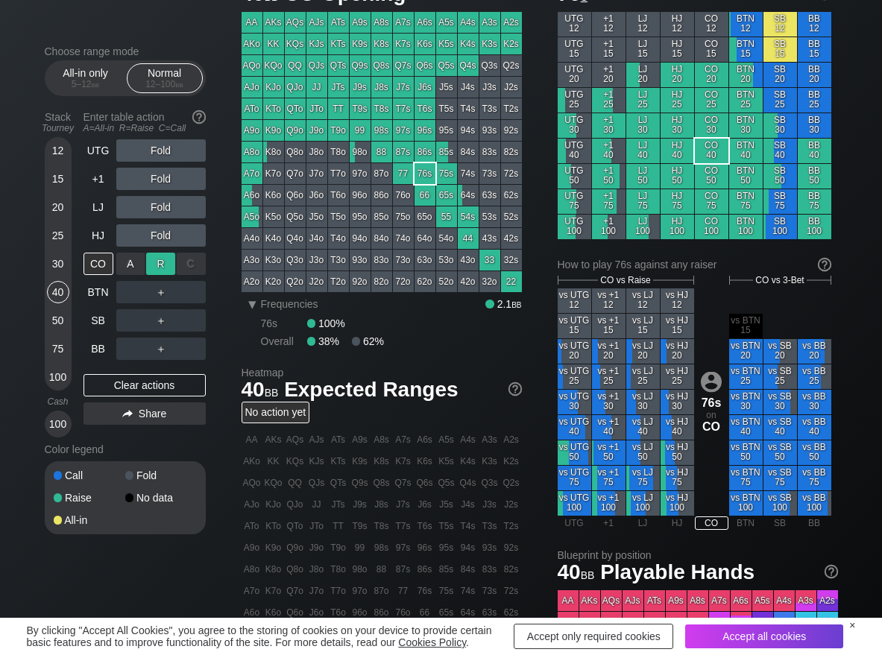
click at [157, 261] on div "R ✕" at bounding box center [160, 264] width 29 height 22
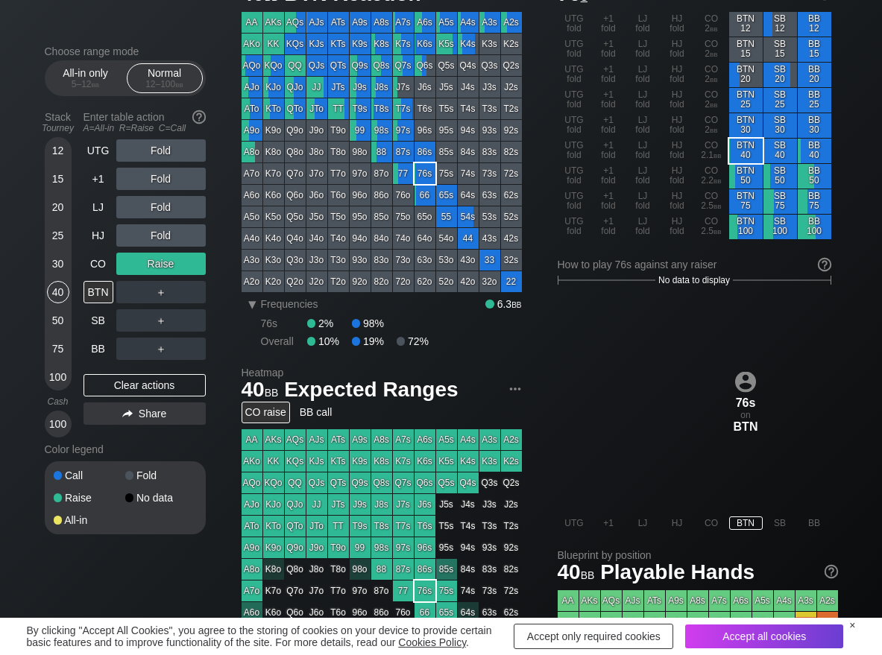
click at [105, 363] on div "UTG Fold +1 Fold LJ Fold HJ Fold CO Raise BTN ＋ SB ＋ BB ＋ Clear actions Share" at bounding box center [144, 288] width 122 height 298
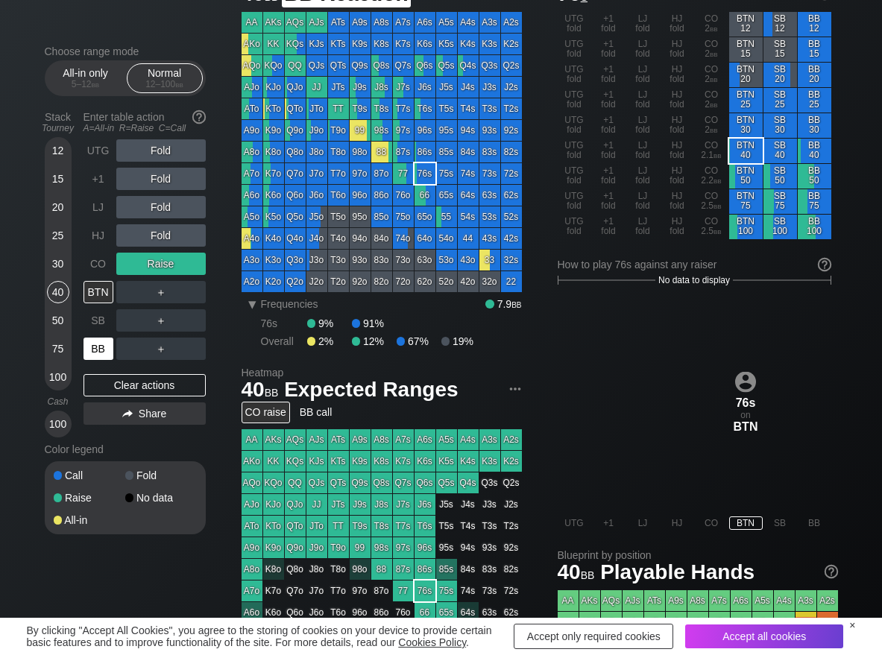
click at [99, 347] on div "BB" at bounding box center [98, 349] width 30 height 22
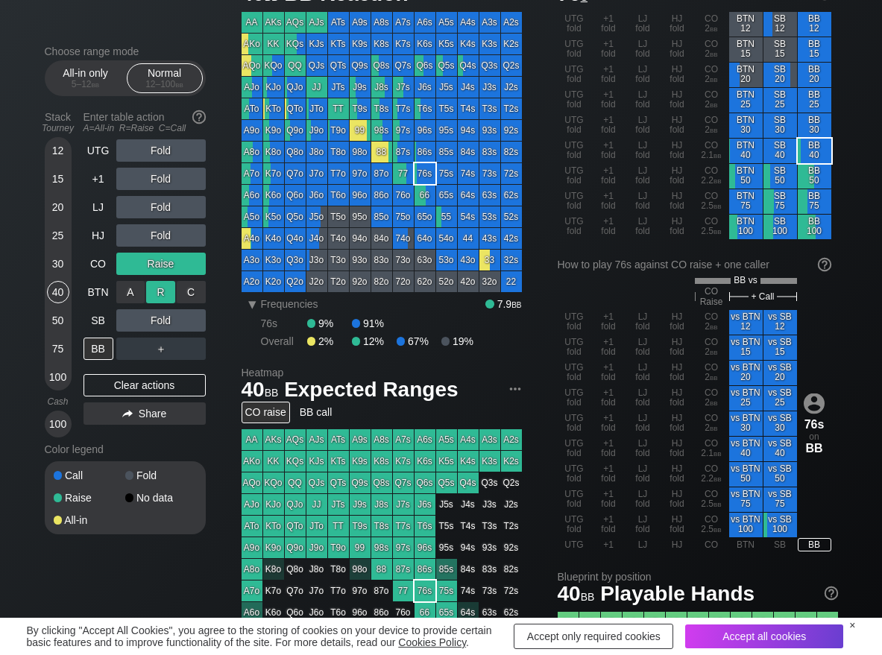
click at [169, 289] on div "R ✕" at bounding box center [160, 292] width 29 height 22
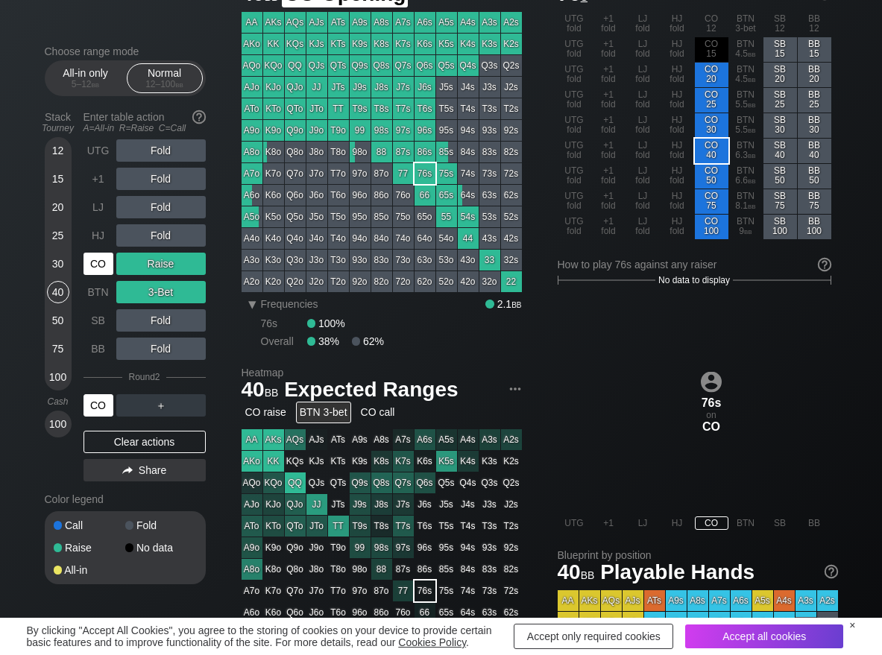
click at [95, 265] on div "CO" at bounding box center [98, 264] width 30 height 22
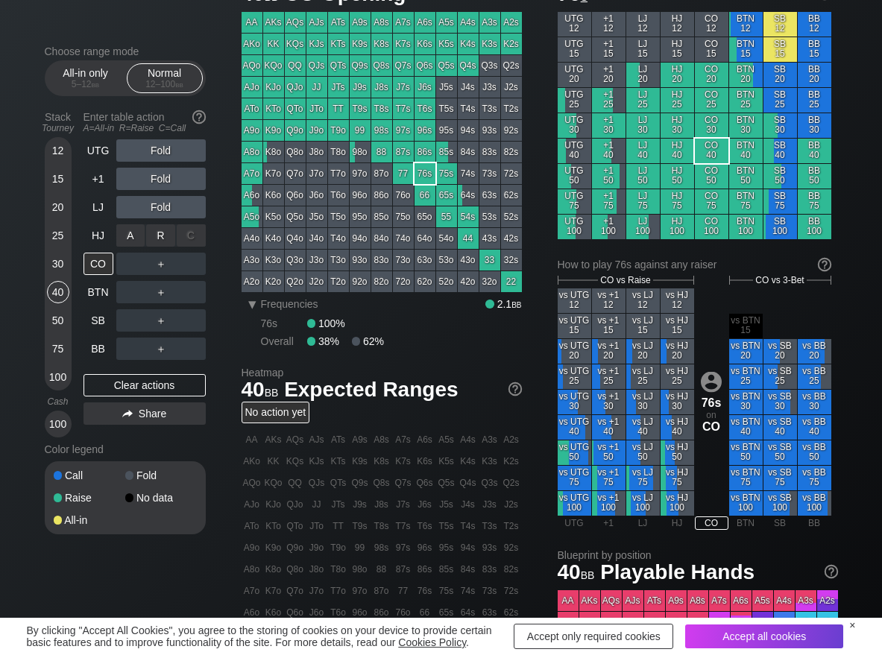
click at [152, 239] on div "R ✕" at bounding box center [160, 235] width 29 height 22
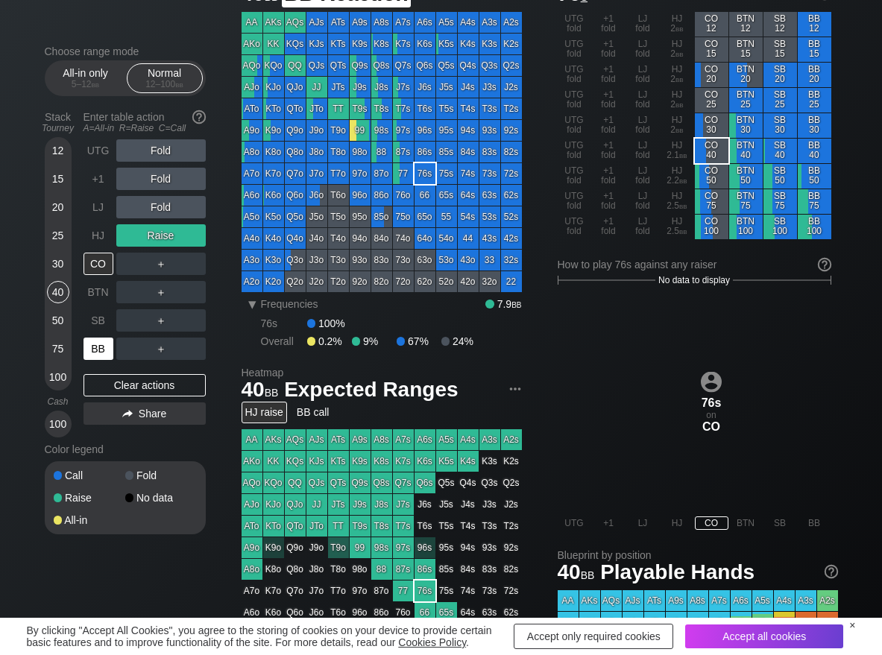
click at [101, 348] on div "BB" at bounding box center [98, 349] width 30 height 22
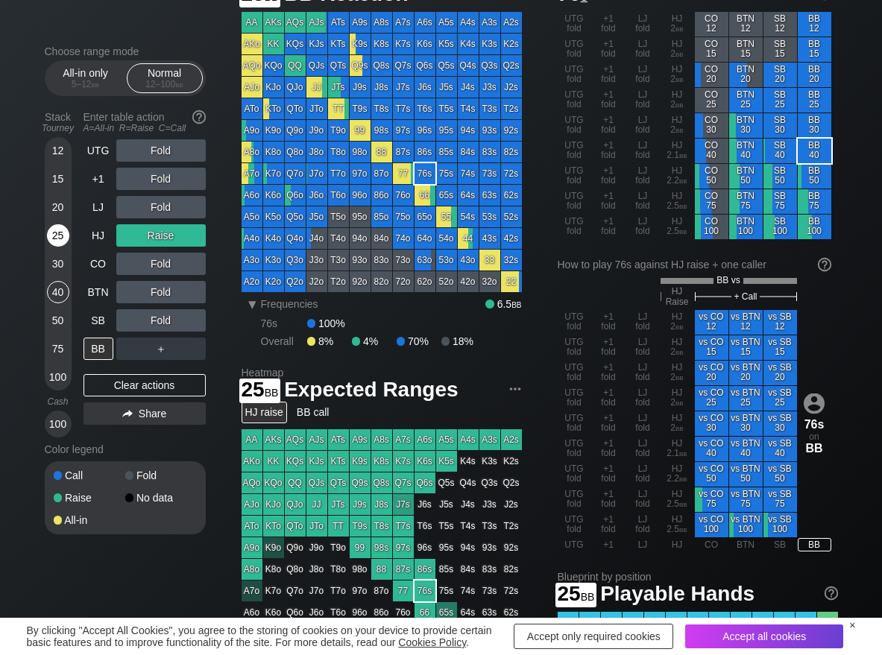
click at [57, 238] on div "25" at bounding box center [58, 235] width 22 height 22
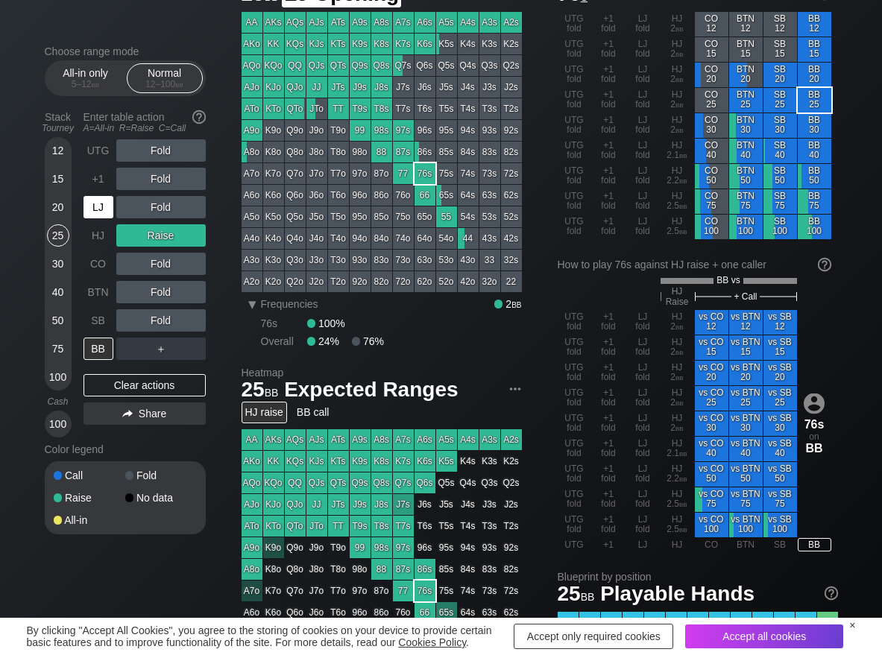
click at [94, 205] on div "LJ" at bounding box center [98, 207] width 30 height 22
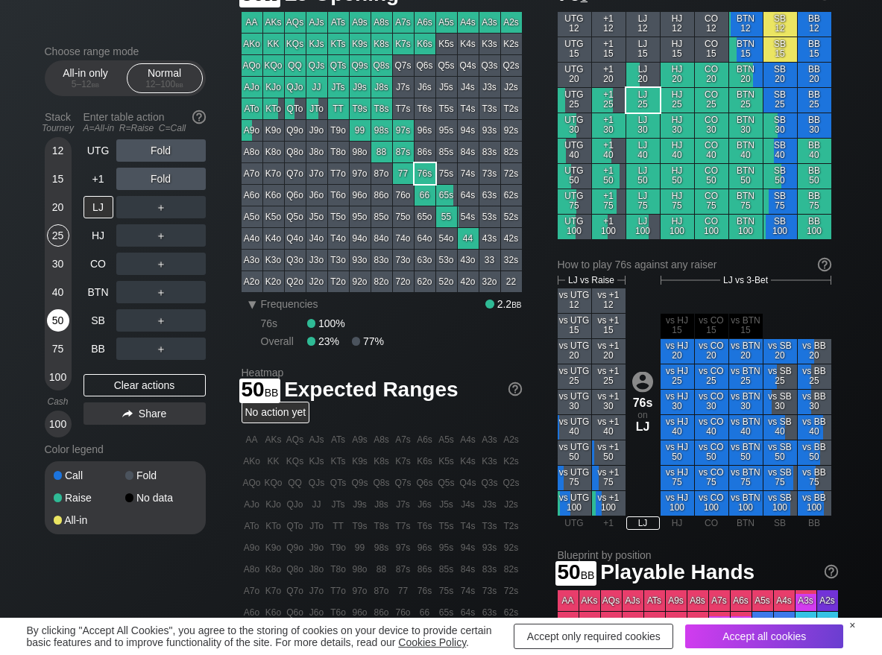
click at [54, 326] on div "50" at bounding box center [58, 320] width 22 height 22
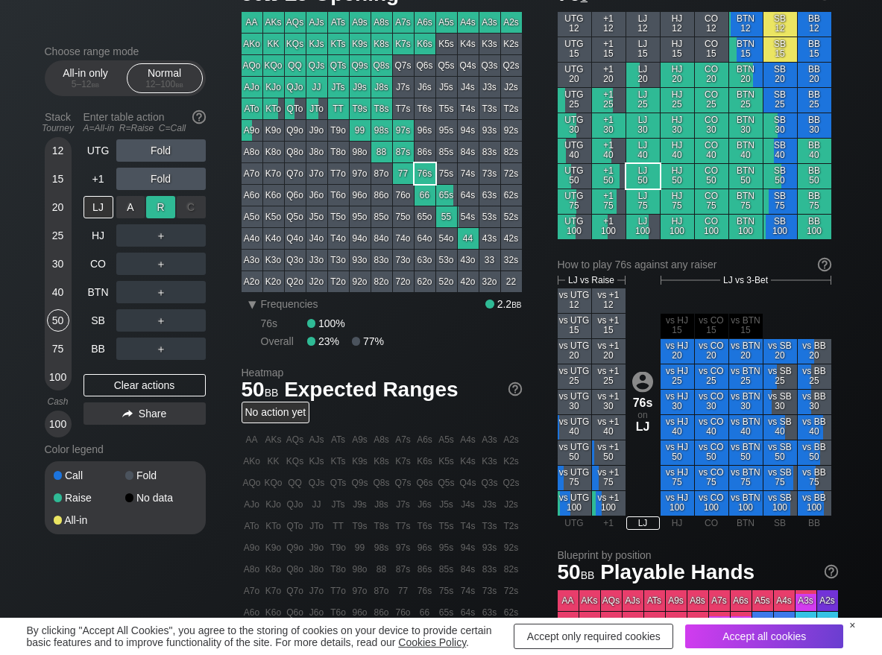
click at [162, 212] on div "R ✕" at bounding box center [160, 207] width 29 height 22
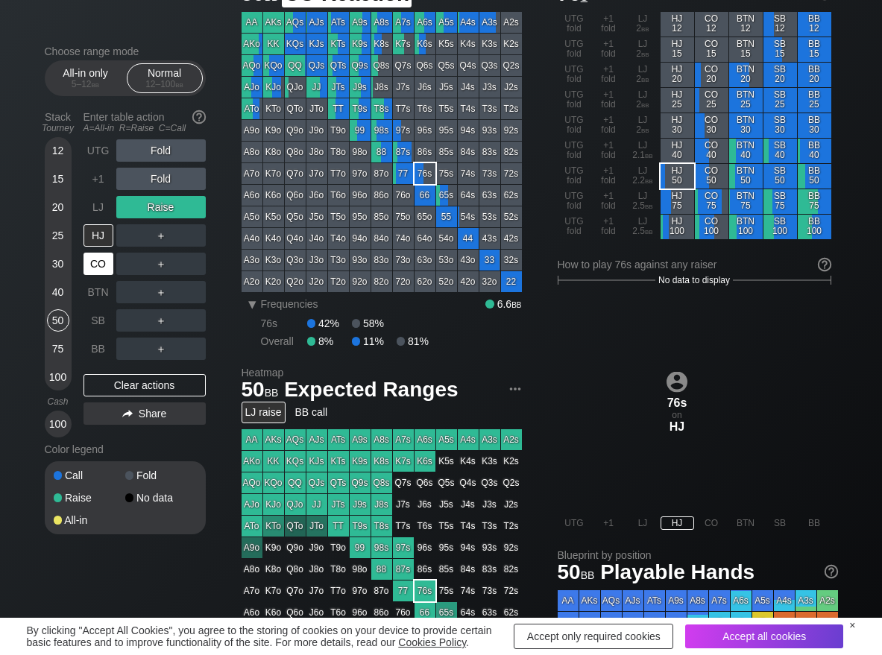
click at [104, 256] on div "CO" at bounding box center [98, 264] width 30 height 22
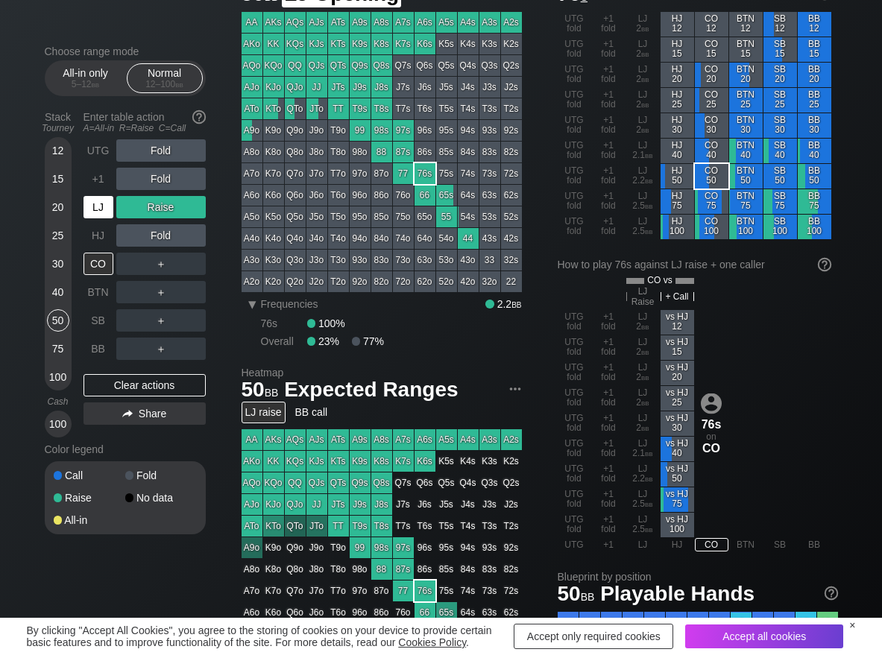
click at [102, 213] on div "LJ" at bounding box center [98, 207] width 30 height 22
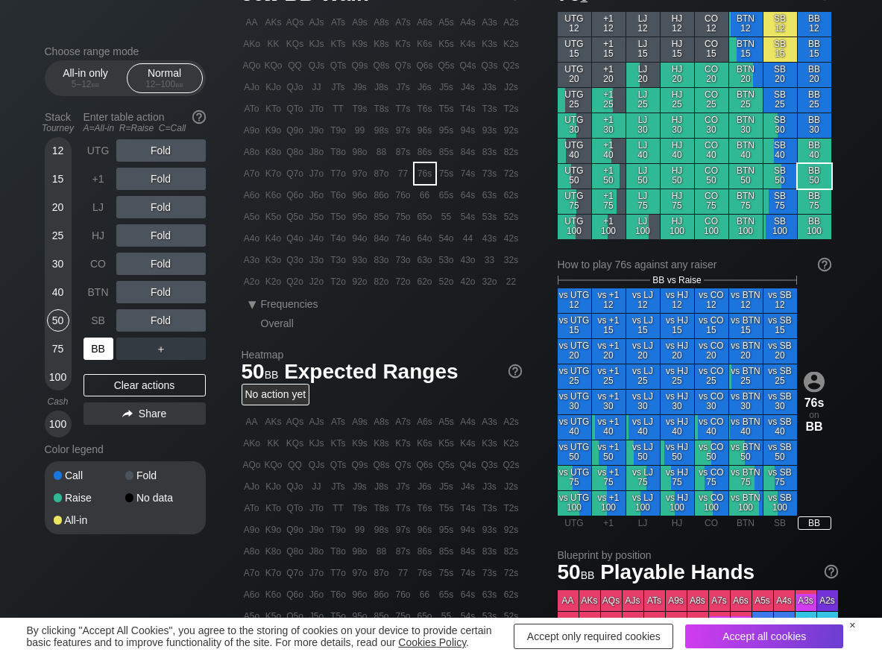
click at [86, 356] on div "BB" at bounding box center [98, 349] width 30 height 22
click at [157, 289] on div "R ✕" at bounding box center [160, 292] width 29 height 22
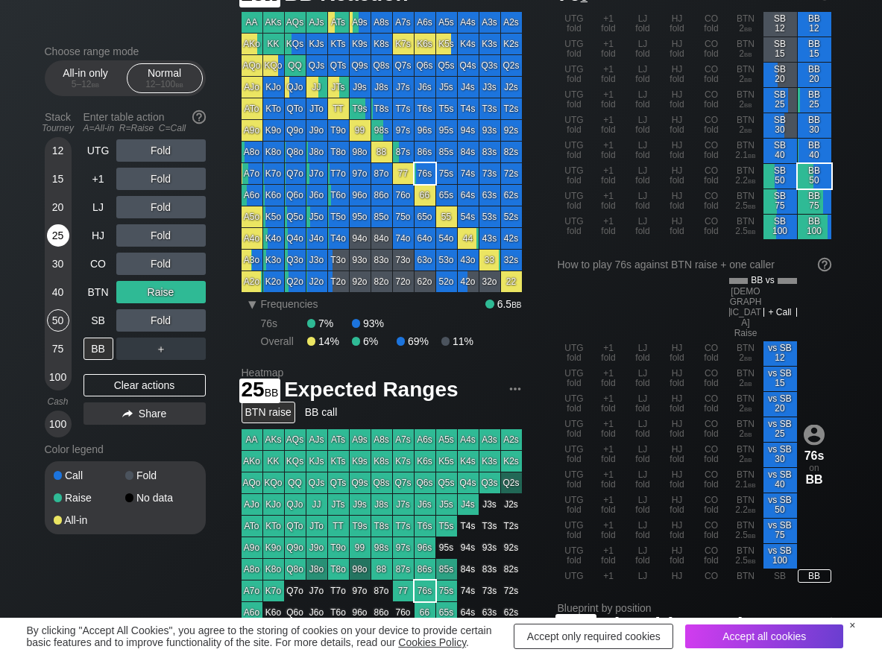
click at [55, 241] on div "25" at bounding box center [58, 235] width 22 height 22
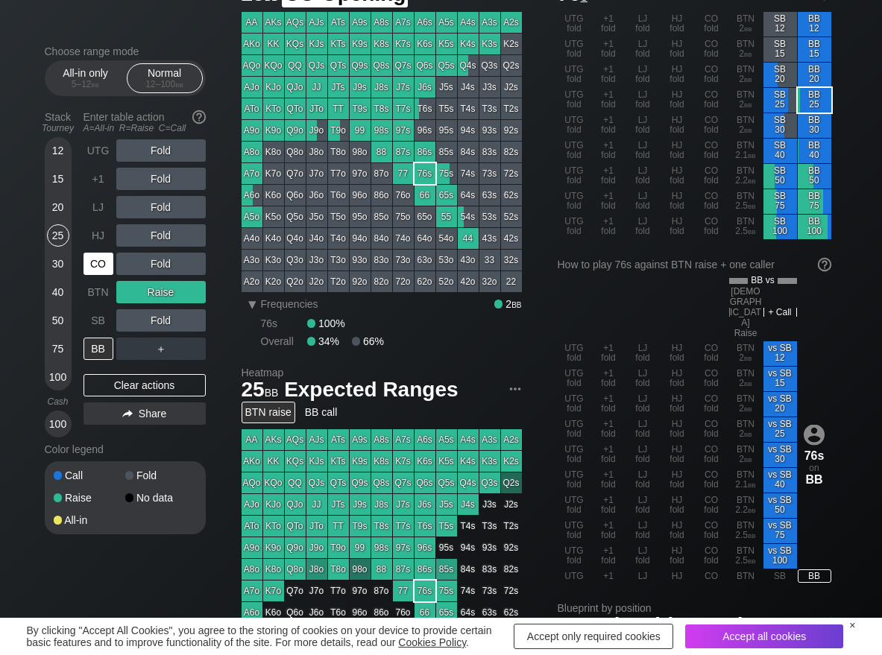
click at [97, 268] on div "CO" at bounding box center [98, 264] width 30 height 22
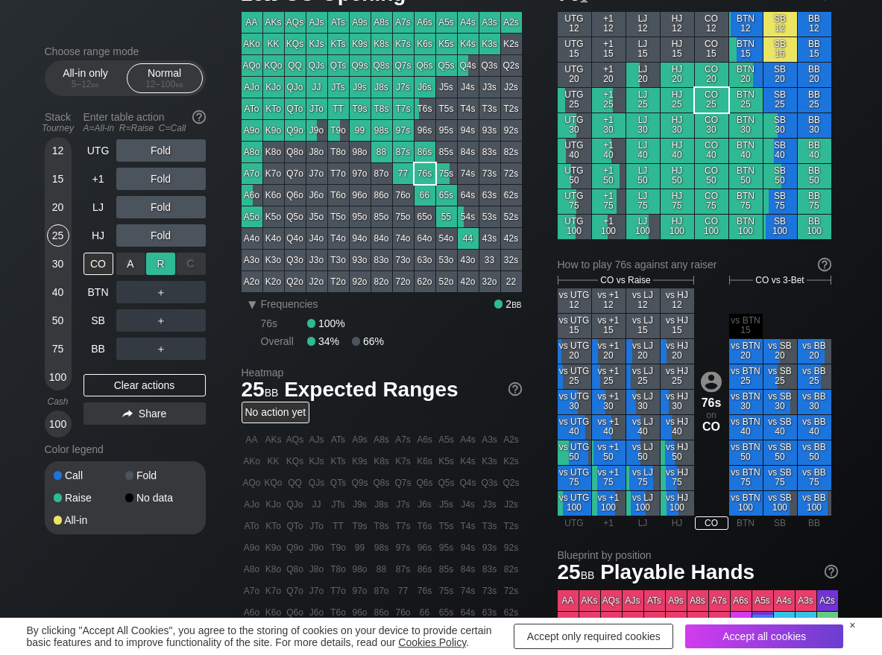
click at [151, 268] on div "R ✕" at bounding box center [160, 264] width 29 height 22
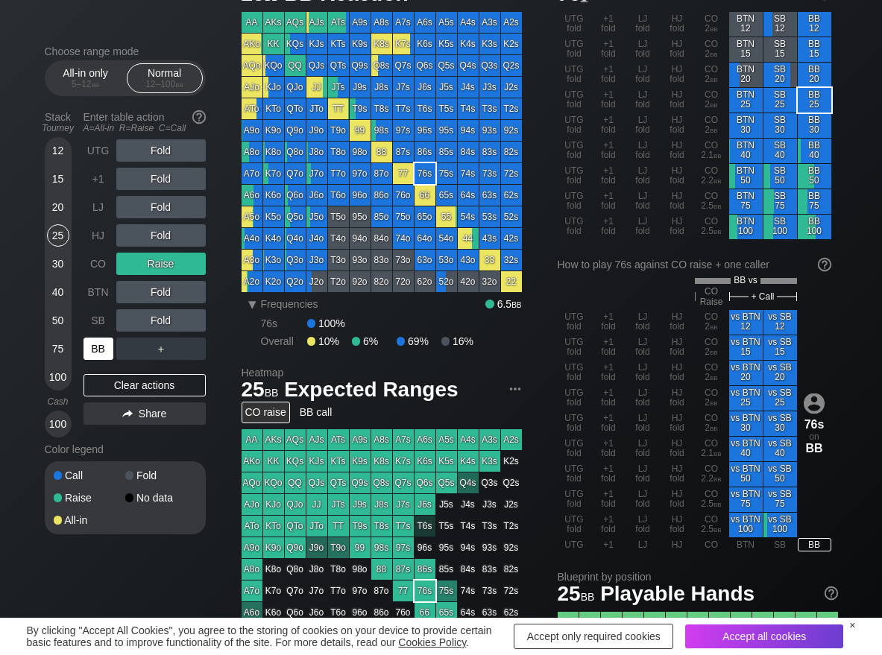
click at [101, 344] on div "BB" at bounding box center [98, 349] width 30 height 22
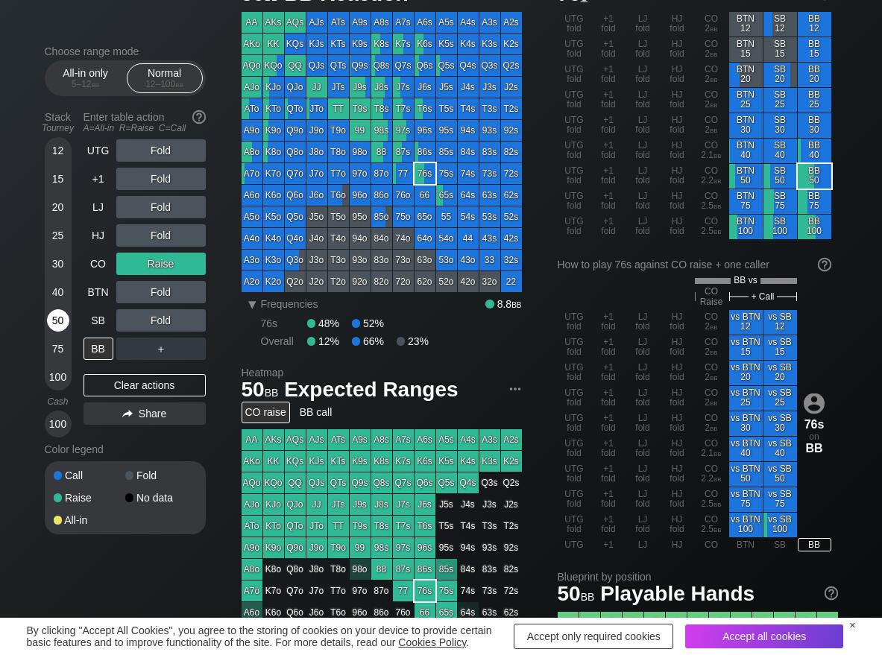
click at [58, 318] on div "50" at bounding box center [58, 320] width 22 height 22
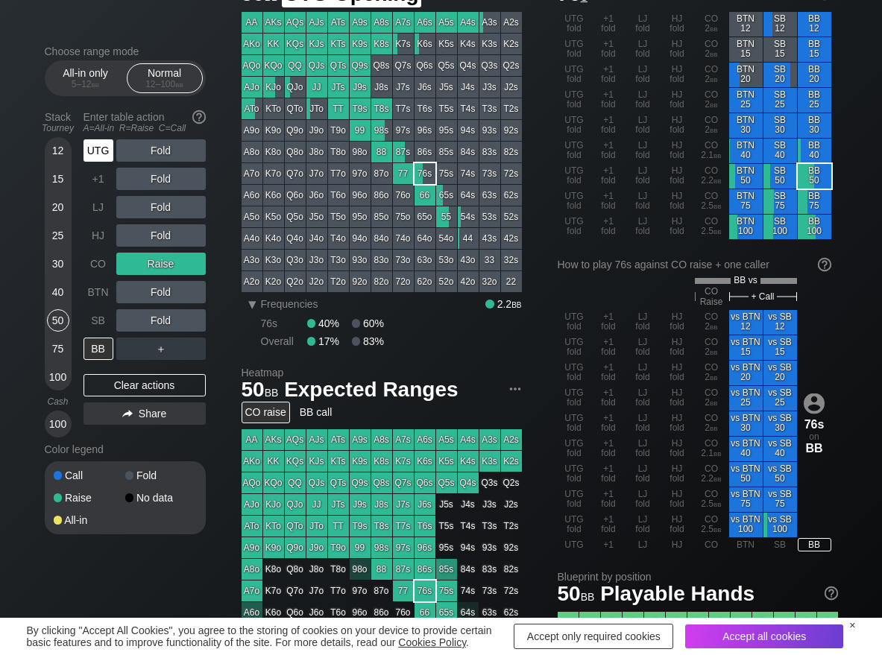
click at [94, 149] on div "UTG" at bounding box center [98, 150] width 30 height 22
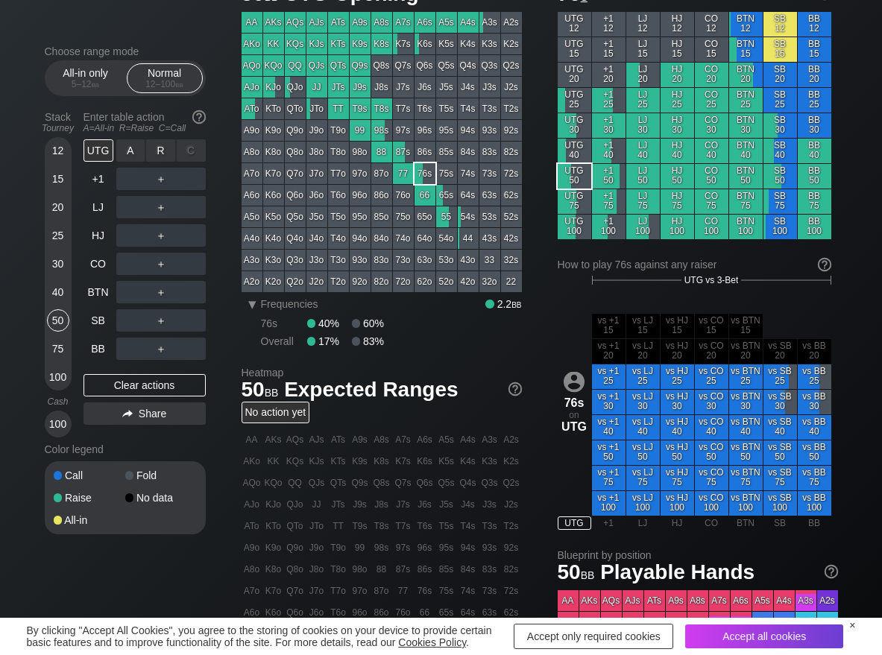
drag, startPoint x: 165, startPoint y: 151, endPoint x: 145, endPoint y: 185, distance: 39.5
click at [163, 153] on div "R ✕" at bounding box center [160, 150] width 29 height 22
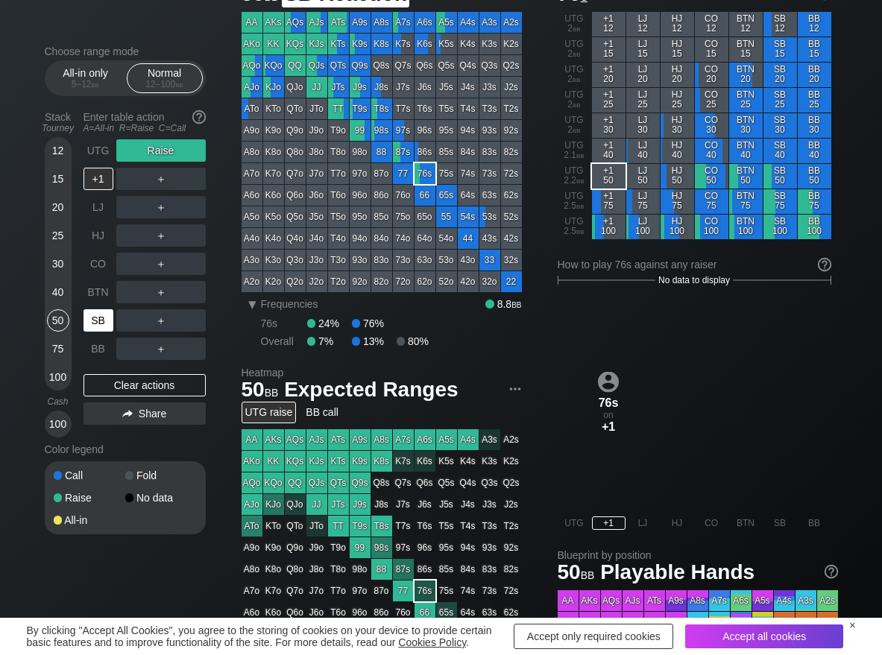
click at [101, 326] on div "SB" at bounding box center [98, 320] width 30 height 22
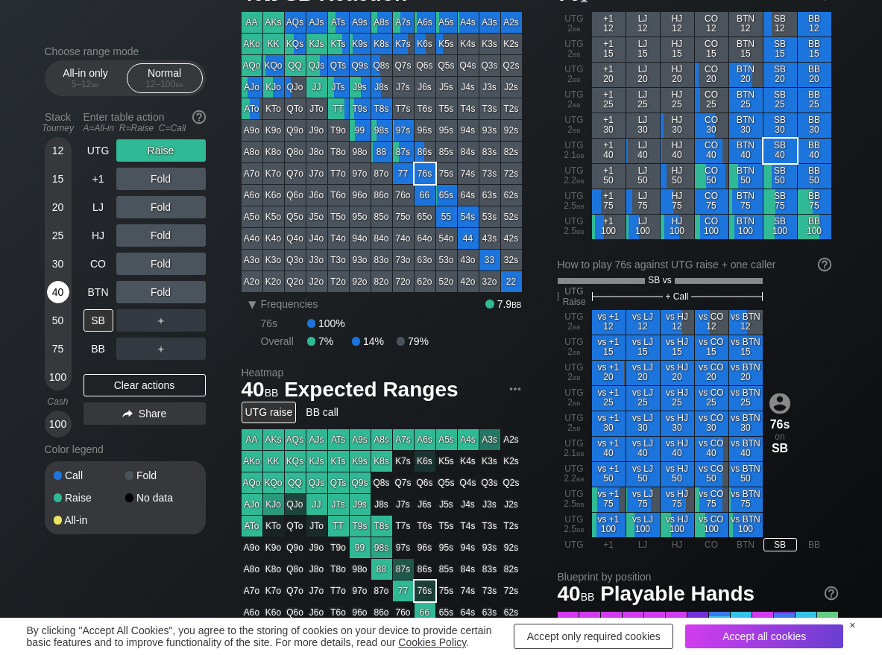
click at [63, 297] on div "40" at bounding box center [58, 292] width 22 height 22
click at [157, 318] on div "R ✕" at bounding box center [160, 320] width 29 height 22
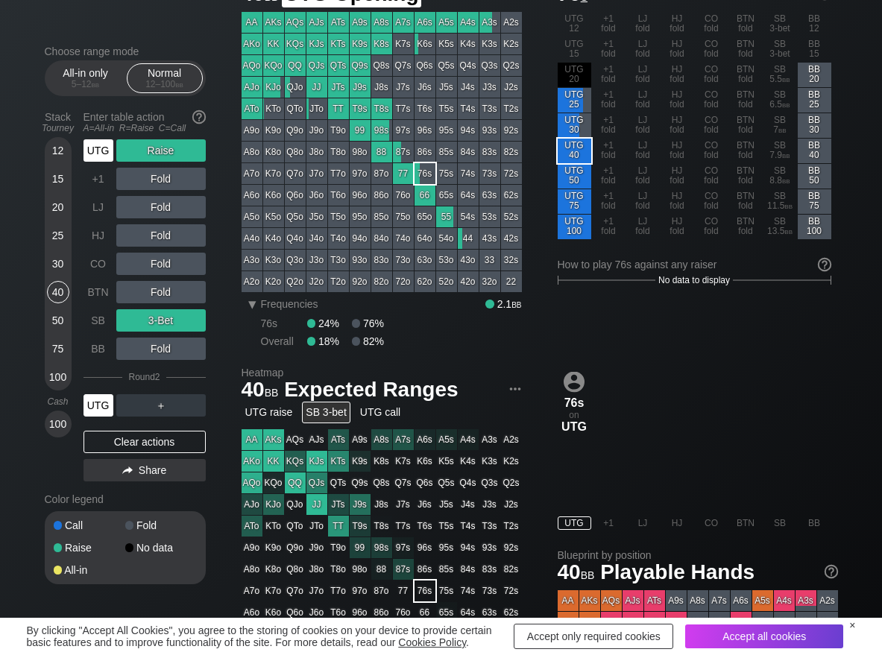
click at [105, 145] on div "UTG" at bounding box center [98, 150] width 30 height 22
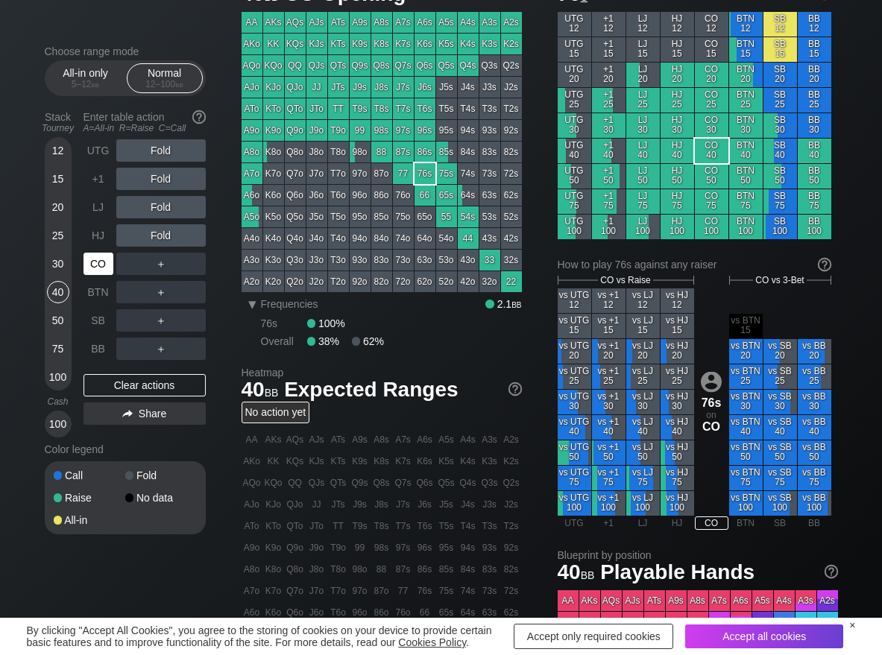
click at [92, 276] on div "CO" at bounding box center [99, 264] width 33 height 28
click at [154, 262] on div "R ✕" at bounding box center [160, 264] width 29 height 22
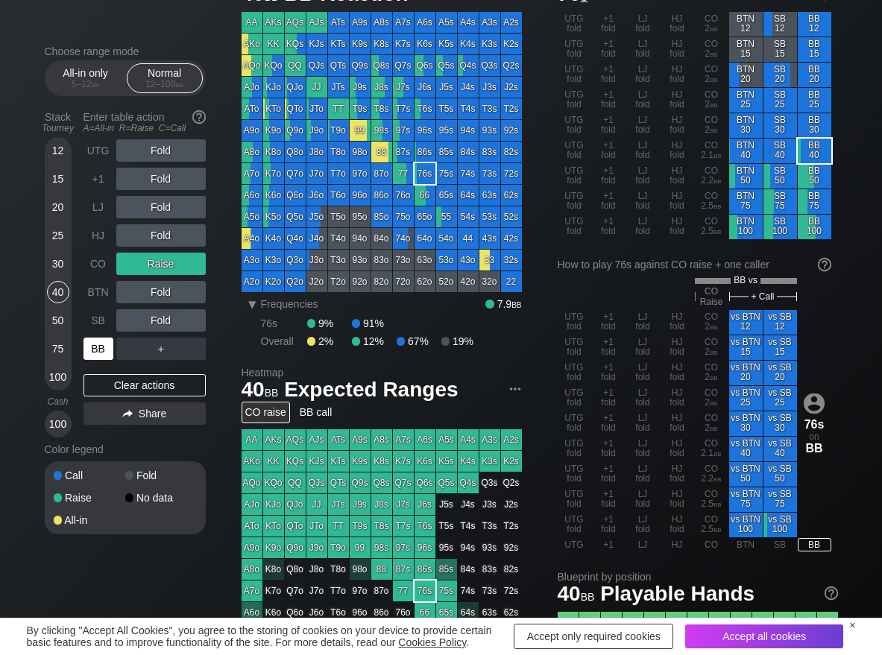
click at [96, 356] on div "BB" at bounding box center [98, 349] width 30 height 22
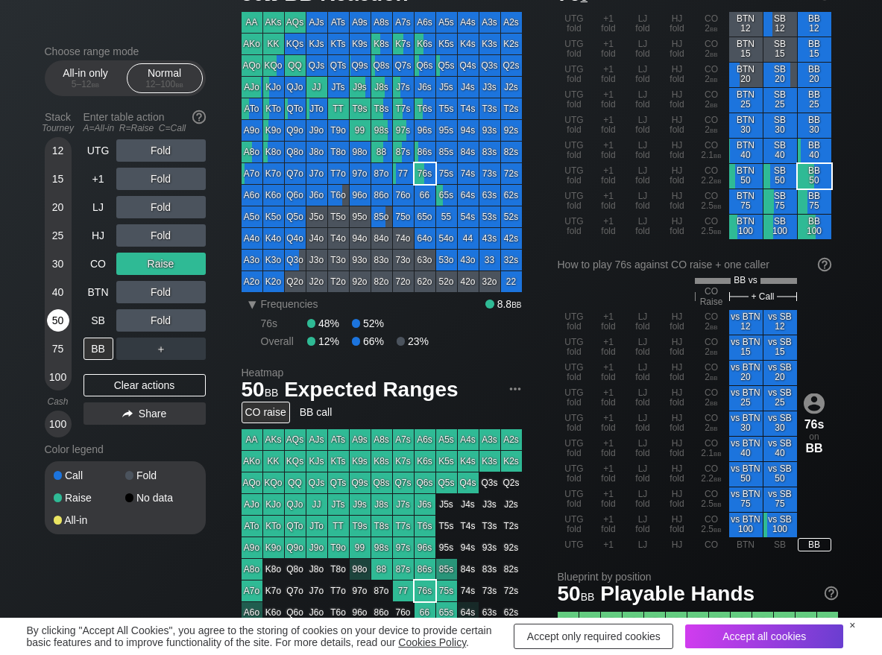
click at [57, 328] on div "50" at bounding box center [58, 320] width 22 height 22
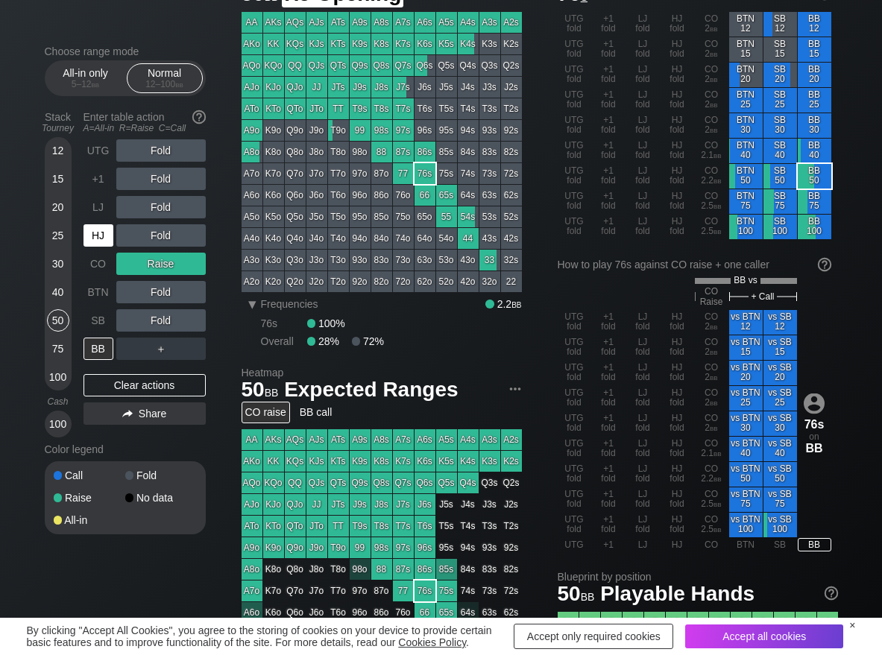
click at [95, 244] on div "HJ" at bounding box center [98, 235] width 30 height 22
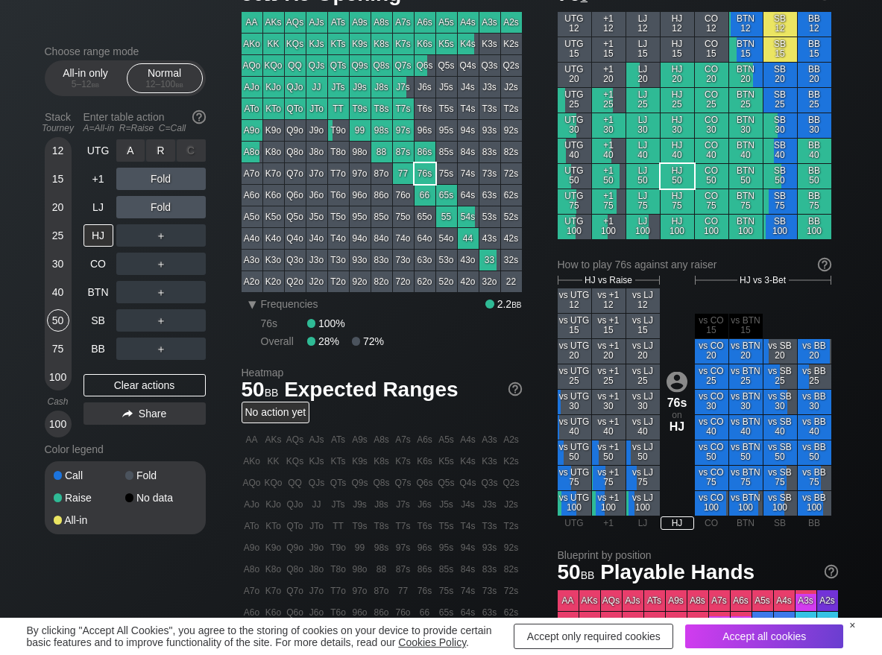
click at [160, 149] on div "R ✕" at bounding box center [160, 150] width 29 height 22
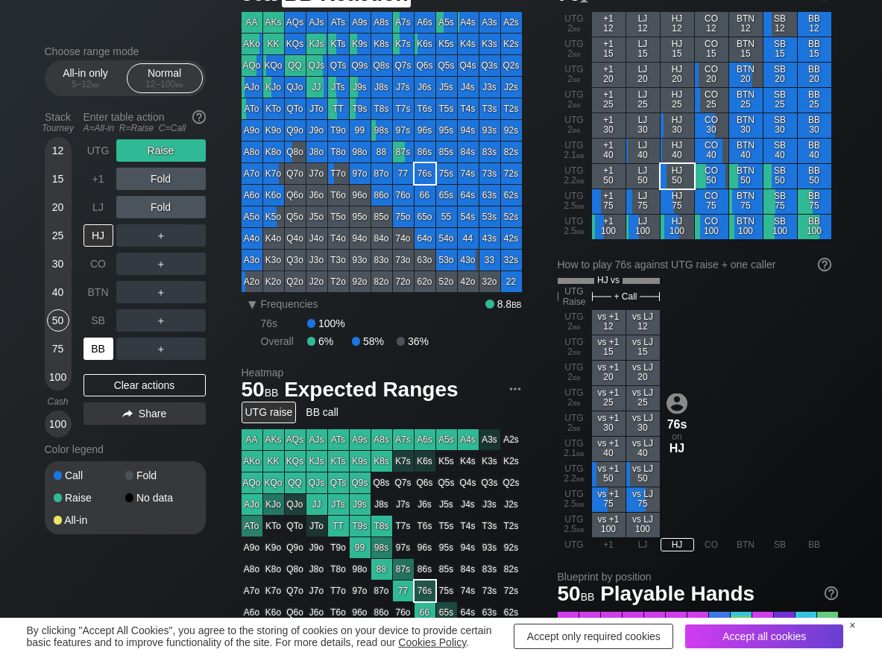
click at [92, 353] on div "BB" at bounding box center [98, 349] width 30 height 22
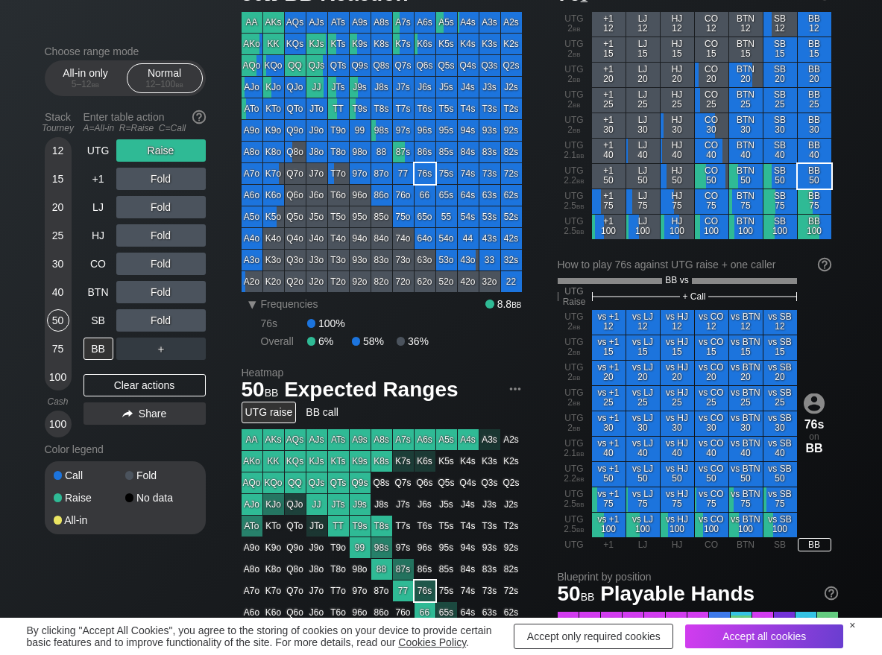
click at [105, 401] on div "UTG Raise +1 Fold LJ Fold HJ Fold CO Fold BTN Fold SB Fold BB ＋ Clear actions S…" at bounding box center [144, 288] width 122 height 298
click at [113, 386] on div "Clear actions" at bounding box center [144, 385] width 122 height 22
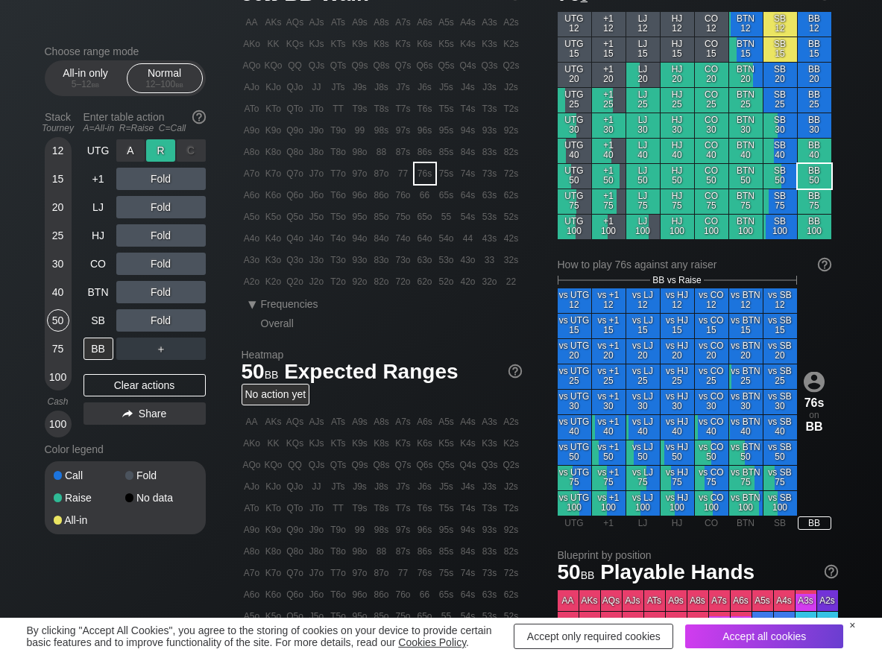
scroll to position [75, 0]
click at [161, 149] on div "R ✕" at bounding box center [160, 150] width 29 height 22
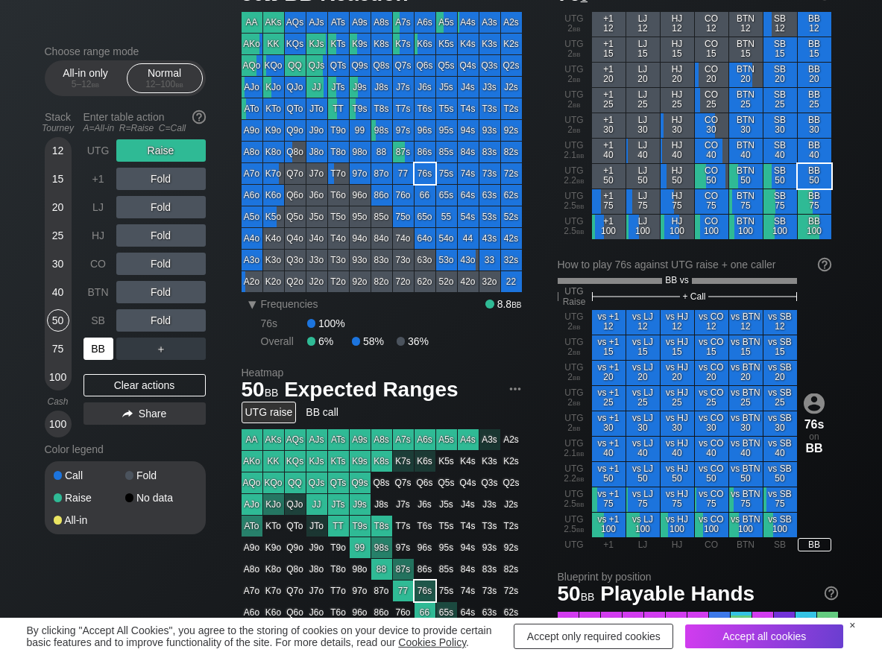
click at [98, 348] on div "BB" at bounding box center [98, 349] width 30 height 22
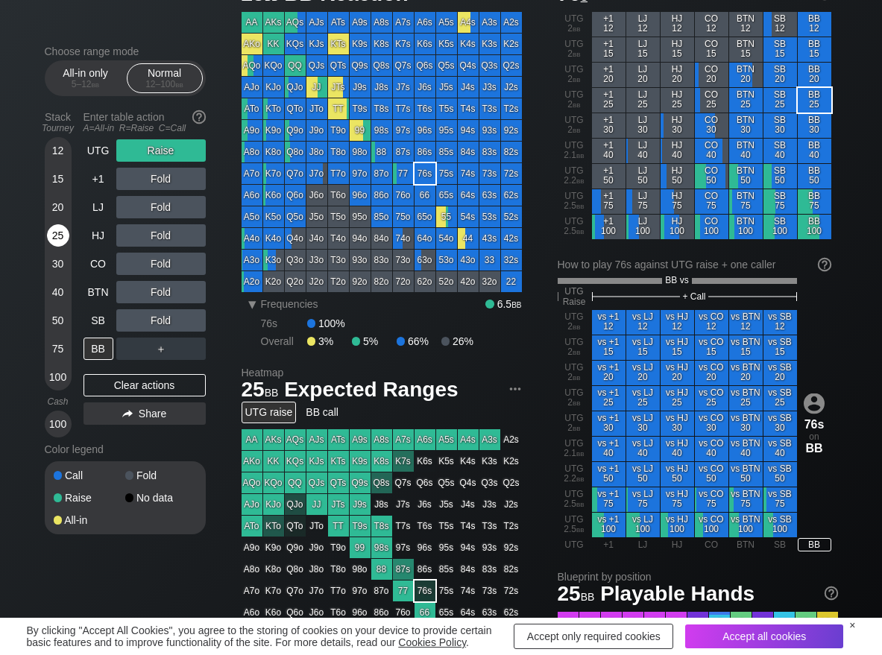
click at [55, 228] on div "25" at bounding box center [58, 235] width 22 height 22
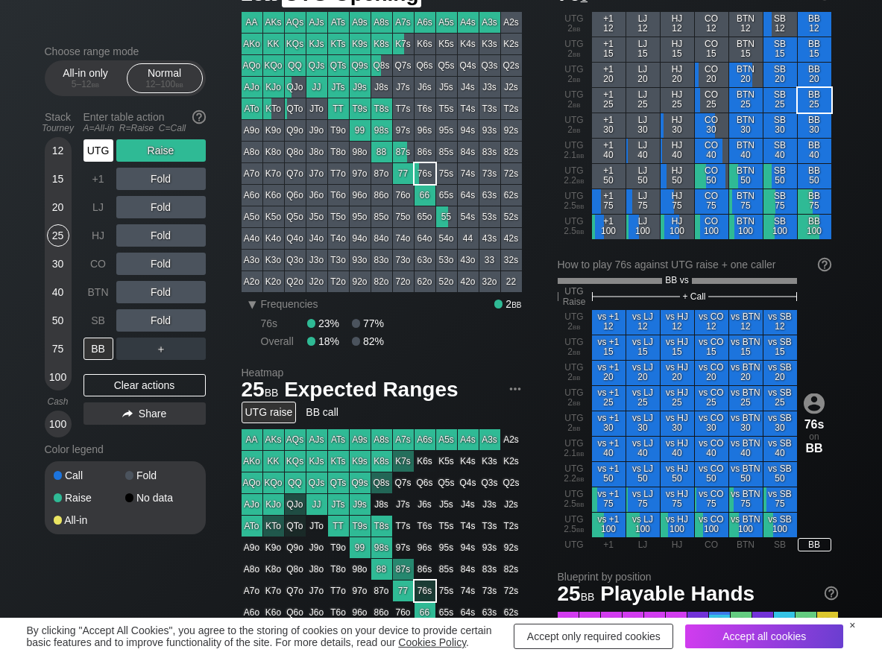
click at [100, 142] on div "UTG" at bounding box center [98, 150] width 30 height 22
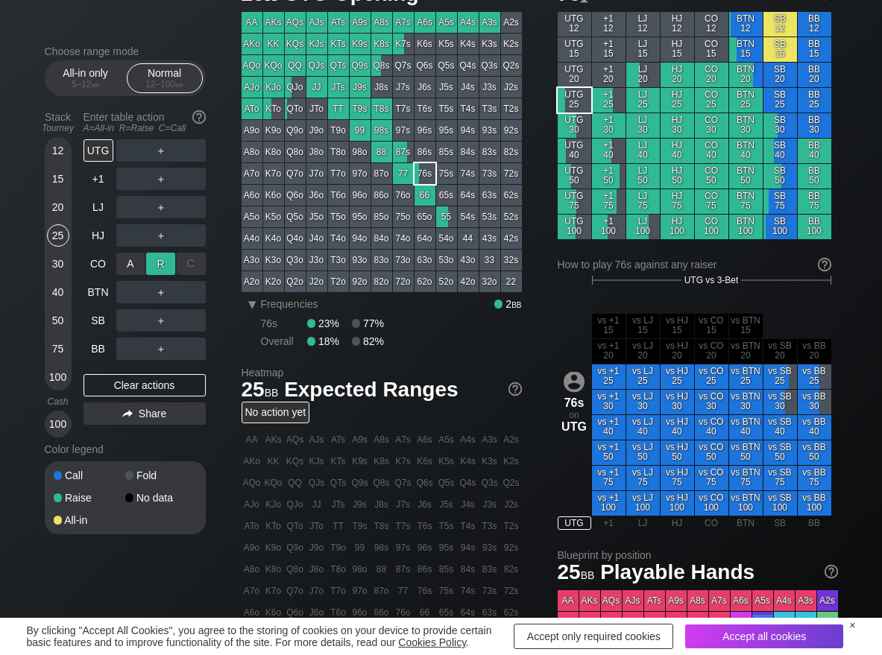
click at [148, 257] on div "R ✕" at bounding box center [160, 264] width 29 height 22
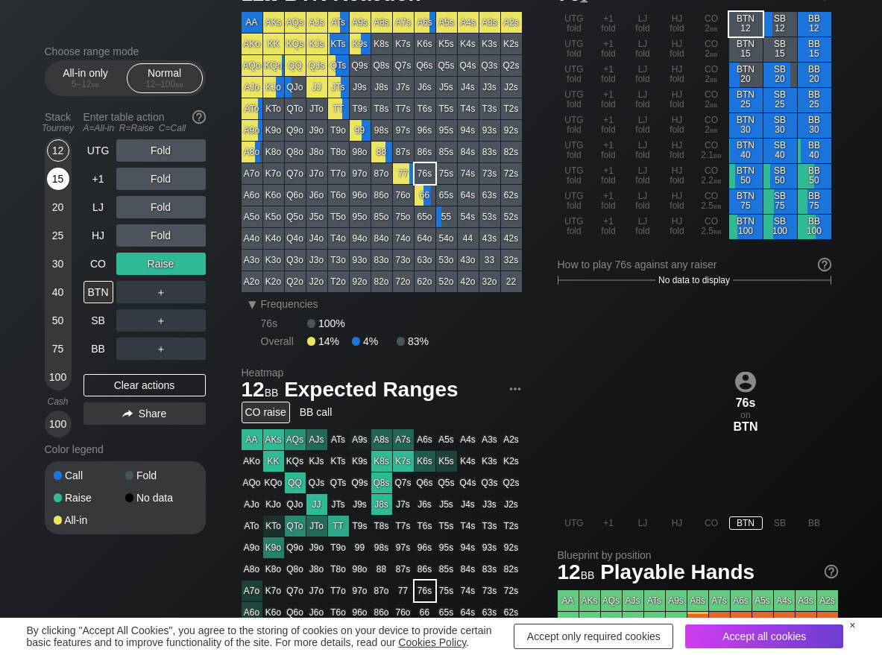
drag, startPoint x: 65, startPoint y: 149, endPoint x: 67, endPoint y: 169, distance: 20.2
click at [65, 150] on div "12" at bounding box center [58, 150] width 22 height 22
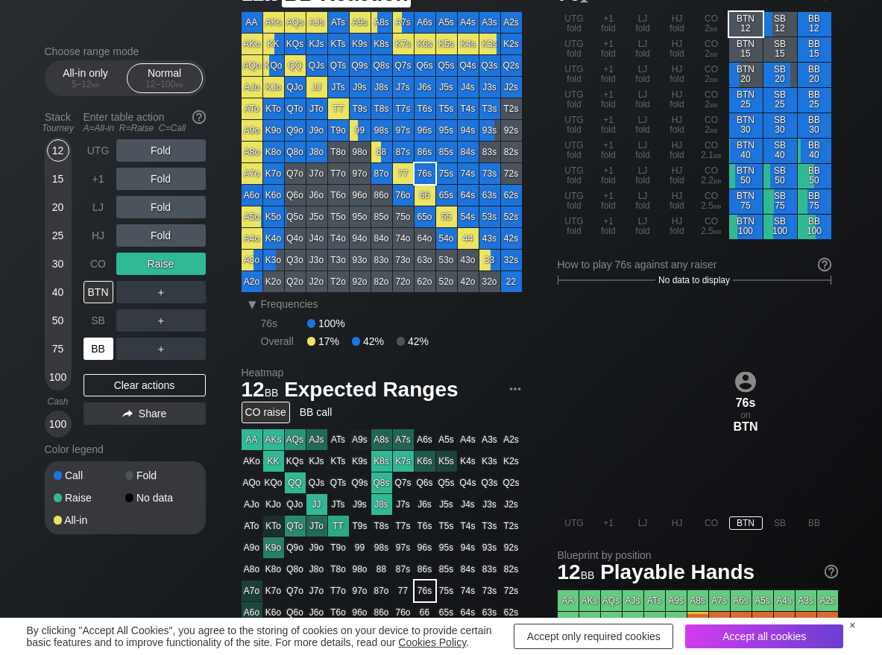
click at [92, 352] on div "BB" at bounding box center [98, 349] width 30 height 22
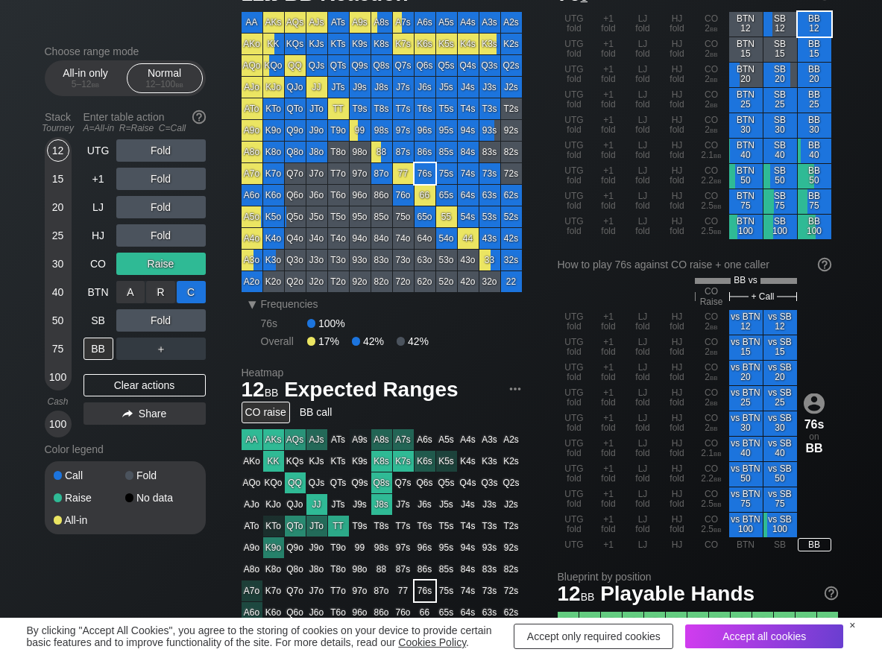
click at [192, 293] on div "C ✕" at bounding box center [191, 292] width 29 height 22
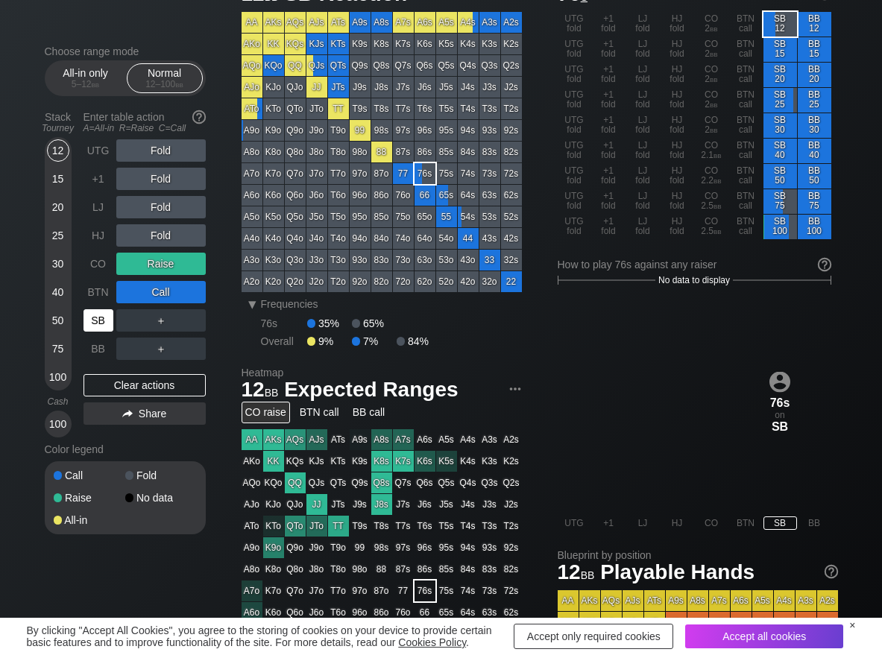
click at [107, 318] on div "SB" at bounding box center [98, 320] width 30 height 22
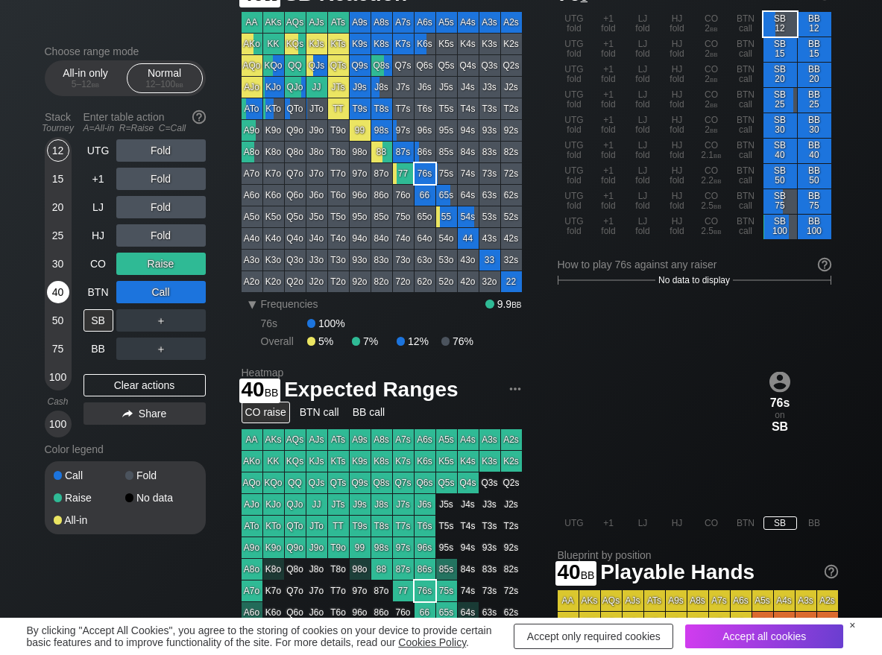
click at [57, 294] on div "40" at bounding box center [58, 292] width 22 height 22
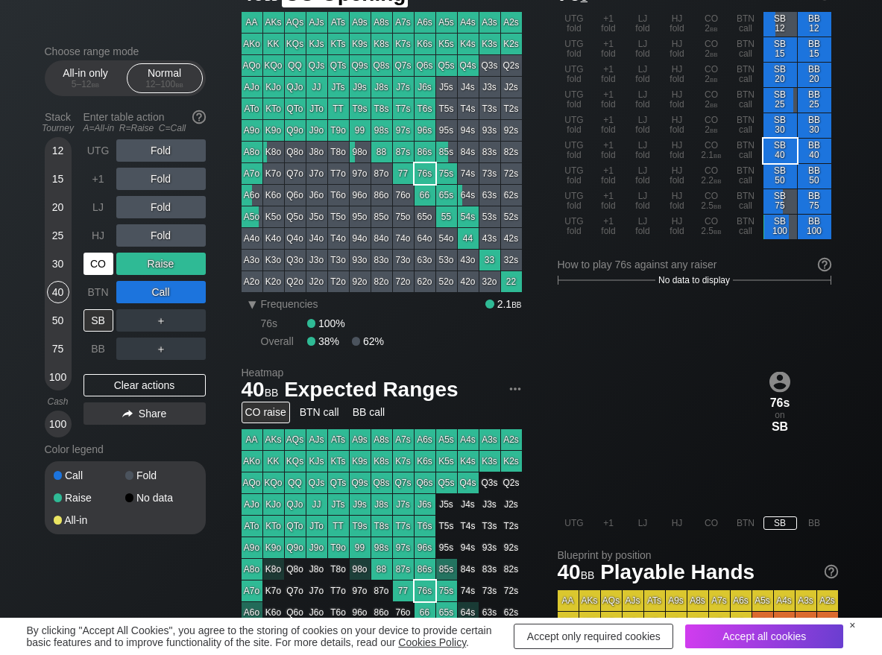
click at [95, 268] on div "CO" at bounding box center [98, 264] width 30 height 22
